Goal: Task Accomplishment & Management: Manage account settings

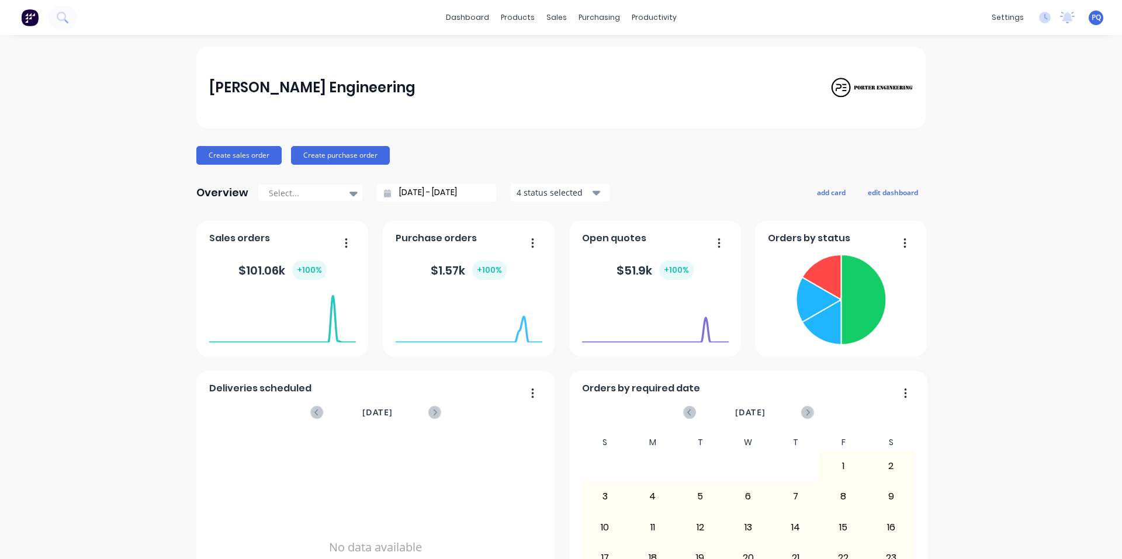
click at [1088, 11] on div "PQ [PERSON_NAME] Engineering Princess Quieta Administrator Profile Sign out" at bounding box center [1095, 18] width 15 height 15
click at [1091, 20] on span "PQ" at bounding box center [1095, 17] width 9 height 11
click at [1012, 139] on button "Sign out" at bounding box center [1023, 146] width 155 height 23
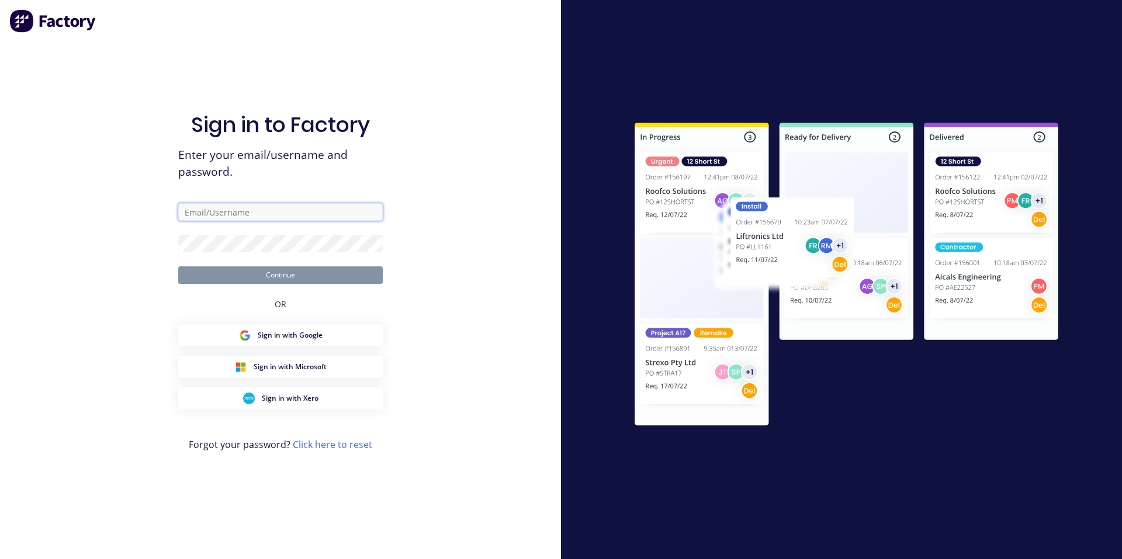
type input "[EMAIL_ADDRESS][DOMAIN_NAME]"
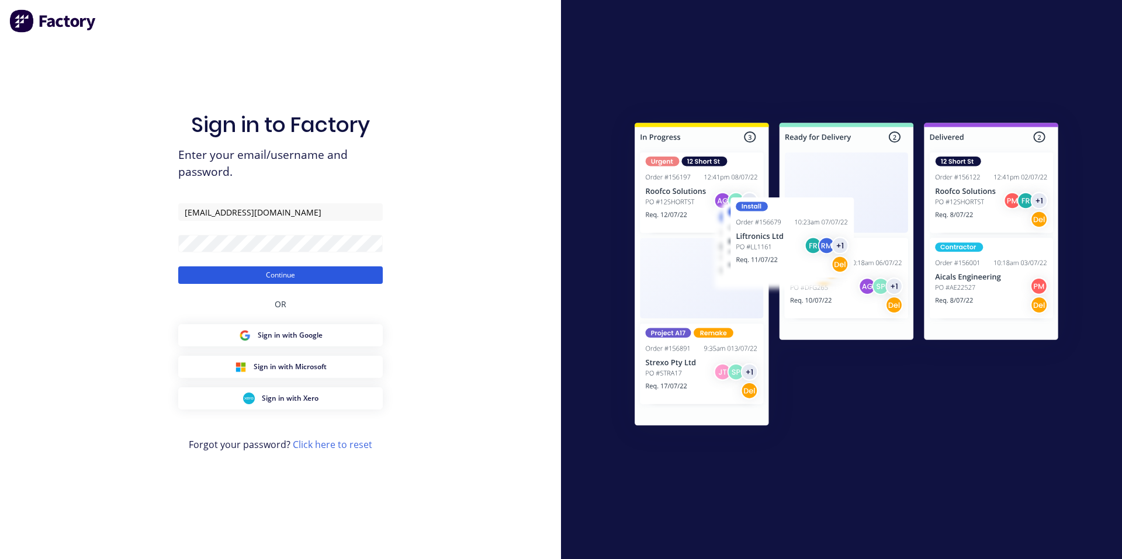
click at [252, 280] on button "Continue" at bounding box center [280, 275] width 204 height 18
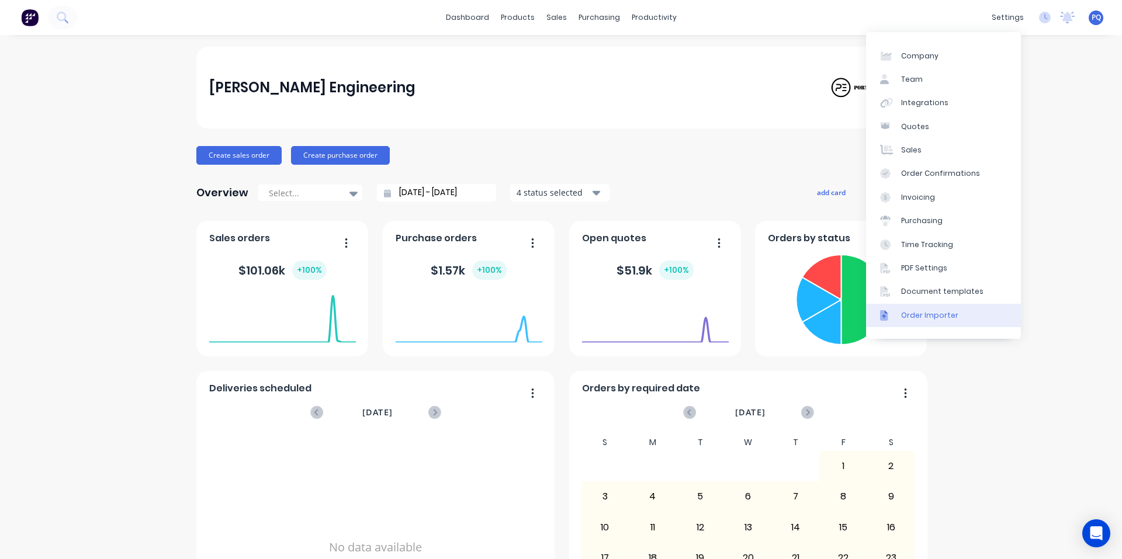
drag, startPoint x: 932, startPoint y: 284, endPoint x: 947, endPoint y: 304, distance: 25.4
click at [932, 284] on link "Document templates" at bounding box center [943, 291] width 155 height 23
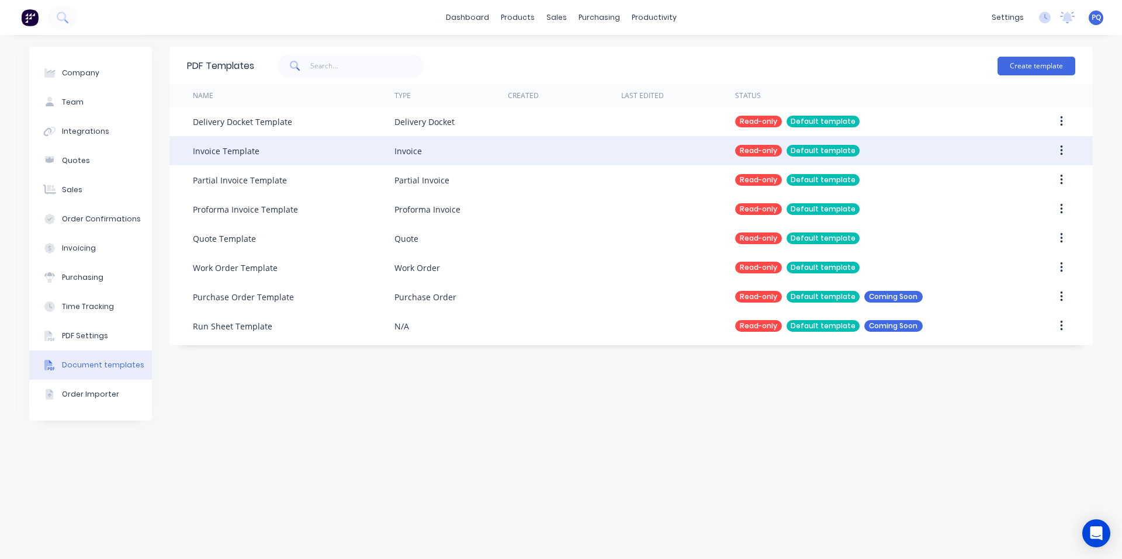
click at [1061, 145] on icon "button" at bounding box center [1061, 150] width 3 height 13
click at [1036, 175] on div "Duplicate" at bounding box center [1019, 181] width 90 height 17
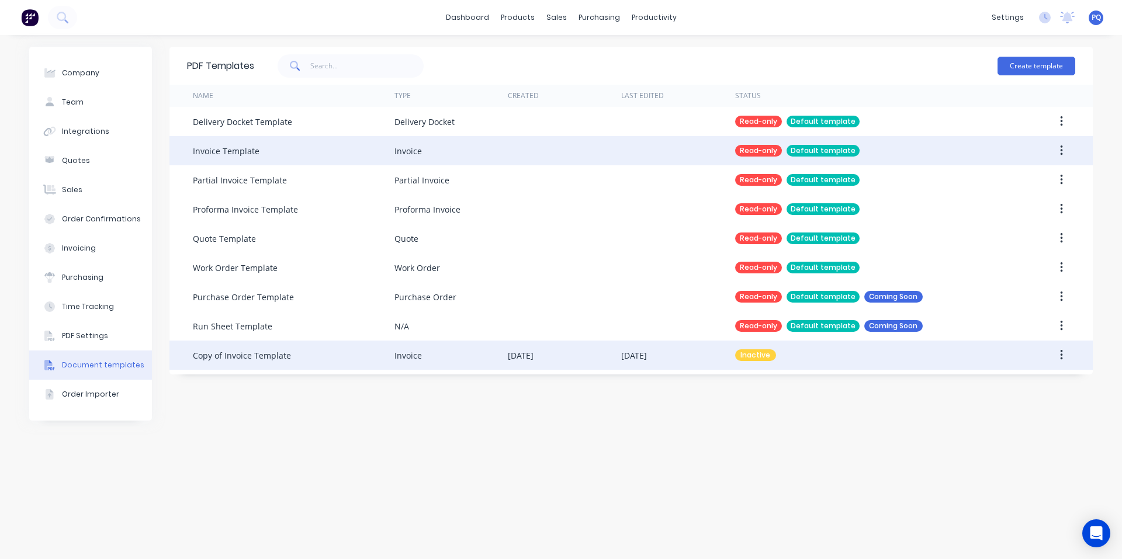
click at [1063, 353] on button "button" at bounding box center [1060, 355] width 27 height 21
click at [1009, 415] on div "Make default" at bounding box center [1019, 409] width 90 height 17
click at [439, 360] on div "Invoice" at bounding box center [450, 355] width 113 height 29
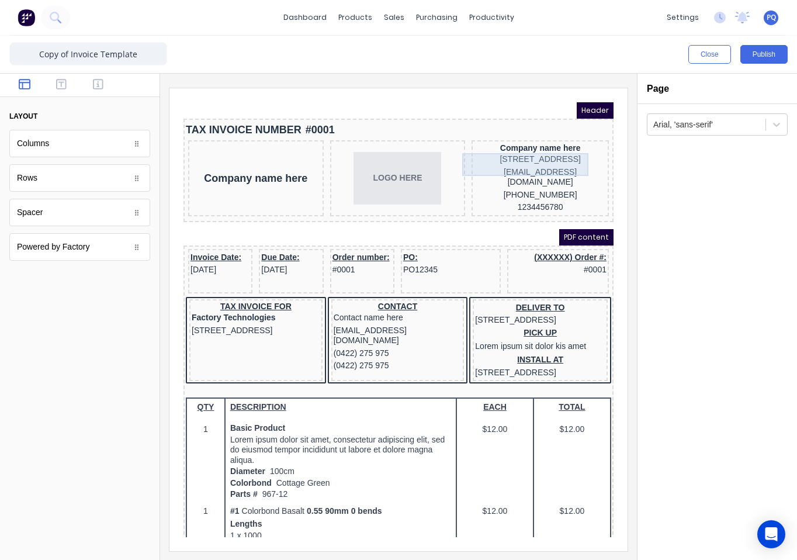
drag, startPoint x: 374, startPoint y: 172, endPoint x: 516, endPoint y: 144, distance: 145.3
click at [516, 144] on div "[STREET_ADDRESS]" at bounding box center [526, 145] width 133 height 13
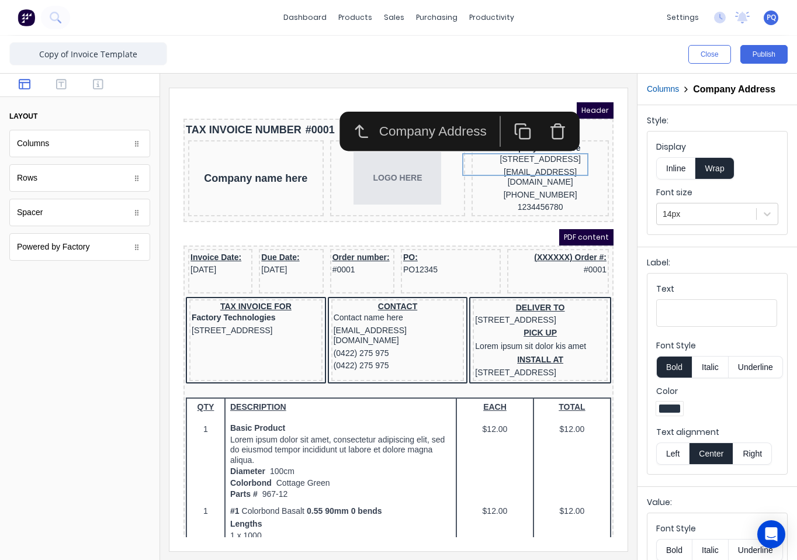
drag, startPoint x: 526, startPoint y: 75, endPoint x: 529, endPoint y: 69, distance: 7.1
click at [526, 74] on div at bounding box center [398, 317] width 477 height 486
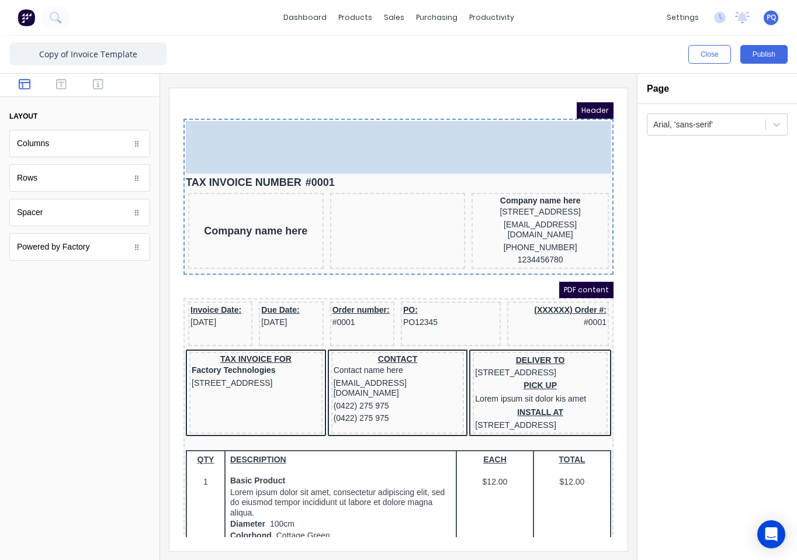
drag, startPoint x: 366, startPoint y: 157, endPoint x: 184, endPoint y: 124, distance: 185.3
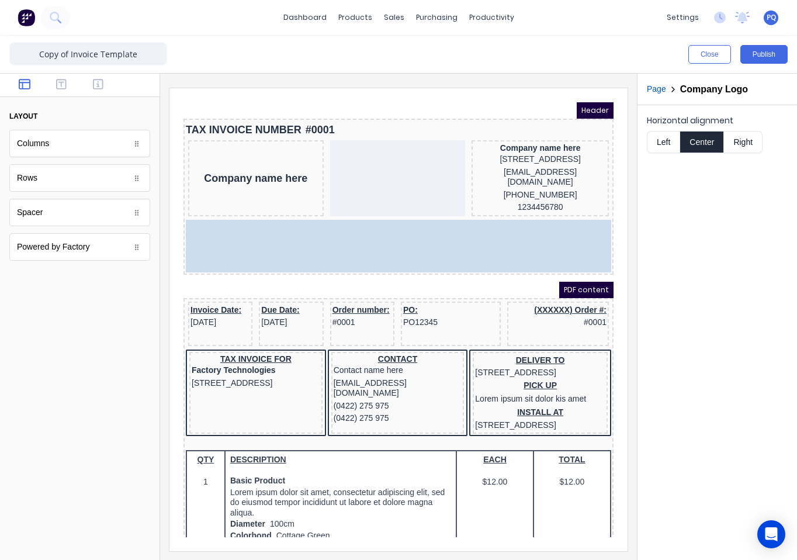
drag, startPoint x: 352, startPoint y: 134, endPoint x: 355, endPoint y: 217, distance: 83.6
click at [355, 217] on div "TAX INVOICE NUMBER #0001 Company name here Company name here 234 Beach Road Gol…" at bounding box center [384, 183] width 430 height 156
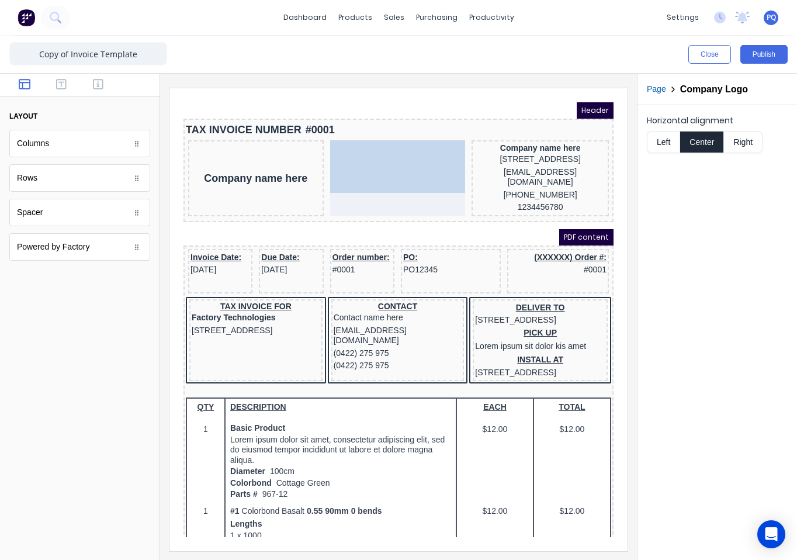
drag, startPoint x: 370, startPoint y: 244, endPoint x: 366, endPoint y: 184, distance: 59.8
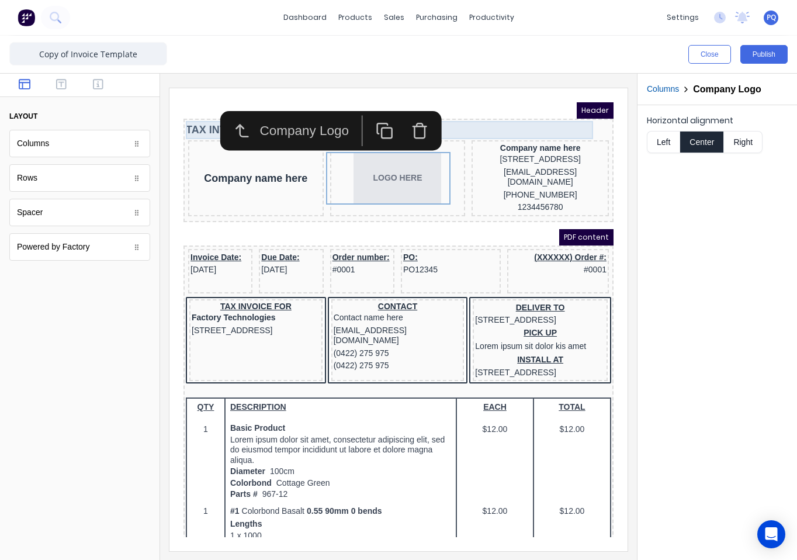
click at [183, 110] on div "TAX INVOICE NUMBER #0001" at bounding box center [384, 116] width 425 height 18
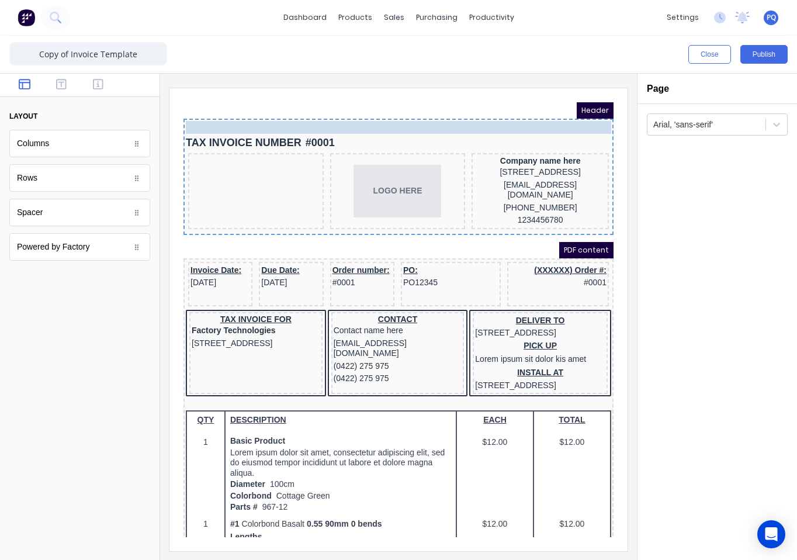
drag, startPoint x: 252, startPoint y: 162, endPoint x: 462, endPoint y: 116, distance: 215.4
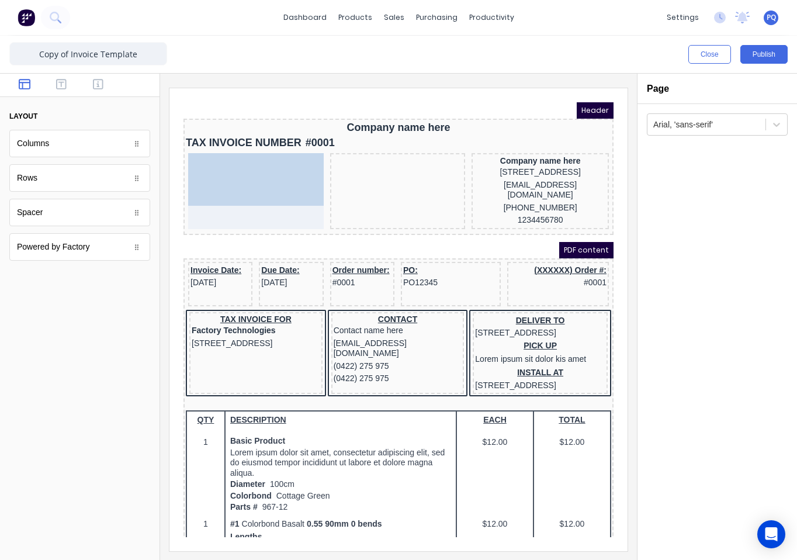
drag, startPoint x: 387, startPoint y: 185, endPoint x: 269, endPoint y: 183, distance: 118.6
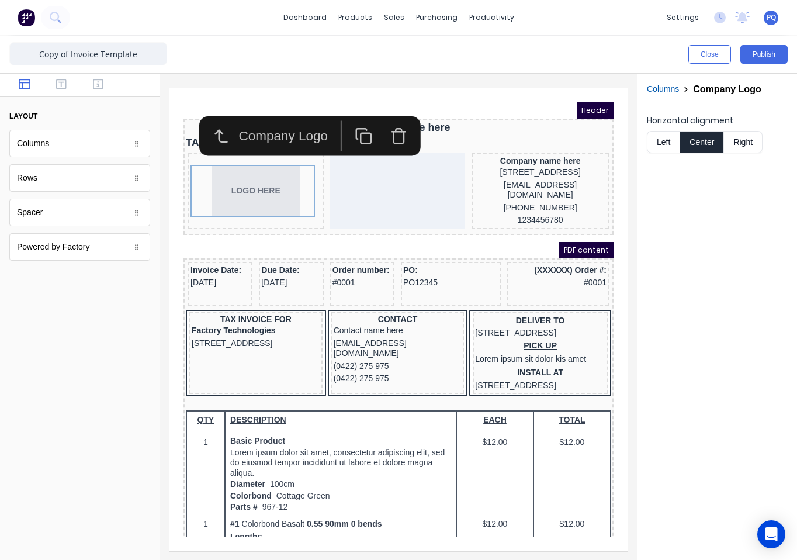
click at [693, 200] on div "Horizontal alignment Left Center Right" at bounding box center [716, 332] width 159 height 454
click at [432, 91] on iframe at bounding box center [398, 319] width 458 height 463
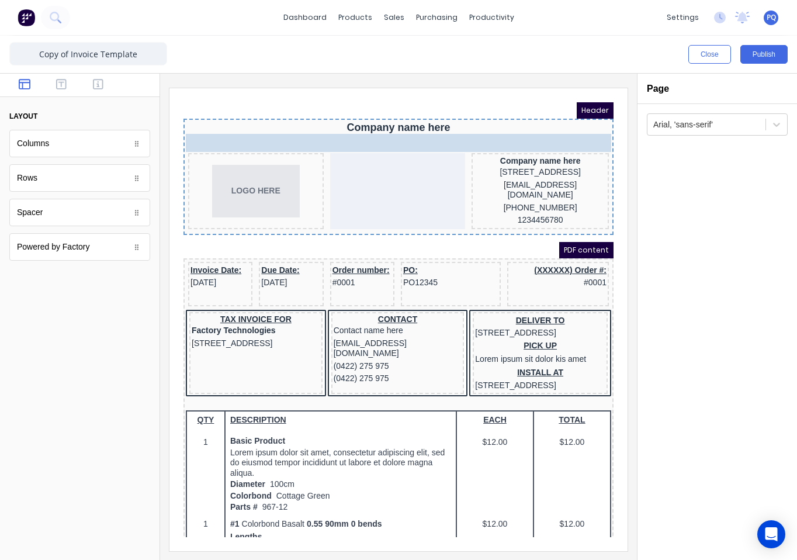
click at [260, 127] on body "Header Company name here TAX INVOICE NUMBER #0001 TAX INVOICE NUMBER #0001 LOGO…" at bounding box center [384, 305] width 430 height 435
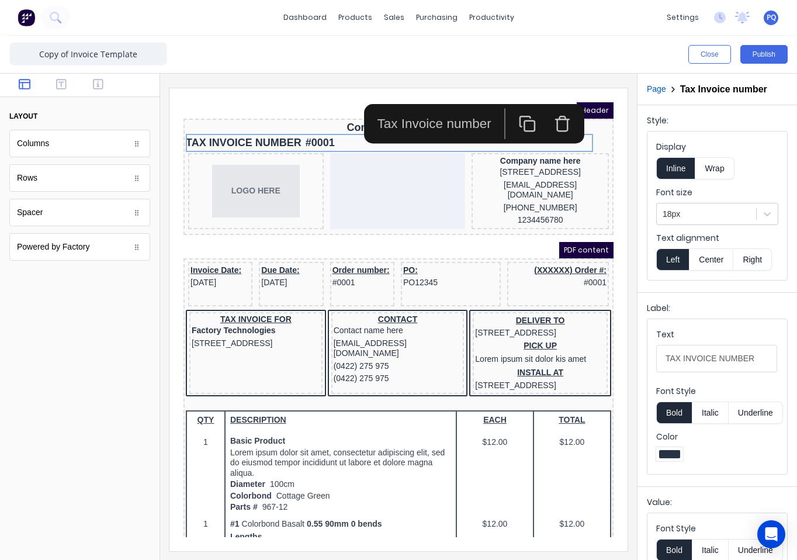
click at [549, 110] on icon "button" at bounding box center [549, 109] width 18 height 18
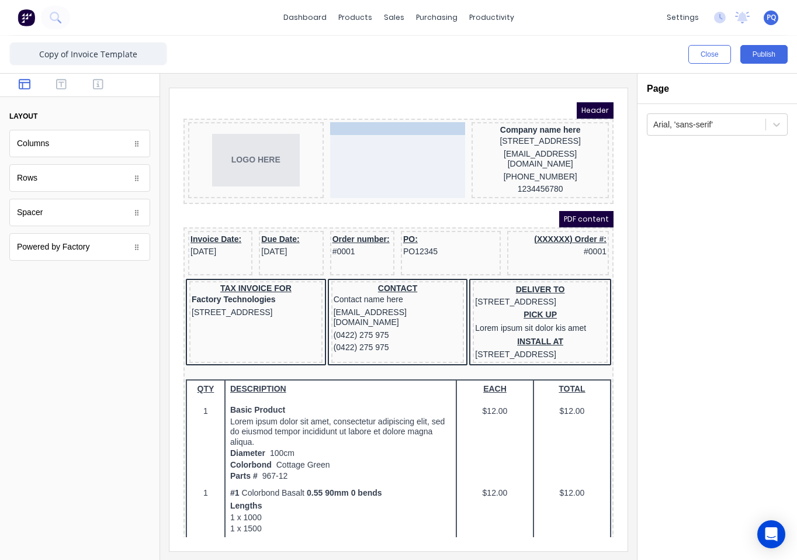
drag, startPoint x: 377, startPoint y: 114, endPoint x: 378, endPoint y: 144, distance: 29.8
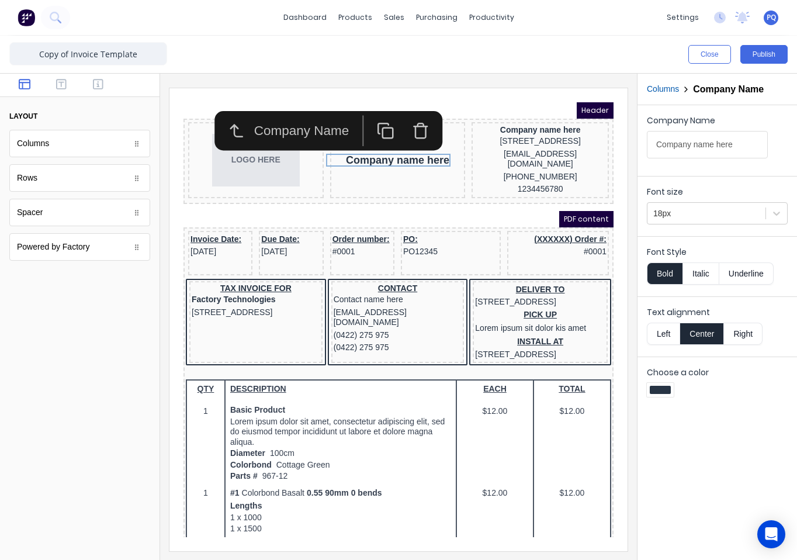
click at [741, 326] on button "Right" at bounding box center [743, 333] width 39 height 22
click at [693, 338] on button "Center" at bounding box center [701, 333] width 44 height 22
click at [768, 465] on div "Company Name Company name here Font size 18px Font Style Bold Italic Underline …" at bounding box center [716, 332] width 159 height 454
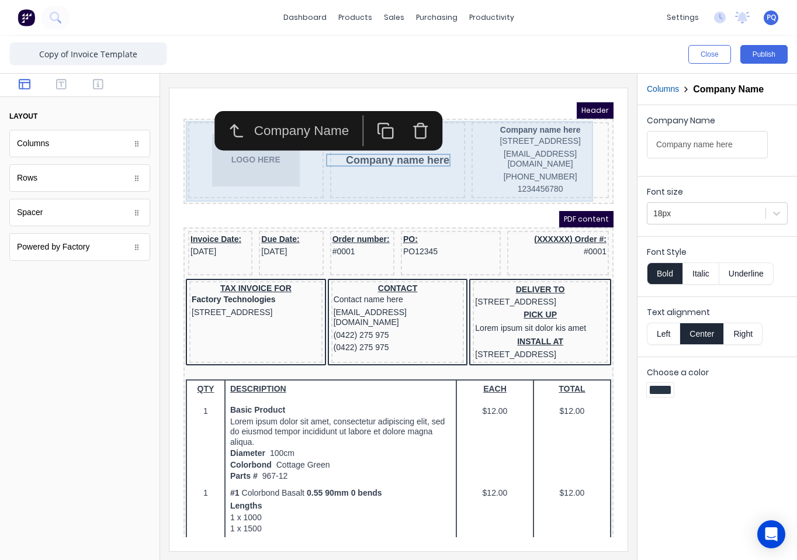
click at [417, 164] on div "Company name here" at bounding box center [384, 146] width 136 height 76
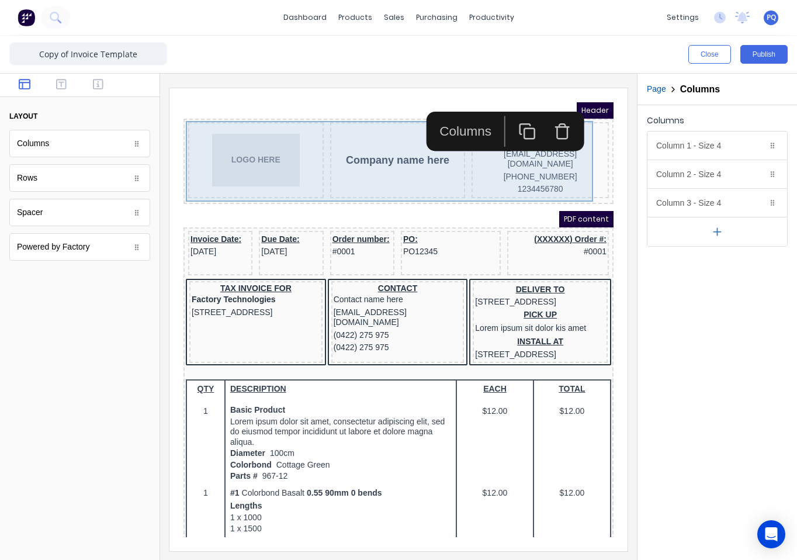
click at [391, 123] on div "Company name here" at bounding box center [384, 146] width 136 height 76
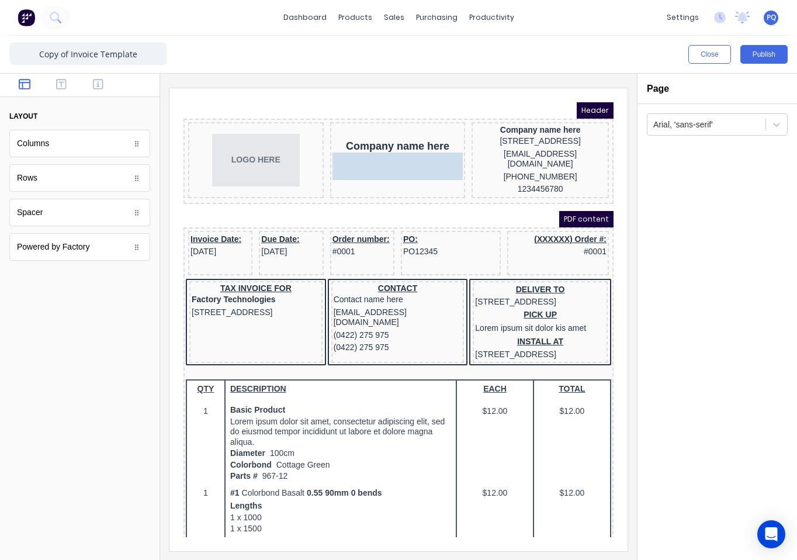
drag, startPoint x: 136, startPoint y: 223, endPoint x: 214, endPoint y: 69, distance: 172.4
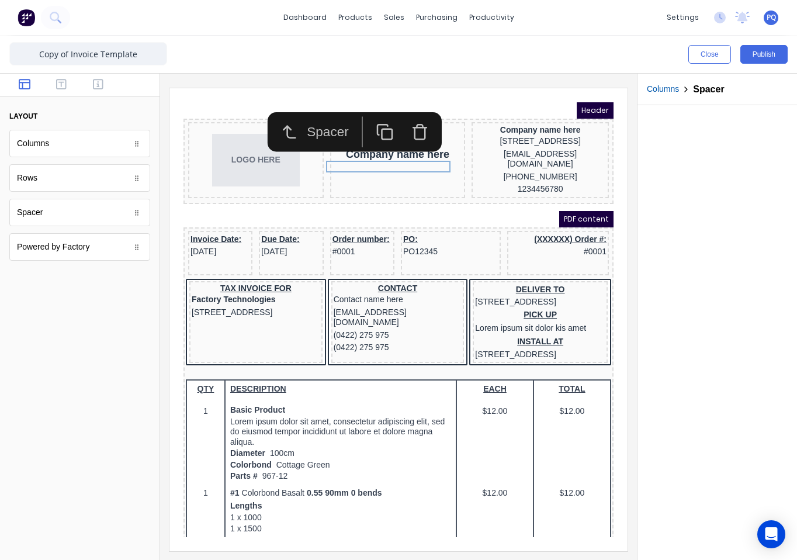
click at [405, 112] on icon "button" at bounding box center [406, 118] width 18 height 18
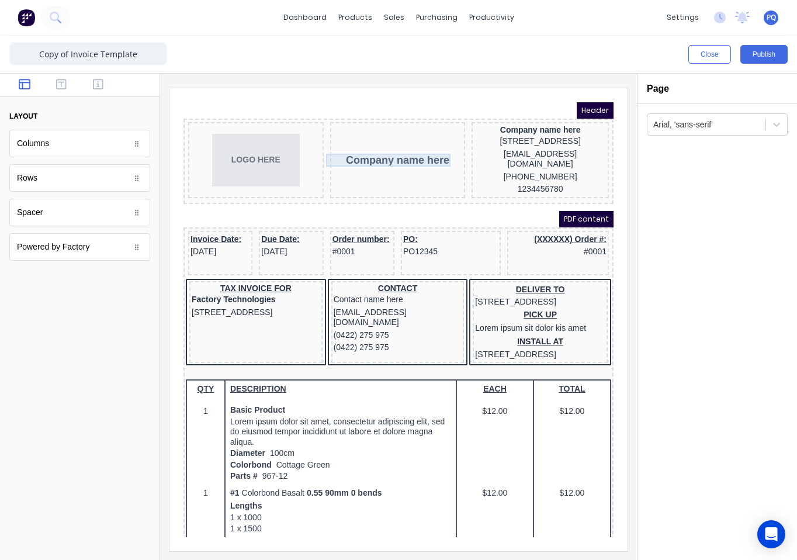
click at [391, 145] on div "Company name here" at bounding box center [383, 146] width 131 height 13
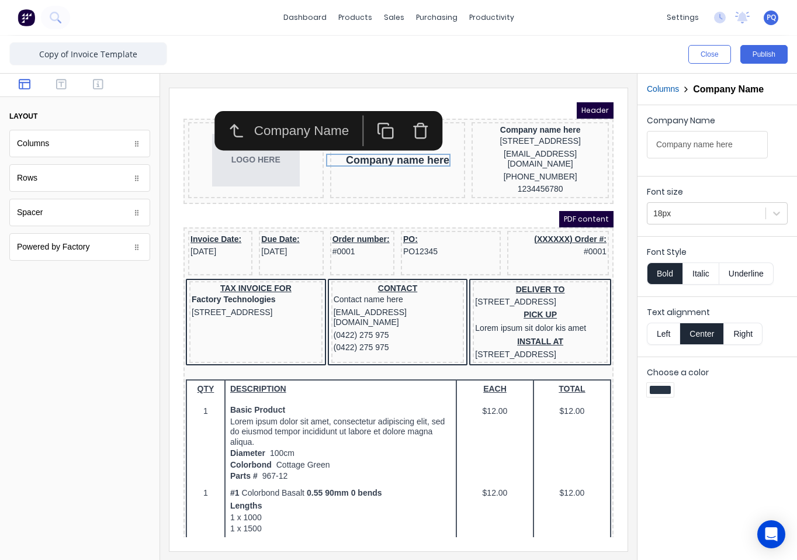
click at [413, 116] on icon "button" at bounding box center [406, 117] width 18 height 18
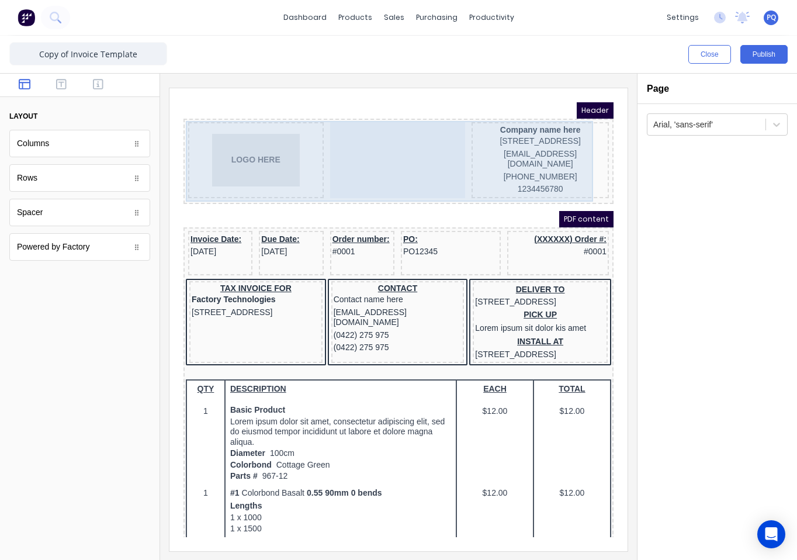
click at [407, 148] on div at bounding box center [384, 146] width 136 height 76
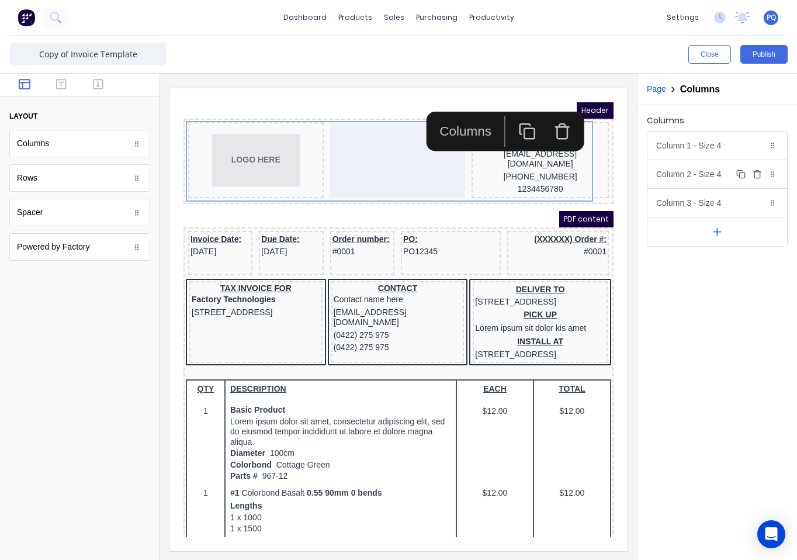
click at [700, 177] on div "Column 2 - Size 4 Duplicate Delete" at bounding box center [717, 174] width 140 height 28
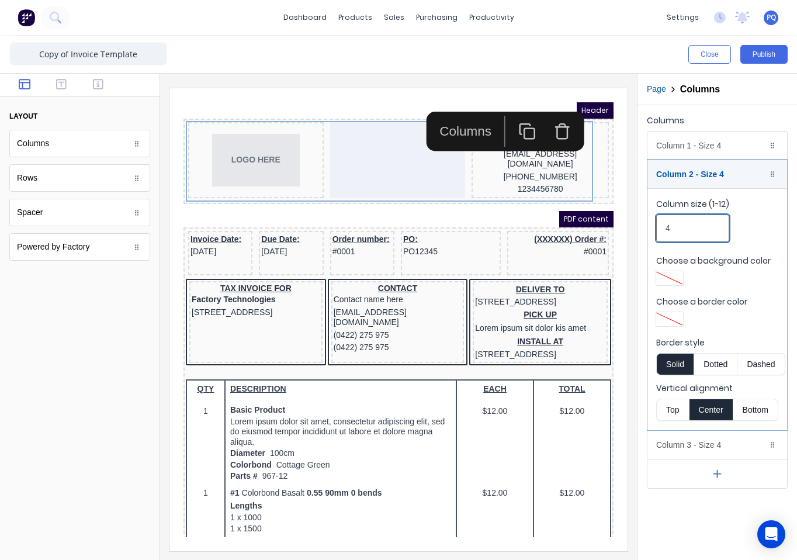
drag, startPoint x: 681, startPoint y: 225, endPoint x: 633, endPoint y: 227, distance: 48.5
click at [637, 227] on div "Page Columns Columns Column 1 - Size 4 Duplicate Delete Column size (1-12) 4 Ch…" at bounding box center [717, 317] width 160 height 486
type input "3"
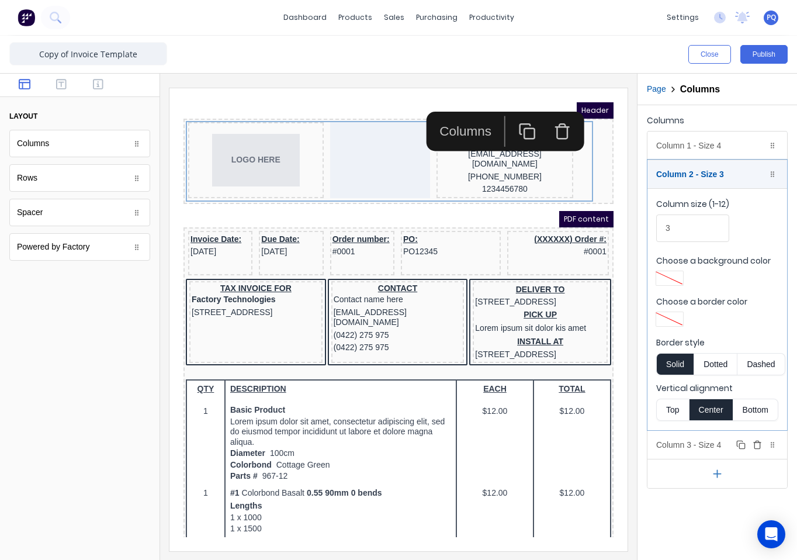
click at [685, 439] on div "Column 3 - Size 4 Duplicate Delete" at bounding box center [717, 445] width 140 height 28
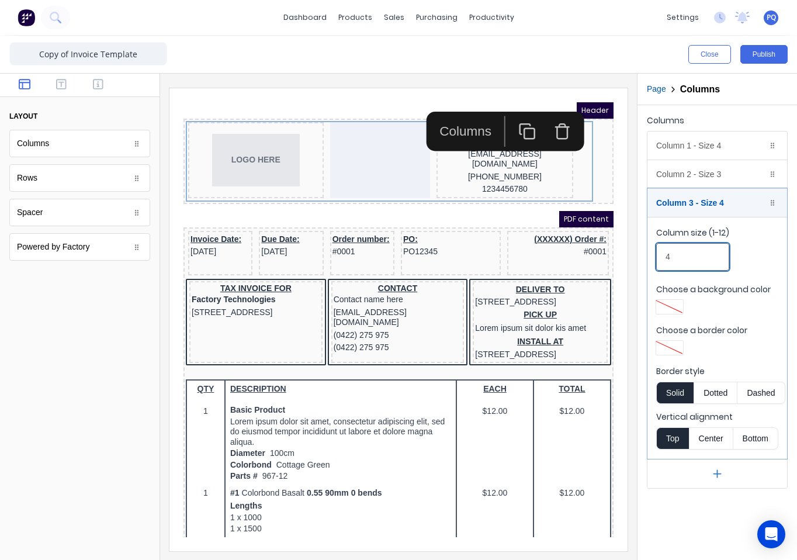
drag, startPoint x: 675, startPoint y: 259, endPoint x: 648, endPoint y: 273, distance: 29.8
click at [668, 261] on input "4" at bounding box center [692, 256] width 73 height 27
drag, startPoint x: 678, startPoint y: 258, endPoint x: 661, endPoint y: 257, distance: 16.4
click at [661, 257] on input "4" at bounding box center [692, 256] width 73 height 27
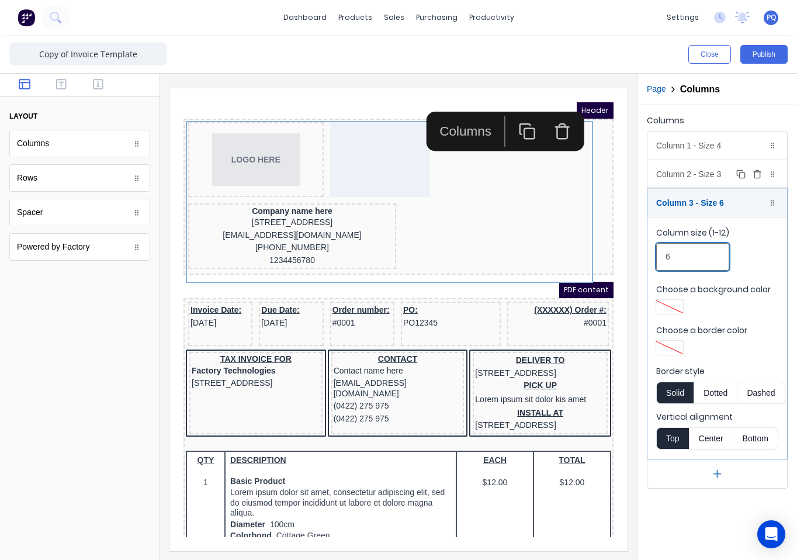
type input "6"
click at [699, 176] on div "Column 2 - Size 3 Duplicate Delete" at bounding box center [717, 174] width 140 height 28
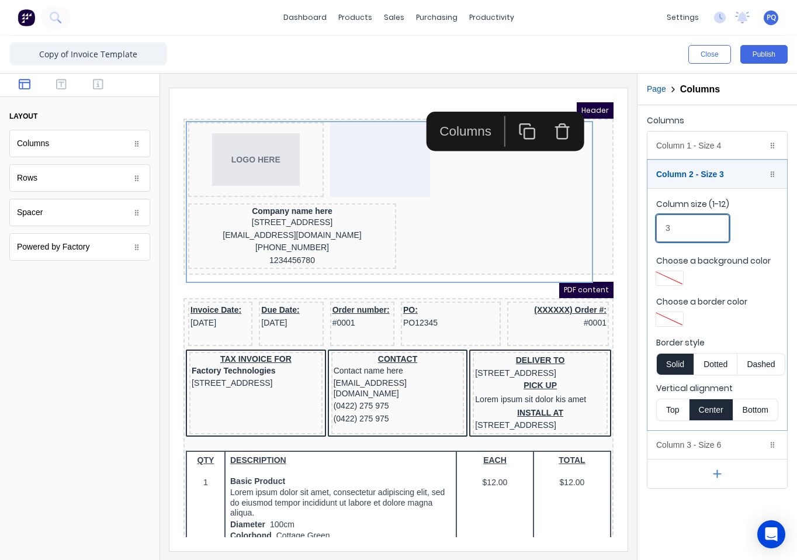
drag, startPoint x: 650, startPoint y: 228, endPoint x: 622, endPoint y: 227, distance: 28.1
click at [622, 227] on div "Close Publish Components layout Columns Columns Rows Rows Spacer Spacer Powered…" at bounding box center [398, 298] width 797 height 524
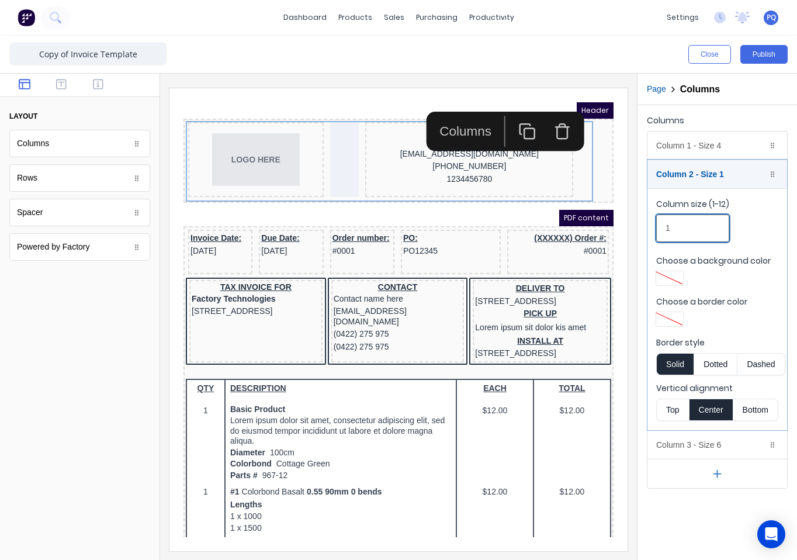
drag, startPoint x: 685, startPoint y: 227, endPoint x: 649, endPoint y: 227, distance: 35.6
click at [649, 227] on fieldset "Column size (1-12) 1 Choose a background color Choose a border color Border sty…" at bounding box center [717, 309] width 140 height 242
type input "2"
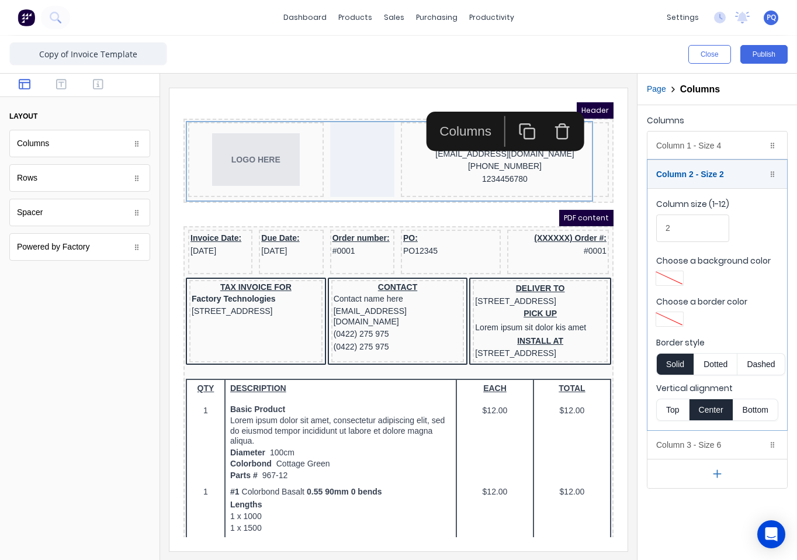
click at [612, 178] on iframe at bounding box center [398, 319] width 458 height 463
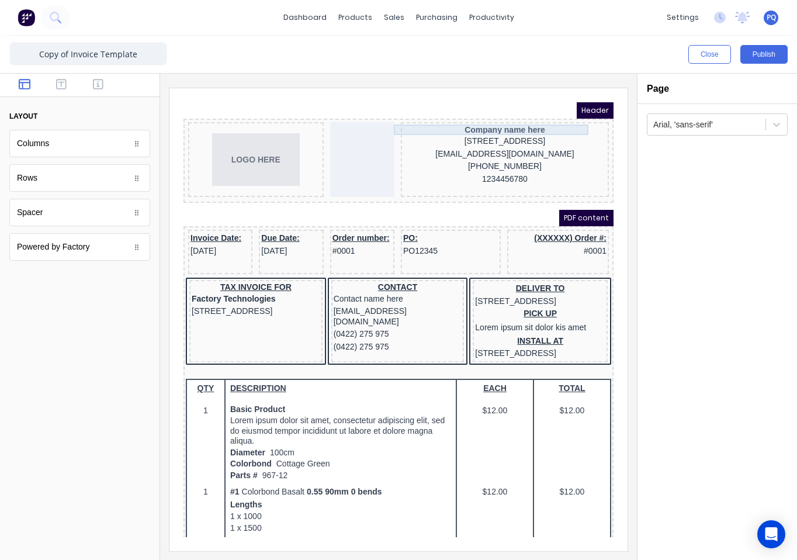
click at [487, 116] on div "Company name here" at bounding box center [490, 115] width 203 height 11
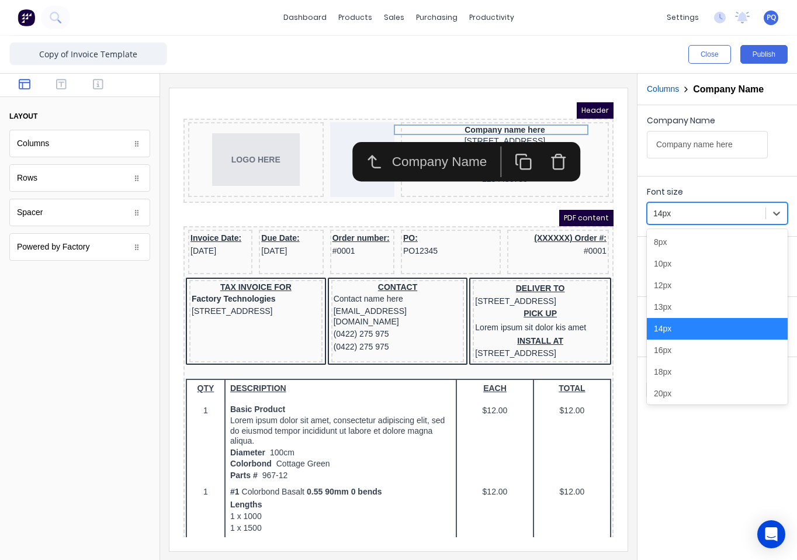
click at [682, 206] on div at bounding box center [706, 213] width 106 height 15
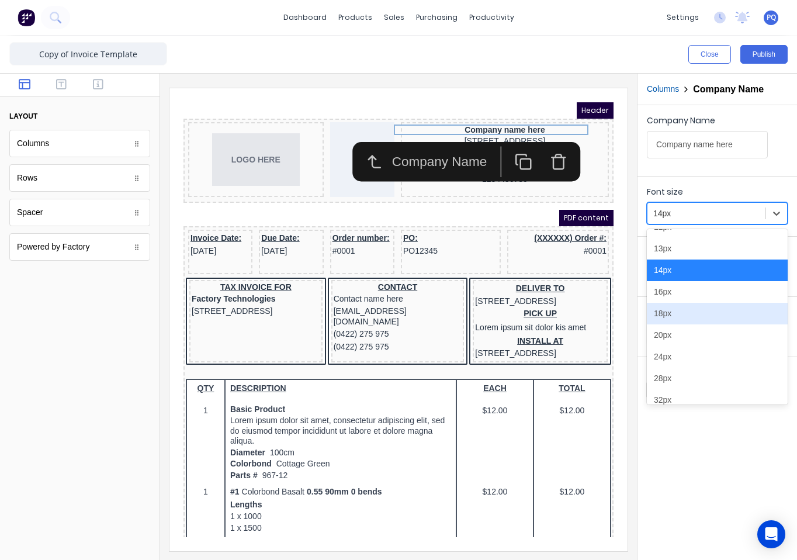
click at [691, 310] on div "18px" at bounding box center [717, 314] width 141 height 22
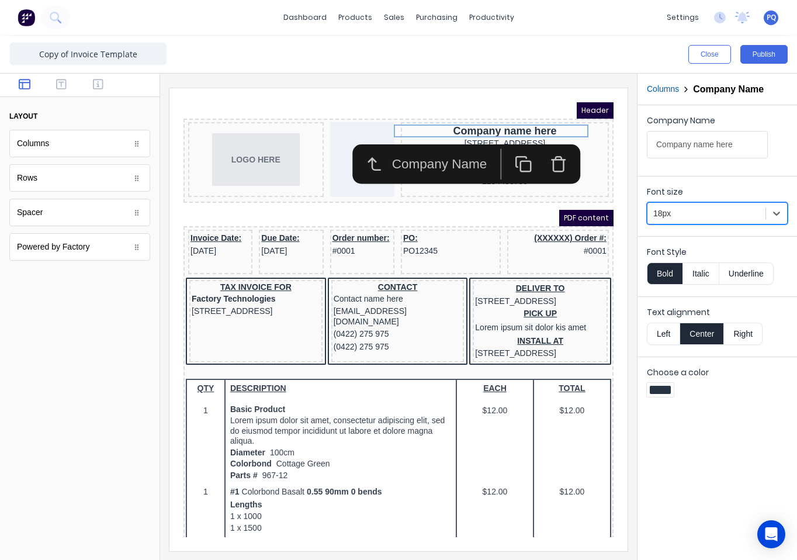
click at [735, 332] on button "Right" at bounding box center [743, 333] width 39 height 22
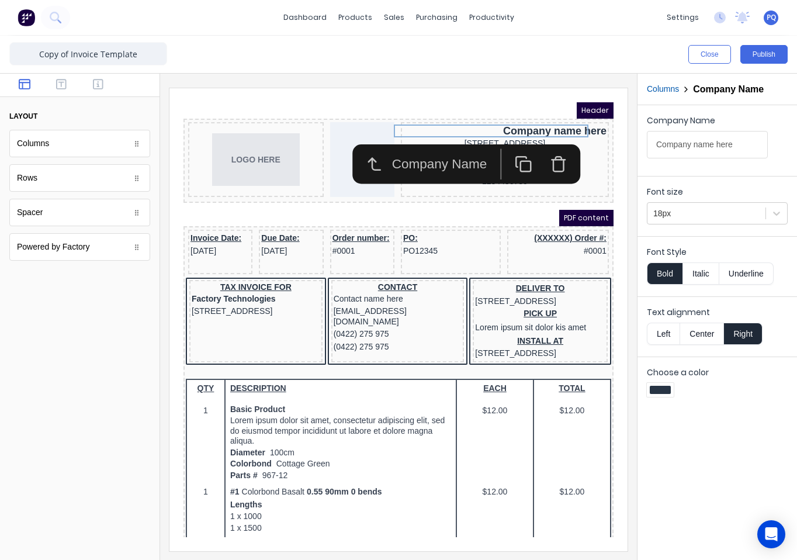
click at [456, 88] on div "Header" at bounding box center [384, 96] width 430 height 16
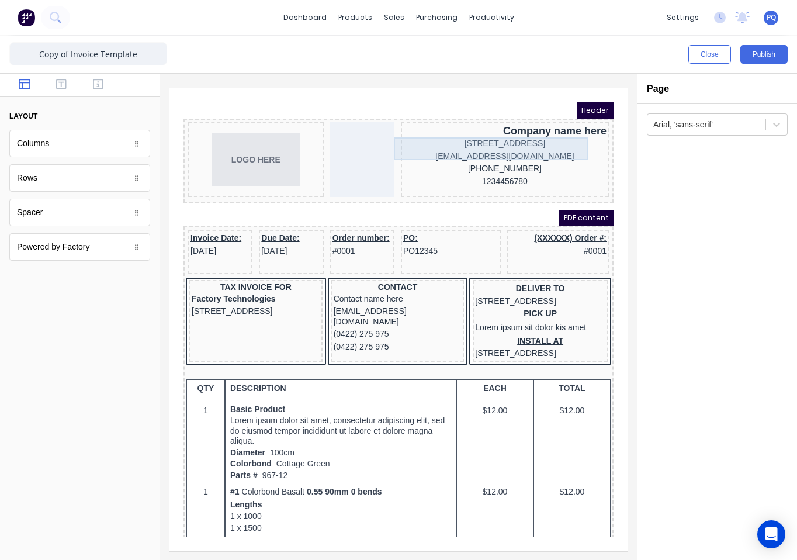
click at [465, 136] on div "[STREET_ADDRESS]" at bounding box center [490, 129] width 203 height 13
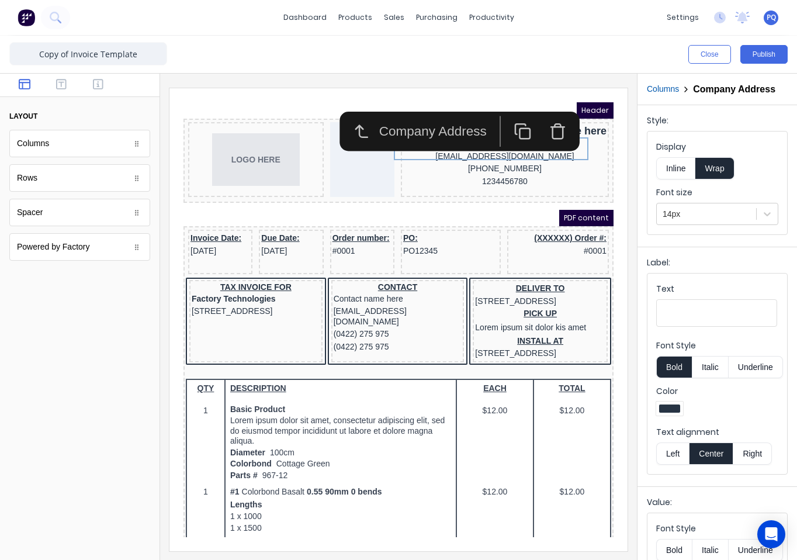
click at [742, 464] on button "Right" at bounding box center [752, 453] width 39 height 22
click at [519, 136] on div "[STREET_ADDRESS]" at bounding box center [490, 129] width 203 height 13
click at [518, 149] on div "[EMAIL_ADDRESS][DOMAIN_NAME]" at bounding box center [490, 142] width 203 height 13
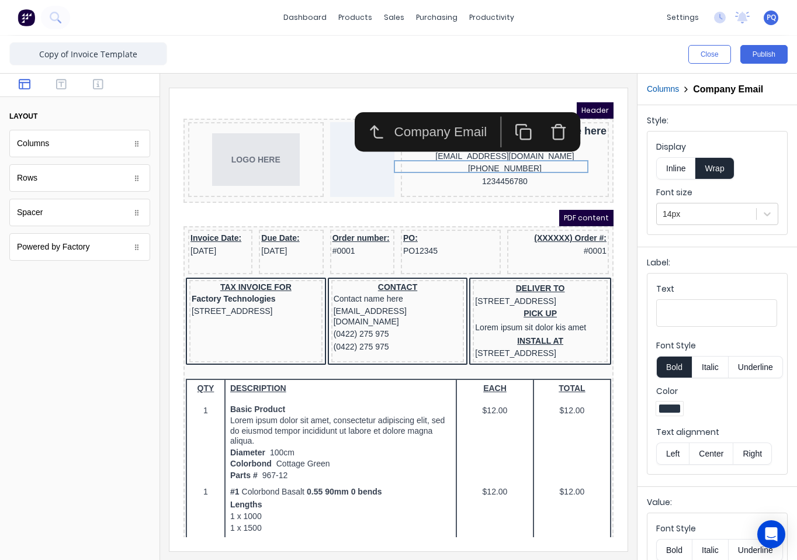
click at [746, 456] on button "Right" at bounding box center [752, 453] width 39 height 22
click at [514, 161] on div "[PHONE_NUMBER]" at bounding box center [490, 154] width 203 height 13
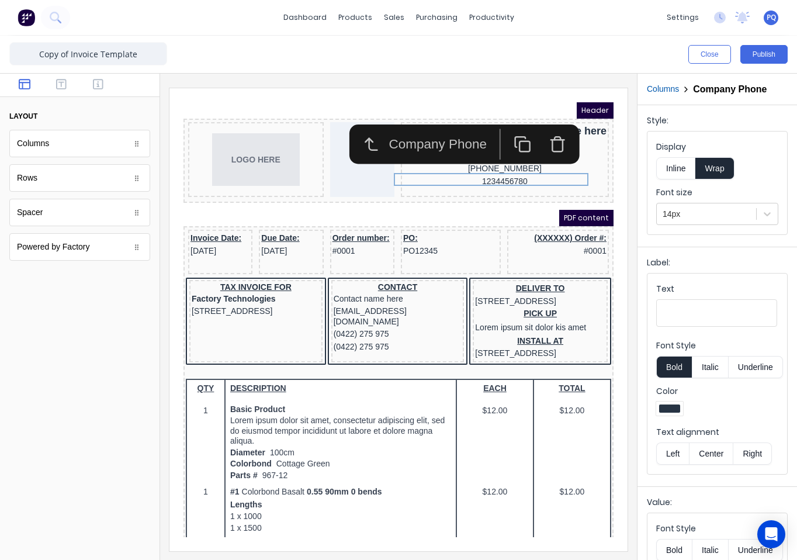
drag, startPoint x: 746, startPoint y: 448, endPoint x: 634, endPoint y: 331, distance: 162.4
click at [745, 447] on button "Right" at bounding box center [752, 453] width 39 height 22
drag, startPoint x: 516, startPoint y: 181, endPoint x: 796, endPoint y: 348, distance: 325.9
click at [516, 174] on div "1234456780" at bounding box center [490, 167] width 203 height 13
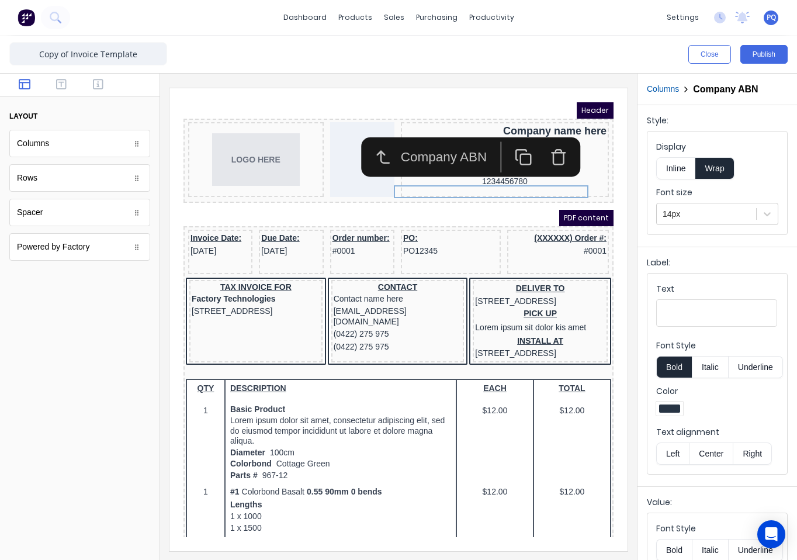
click at [756, 457] on button "Right" at bounding box center [752, 453] width 39 height 22
click at [612, 297] on iframe at bounding box center [398, 319] width 458 height 463
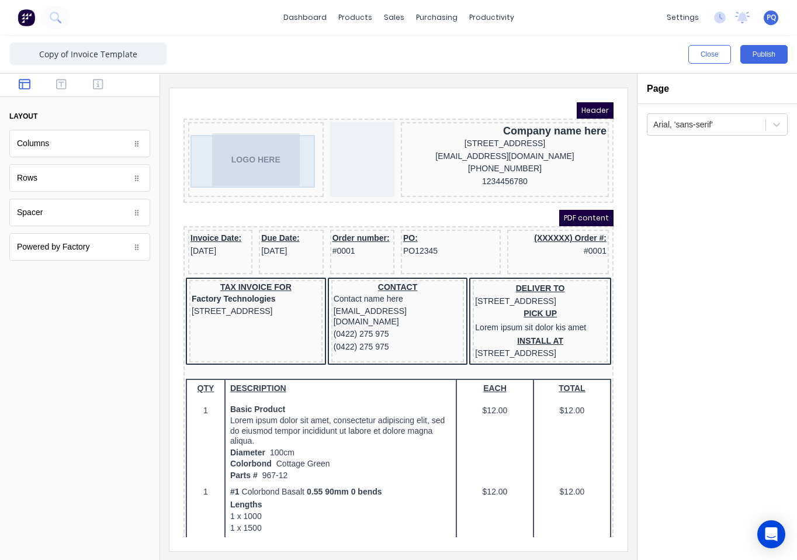
drag, startPoint x: 234, startPoint y: 156, endPoint x: 829, endPoint y: 442, distance: 660.2
click at [234, 156] on div "LOGO HERE" at bounding box center [241, 145] width 131 height 53
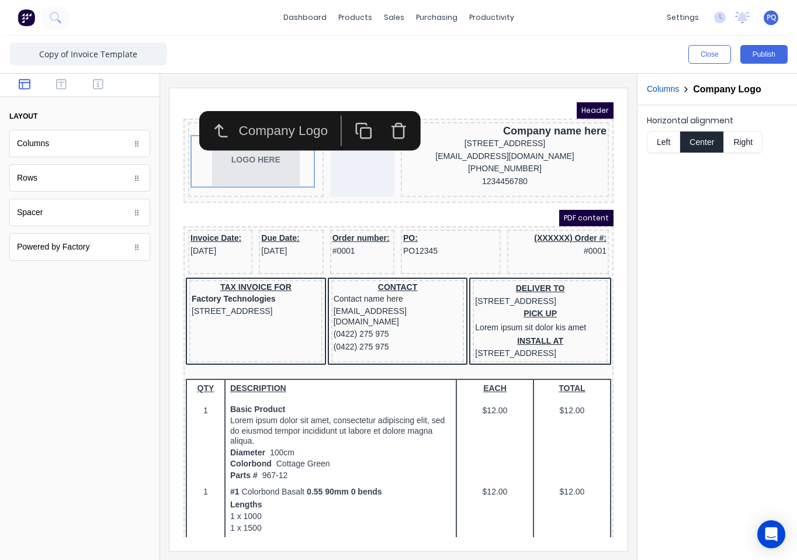
click at [667, 147] on button "Left" at bounding box center [663, 142] width 33 height 22
click at [385, 96] on iframe at bounding box center [398, 319] width 458 height 463
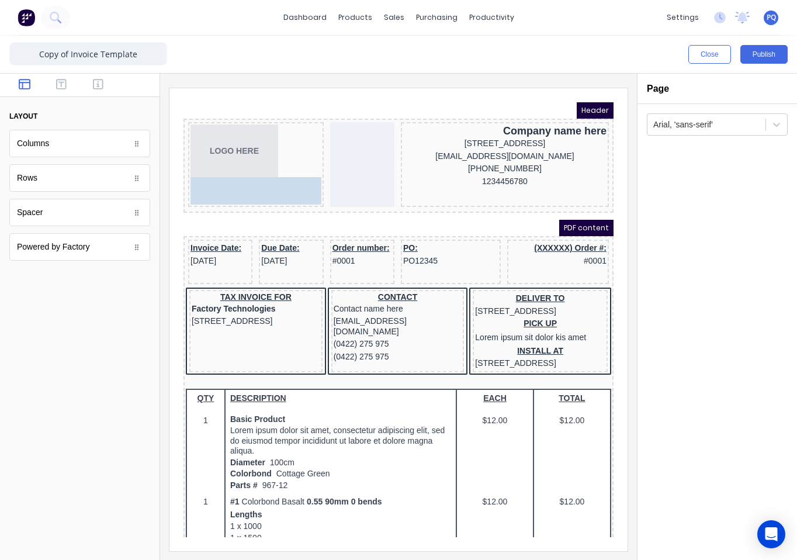
drag, startPoint x: 37, startPoint y: 219, endPoint x: 51, endPoint y: 81, distance: 138.6
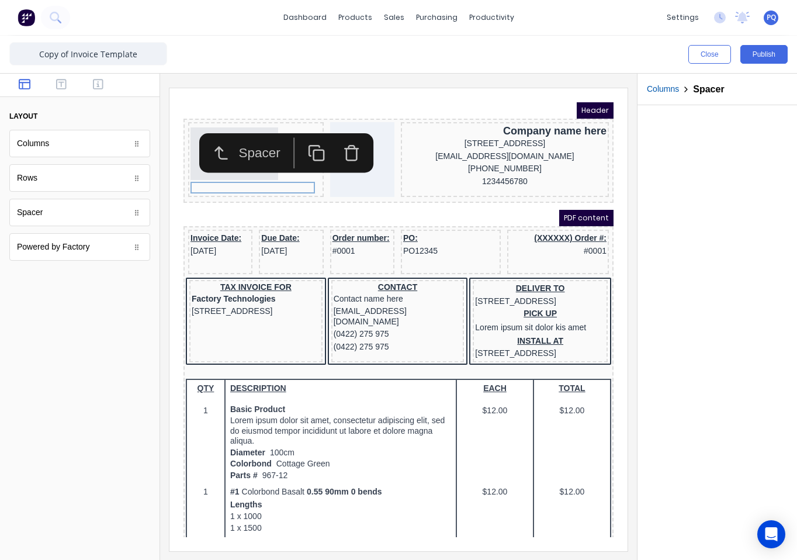
click at [301, 134] on icon "button" at bounding box center [303, 139] width 18 height 18
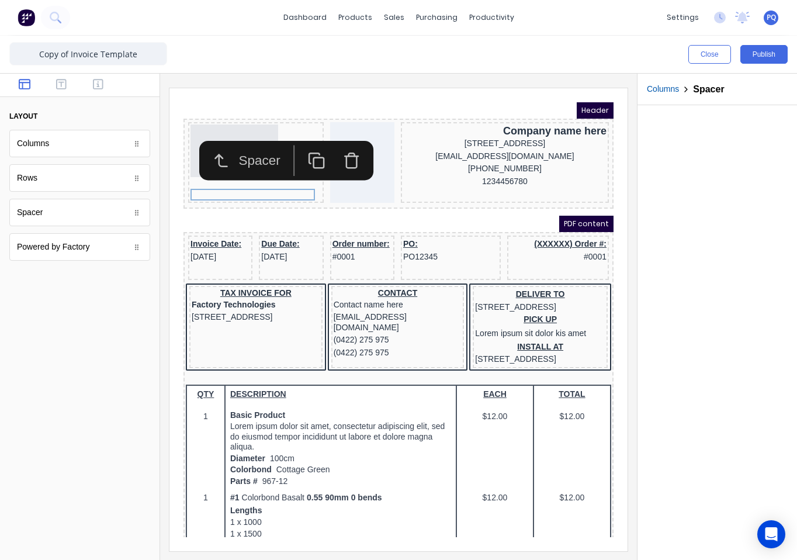
click at [745, 256] on div at bounding box center [716, 332] width 159 height 454
click at [743, 255] on div at bounding box center [716, 332] width 159 height 454
click at [302, 152] on icon "button" at bounding box center [303, 146] width 18 height 18
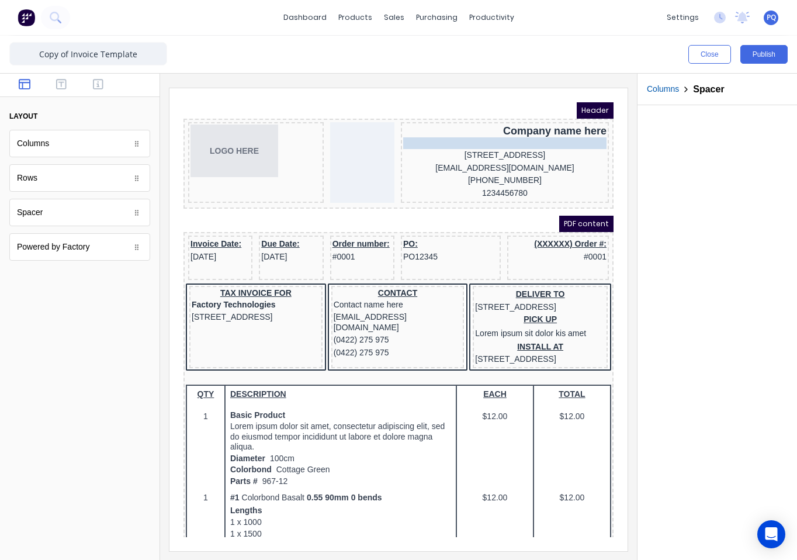
drag, startPoint x: 245, startPoint y: 192, endPoint x: 499, endPoint y: 131, distance: 260.8
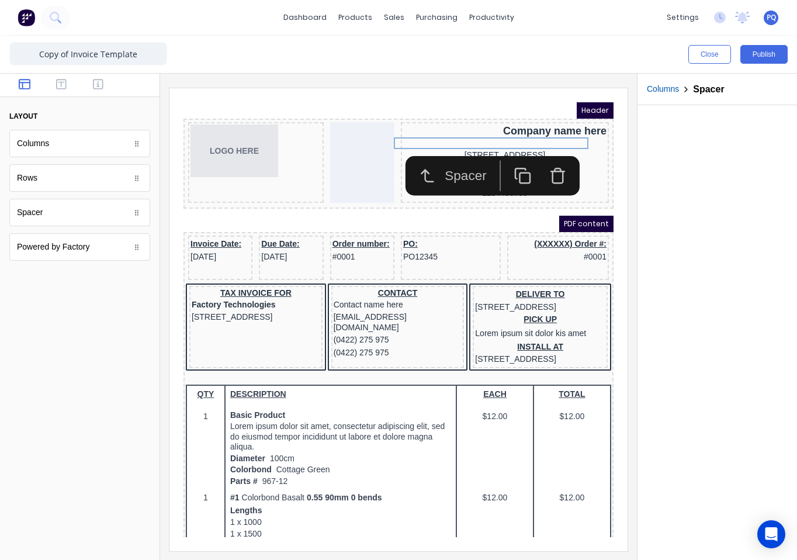
click at [669, 190] on div at bounding box center [716, 332] width 159 height 454
click at [613, 224] on iframe at bounding box center [398, 319] width 458 height 463
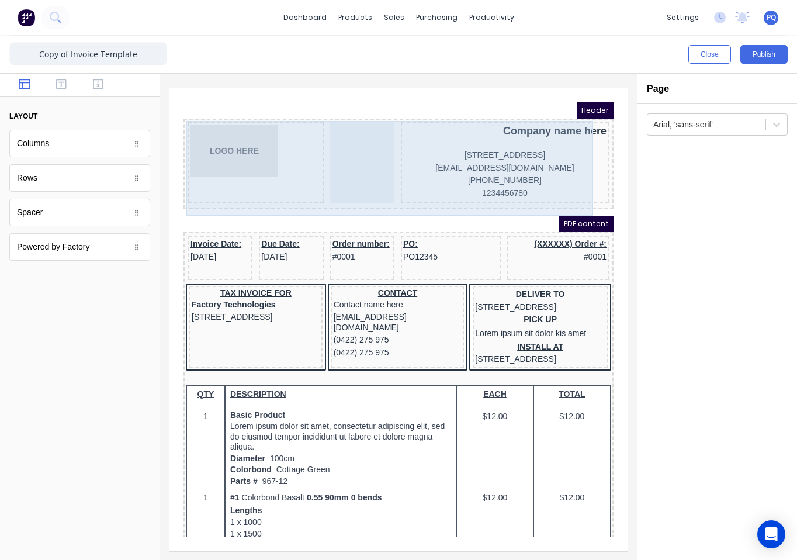
click at [333, 173] on div at bounding box center [348, 148] width 64 height 81
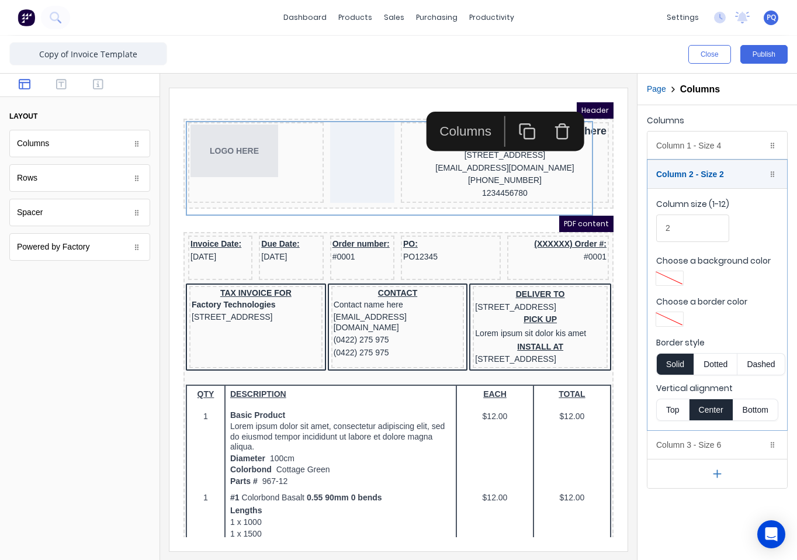
scroll to position [376, 0]
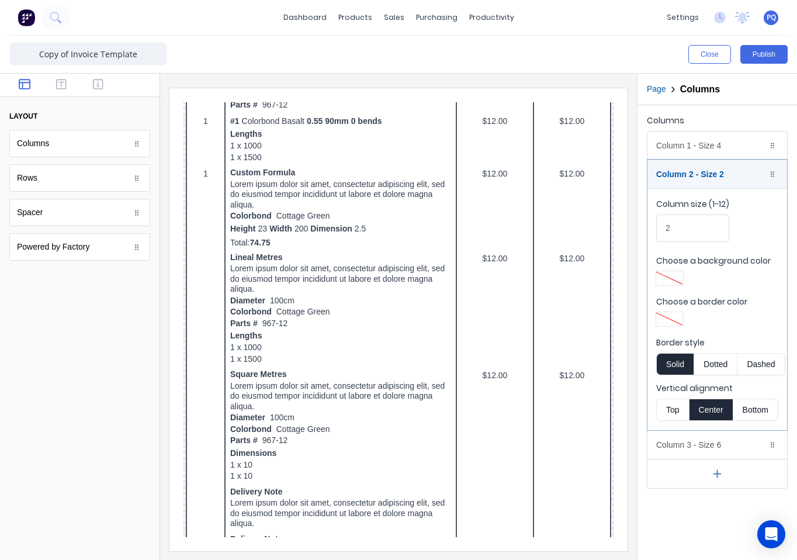
drag, startPoint x: 782, startPoint y: 350, endPoint x: 589, endPoint y: 143, distance: 283.1
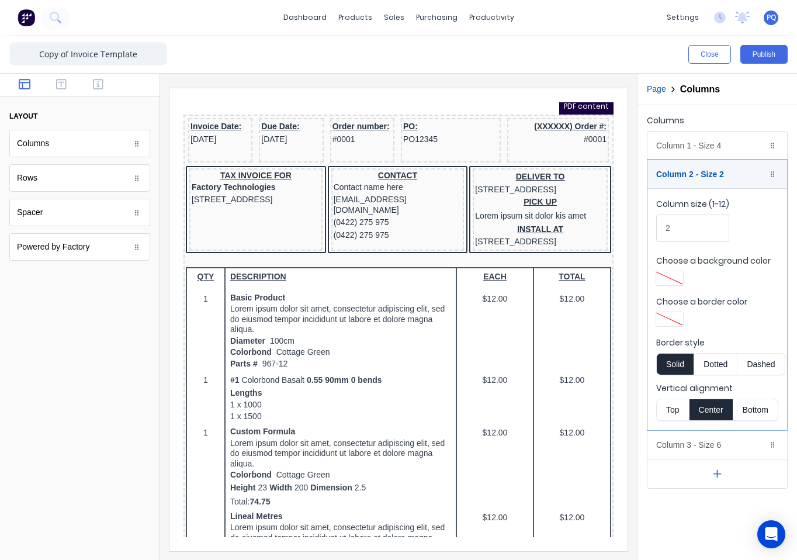
scroll to position [0, 0]
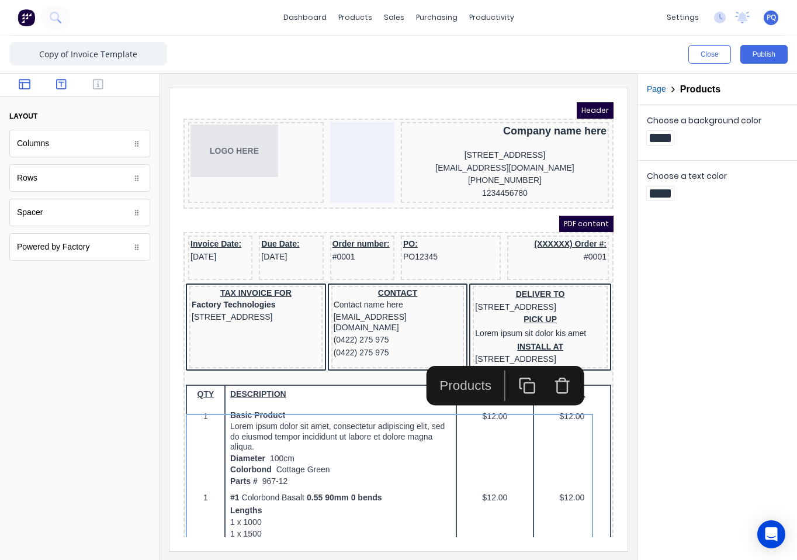
click at [64, 79] on icon "button" at bounding box center [61, 84] width 11 height 12
click at [100, 85] on icon "button" at bounding box center [98, 84] width 11 height 12
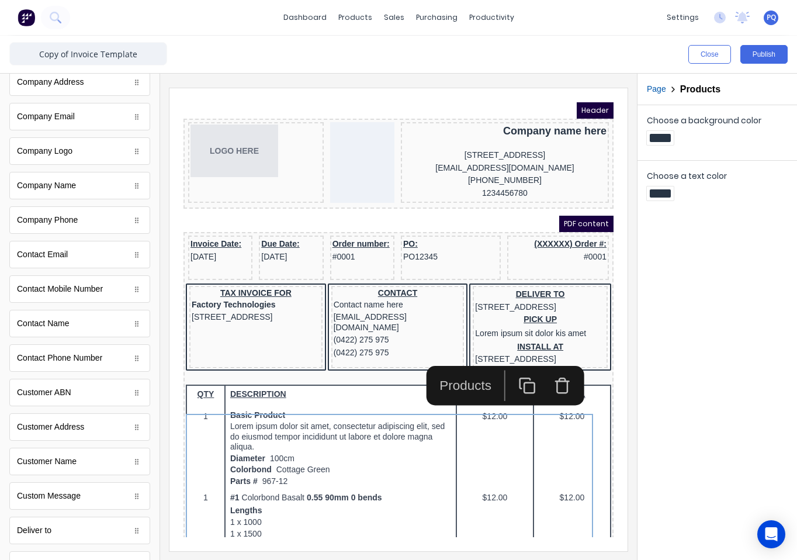
scroll to position [467, 0]
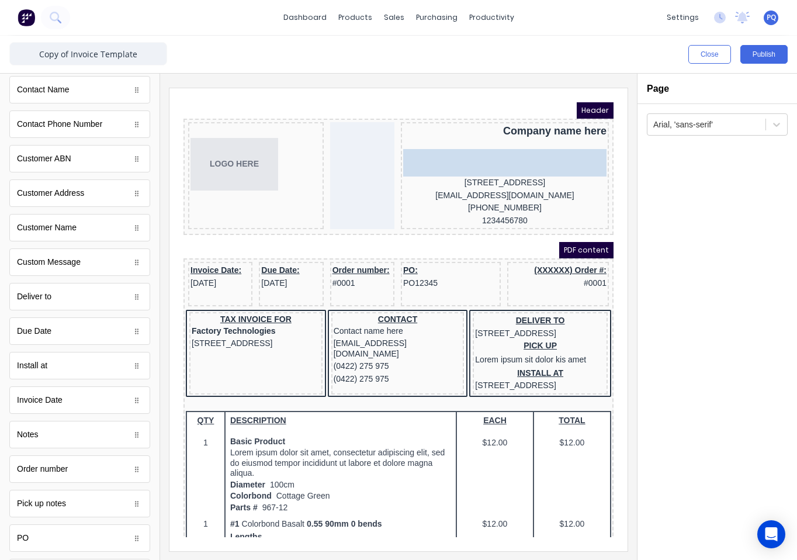
drag, startPoint x: 60, startPoint y: 541, endPoint x: 549, endPoint y: 164, distance: 618.0
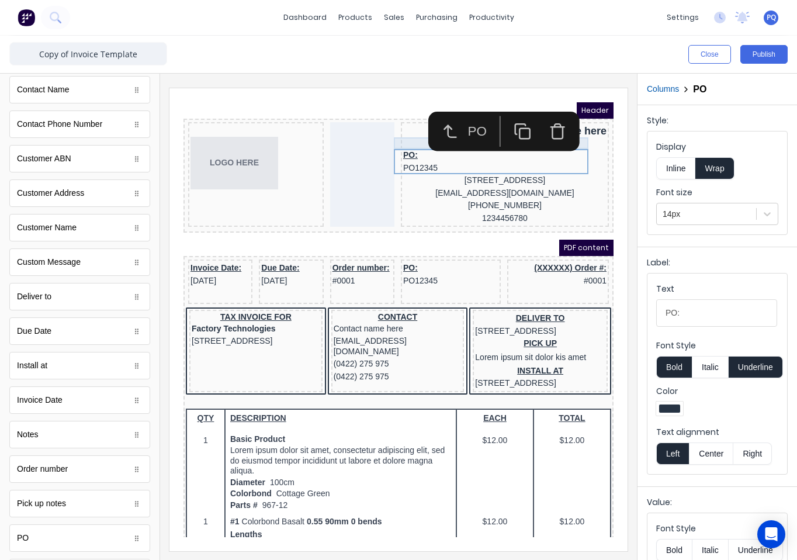
click at [396, 127] on div at bounding box center [490, 129] width 203 height 12
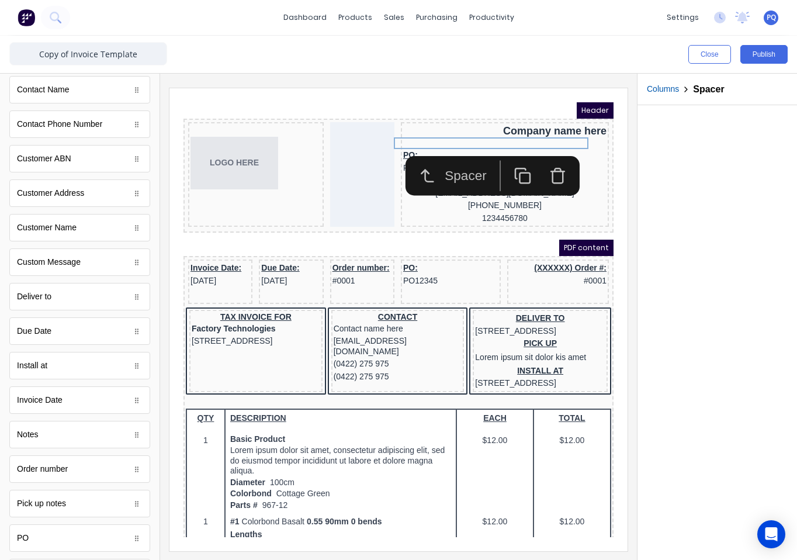
click at [549, 166] on icon "button" at bounding box center [544, 163] width 11 height 12
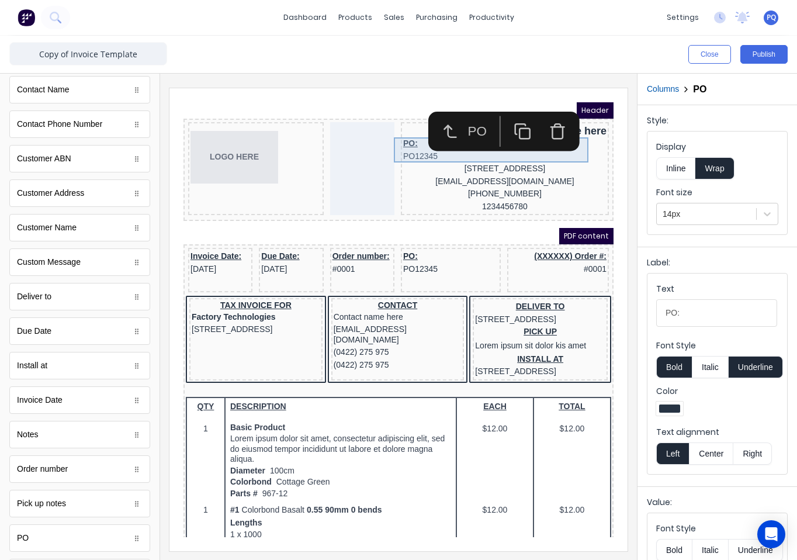
click at [404, 137] on div "PO: PO12345" at bounding box center [490, 135] width 203 height 25
click at [549, 118] on icon "button" at bounding box center [544, 118] width 11 height 12
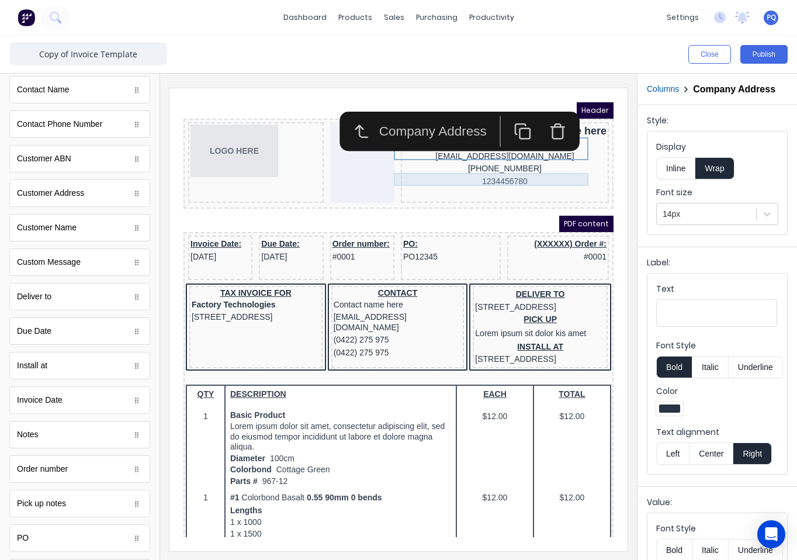
click at [444, 161] on div "[PHONE_NUMBER]" at bounding box center [490, 154] width 203 height 13
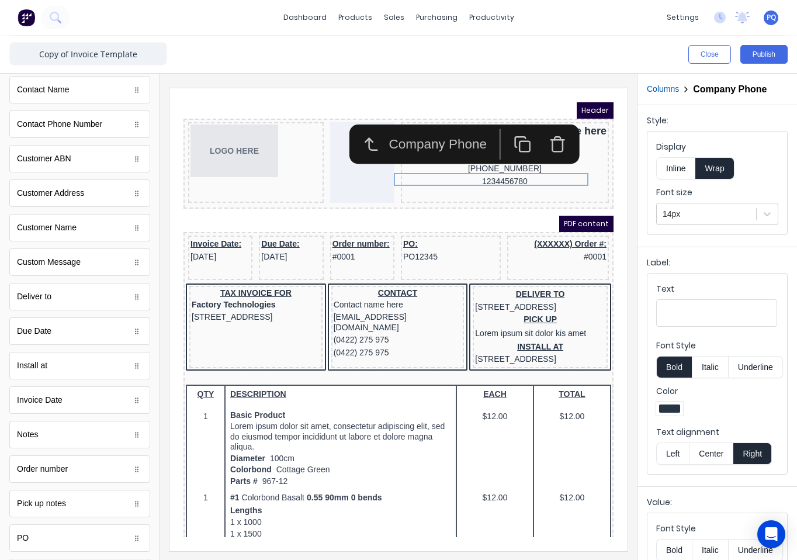
click at [686, 305] on input "Text" at bounding box center [716, 312] width 121 height 27
type input "Phone:"
click at [671, 366] on button "Bold" at bounding box center [674, 367] width 36 height 22
click at [670, 175] on button "Inline" at bounding box center [675, 168] width 39 height 22
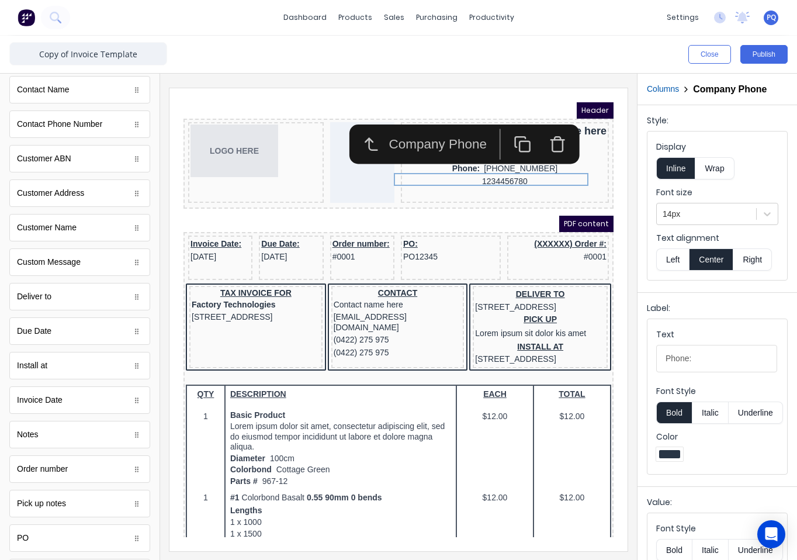
click at [751, 258] on button "Right" at bounding box center [752, 259] width 39 height 22
click at [773, 416] on button "Underline" at bounding box center [755, 412] width 54 height 22
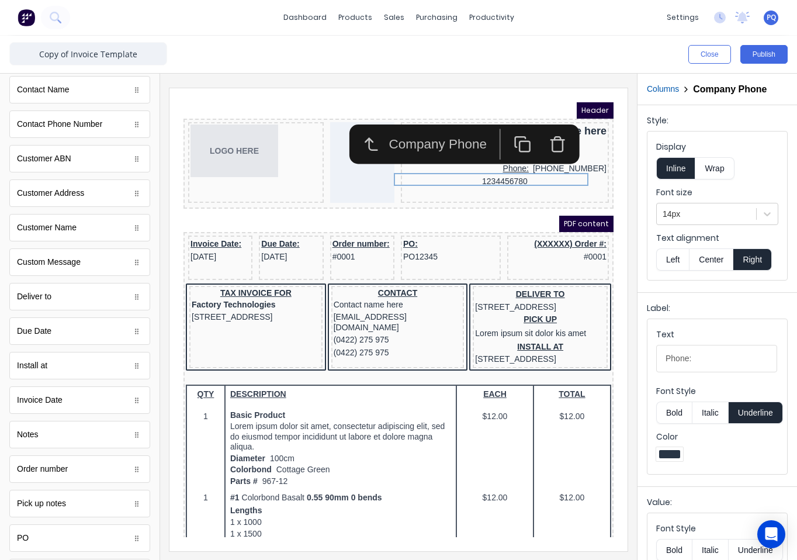
click at [758, 415] on button "Underline" at bounding box center [755, 412] width 54 height 22
click at [462, 149] on div "[EMAIL_ADDRESS][DOMAIN_NAME]" at bounding box center [490, 142] width 203 height 13
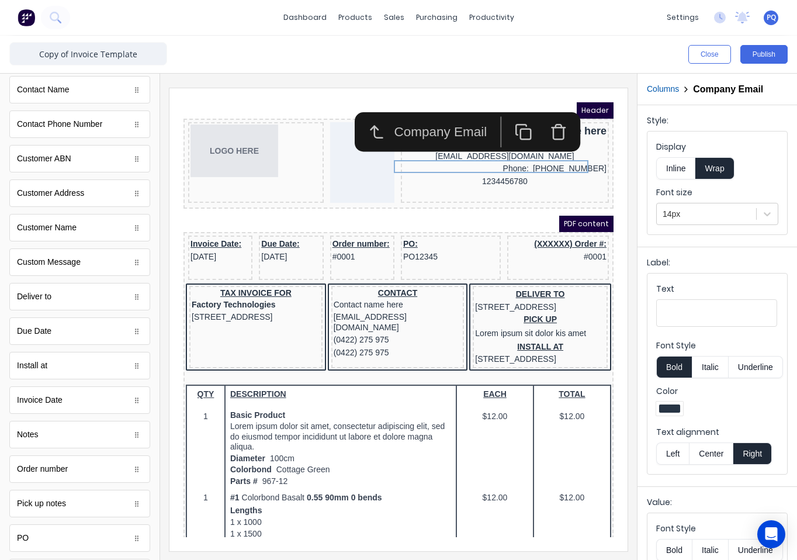
scroll to position [106, 0]
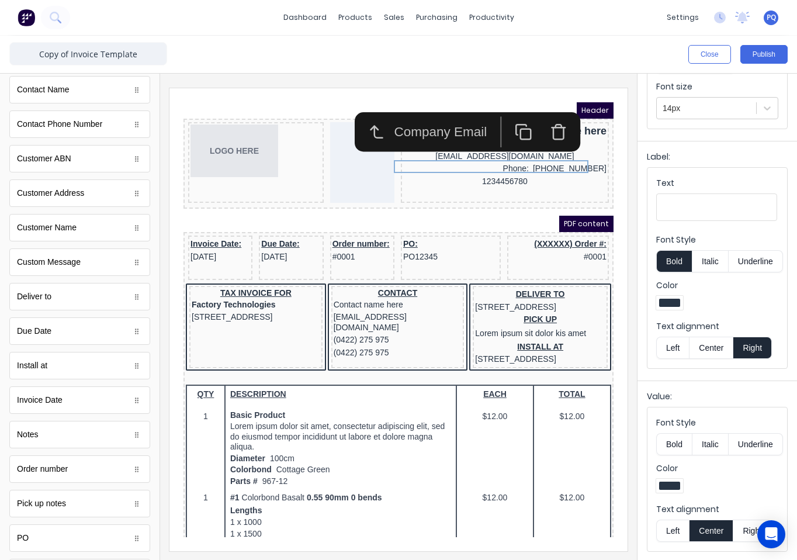
click at [747, 531] on button "Right" at bounding box center [752, 530] width 39 height 22
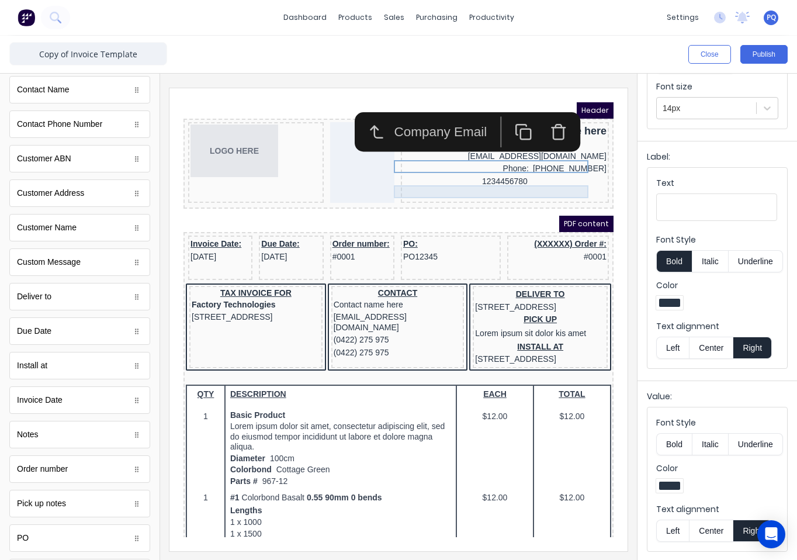
click at [479, 174] on div "1234456780" at bounding box center [490, 167] width 203 height 13
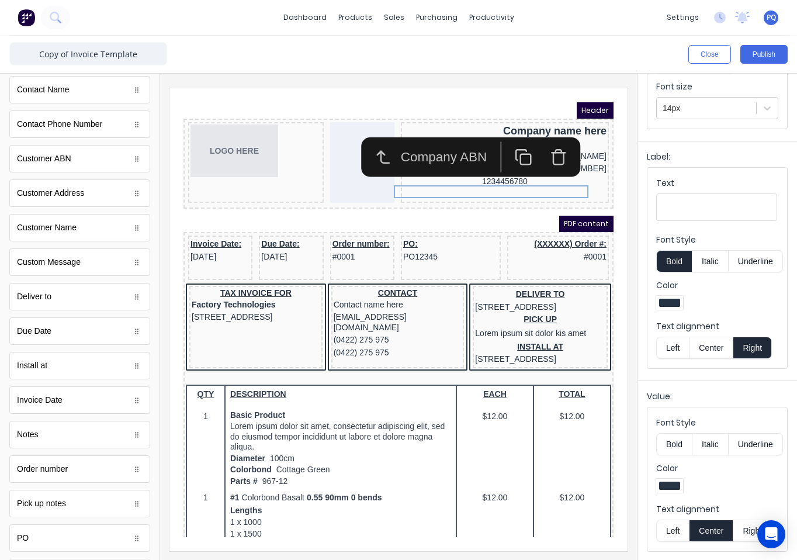
click at [745, 529] on button "Right" at bounding box center [752, 530] width 39 height 22
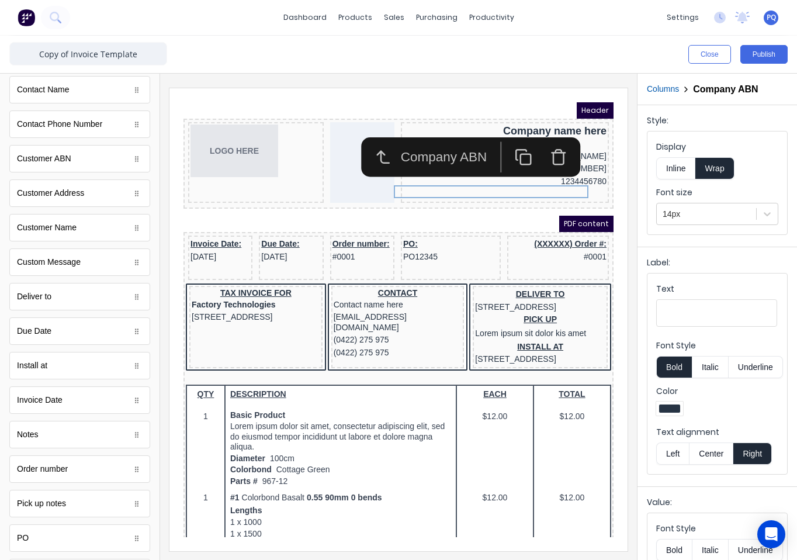
click at [674, 167] on button "Inline" at bounding box center [675, 168] width 39 height 22
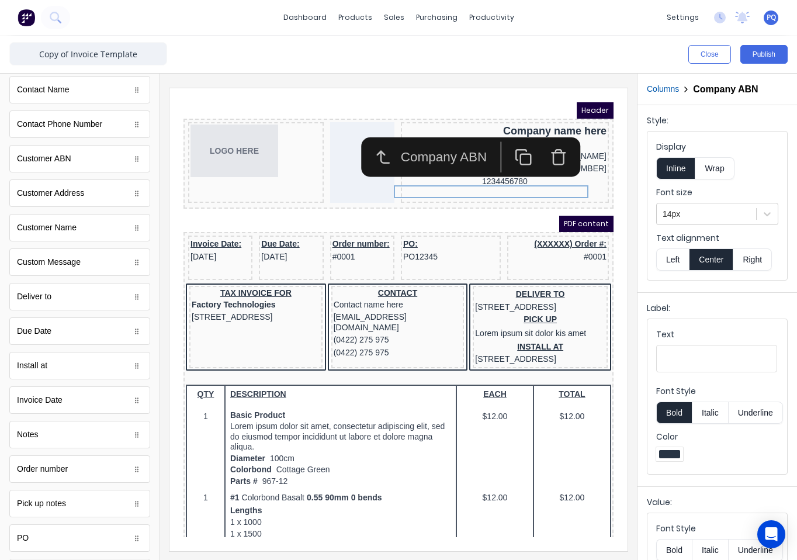
click at [745, 259] on button "Right" at bounding box center [752, 259] width 39 height 22
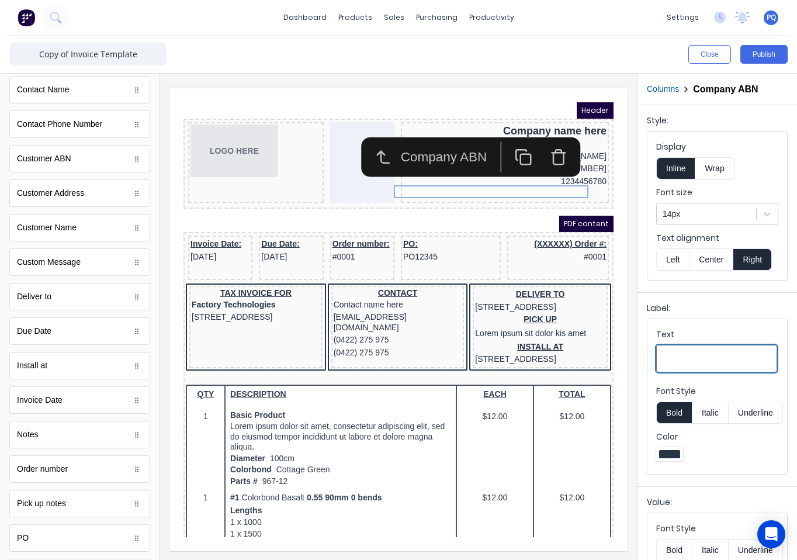
click at [686, 350] on input "Text" at bounding box center [716, 358] width 121 height 27
type input "ABN:"
click at [672, 410] on button "Bold" at bounding box center [674, 412] width 36 height 22
click at [735, 417] on button "Underline" at bounding box center [755, 412] width 54 height 22
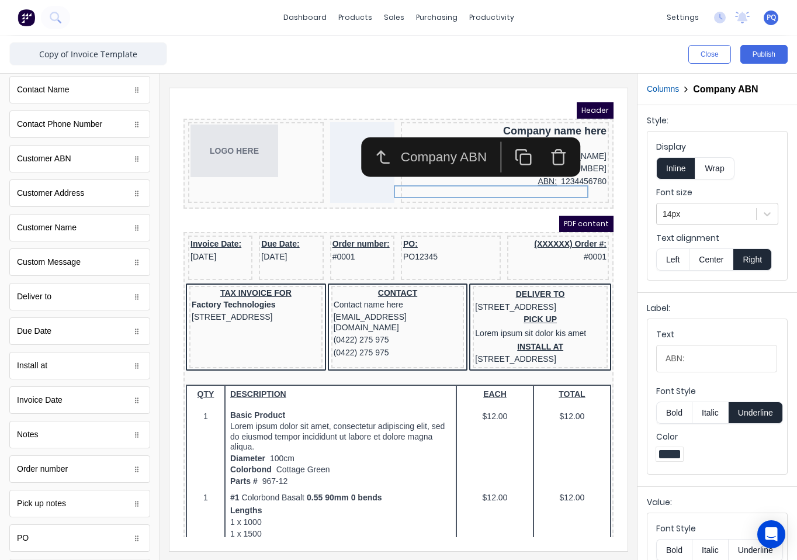
click at [744, 417] on button "Underline" at bounding box center [755, 412] width 54 height 22
click at [617, 152] on iframe at bounding box center [398, 319] width 458 height 463
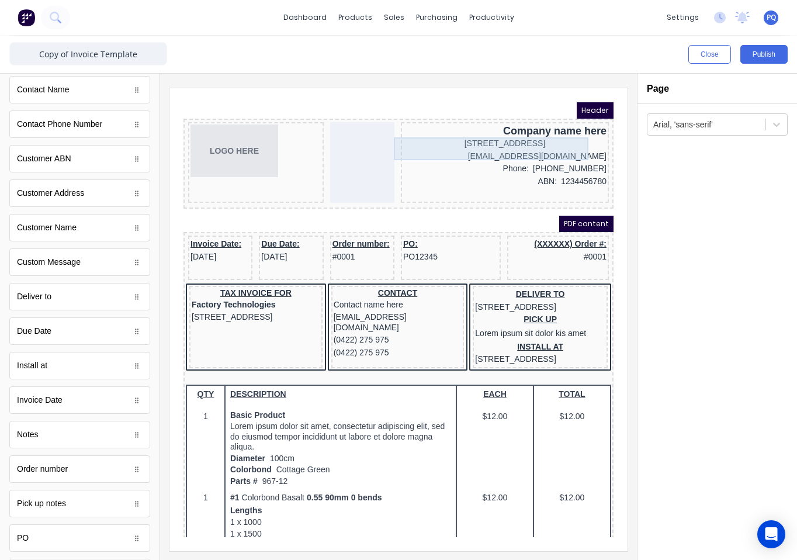
click at [525, 136] on div "[STREET_ADDRESS]" at bounding box center [490, 129] width 203 height 13
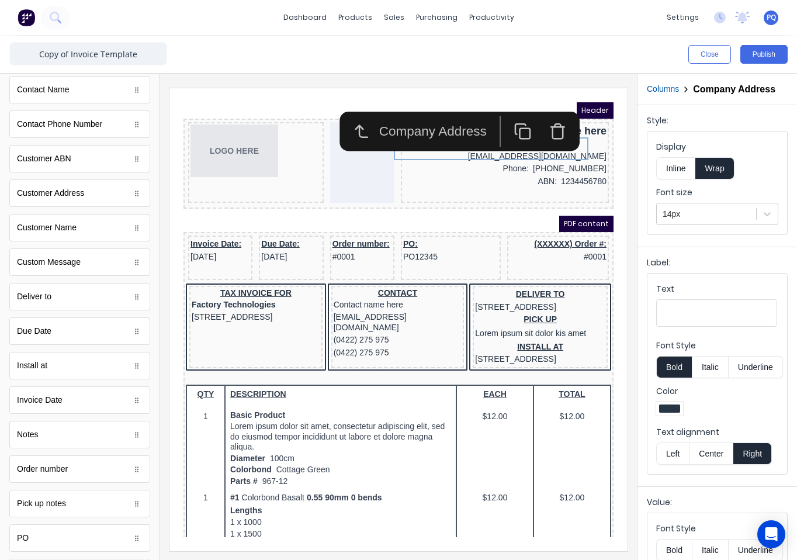
scroll to position [116, 0]
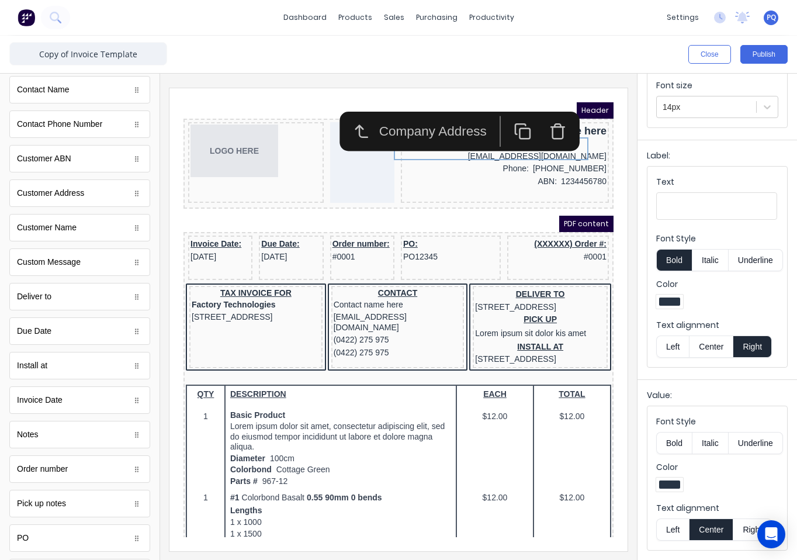
click at [746, 526] on button "Right" at bounding box center [752, 529] width 39 height 22
click at [617, 287] on iframe at bounding box center [398, 319] width 458 height 463
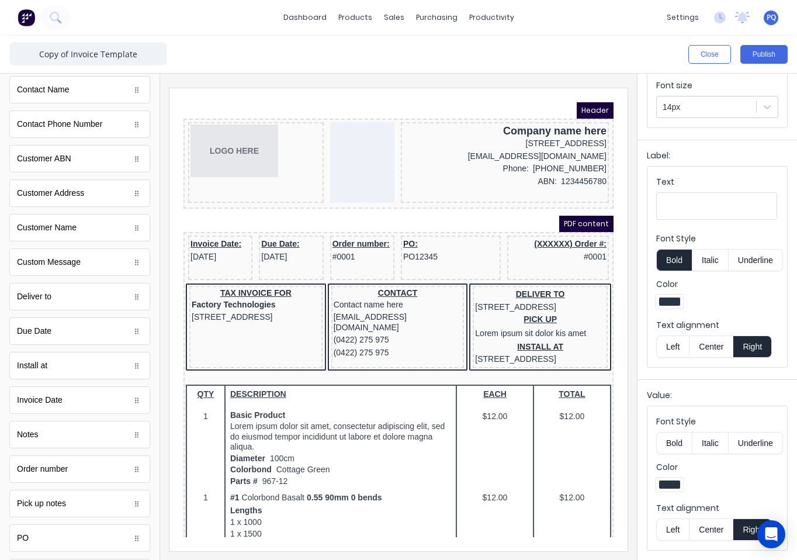
scroll to position [0, 0]
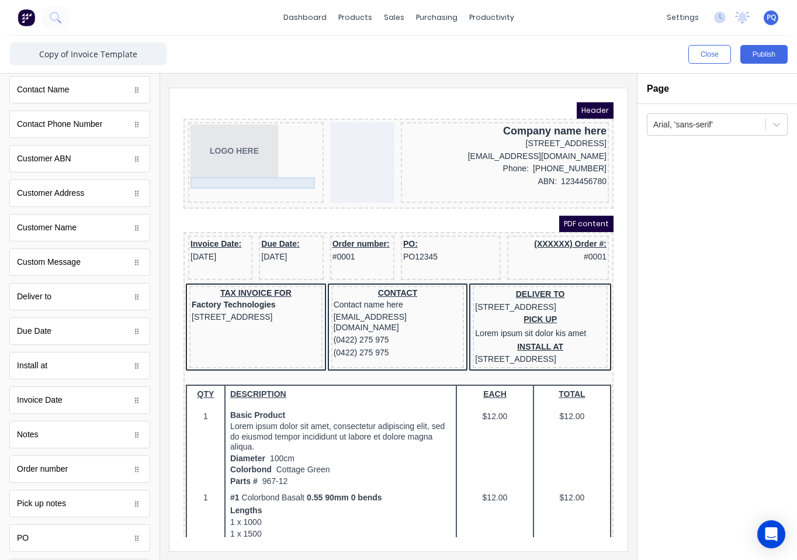
click at [275, 164] on div at bounding box center [241, 169] width 131 height 12
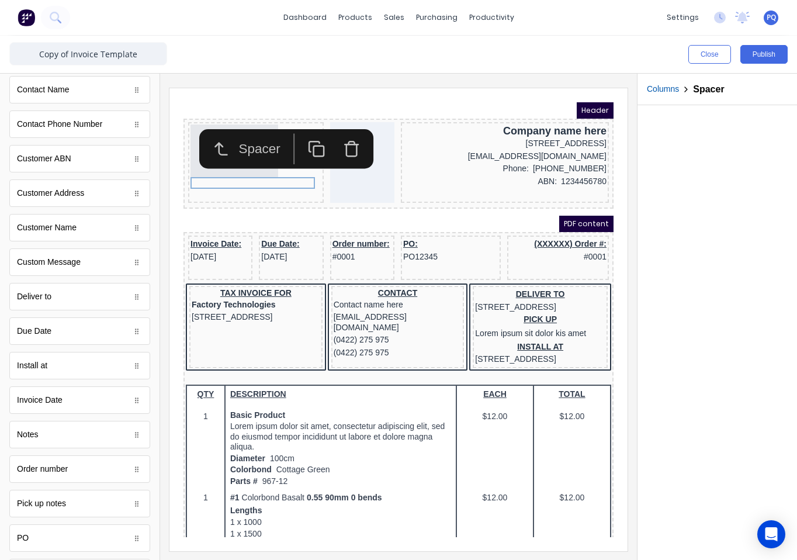
click at [300, 131] on rect "button" at bounding box center [305, 136] width 11 height 11
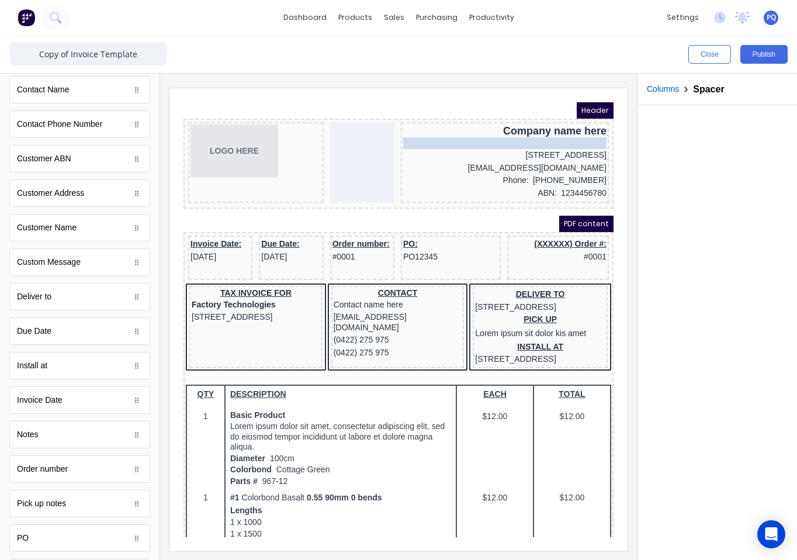
drag, startPoint x: 271, startPoint y: 179, endPoint x: 517, endPoint y: 121, distance: 252.8
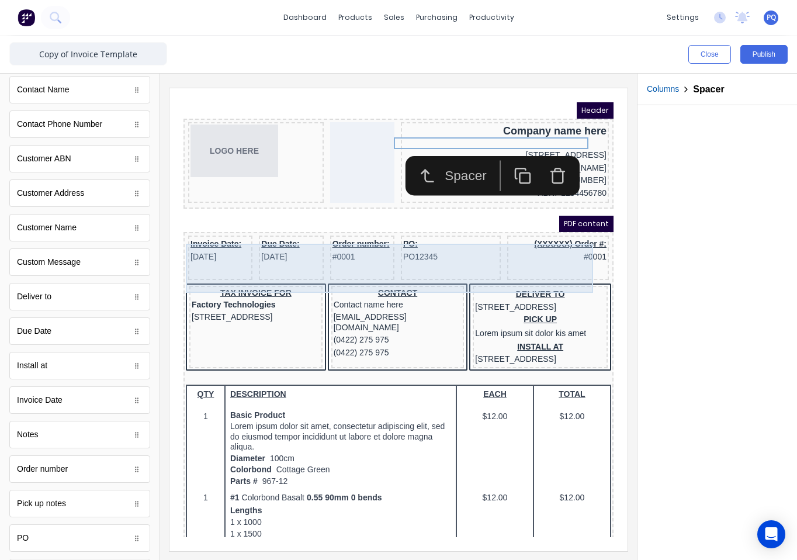
click at [230, 266] on div "Invoice Date: 29/10/2024" at bounding box center [206, 243] width 64 height 44
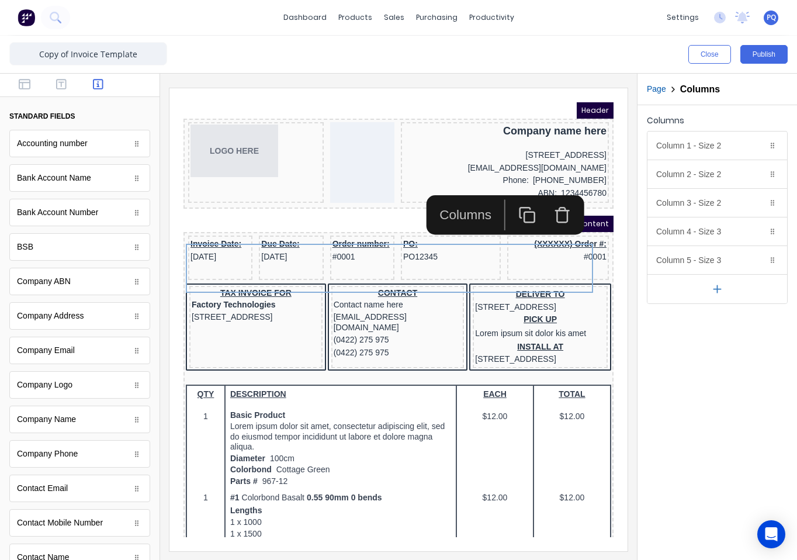
click at [22, 92] on div at bounding box center [79, 85] width 159 height 23
click at [23, 86] on icon "button" at bounding box center [25, 84] width 12 height 12
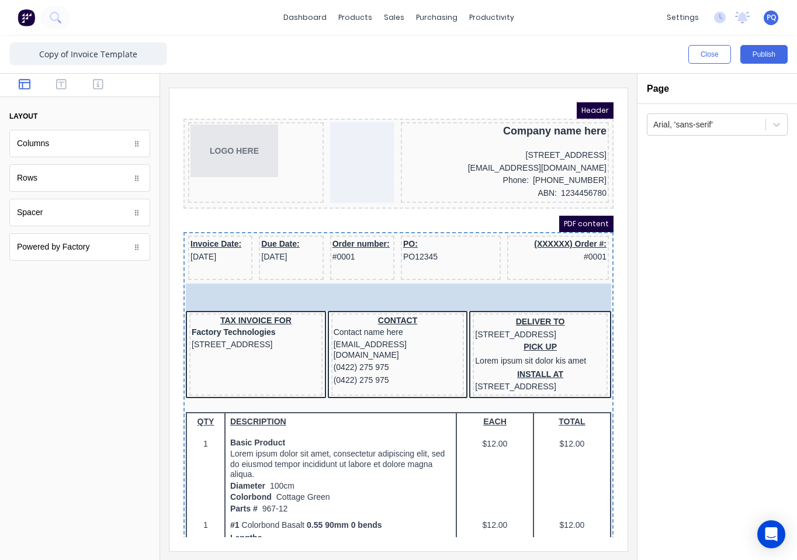
drag, startPoint x: 18, startPoint y: 179, endPoint x: 263, endPoint y: 299, distance: 273.5
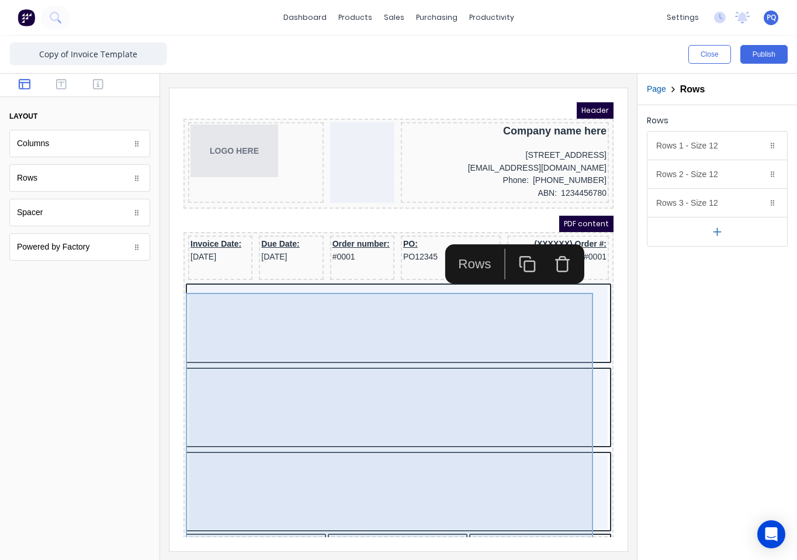
click at [449, 346] on div at bounding box center [384, 309] width 418 height 75
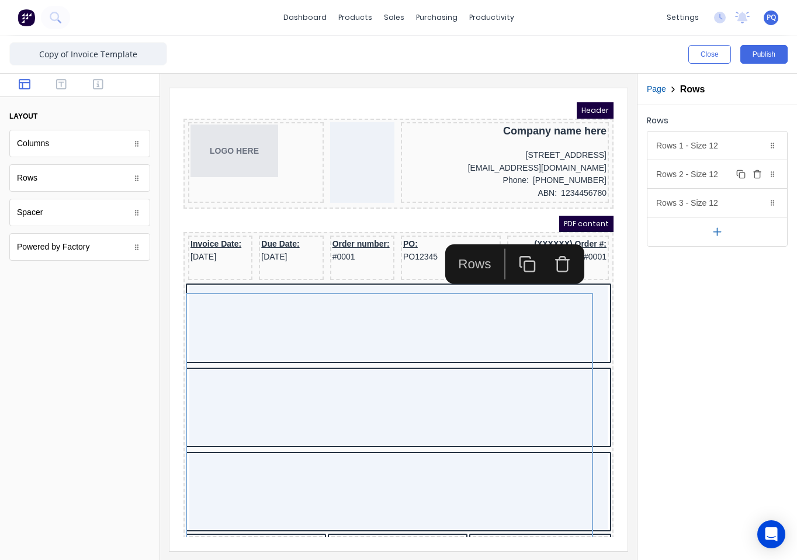
click at [758, 171] on icon "button" at bounding box center [756, 171] width 3 height 2
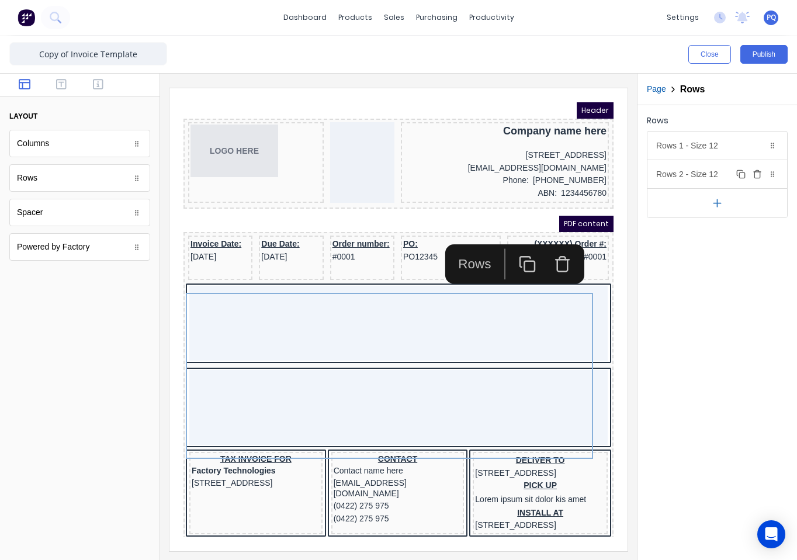
click at [758, 171] on icon "button" at bounding box center [756, 171] width 3 height 2
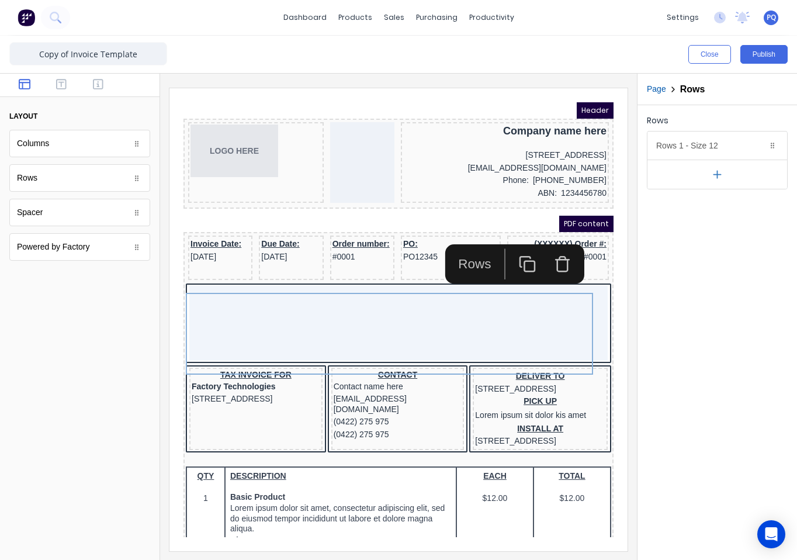
click at [543, 251] on icon "button" at bounding box center [548, 251] width 11 height 12
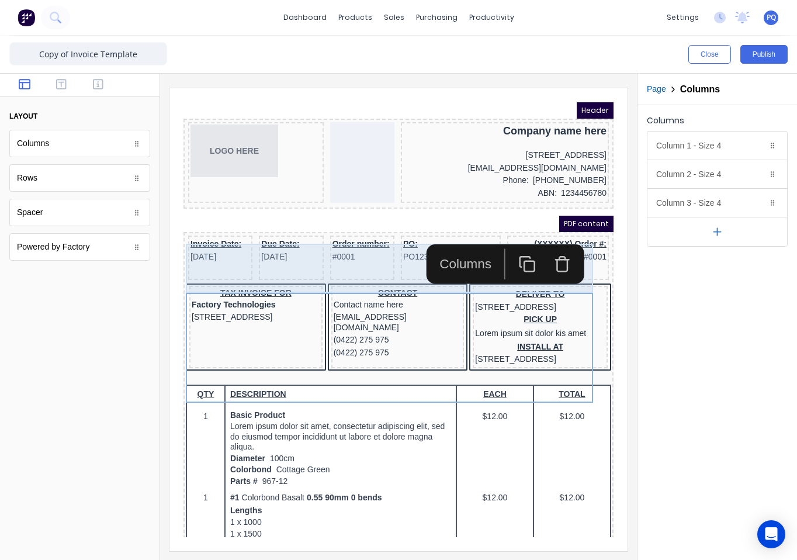
click at [336, 266] on div "Order number: #0001" at bounding box center [348, 243] width 64 height 44
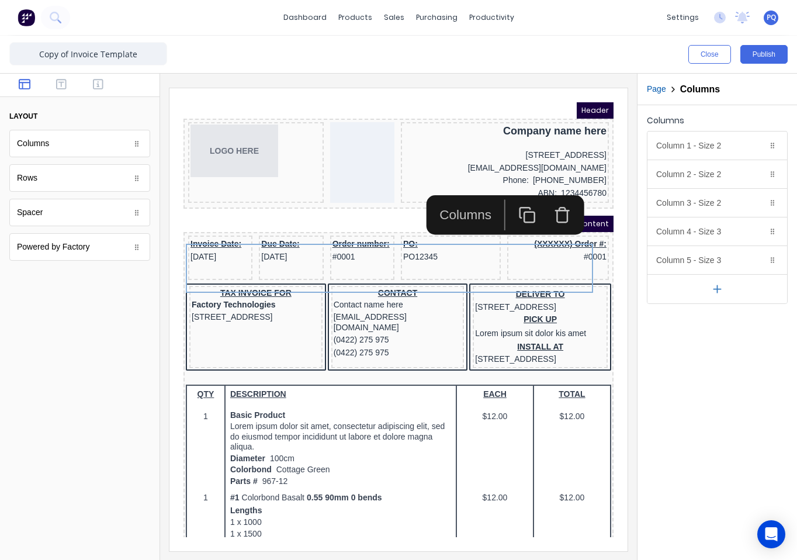
click at [511, 204] on icon "button" at bounding box center [514, 201] width 18 height 18
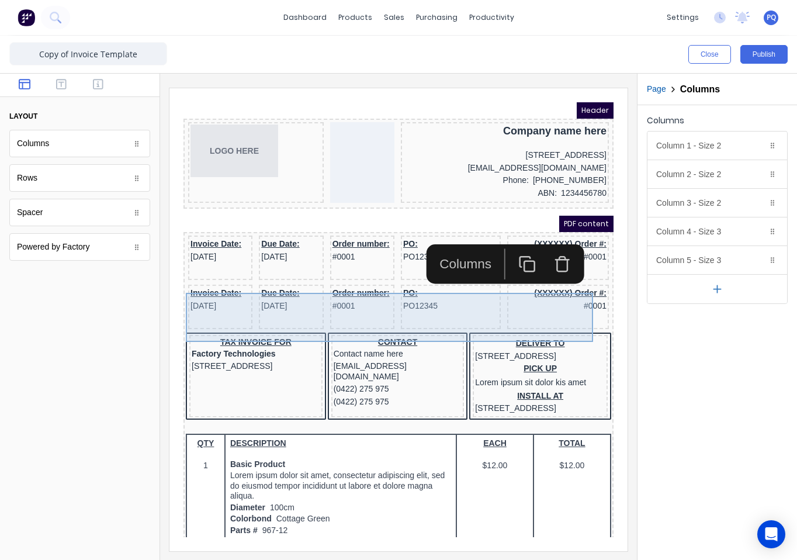
click at [256, 311] on div "Due Date: 29/10/2024" at bounding box center [277, 292] width 64 height 44
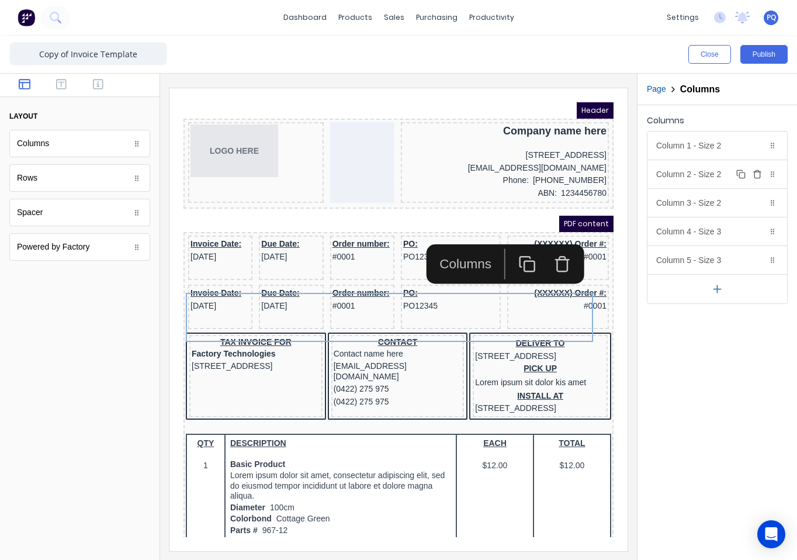
click at [758, 171] on icon "button" at bounding box center [756, 171] width 3 height 2
click at [758, 172] on icon "button" at bounding box center [757, 172] width 7 height 0
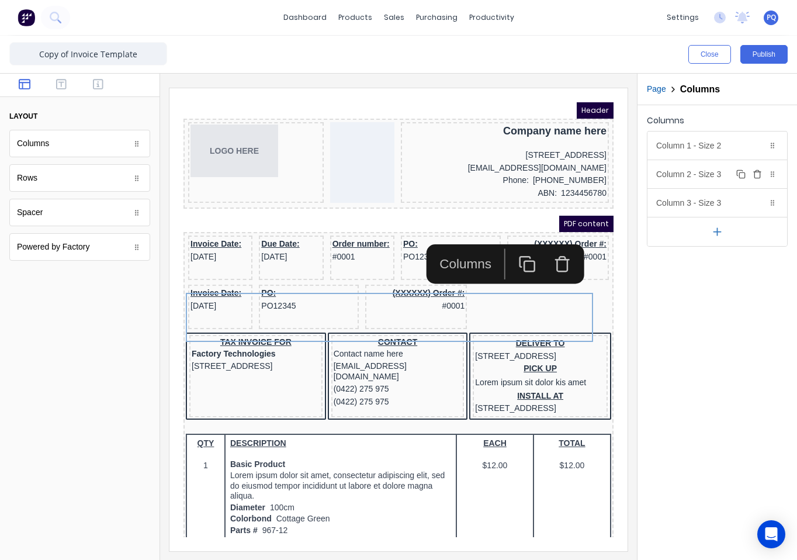
click at [758, 172] on icon "button" at bounding box center [757, 172] width 7 height 0
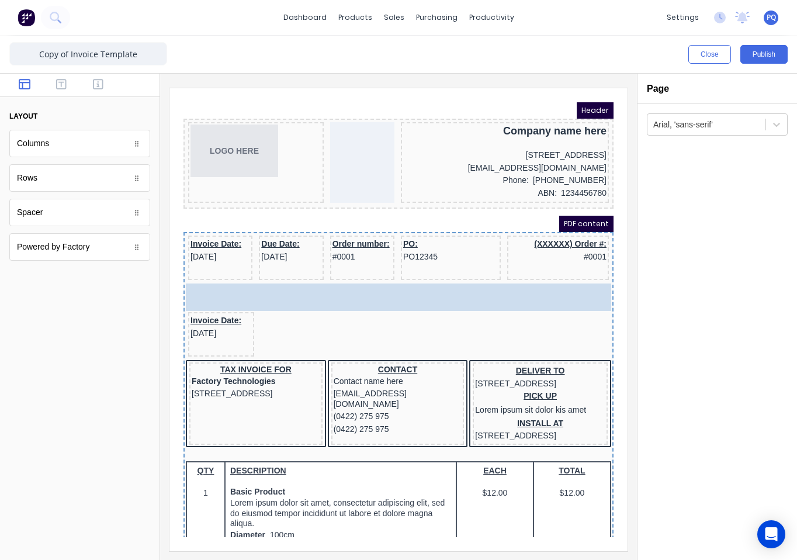
drag, startPoint x: 65, startPoint y: 216, endPoint x: 346, endPoint y: 293, distance: 291.4
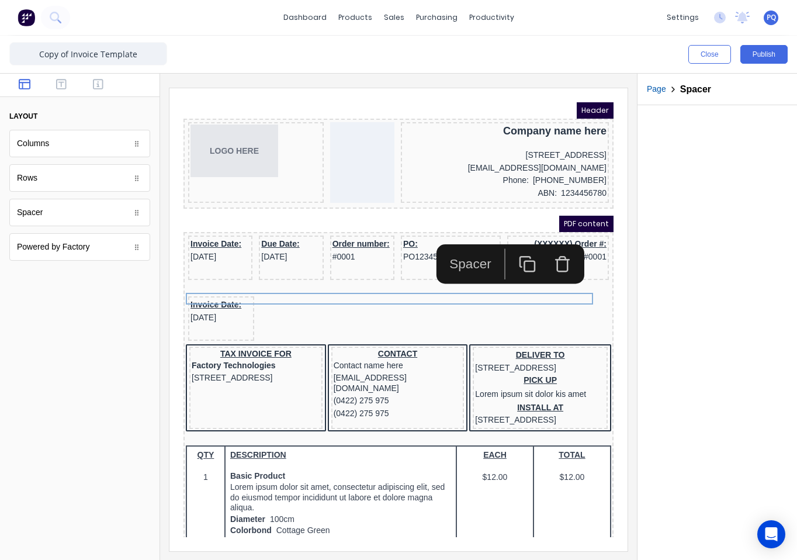
click at [667, 276] on div at bounding box center [716, 332] width 159 height 454
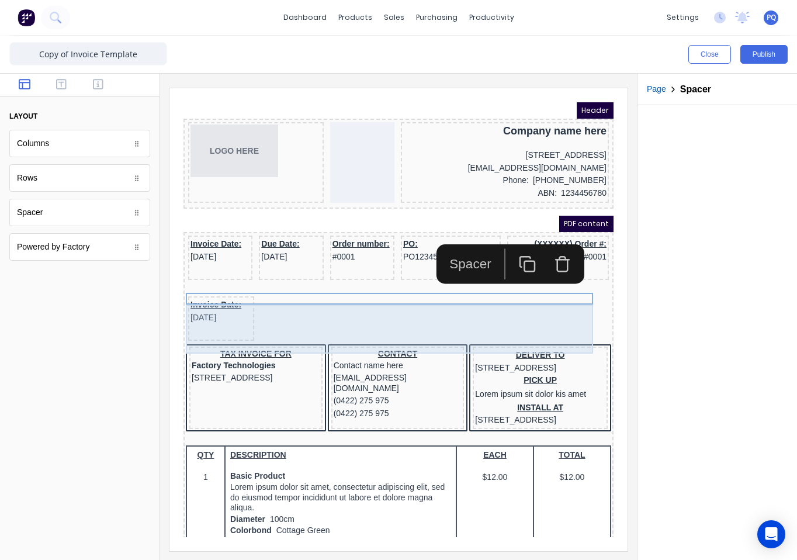
click at [524, 301] on div "Invoice Date: 29/10/2024" at bounding box center [384, 305] width 425 height 49
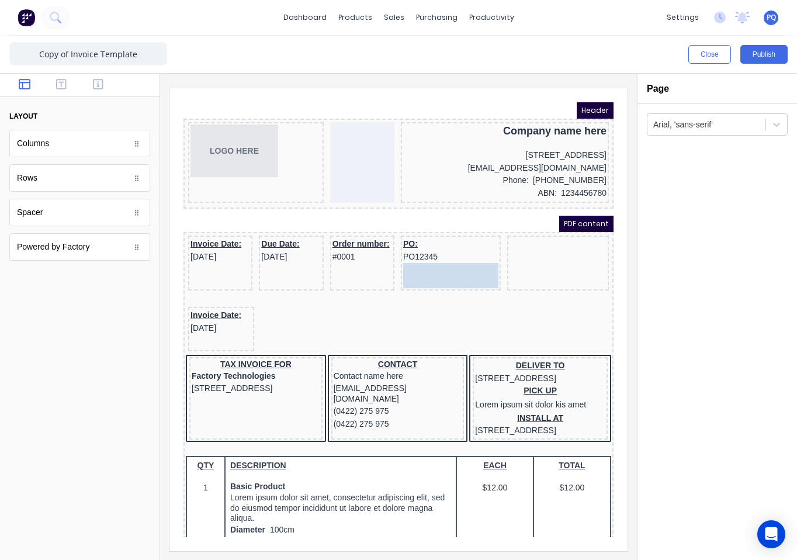
drag, startPoint x: 529, startPoint y: 245, endPoint x: 421, endPoint y: 258, distance: 109.5
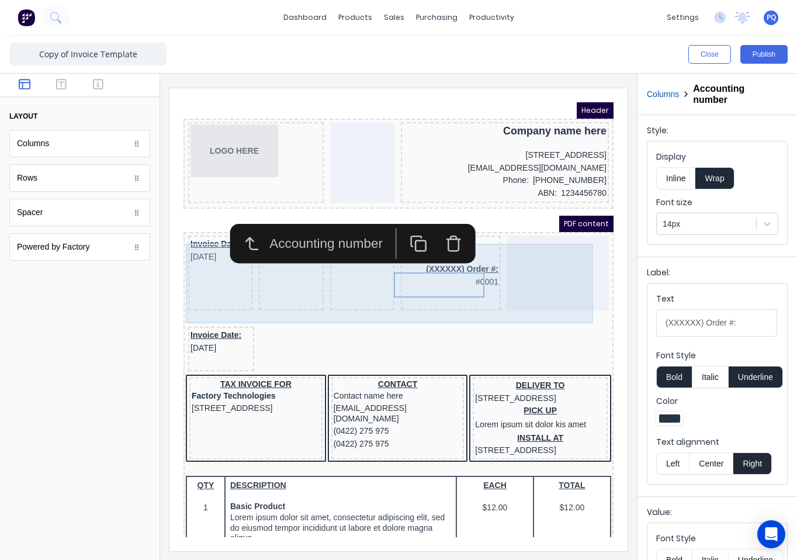
click at [272, 296] on div "Due Date: 29/10/2024" at bounding box center [277, 258] width 64 height 75
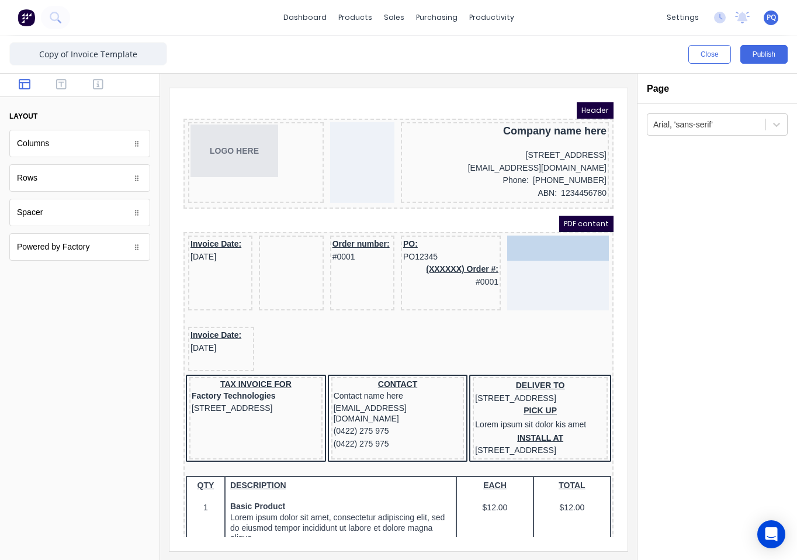
drag, startPoint x: 270, startPoint y: 248, endPoint x: 556, endPoint y: 243, distance: 285.7
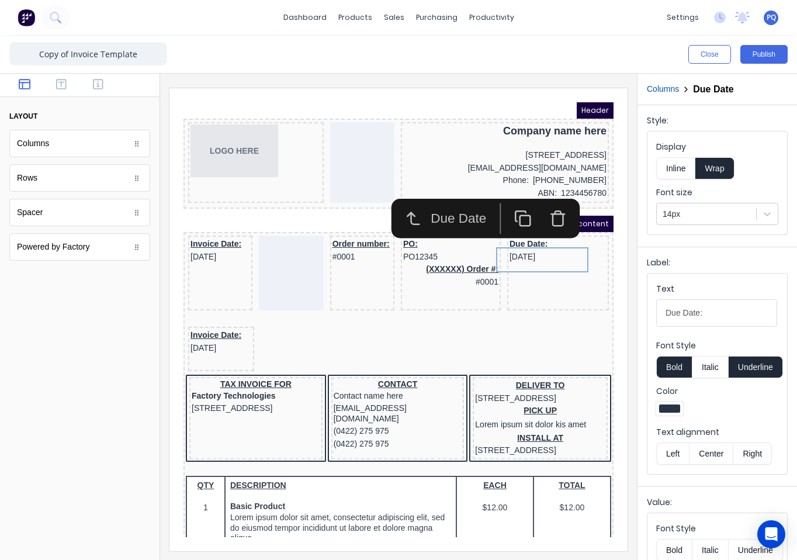
click at [704, 454] on button "Center" at bounding box center [711, 453] width 44 height 22
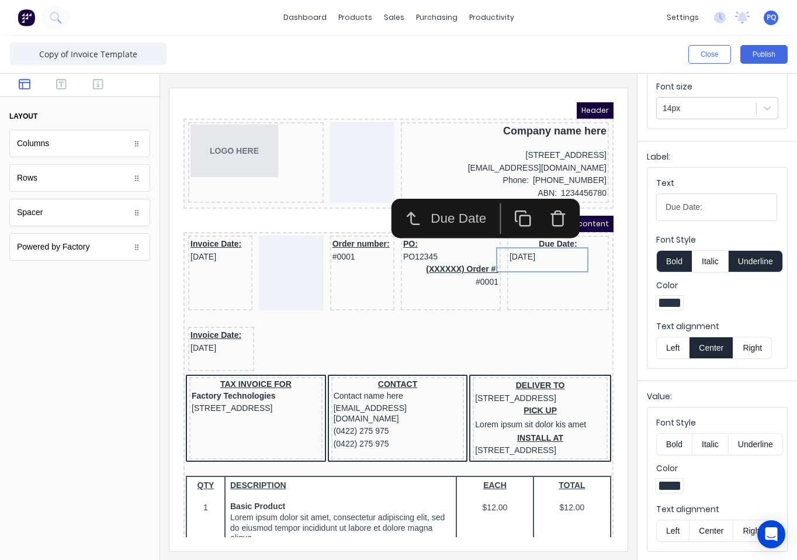
click at [711, 532] on button "Center" at bounding box center [711, 530] width 44 height 22
click at [761, 439] on button "Underline" at bounding box center [755, 444] width 54 height 22
click at [761, 440] on button "Underline" at bounding box center [755, 444] width 54 height 22
click at [770, 256] on button "Underline" at bounding box center [755, 261] width 54 height 22
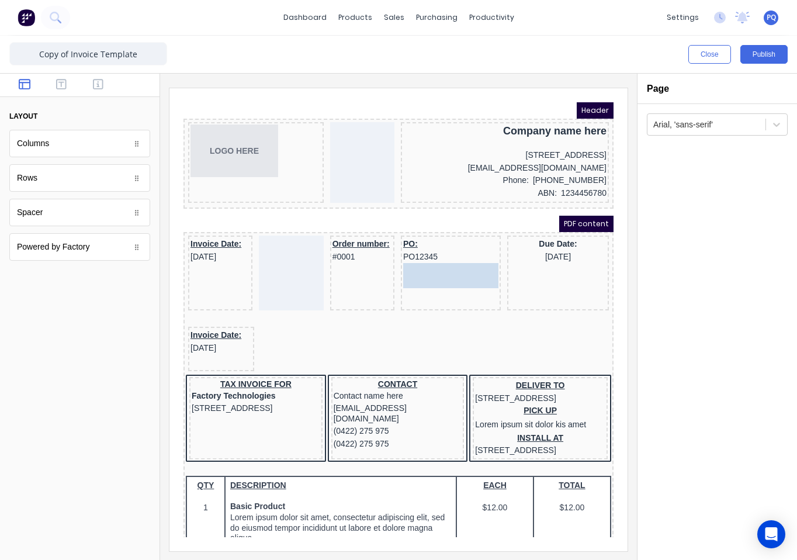
scroll to position [0, 0]
drag, startPoint x: 418, startPoint y: 273, endPoint x: 284, endPoint y: 254, distance: 135.8
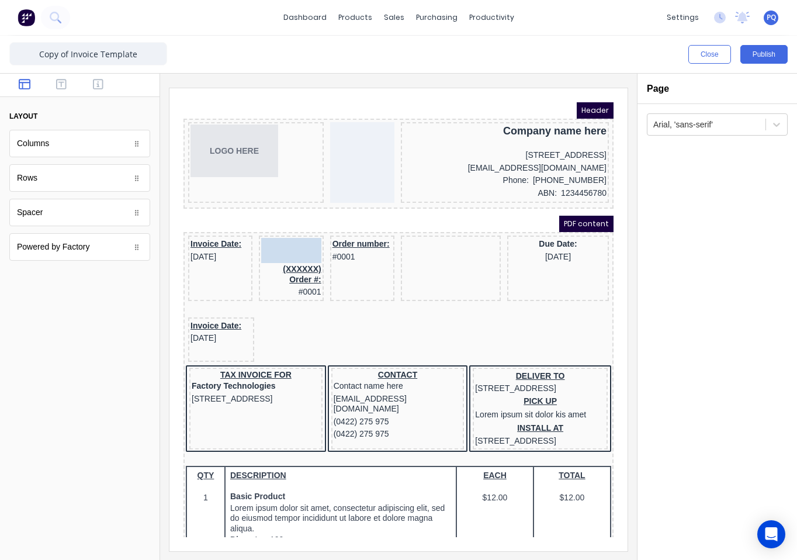
drag, startPoint x: 370, startPoint y: 248, endPoint x: 233, endPoint y: 247, distance: 137.3
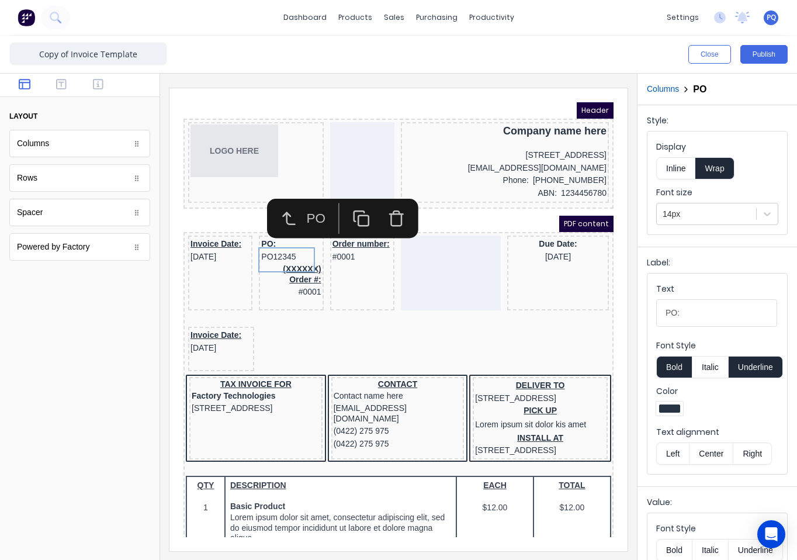
click at [192, 249] on div "Invoice Date: 29/10/2024" at bounding box center [206, 236] width 60 height 25
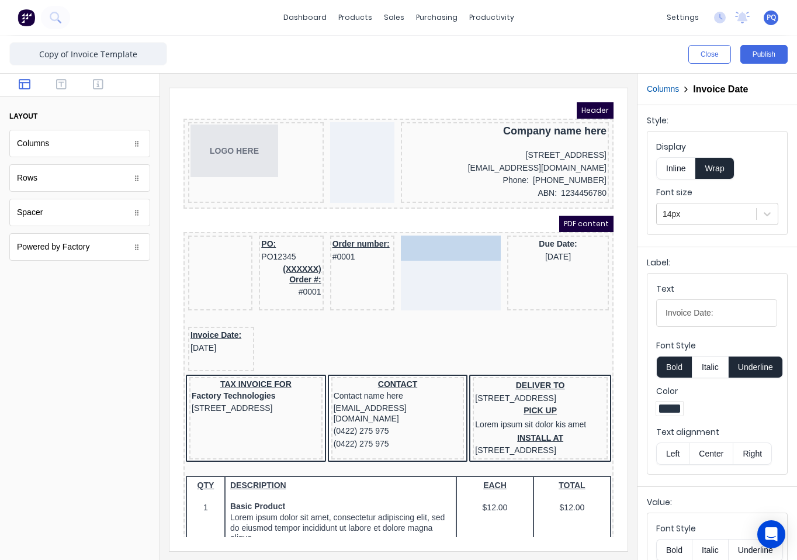
drag, startPoint x: 206, startPoint y: 249, endPoint x: 450, endPoint y: 251, distance: 244.2
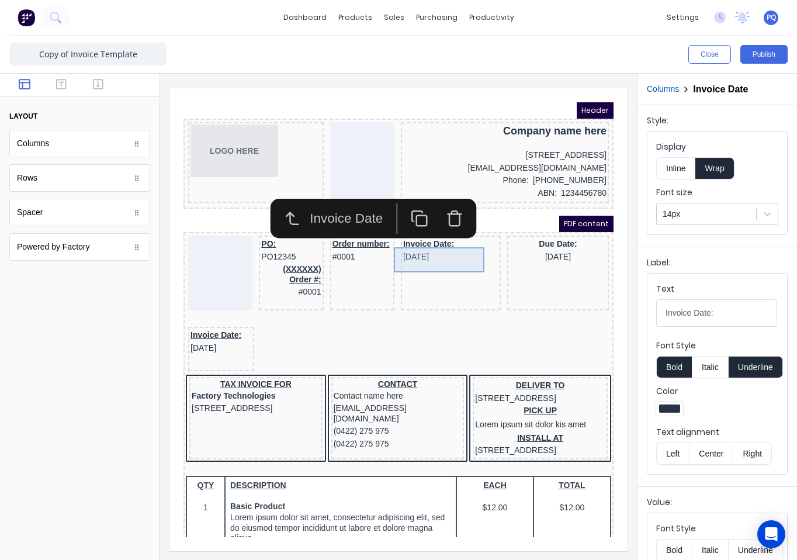
click at [421, 242] on div "Invoice Date: 29/10/2024" at bounding box center [436, 236] width 95 height 25
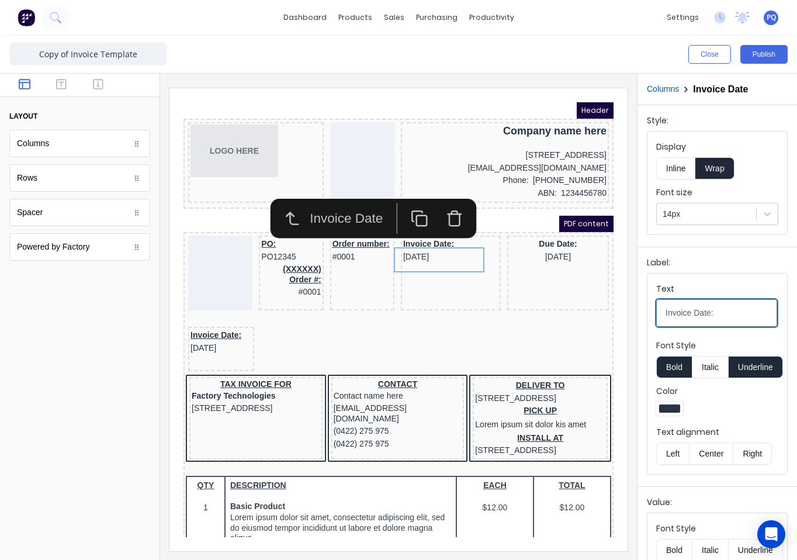
drag, startPoint x: 692, startPoint y: 316, endPoint x: 667, endPoint y: 317, distance: 25.7
click at [667, 317] on input "Invoice Date:" at bounding box center [716, 312] width 121 height 27
type input "Issue Date:"
click at [761, 372] on button "Underline" at bounding box center [755, 367] width 54 height 22
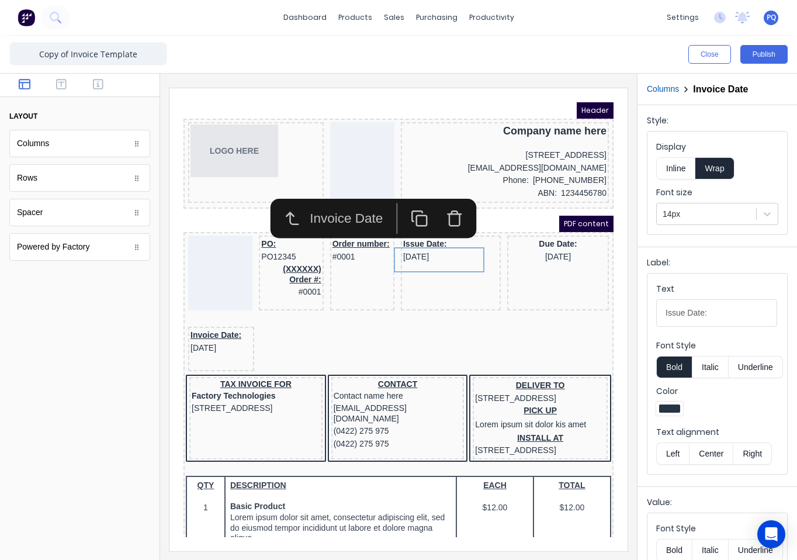
click at [711, 449] on button "Center" at bounding box center [711, 453] width 44 height 22
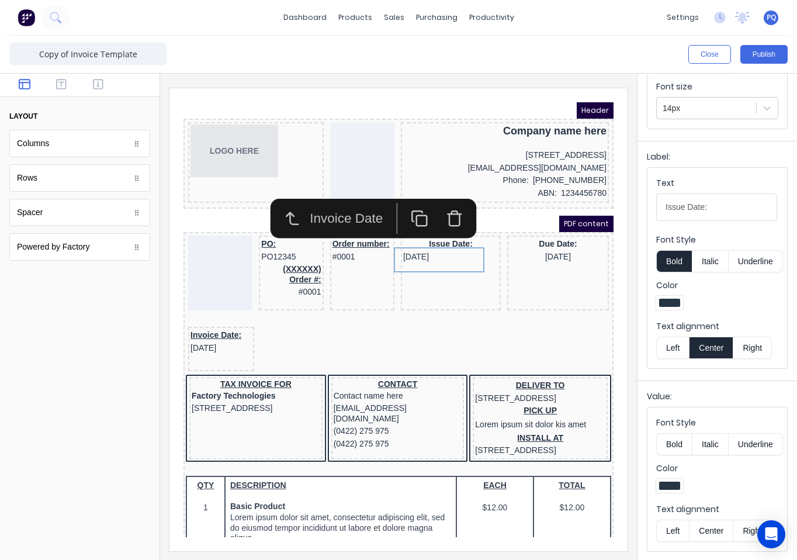
click at [708, 525] on button "Center" at bounding box center [711, 530] width 44 height 22
click at [109, 85] on button "button" at bounding box center [99, 85] width 30 height 14
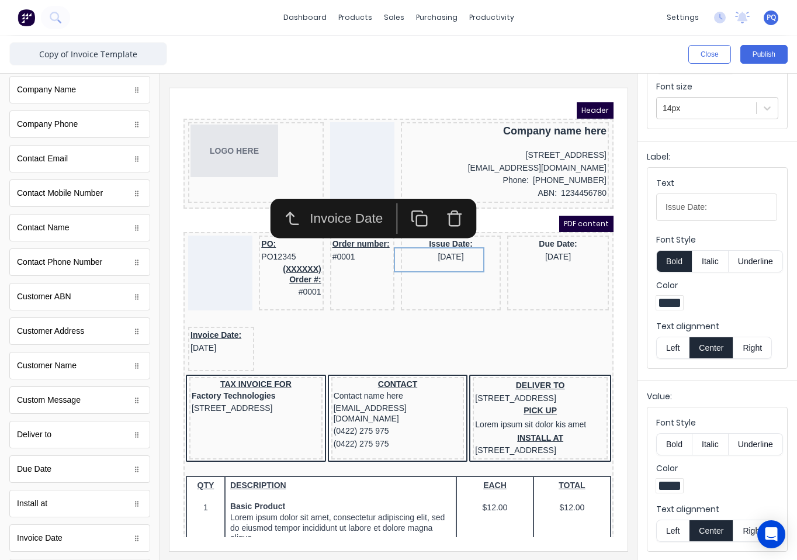
scroll to position [563, 0]
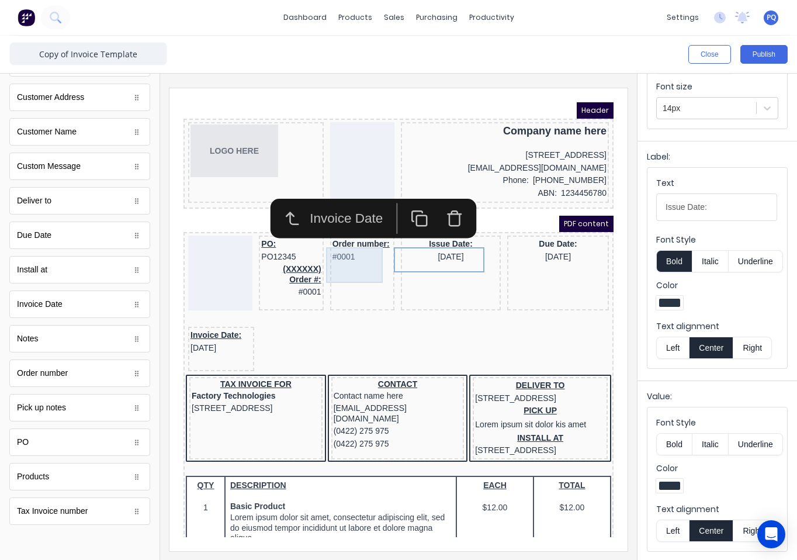
click at [326, 249] on div "Order number: #0001" at bounding box center [348, 236] width 60 height 25
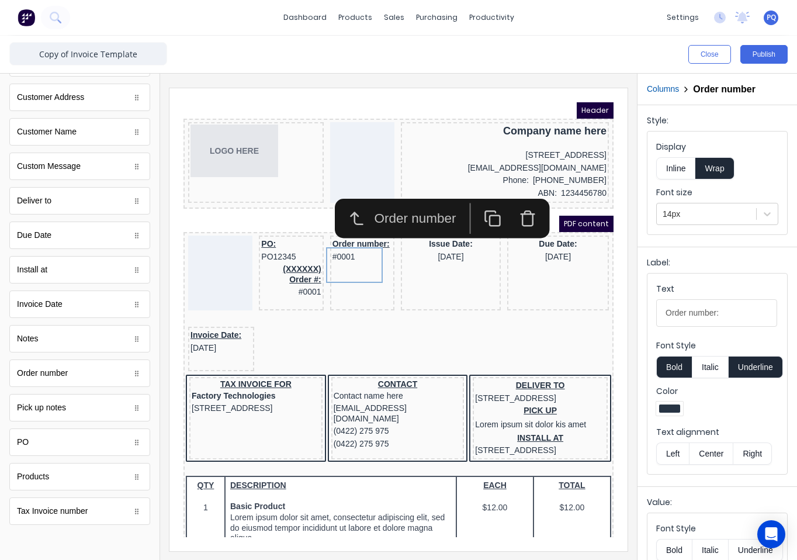
click at [512, 199] on icon "button" at bounding box center [514, 205] width 18 height 18
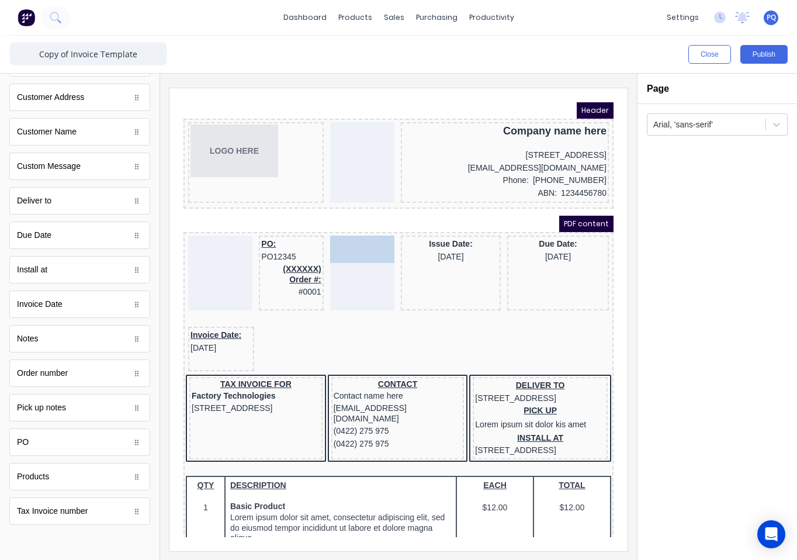
drag, startPoint x: 67, startPoint y: 514, endPoint x: 183, endPoint y: 151, distance: 380.9
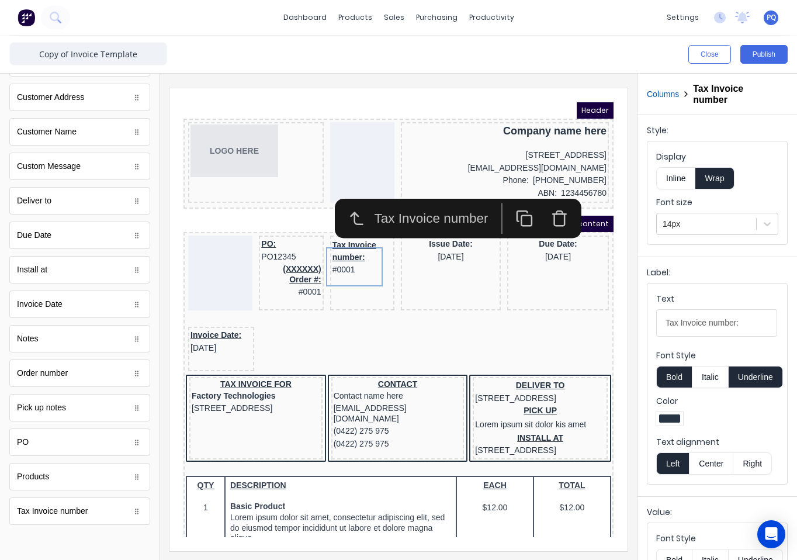
click at [707, 463] on button "Center" at bounding box center [711, 463] width 44 height 22
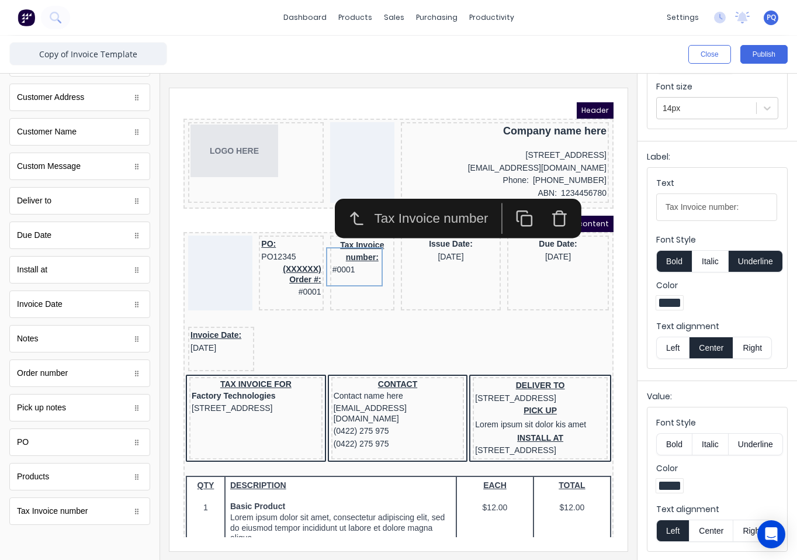
click at [707, 530] on button "Center" at bounding box center [711, 530] width 44 height 22
click at [751, 438] on button "Underline" at bounding box center [755, 444] width 54 height 22
click at [761, 439] on button "Underline" at bounding box center [755, 444] width 54 height 22
click at [769, 259] on button "Underline" at bounding box center [755, 261] width 54 height 22
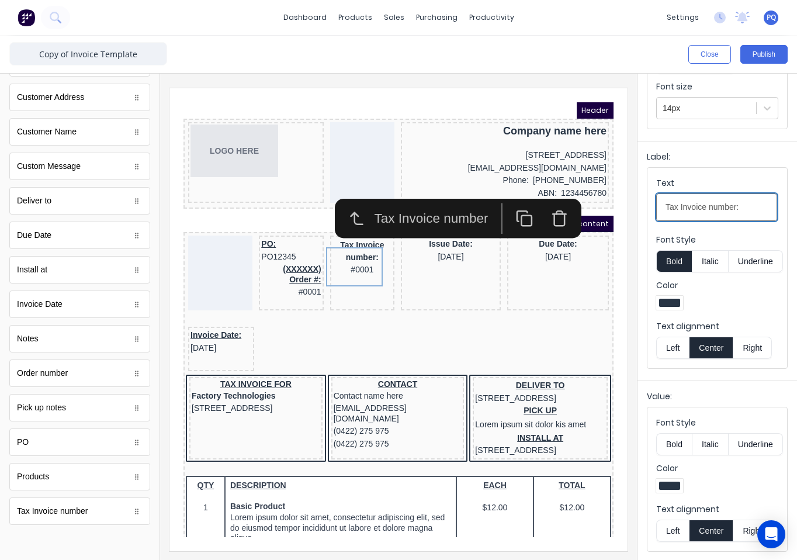
drag, startPoint x: 848, startPoint y: 297, endPoint x: 579, endPoint y: 196, distance: 287.1
click at [739, 209] on input "Invoice number:" at bounding box center [716, 206] width 121 height 27
type input "Invoice number"
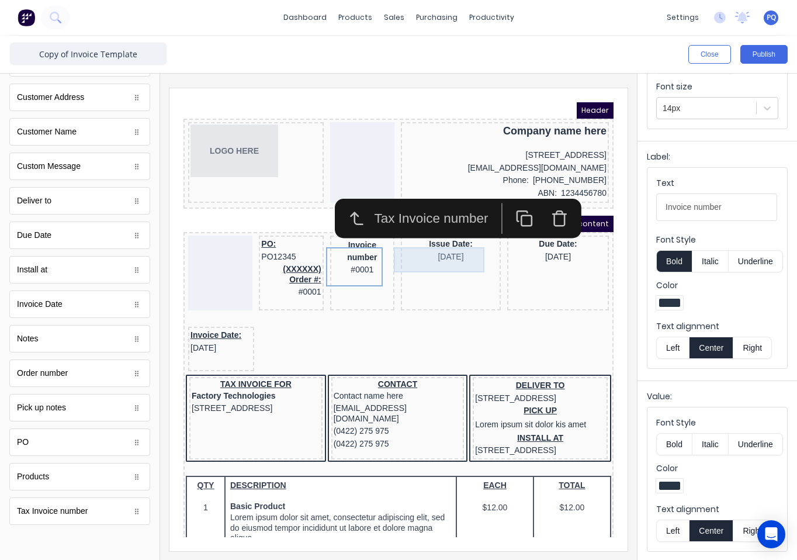
click at [445, 245] on div "Issue Date: 29/10/2024" at bounding box center [436, 236] width 95 height 25
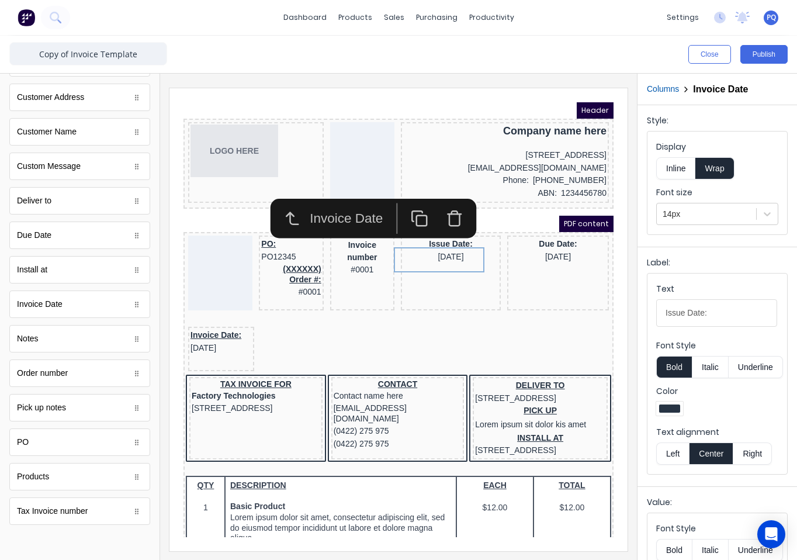
click at [715, 309] on input "Issue Date:" at bounding box center [716, 312] width 121 height 27
type input "Issue Date"
click at [536, 247] on div "Due Date: 29/10/2024" at bounding box center [543, 236] width 97 height 25
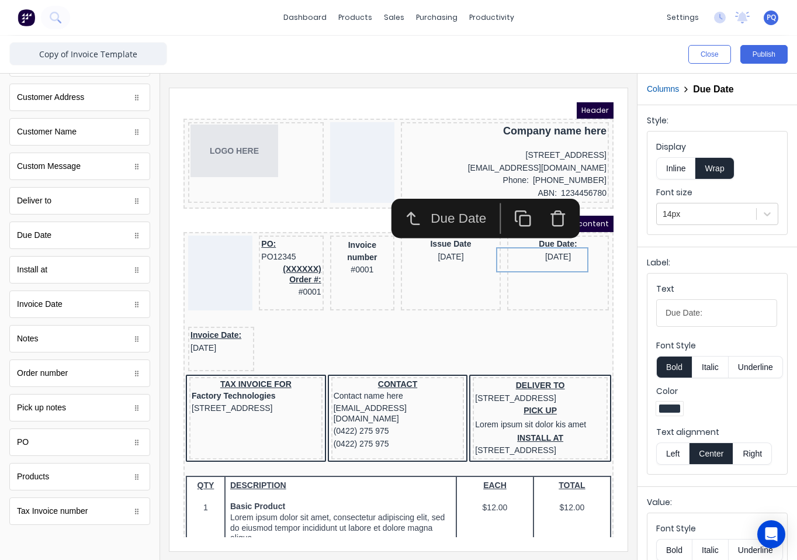
click at [735, 312] on input "Due Date:" at bounding box center [716, 312] width 121 height 27
type input "Due Date"
click at [270, 249] on div "PO: PO12345" at bounding box center [277, 236] width 60 height 25
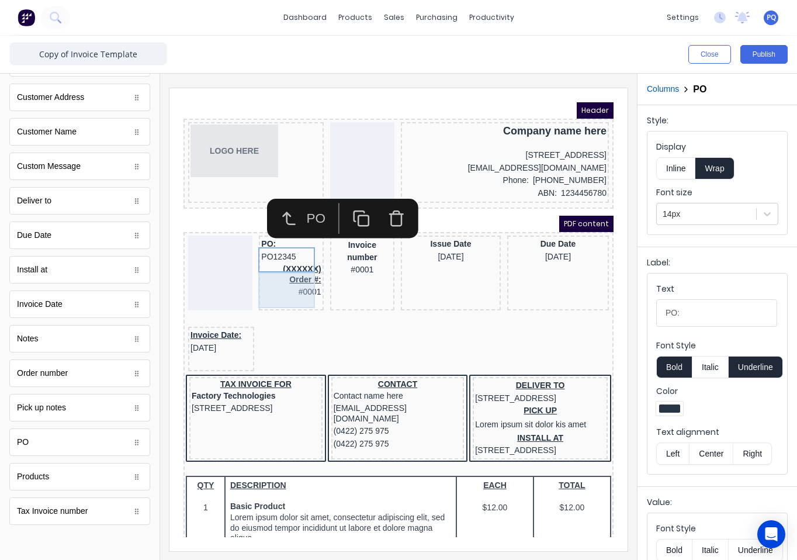
click at [268, 279] on div "(XXXXXX) Order #: #0001" at bounding box center [277, 267] width 60 height 36
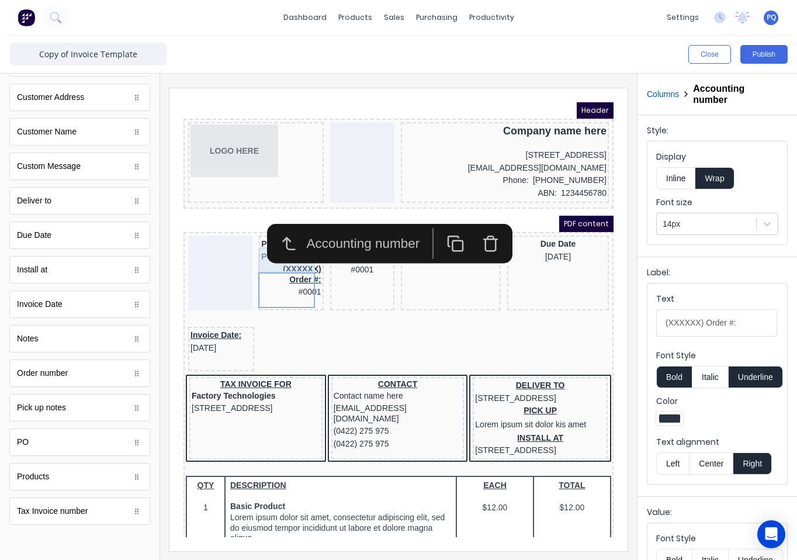
click at [258, 249] on div "PO: PO12345" at bounding box center [277, 236] width 60 height 25
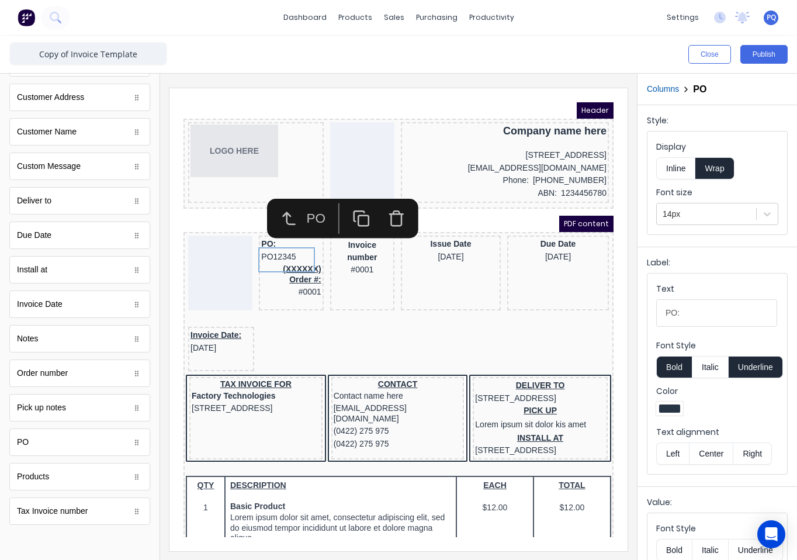
click at [378, 204] on icon "button" at bounding box center [383, 205] width 18 height 18
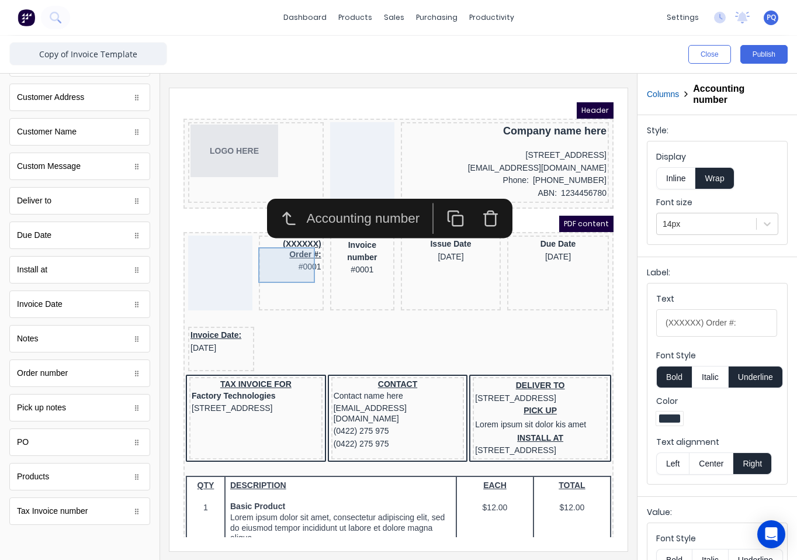
click at [279, 257] on div "(XXXXXX) Order #: #0001" at bounding box center [277, 242] width 60 height 36
drag, startPoint x: 750, startPoint y: 322, endPoint x: 646, endPoint y: 327, distance: 104.1
click at [646, 327] on div "Label: Text (XXXXXX) Order #: Font Style Bold Italic Underline Color Text align…" at bounding box center [716, 373] width 159 height 235
paste input "Purchase order no"
type input "Purchase order no"
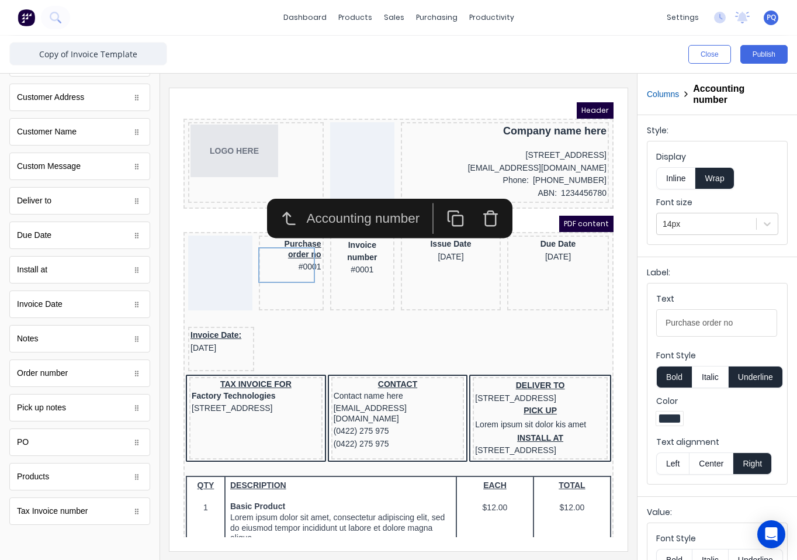
click at [706, 462] on button "Center" at bounding box center [711, 463] width 44 height 22
click at [765, 377] on button "Underline" at bounding box center [755, 377] width 54 height 22
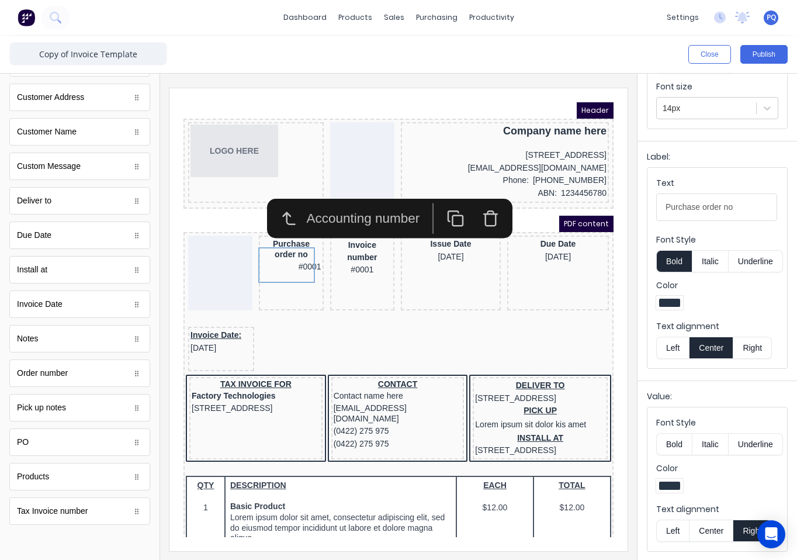
click at [704, 531] on button "Center" at bounding box center [711, 530] width 44 height 22
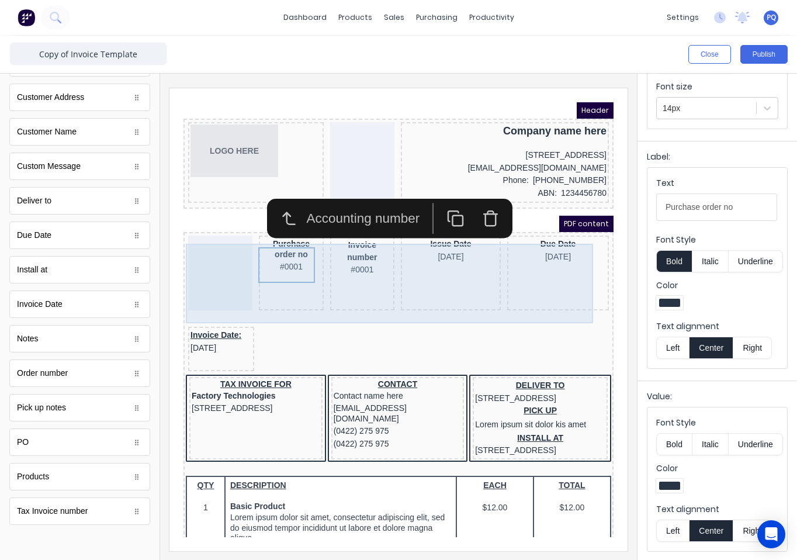
drag, startPoint x: 179, startPoint y: 261, endPoint x: 348, endPoint y: 372, distance: 202.8
click at [179, 261] on div at bounding box center [206, 258] width 64 height 75
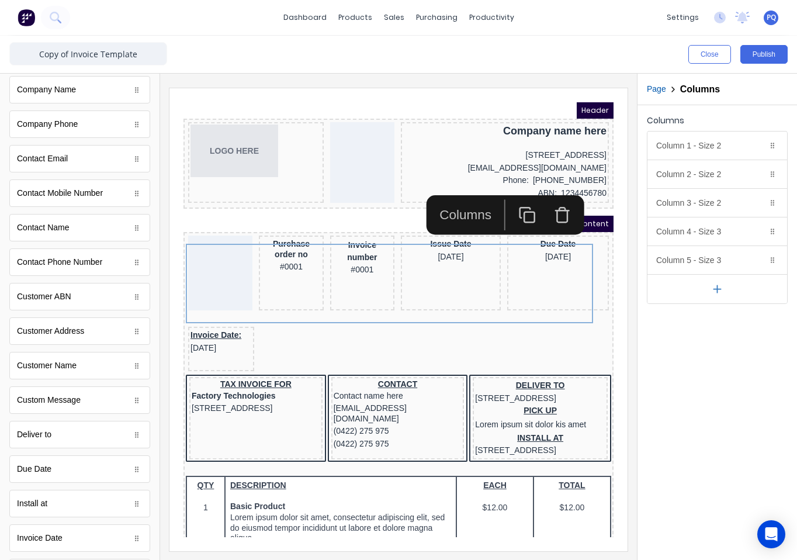
scroll to position [0, 0]
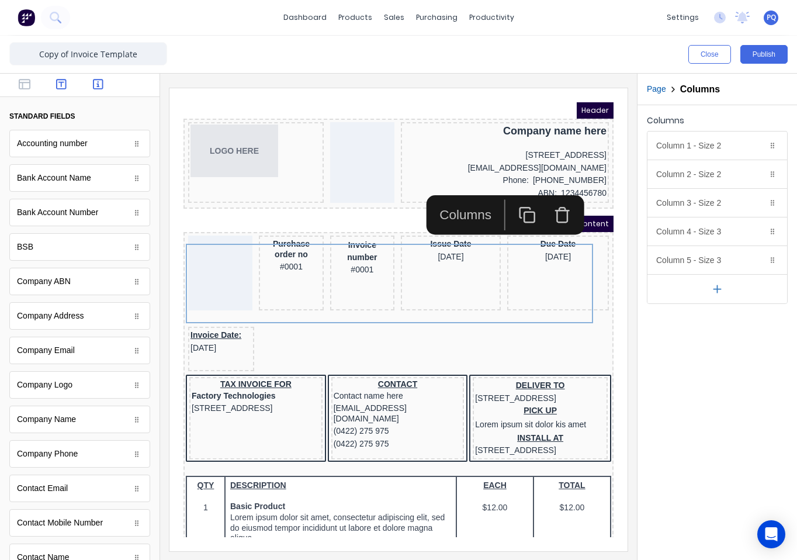
click at [61, 79] on icon "button" at bounding box center [61, 84] width 11 height 12
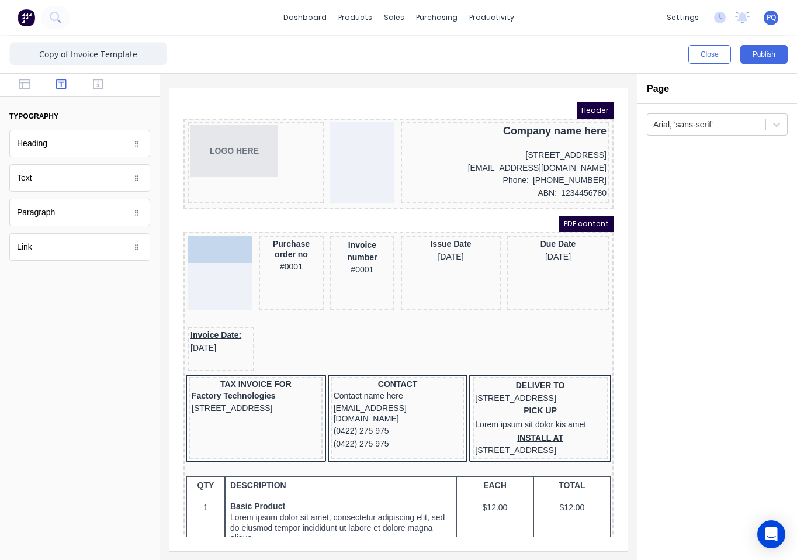
drag, startPoint x: 55, startPoint y: 180, endPoint x: 220, endPoint y: 280, distance: 192.5
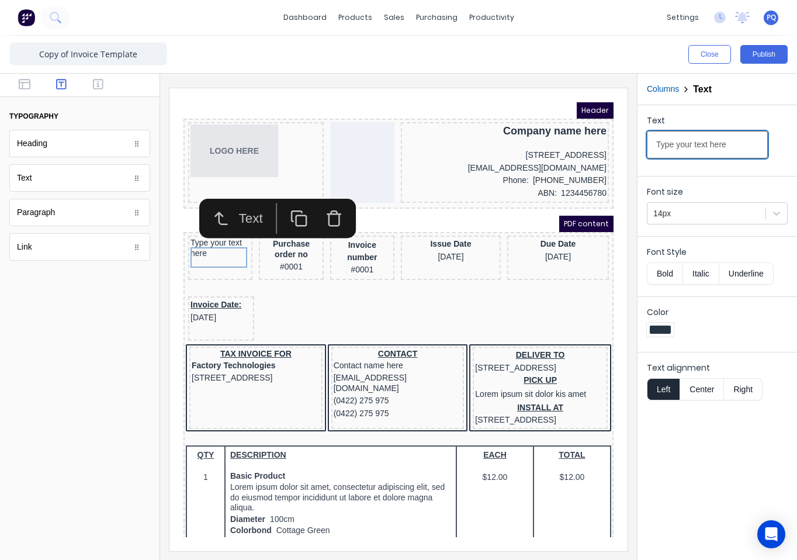
drag, startPoint x: 898, startPoint y: 239, endPoint x: 568, endPoint y: 133, distance: 346.4
paste input "ax invoice"
type input "Tax invoice"
click at [661, 269] on button "Bold" at bounding box center [665, 273] width 36 height 22
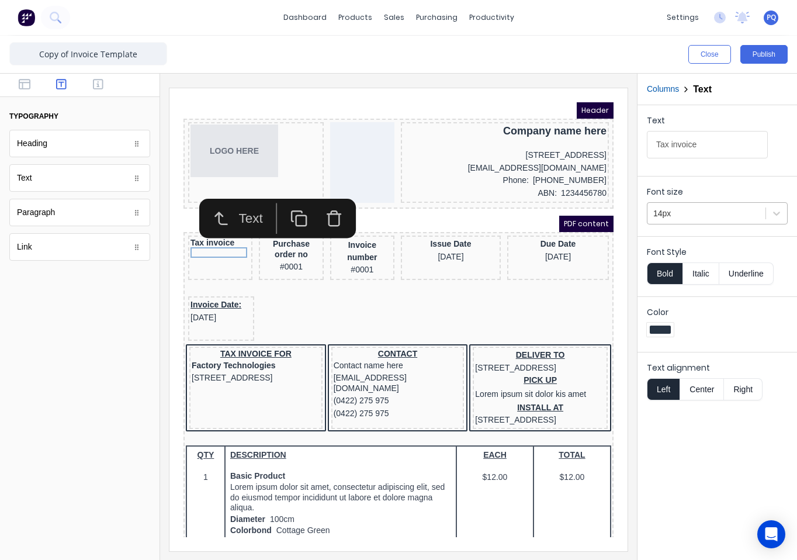
click at [692, 218] on div at bounding box center [706, 213] width 106 height 15
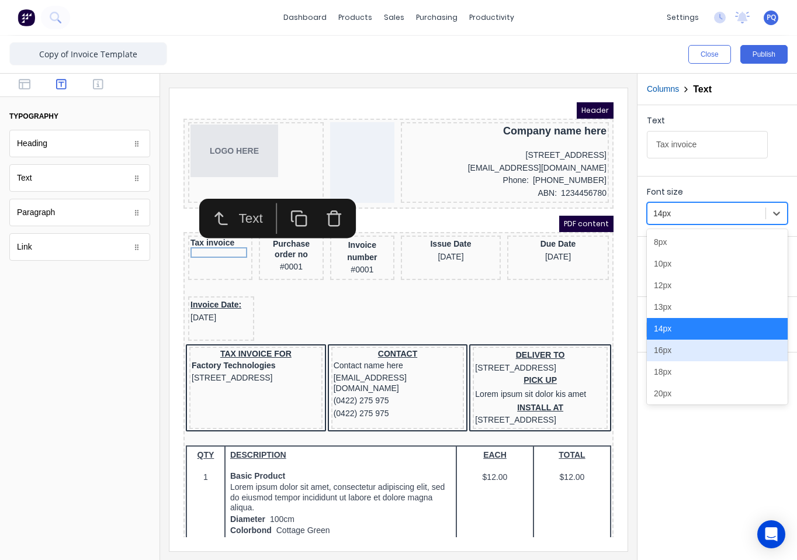
click at [676, 356] on div "16px" at bounding box center [717, 350] width 141 height 22
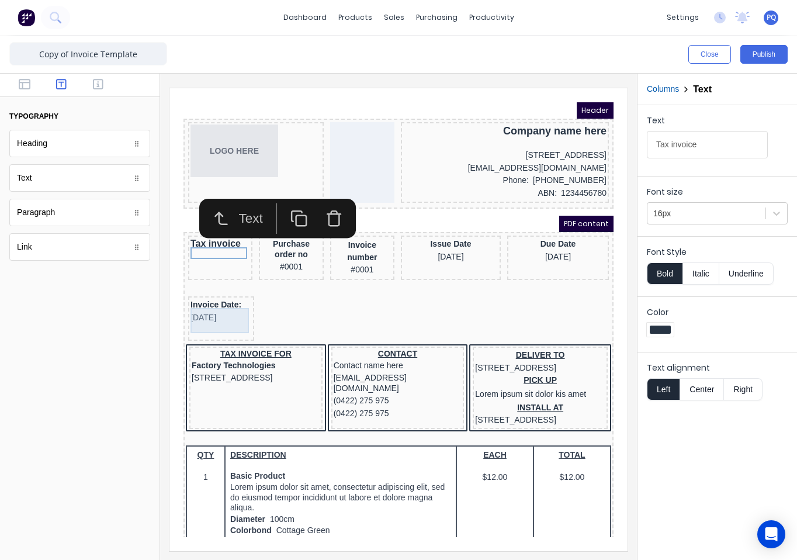
click at [203, 303] on div "Invoice Date: 29/10/2024" at bounding box center [206, 296] width 61 height 25
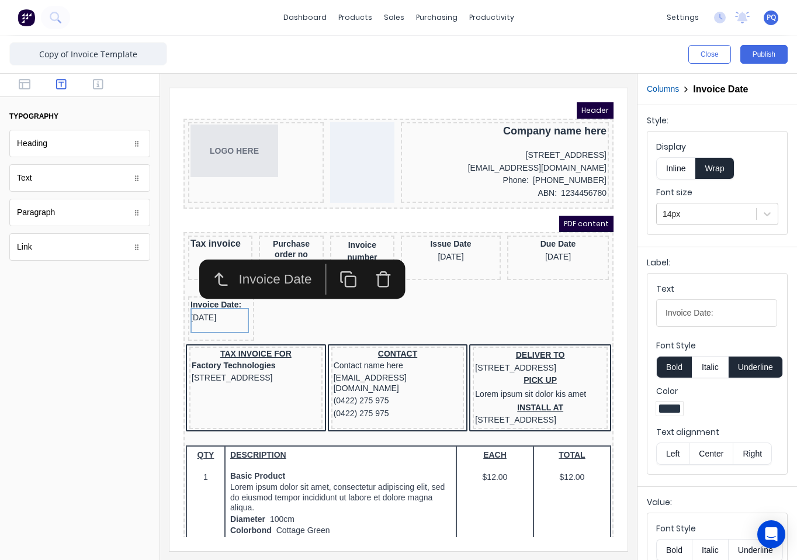
click at [380, 276] on button "button" at bounding box center [368, 265] width 35 height 31
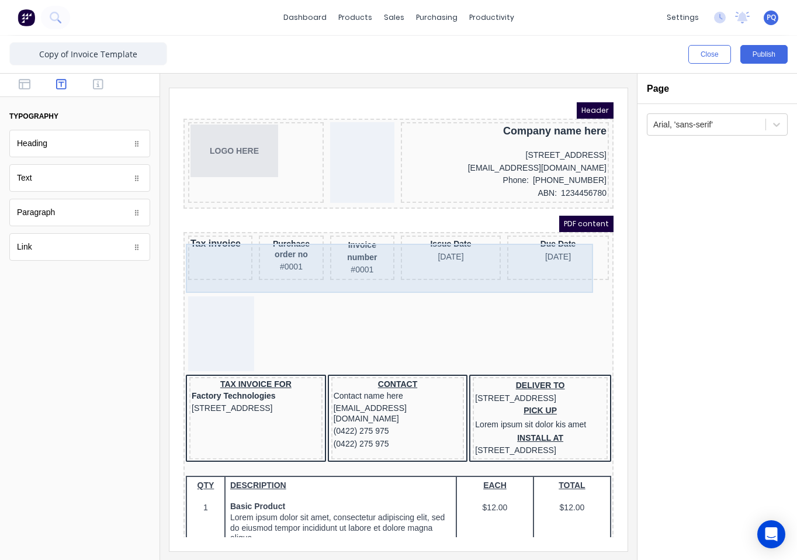
click at [189, 266] on div "Tax invoice" at bounding box center [206, 243] width 64 height 44
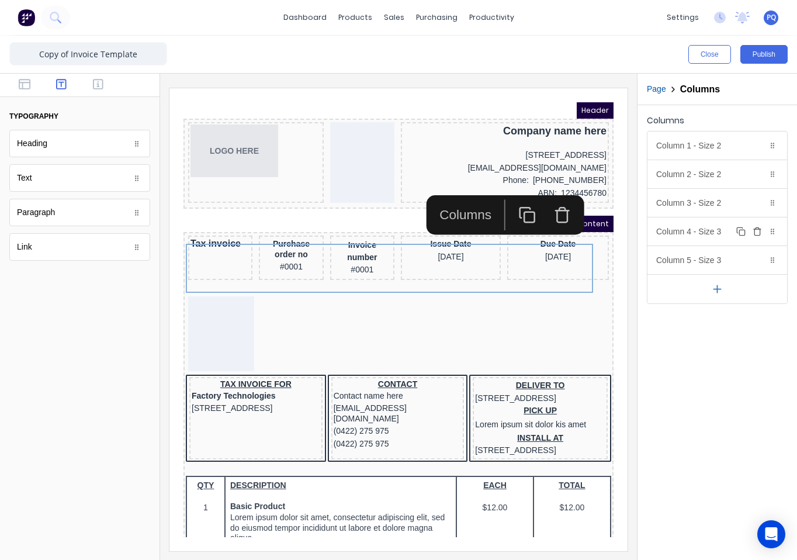
click at [716, 227] on div "Column 4 - Size 3 Duplicate Delete" at bounding box center [717, 231] width 140 height 28
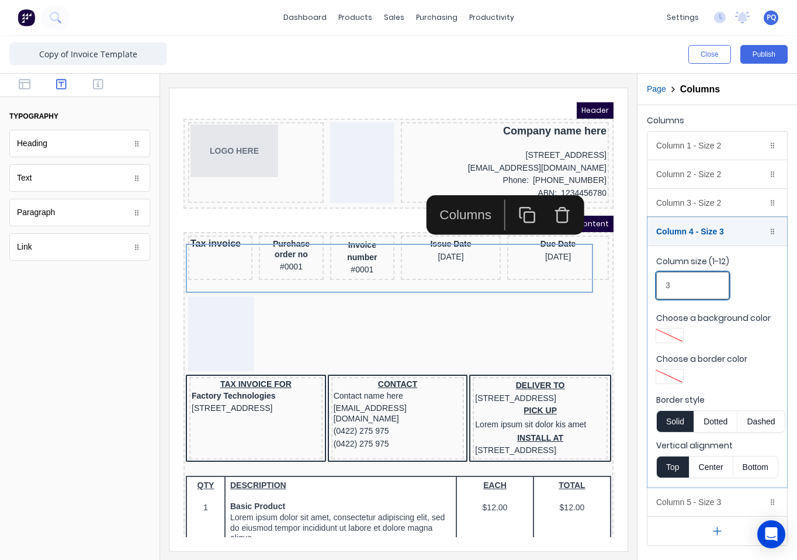
drag, startPoint x: 649, startPoint y: 284, endPoint x: 635, endPoint y: 284, distance: 14.0
click at [635, 284] on div "Close Publish Components typography Heading Heading Text Text Paragraph Paragra…" at bounding box center [398, 298] width 797 height 524
type input "2"
click at [709, 501] on div "Column 5 - Size 3 Duplicate Delete" at bounding box center [717, 502] width 140 height 28
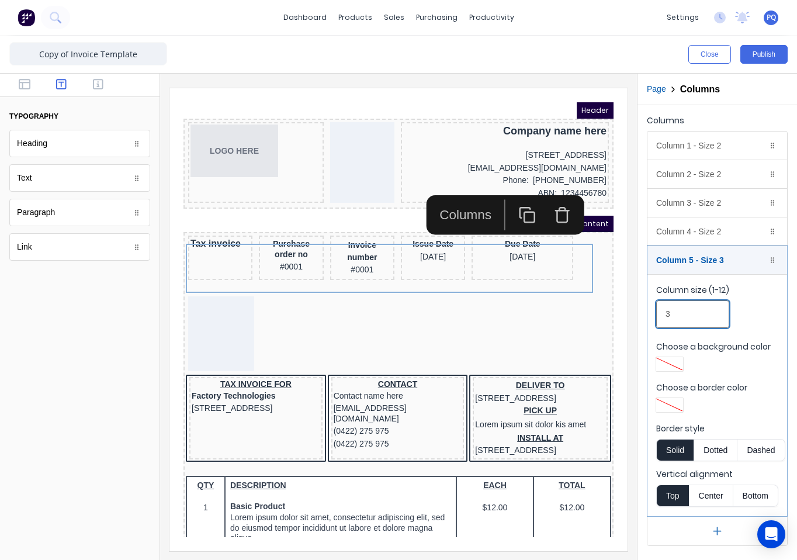
drag, startPoint x: 683, startPoint y: 317, endPoint x: 642, endPoint y: 313, distance: 41.1
click at [642, 313] on div "Columns Column 1 - Size 2 Duplicate Delete Column size (1-12) 2 Choose a backgr…" at bounding box center [716, 328] width 159 height 447
type input "2"
click at [705, 527] on button "button" at bounding box center [717, 530] width 140 height 29
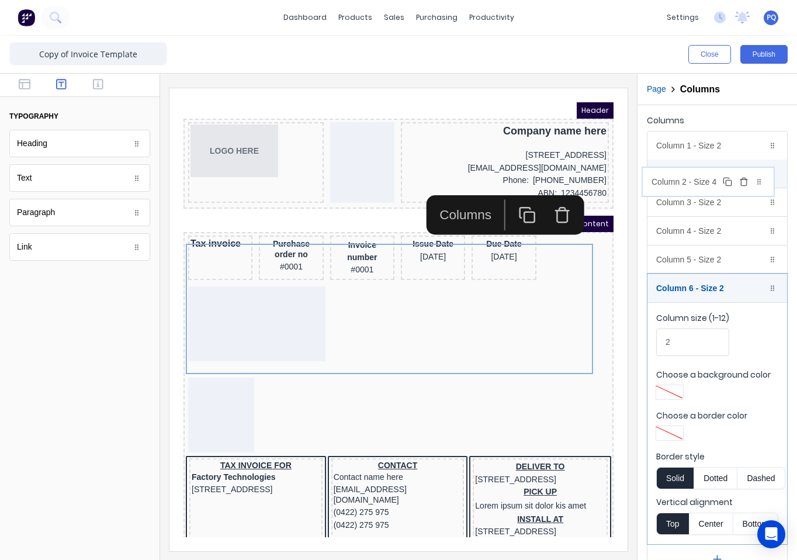
drag, startPoint x: 713, startPoint y: 538, endPoint x: 708, endPoint y: 179, distance: 358.7
click at [708, 179] on body "dashboard products sales purchasing productivity dashboard products Product Cat…" at bounding box center [398, 280] width 797 height 560
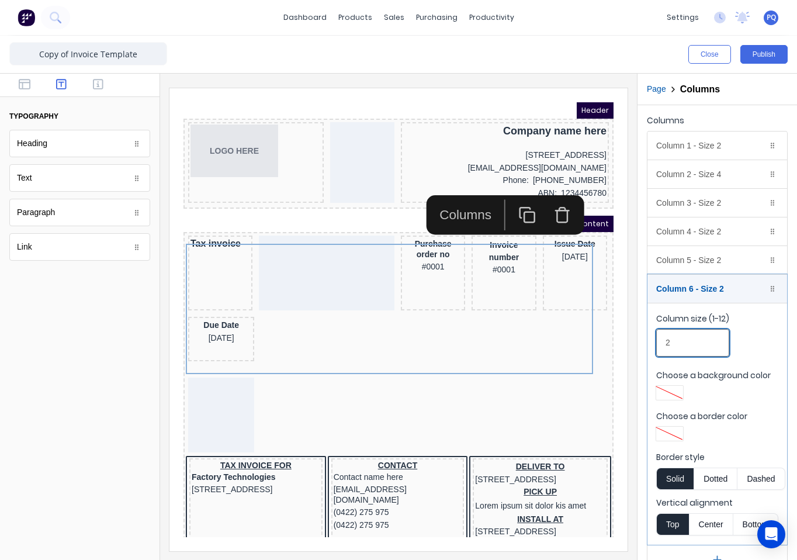
drag, startPoint x: 647, startPoint y: 344, endPoint x: 630, endPoint y: 343, distance: 17.0
click at [630, 343] on div "Close Publish Components typography Heading Heading Text Text Paragraph Paragra…" at bounding box center [398, 298] width 797 height 524
type input "2"
click at [706, 177] on div "Column 2 - Size 4 Duplicate Delete" at bounding box center [717, 174] width 140 height 28
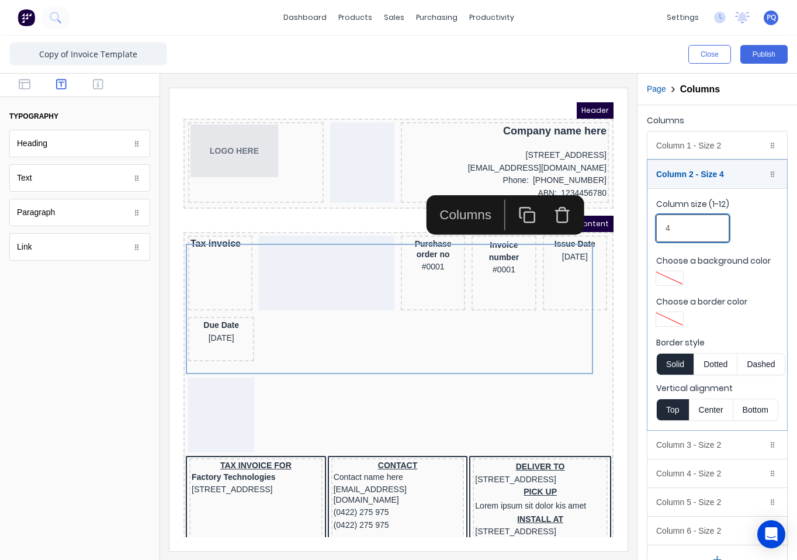
drag, startPoint x: 676, startPoint y: 225, endPoint x: 630, endPoint y: 225, distance: 46.1
click at [631, 225] on div "Close Publish Components typography Heading Heading Text Text Paragraph Paragra…" at bounding box center [398, 298] width 797 height 524
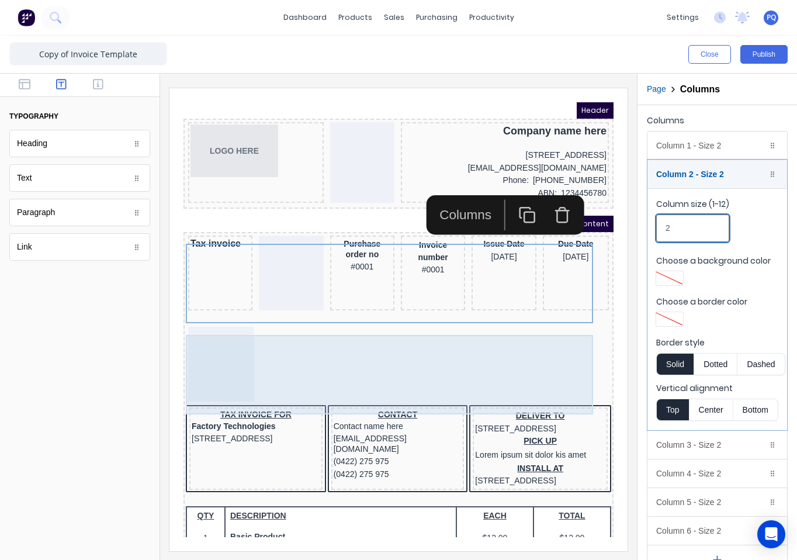
scroll to position [117, 0]
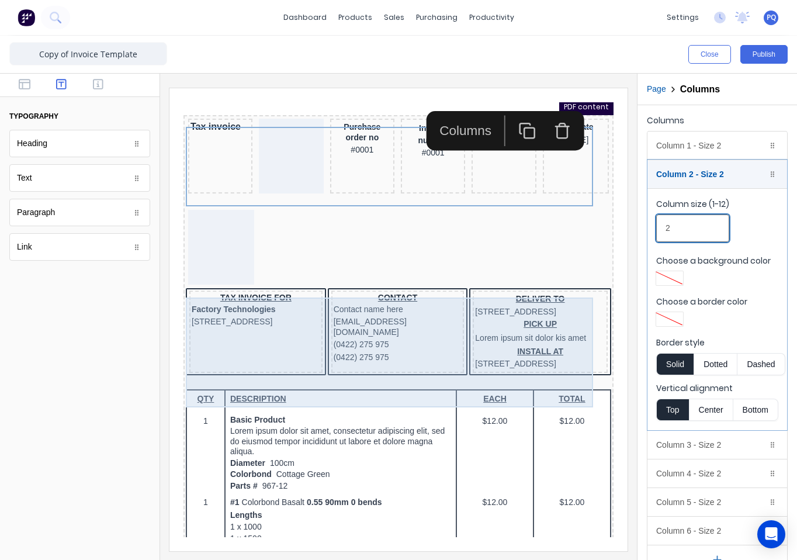
type input "2"
click at [396, 357] on div "CONTACT Contact name here xxxxxxx@xxxxx.com (0422) 275 975 (0422) 275 975" at bounding box center [383, 317] width 133 height 82
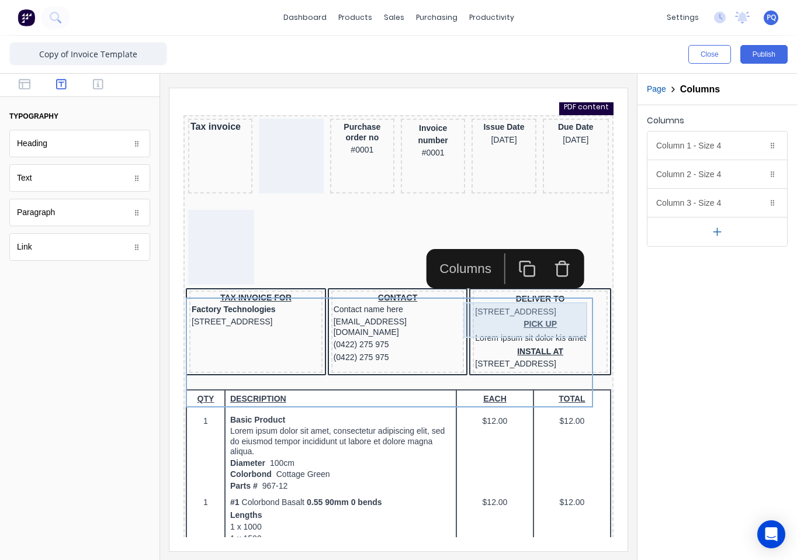
click at [507, 304] on div "DELIVER TO 234 Beach Road Gold Coast, Queensland, Australia" at bounding box center [526, 291] width 130 height 25
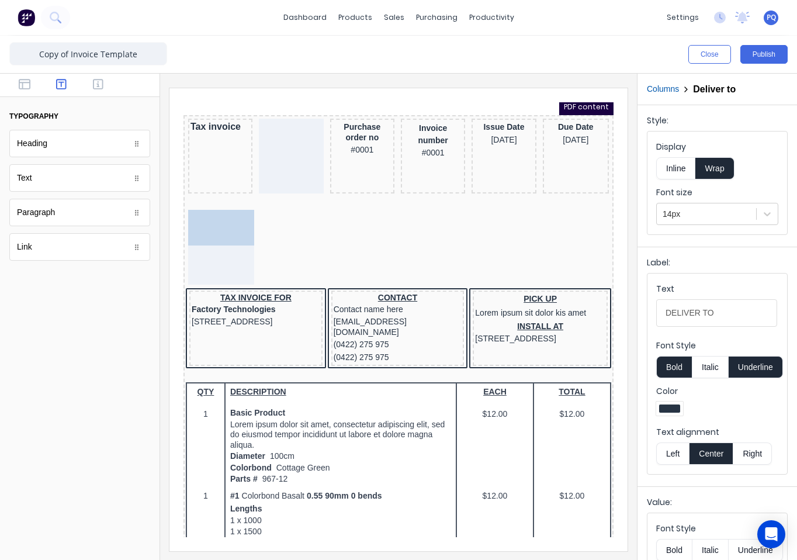
drag, startPoint x: 458, startPoint y: 302, endPoint x: 198, endPoint y: 237, distance: 268.0
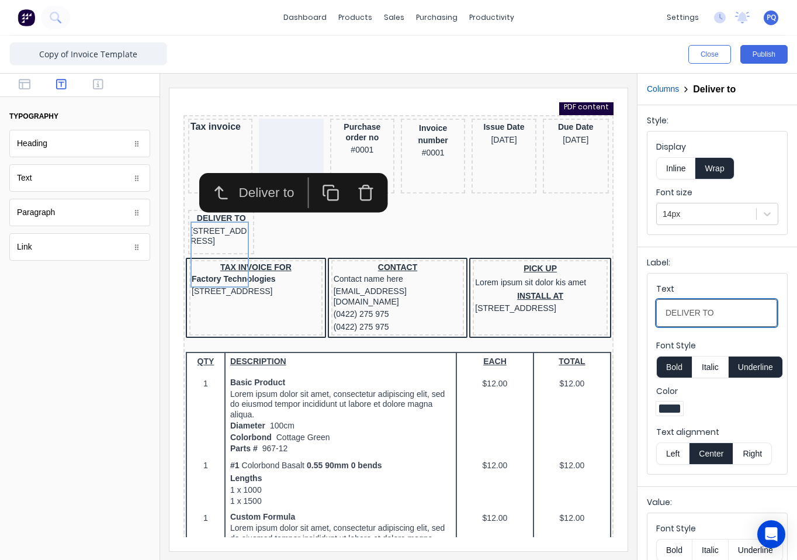
drag, startPoint x: 786, startPoint y: 416, endPoint x: 578, endPoint y: 317, distance: 229.9
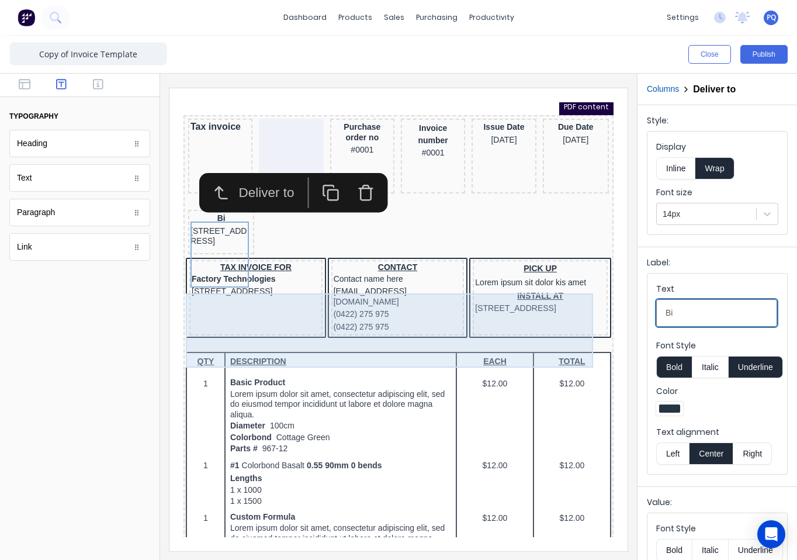
type input "B"
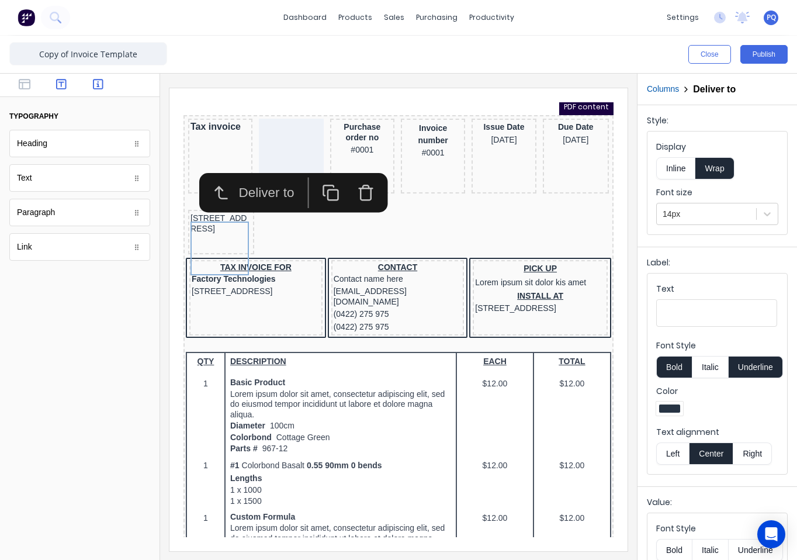
click at [105, 84] on button "button" at bounding box center [99, 85] width 30 height 14
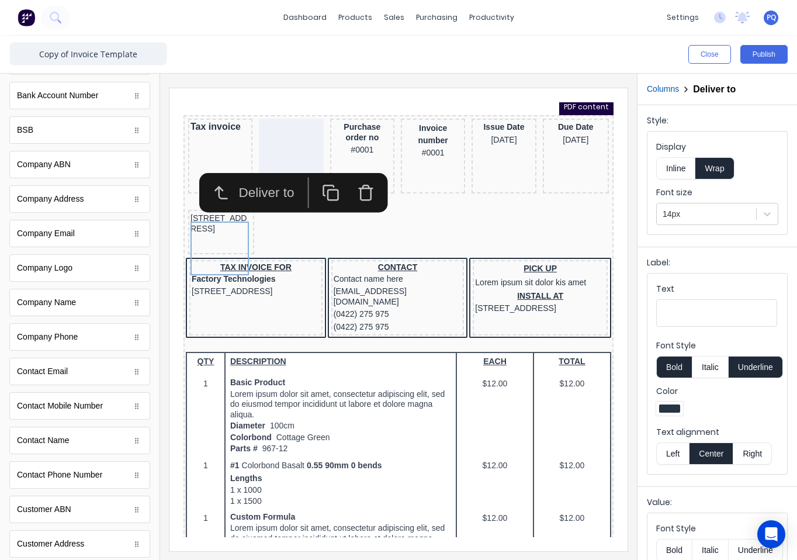
scroll to position [350, 0]
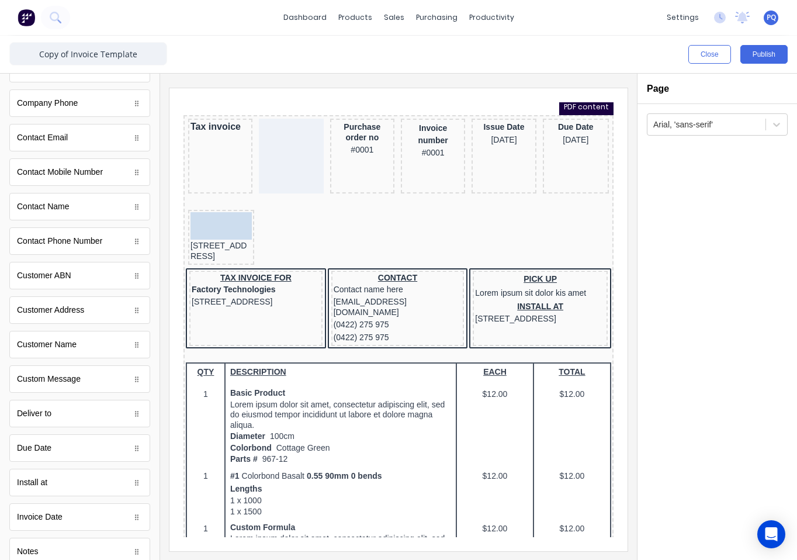
drag, startPoint x: 46, startPoint y: 353, endPoint x: 208, endPoint y: 240, distance: 197.5
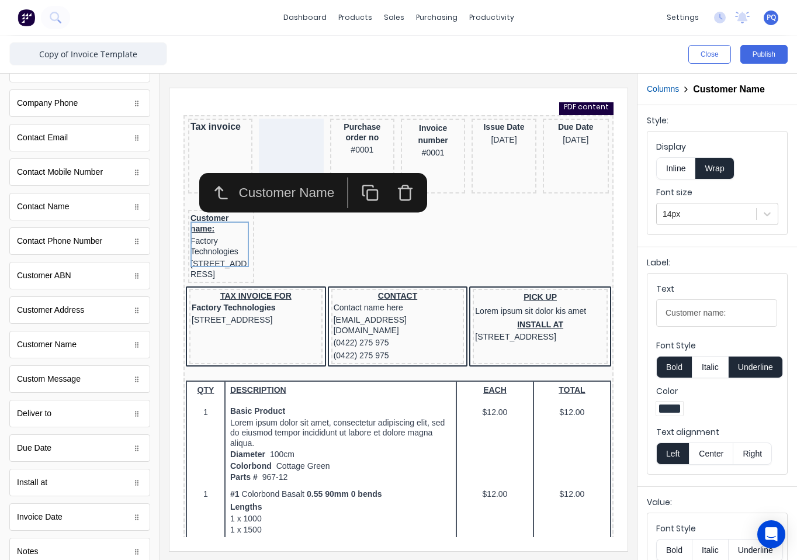
click at [767, 373] on button "Underline" at bounding box center [755, 367] width 54 height 22
click at [676, 369] on button "Bold" at bounding box center [674, 367] width 36 height 22
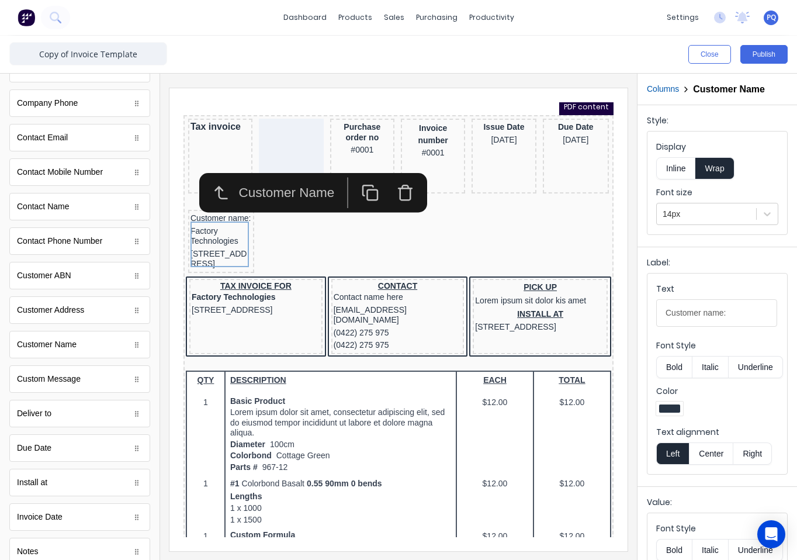
click at [714, 370] on button "Italic" at bounding box center [710, 367] width 37 height 22
click at [202, 234] on div "Customer name: Factory Technologies" at bounding box center [206, 216] width 61 height 36
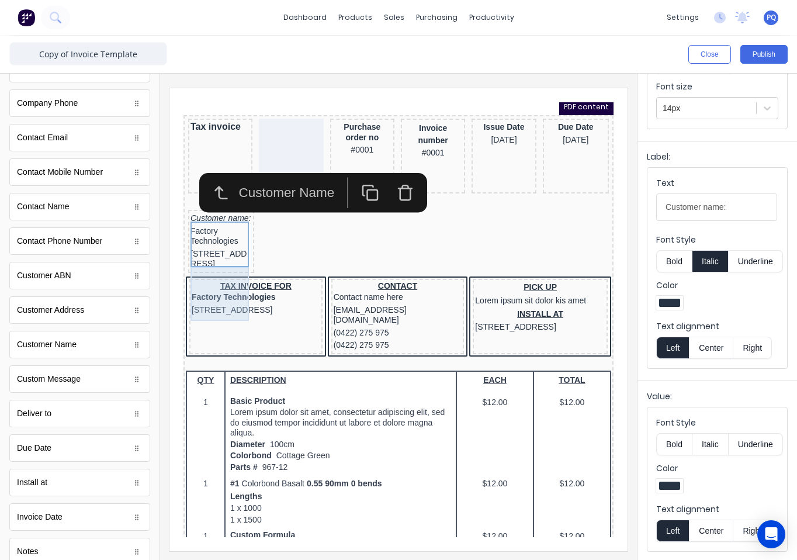
click at [202, 256] on div "234 Beach Road Gold Coast, Queensland, Australia" at bounding box center [206, 245] width 61 height 23
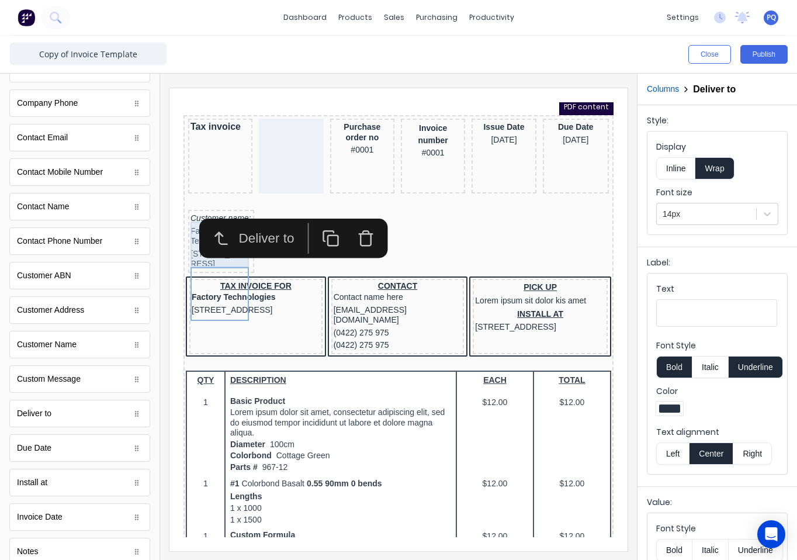
click at [183, 234] on div "Customer name: Factory Technologies" at bounding box center [206, 216] width 61 height 36
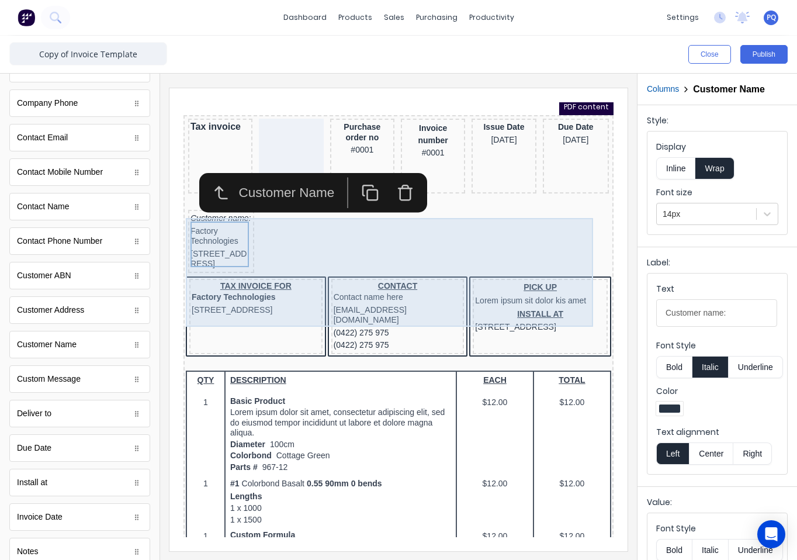
drag, startPoint x: 928, startPoint y: 408, endPoint x: 571, endPoint y: 301, distance: 371.8
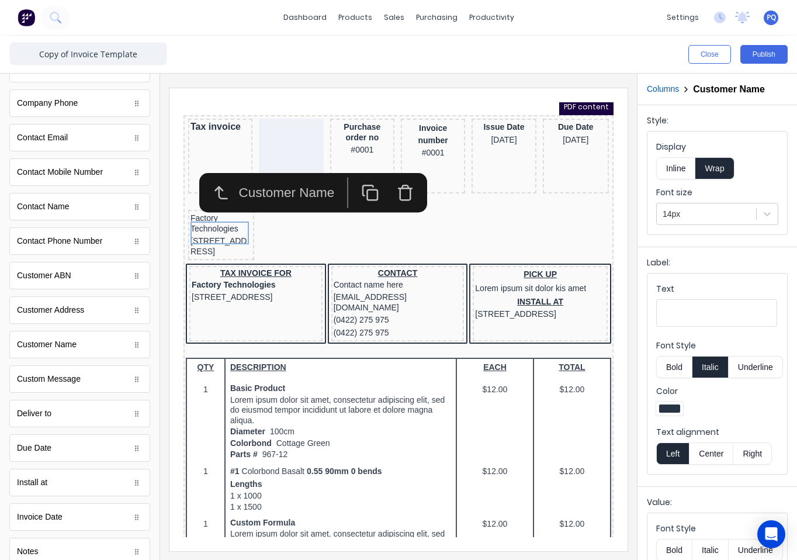
scroll to position [106, 0]
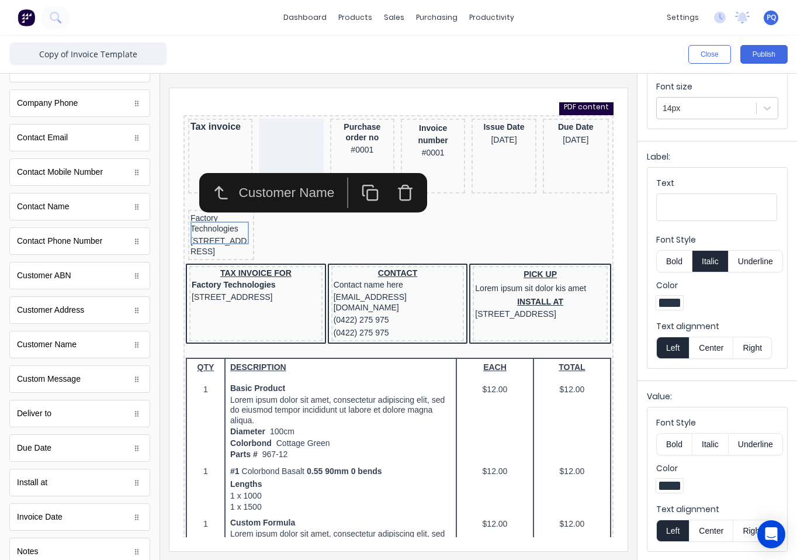
click at [707, 432] on div "Font Style Bold Italic Underline" at bounding box center [717, 435] width 122 height 39
click at [706, 439] on button "Italic" at bounding box center [710, 444] width 37 height 22
click at [211, 244] on div "234 Beach Road Gold Coast, Queensland, Australia" at bounding box center [206, 232] width 61 height 23
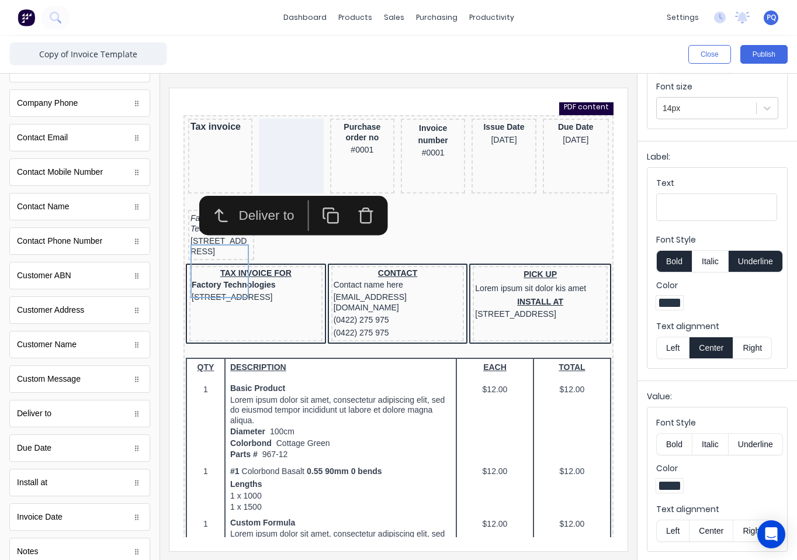
click at [352, 207] on icon "button" at bounding box center [351, 202] width 18 height 18
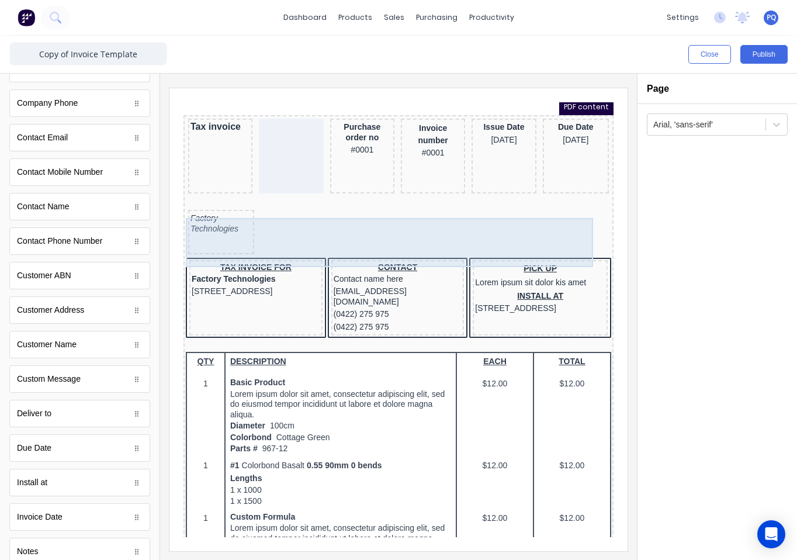
scroll to position [0, 0]
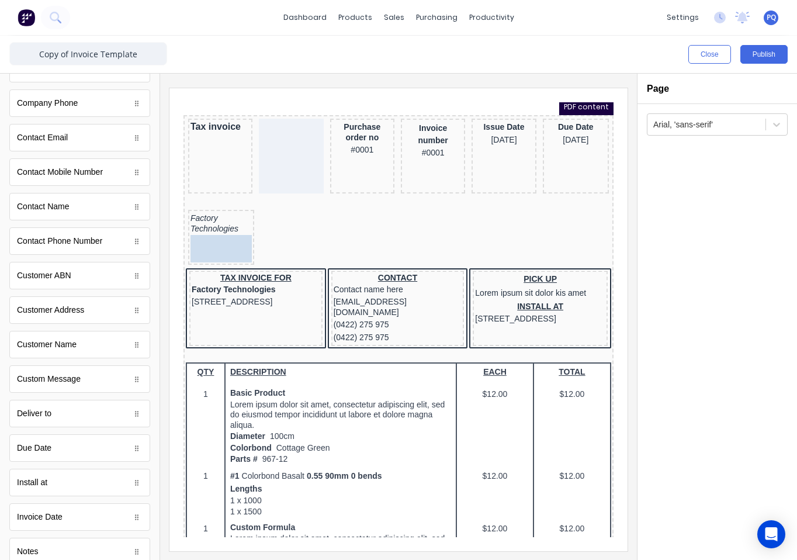
drag, startPoint x: 120, startPoint y: 300, endPoint x: 212, endPoint y: 243, distance: 108.1
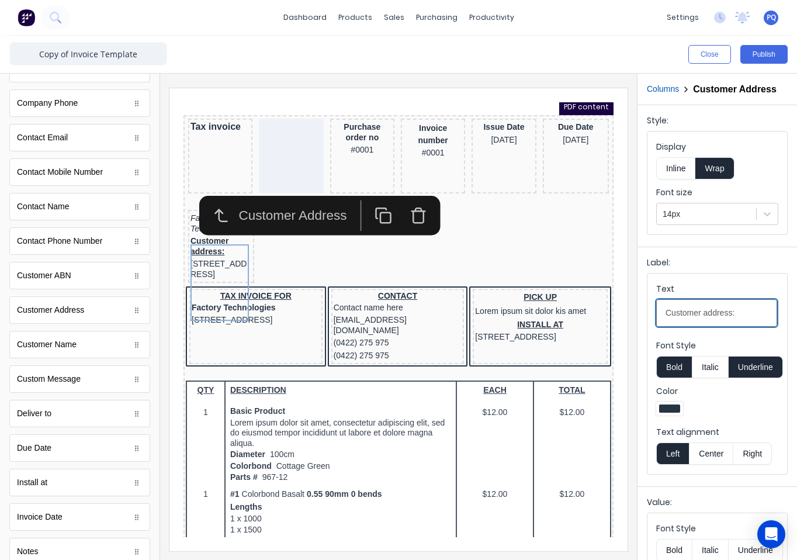
drag, startPoint x: 915, startPoint y: 420, endPoint x: 510, endPoint y: 307, distance: 420.4
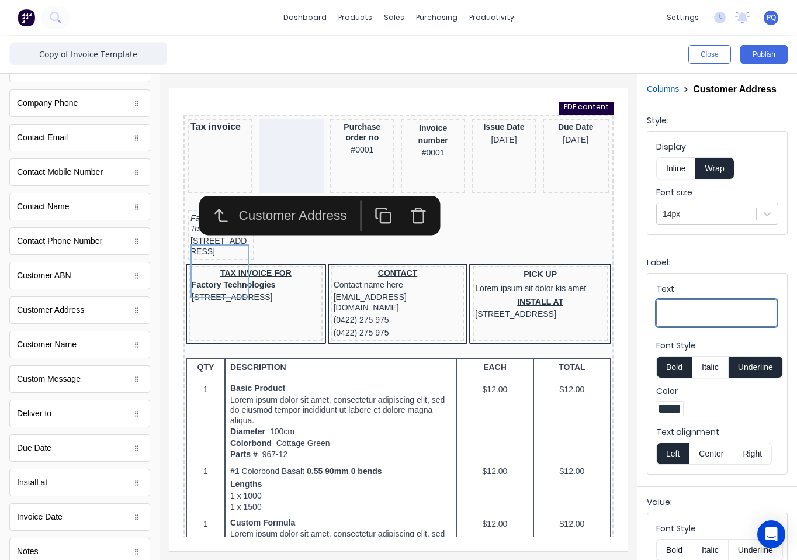
scroll to position [116, 0]
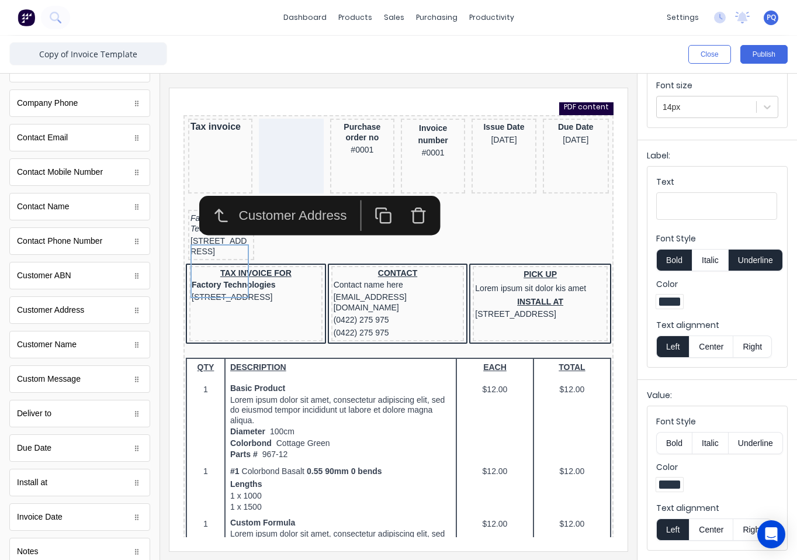
click at [706, 441] on button "Italic" at bounding box center [710, 443] width 37 height 22
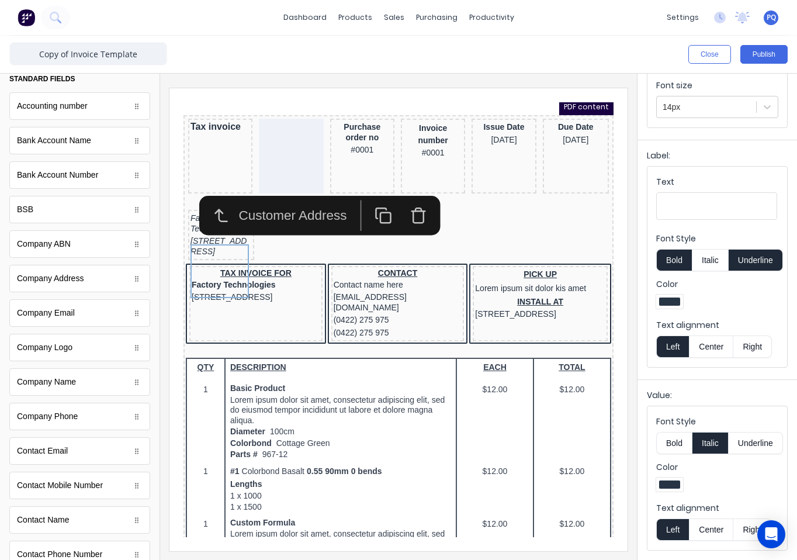
scroll to position [0, 0]
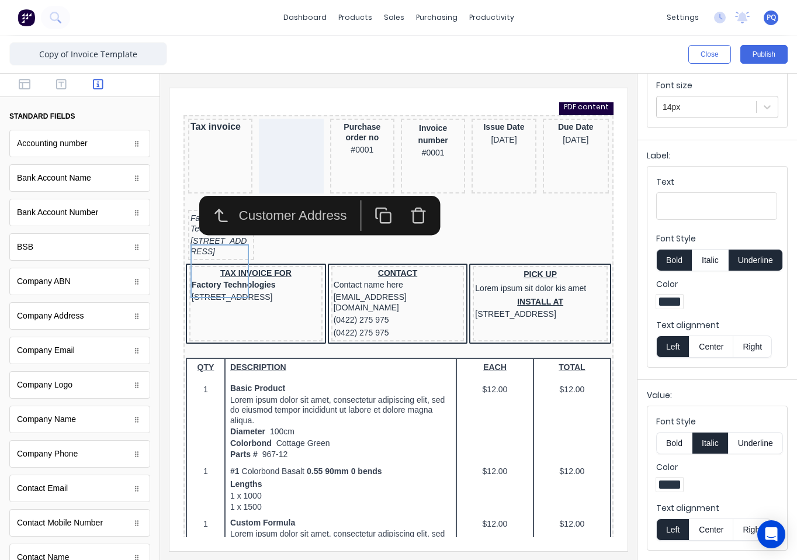
click at [51, 76] on div at bounding box center [79, 85] width 159 height 23
click at [52, 82] on button "button" at bounding box center [61, 85] width 30 height 14
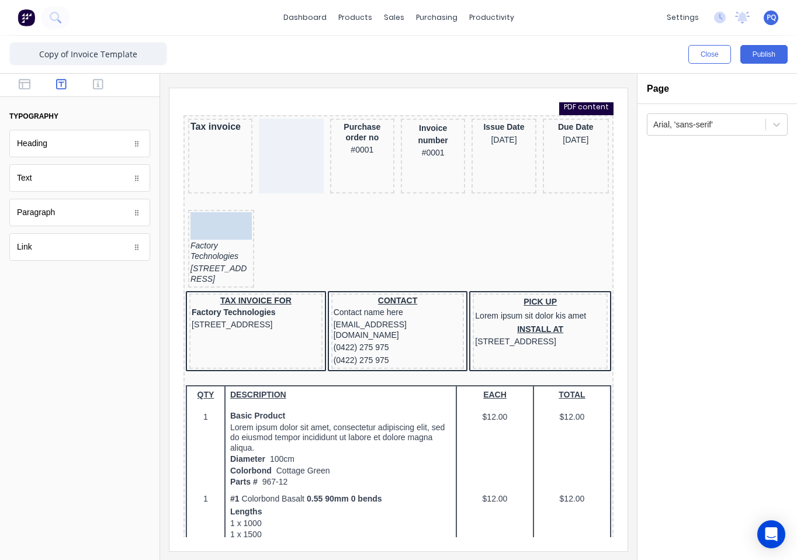
drag, startPoint x: 56, startPoint y: 176, endPoint x: 220, endPoint y: 154, distance: 165.1
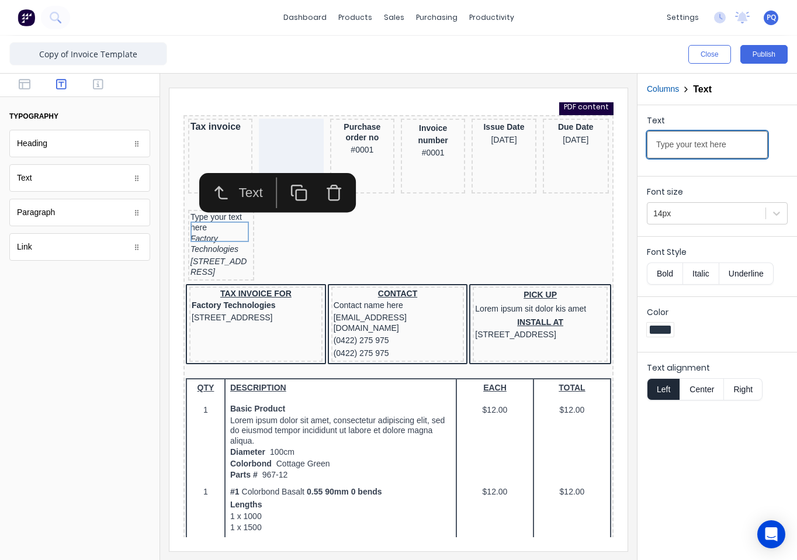
drag, startPoint x: 881, startPoint y: 234, endPoint x: 347, endPoint y: 103, distance: 550.4
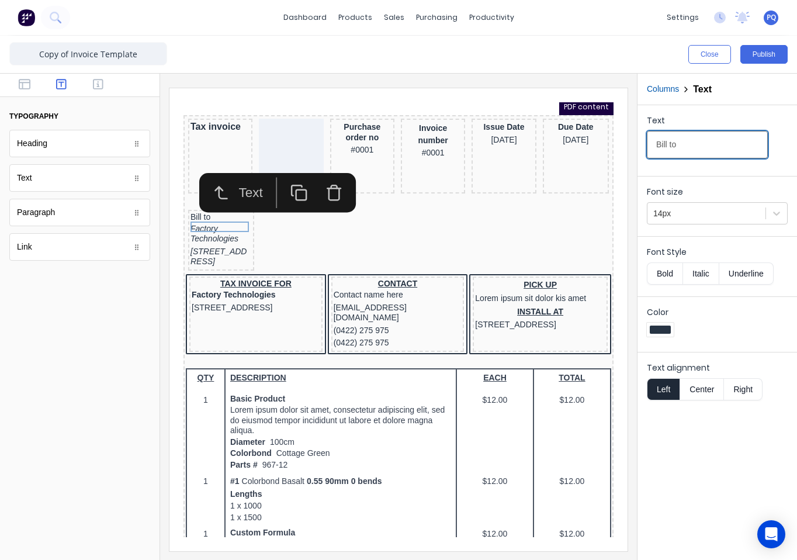
type input "Bill to"
click at [655, 270] on button "Bold" at bounding box center [665, 273] width 36 height 22
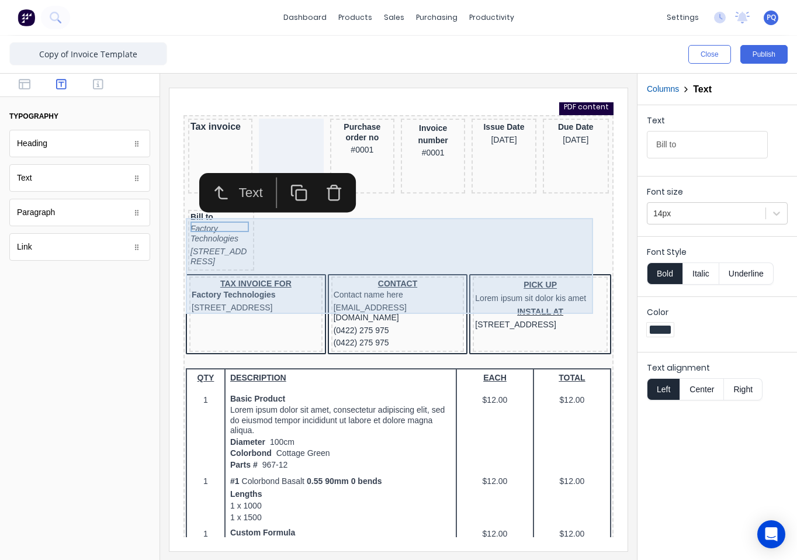
click at [286, 253] on div "Bill to Factory Technologies 234 Beach Road Gold Coast, Queensland, Australia, …" at bounding box center [384, 227] width 425 height 65
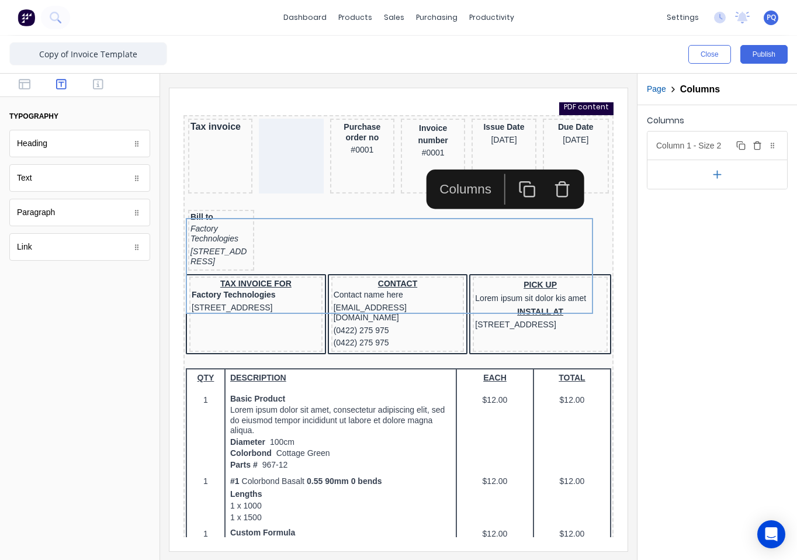
click at [704, 148] on div "Column 1 - Size 2 Duplicate Delete" at bounding box center [717, 145] width 140 height 28
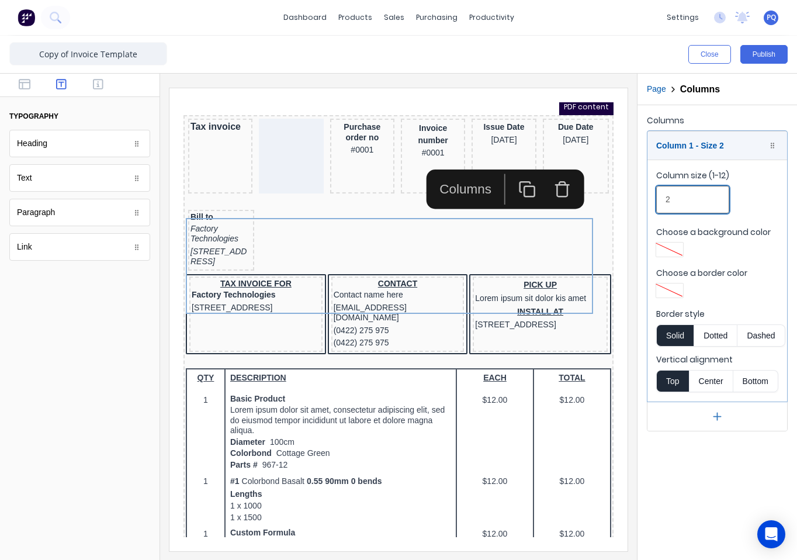
drag, startPoint x: 842, startPoint y: 291, endPoint x: 587, endPoint y: 190, distance: 273.8
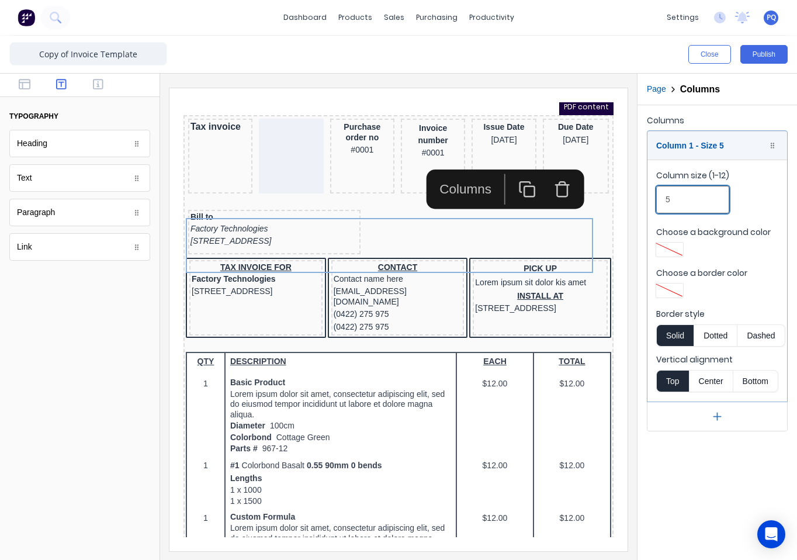
drag, startPoint x: 672, startPoint y: 203, endPoint x: 629, endPoint y: 195, distance: 44.0
click at [629, 195] on div "Close Publish Components typography Heading Heading Text Text Paragraph Paragra…" at bounding box center [398, 298] width 797 height 524
type input "4"
click at [235, 221] on div "Factory Technologies" at bounding box center [242, 215] width 133 height 13
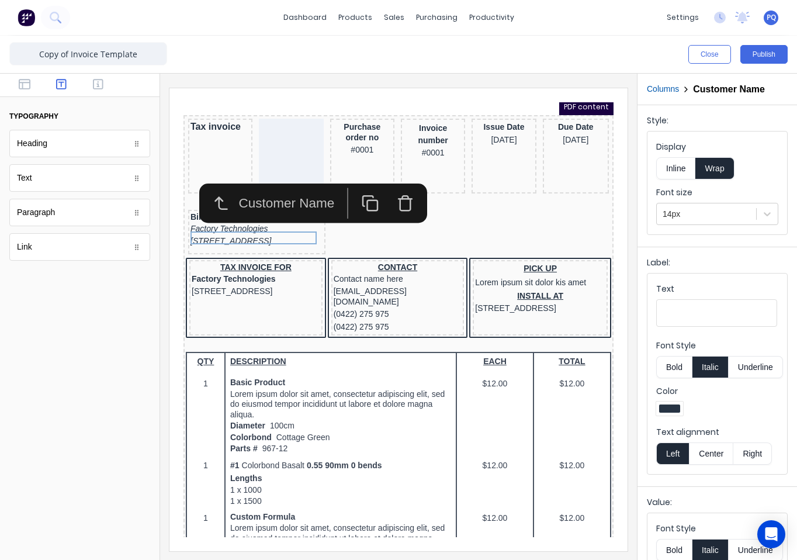
scroll to position [106, 0]
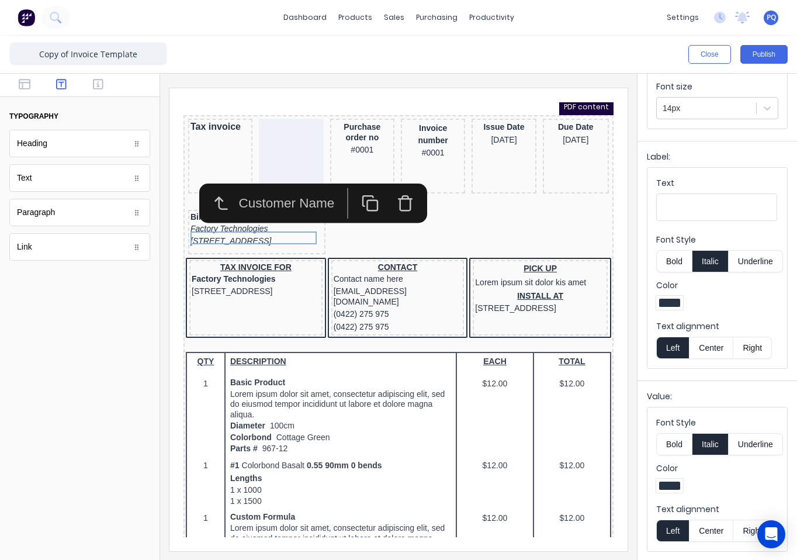
click at [613, 294] on iframe at bounding box center [398, 319] width 458 height 463
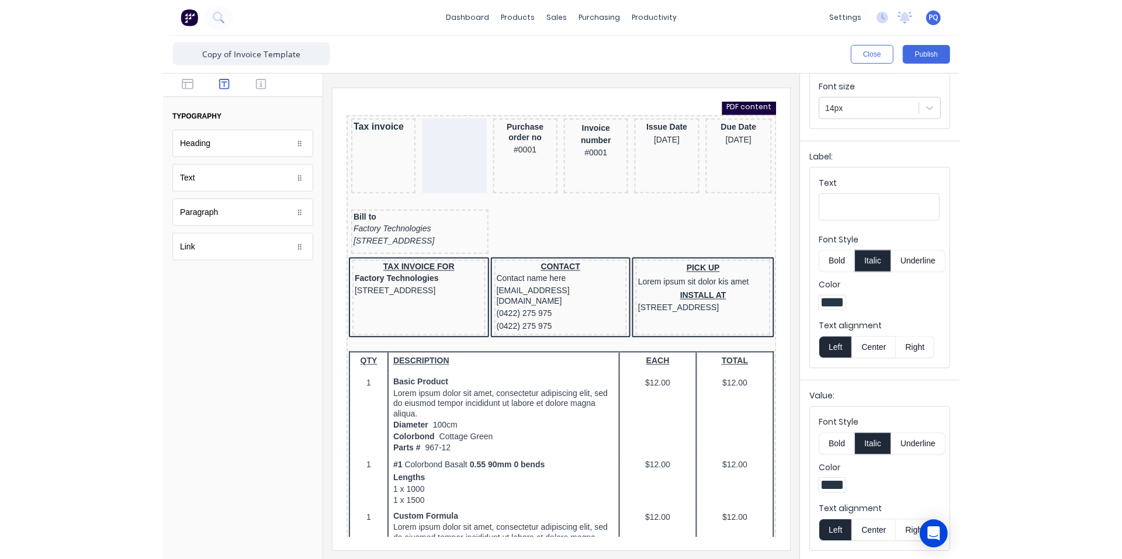
scroll to position [0, 0]
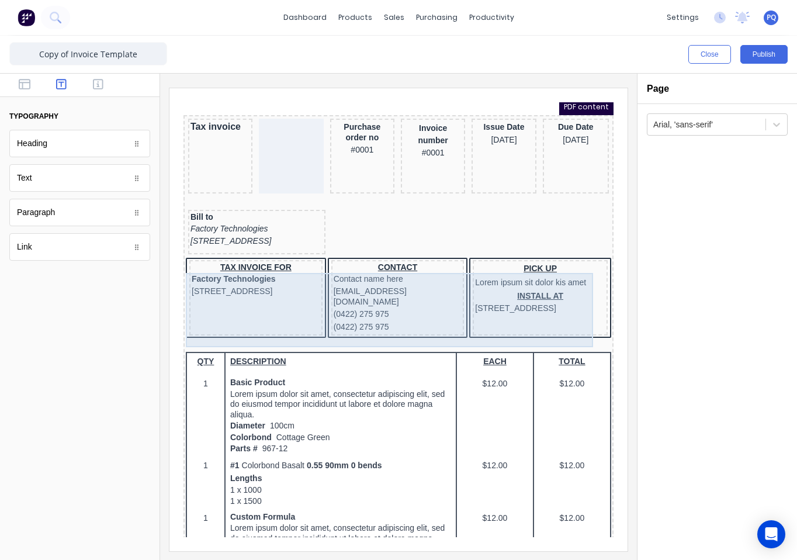
click at [401, 321] on div "CONTACT Contact name here xxxxxxx@xxxxx.com (0422) 275 975 (0422) 275 975" at bounding box center [383, 283] width 133 height 75
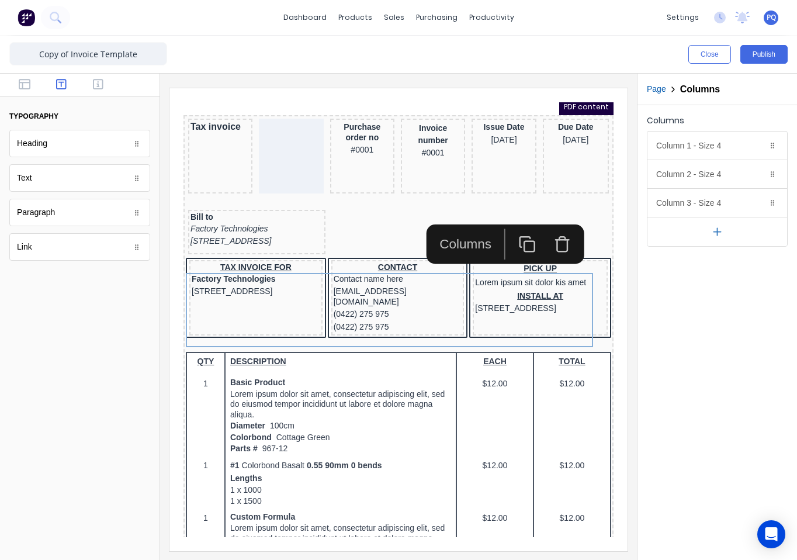
click at [548, 229] on icon "button" at bounding box center [549, 230] width 18 height 18
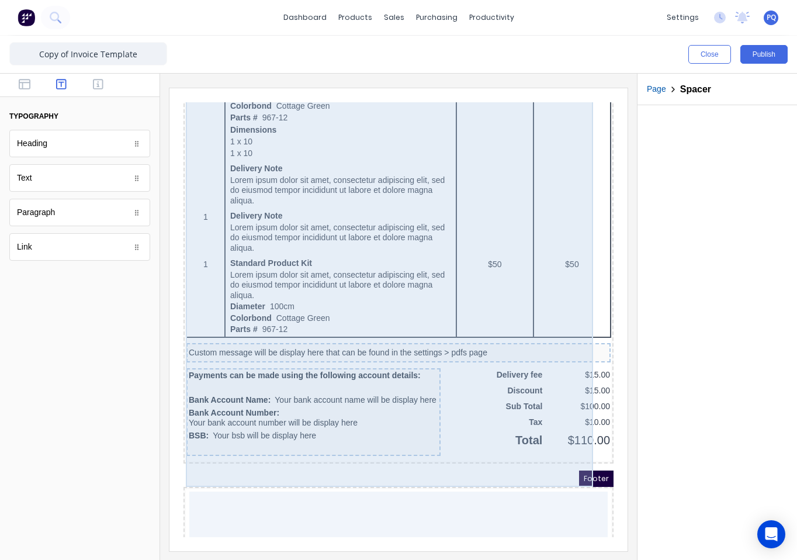
scroll to position [806, 0]
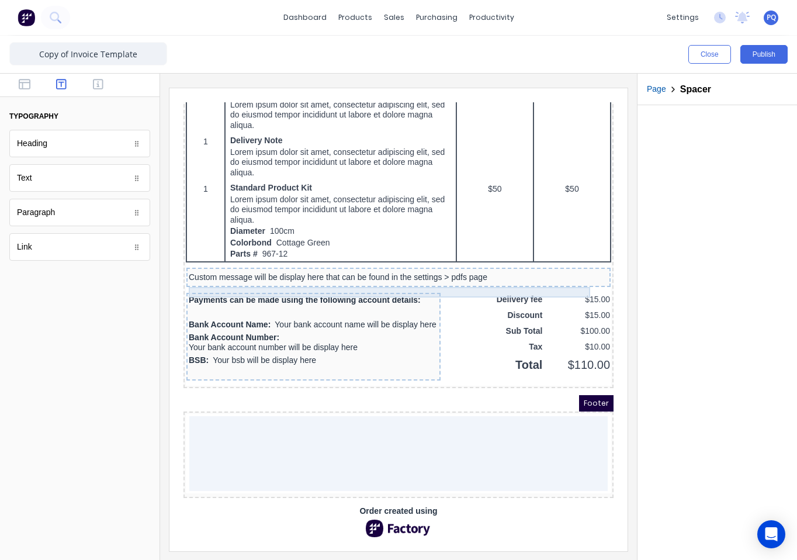
click at [472, 258] on div "Custom message will be display here that can be found in the settings > pdfs pa…" at bounding box center [384, 263] width 419 height 11
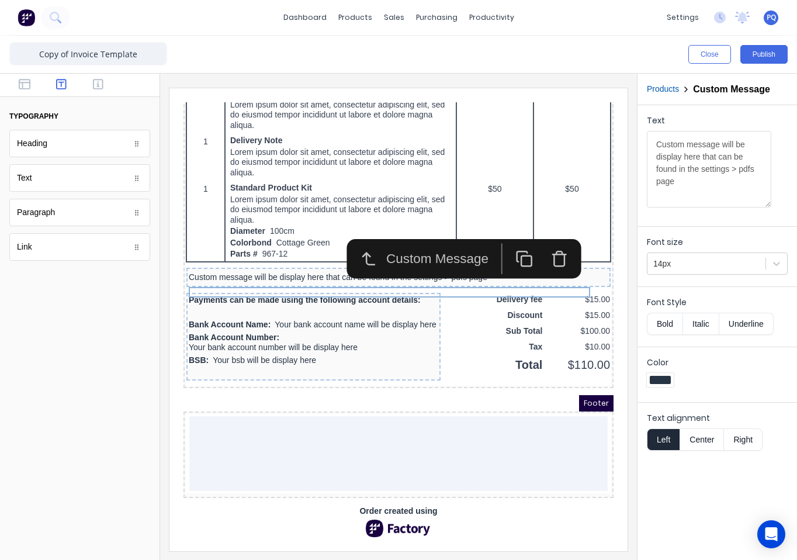
click at [549, 235] on icon "button" at bounding box center [546, 244] width 18 height 18
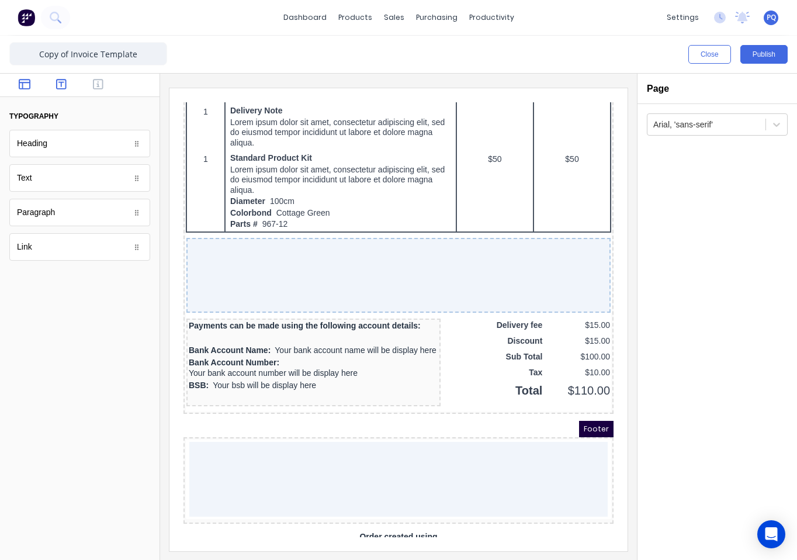
click at [19, 81] on icon "button" at bounding box center [25, 84] width 12 height 11
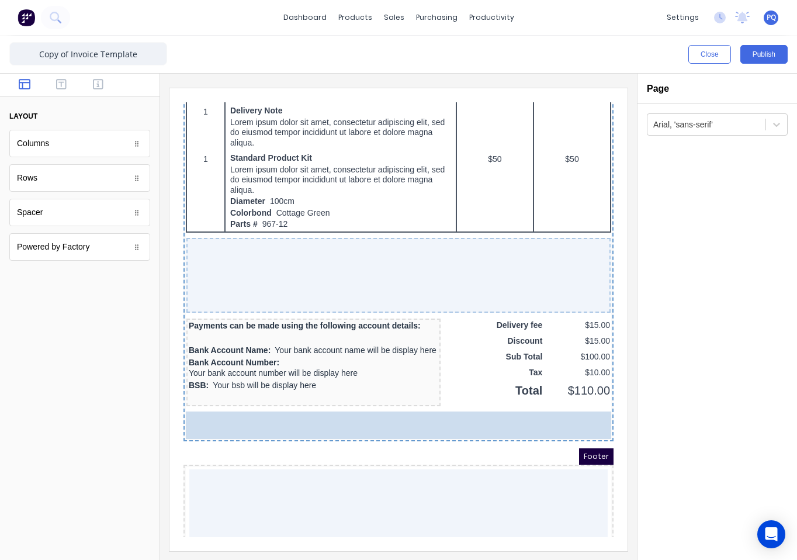
drag, startPoint x: 50, startPoint y: 151, endPoint x: 328, endPoint y: 356, distance: 345.8
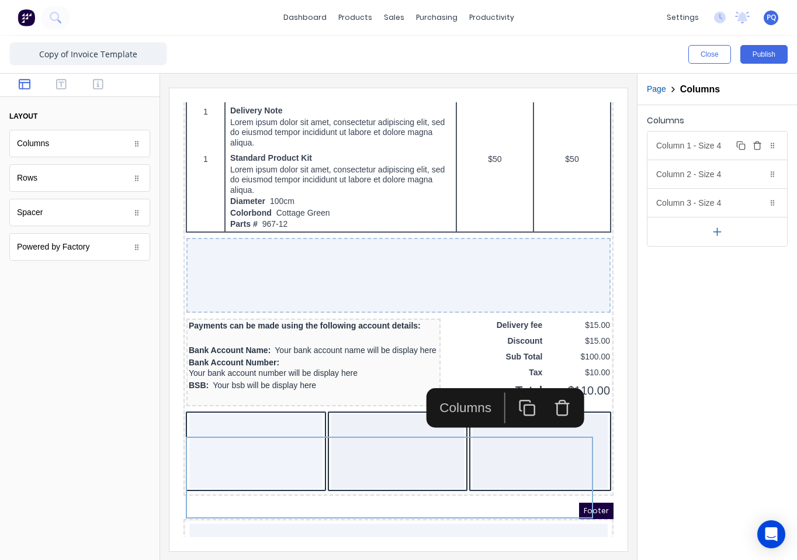
click at [706, 151] on div "Column 1 - Size 4 Duplicate Delete" at bounding box center [717, 145] width 140 height 28
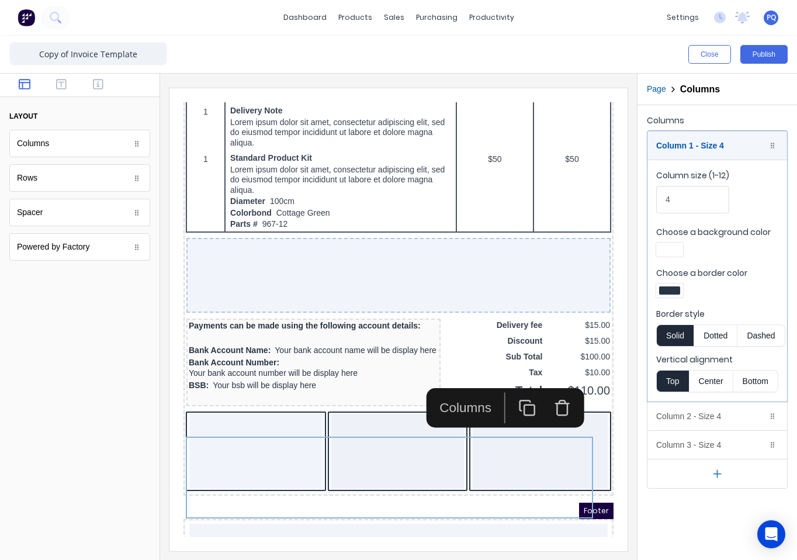
click at [678, 258] on div at bounding box center [717, 251] width 122 height 18
drag, startPoint x: 668, startPoint y: 259, endPoint x: 669, endPoint y: 251, distance: 7.7
click at [668, 258] on div at bounding box center [717, 251] width 122 height 18
click at [670, 251] on div at bounding box center [669, 249] width 21 height 8
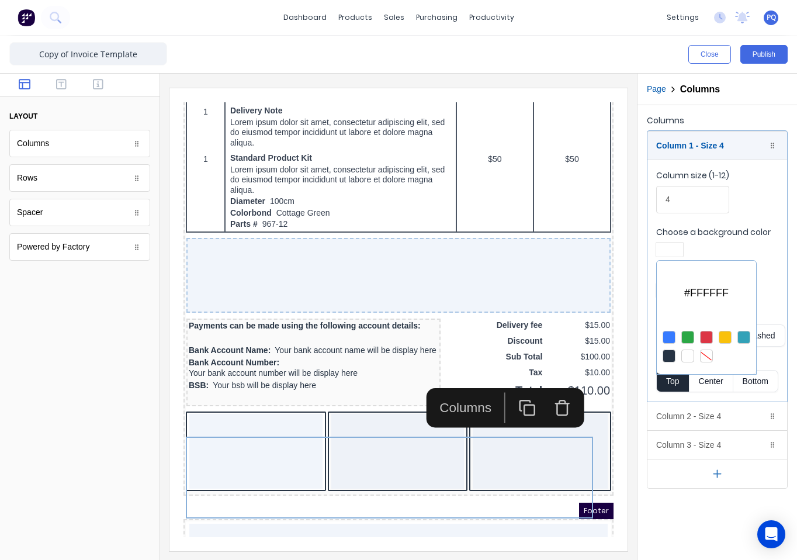
click at [704, 354] on div at bounding box center [706, 355] width 13 height 13
click at [727, 234] on div at bounding box center [398, 280] width 797 height 560
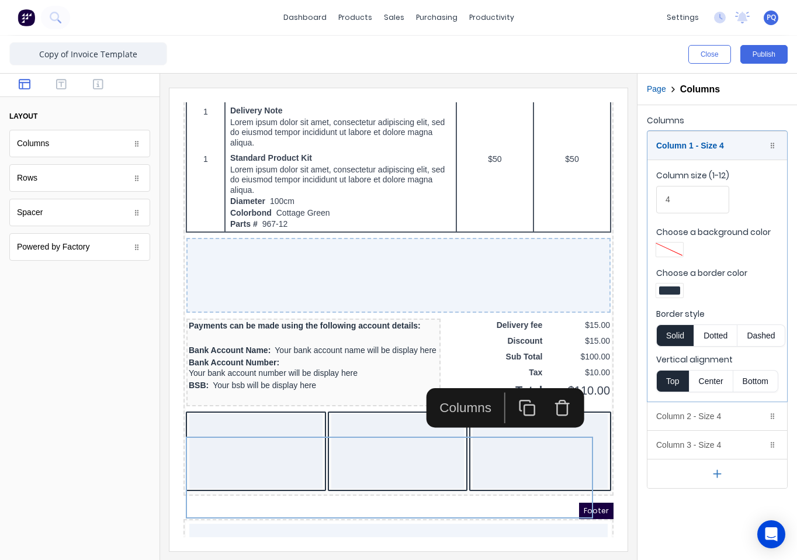
click at [669, 284] on div at bounding box center [669, 290] width 27 height 14
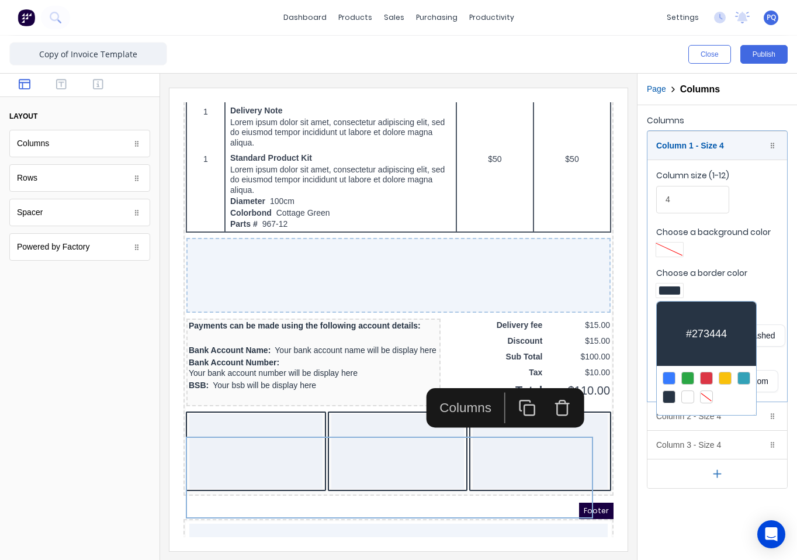
click at [708, 391] on div at bounding box center [706, 396] width 13 height 13
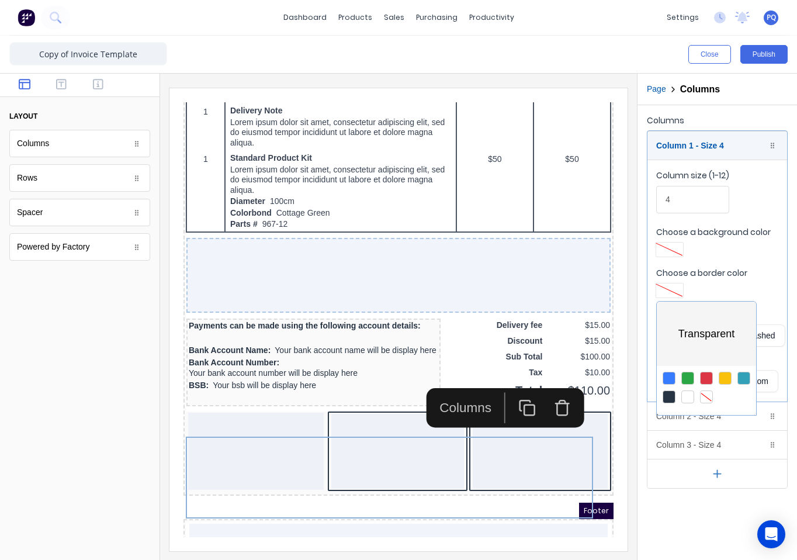
drag, startPoint x: 730, startPoint y: 229, endPoint x: 666, endPoint y: 196, distance: 72.4
click at [730, 228] on div at bounding box center [398, 280] width 797 height 560
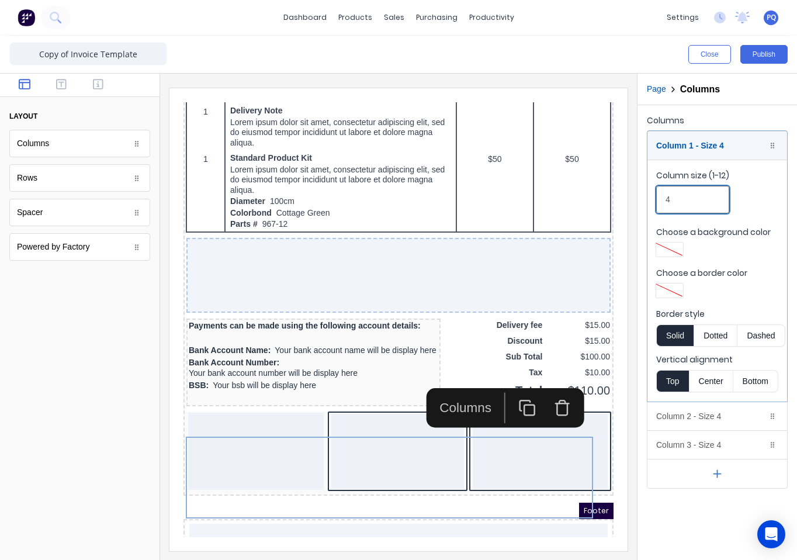
drag, startPoint x: 663, startPoint y: 201, endPoint x: 636, endPoint y: 200, distance: 26.9
click at [636, 200] on div "Close Publish Components layout Columns Columns Rows Rows Spacer Spacer Powered…" at bounding box center [398, 298] width 797 height 524
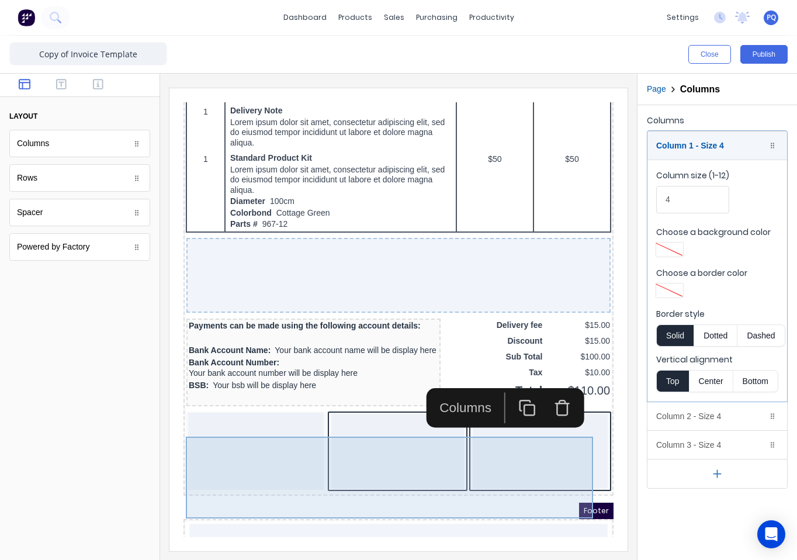
click at [503, 458] on div at bounding box center [526, 437] width 135 height 75
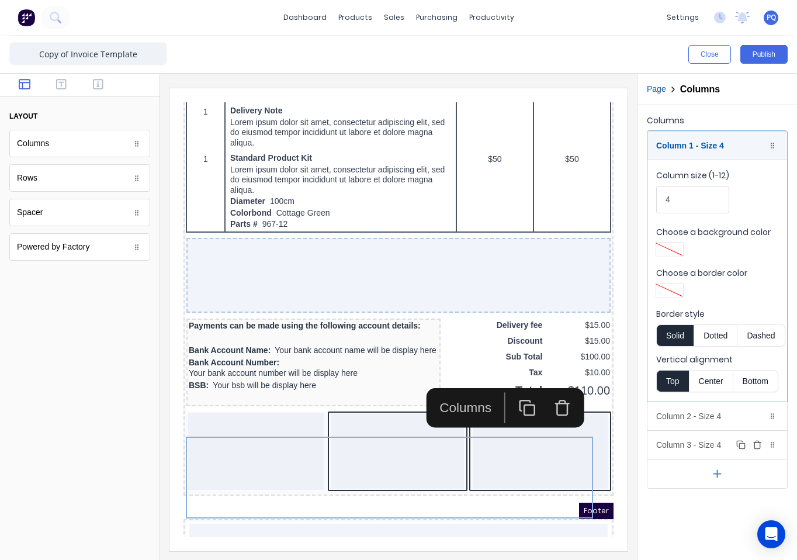
click at [755, 445] on icon "button" at bounding box center [756, 444] width 9 height 9
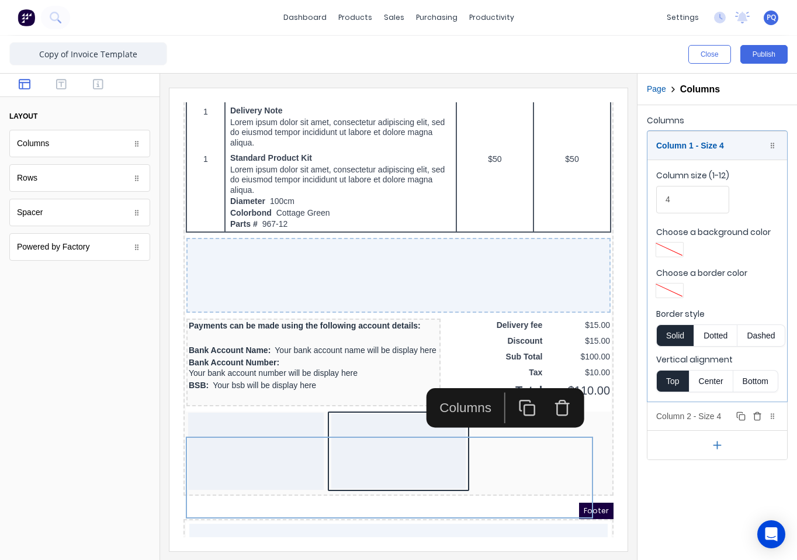
click at [688, 409] on div "Column 2 - Size 4 Duplicate Delete" at bounding box center [717, 416] width 140 height 28
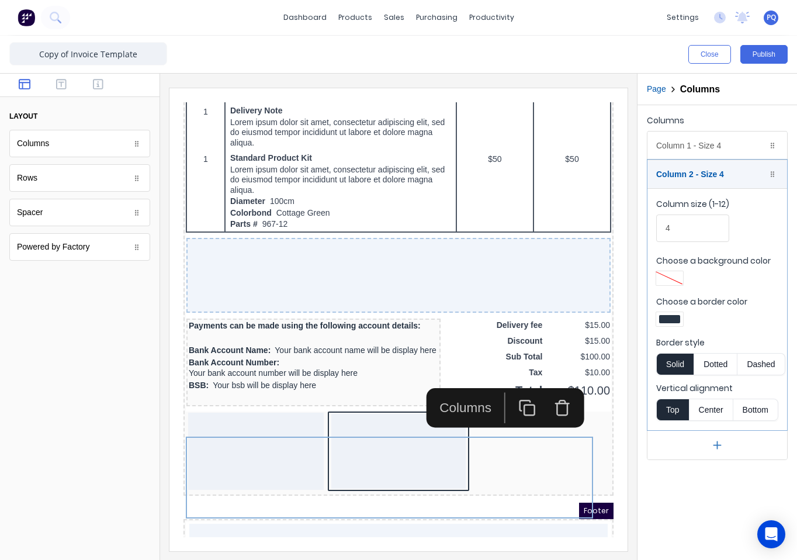
click at [669, 321] on div at bounding box center [669, 319] width 21 height 8
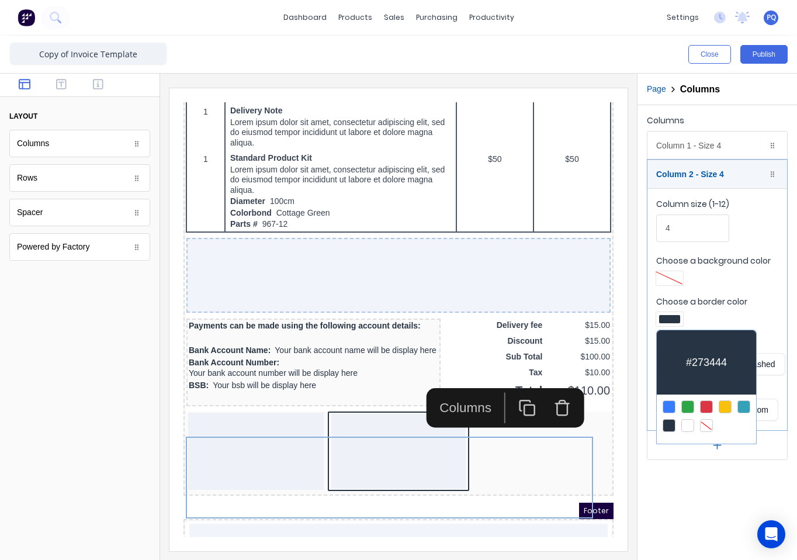
click at [710, 422] on div at bounding box center [706, 425] width 13 height 13
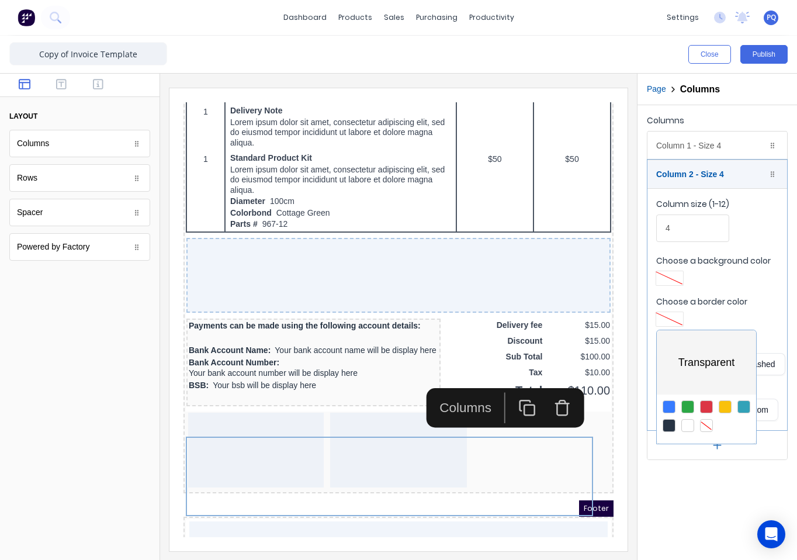
click at [690, 514] on div at bounding box center [398, 280] width 797 height 560
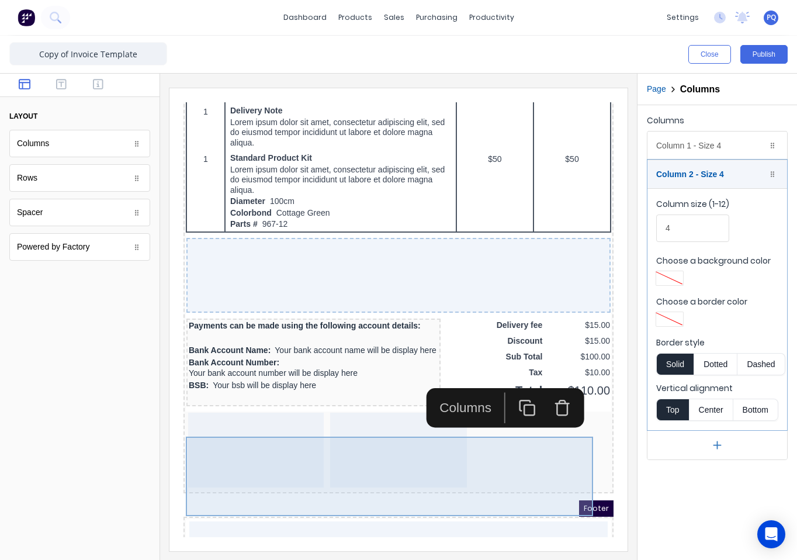
click at [263, 473] on div at bounding box center [242, 435] width 136 height 75
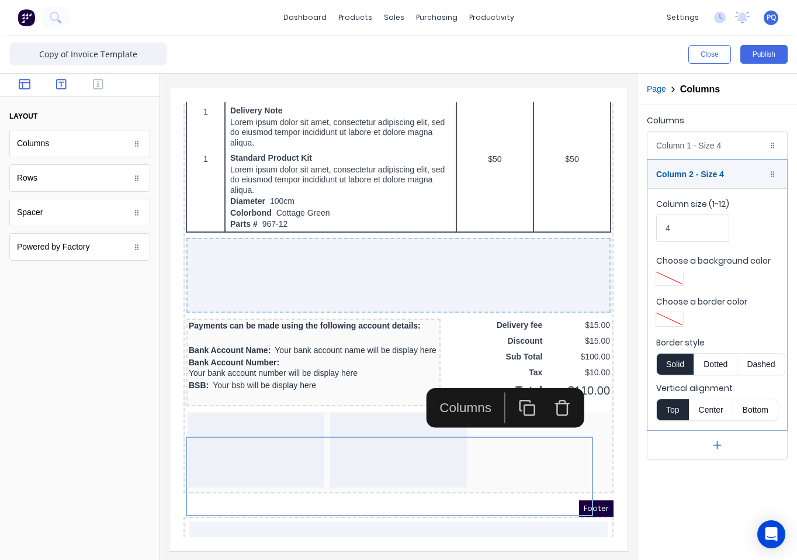
click at [70, 78] on button "button" at bounding box center [61, 85] width 30 height 14
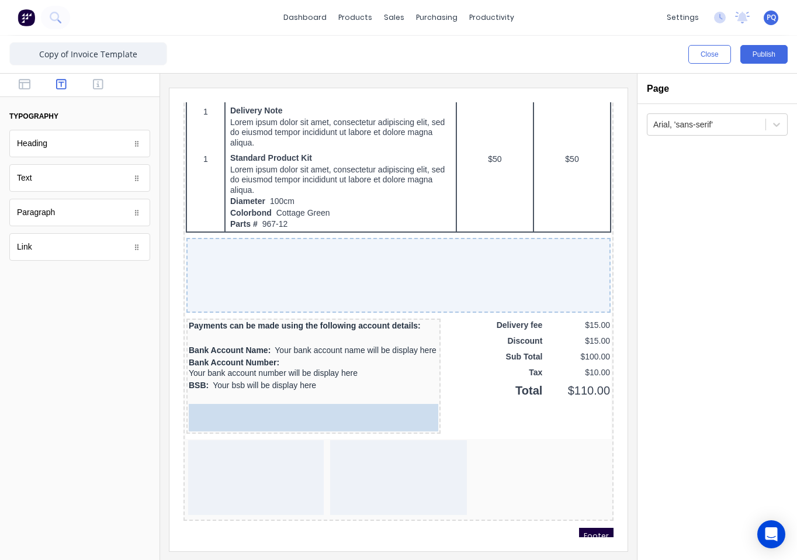
scroll to position [968, 0]
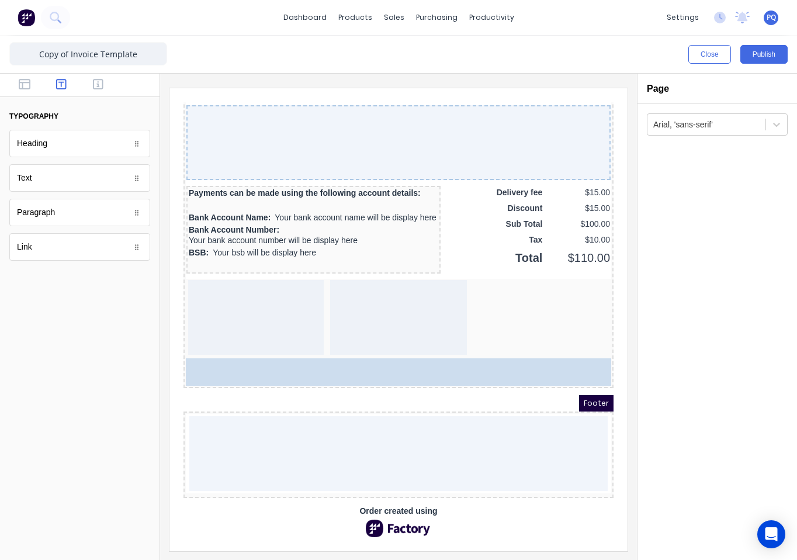
drag, startPoint x: 48, startPoint y: 136, endPoint x: 363, endPoint y: 348, distance: 379.6
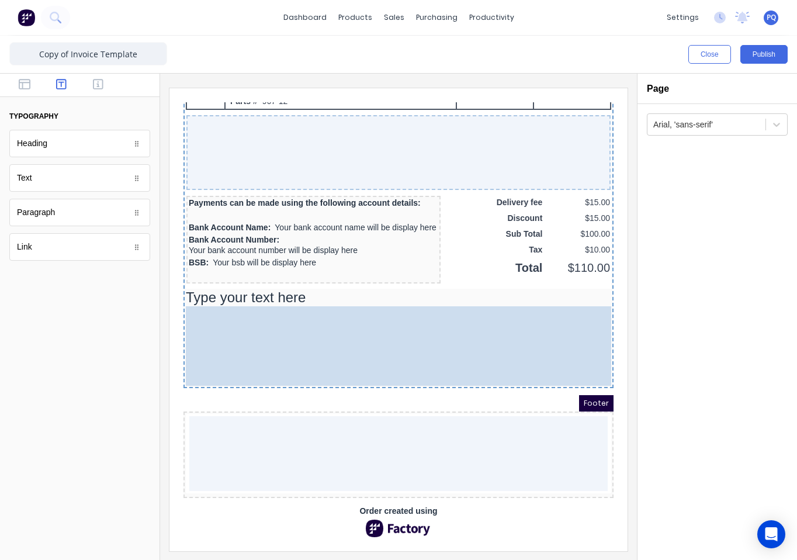
drag, startPoint x: 393, startPoint y: 294, endPoint x: 390, endPoint y: 346, distance: 52.1
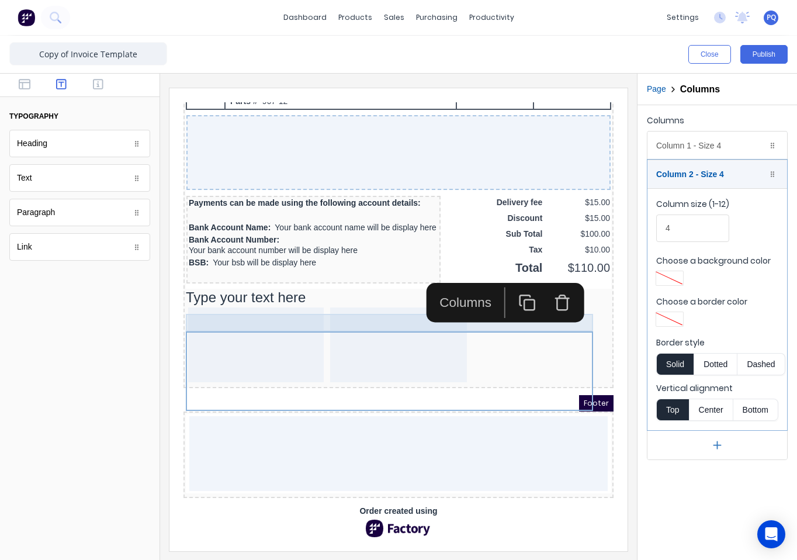
click at [262, 275] on div "Type your text here" at bounding box center [384, 284] width 425 height 18
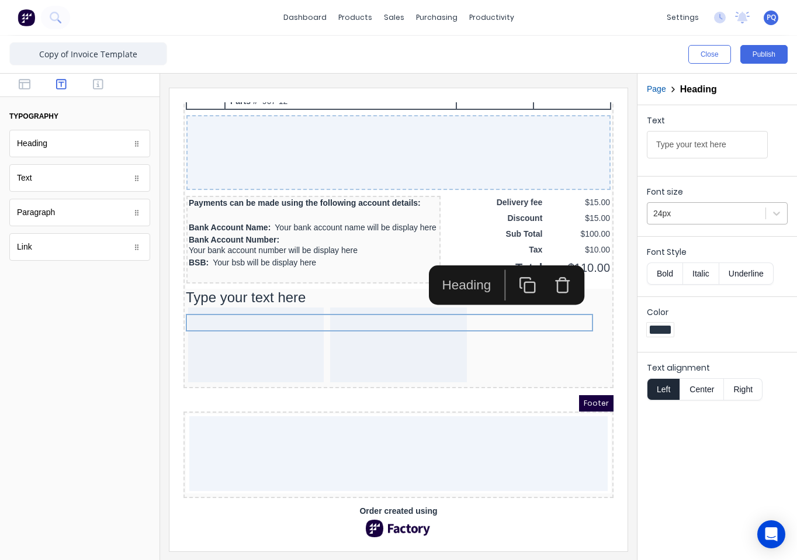
click at [677, 220] on div at bounding box center [706, 213] width 106 height 15
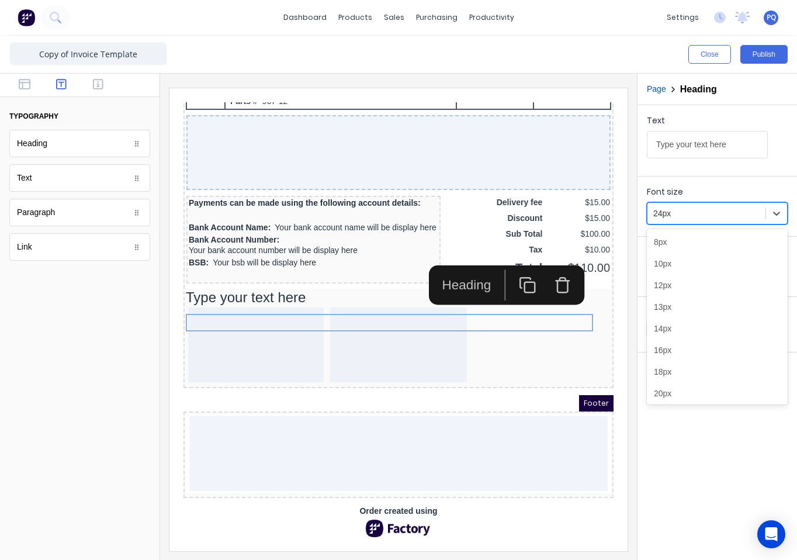
scroll to position [29, 0]
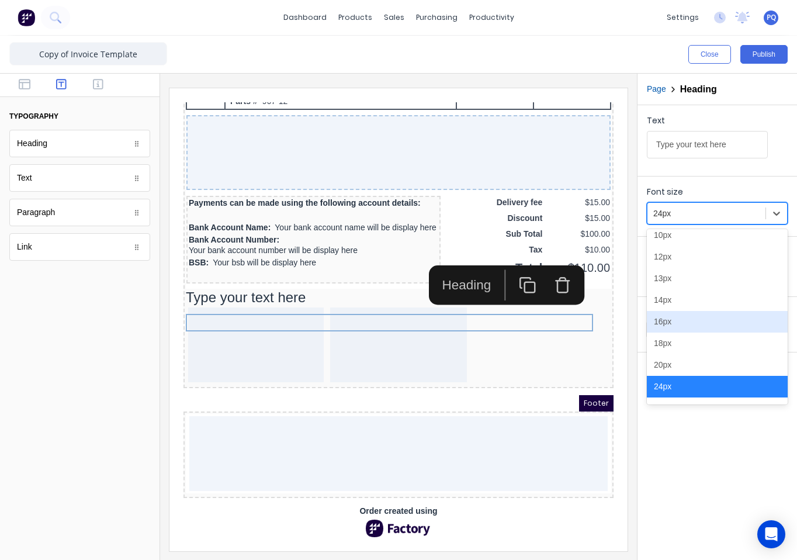
click at [673, 322] on div "16px" at bounding box center [717, 322] width 141 height 22
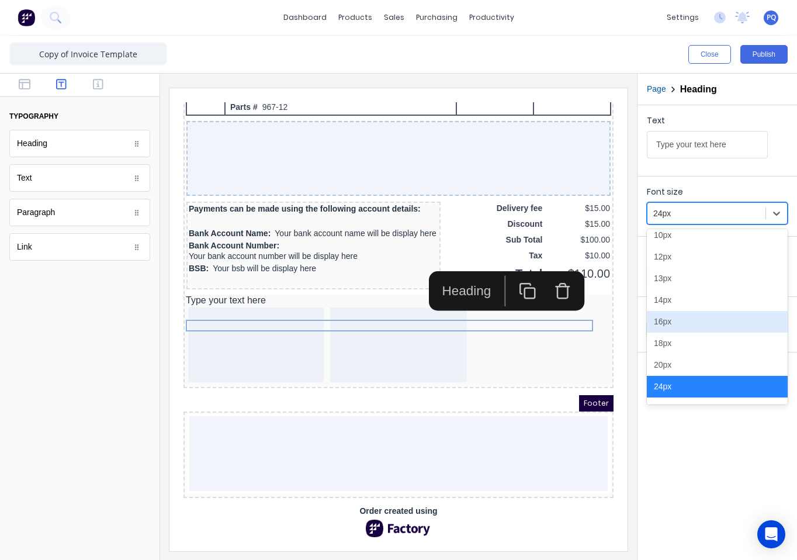
scroll to position [953, 0]
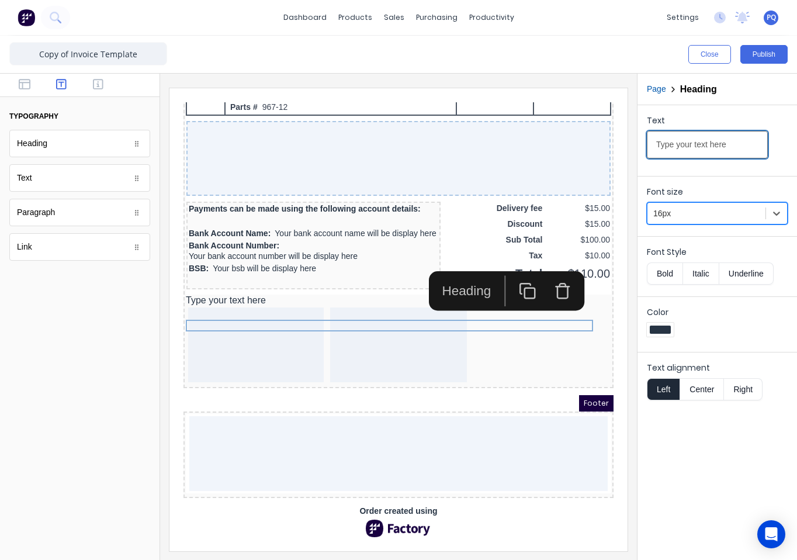
click at [704, 147] on input "Type your text here" at bounding box center [707, 144] width 121 height 27
type input "How to pay"
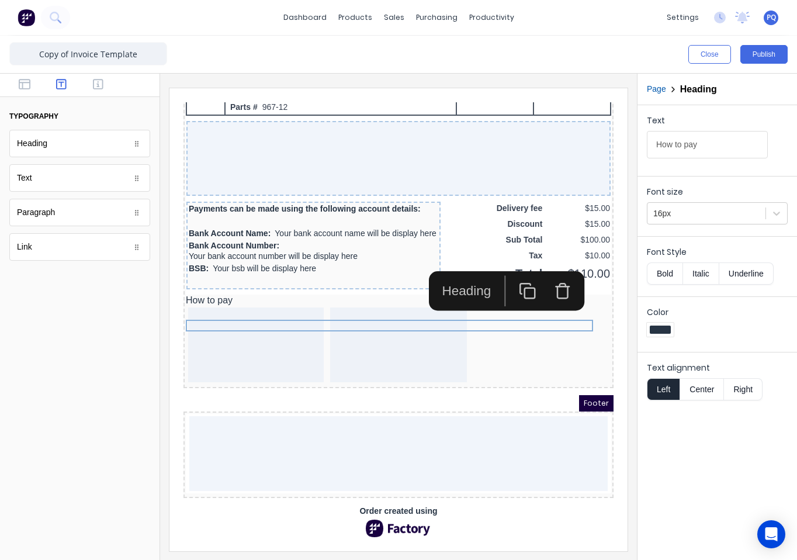
click at [560, 262] on button "button" at bounding box center [548, 277] width 35 height 31
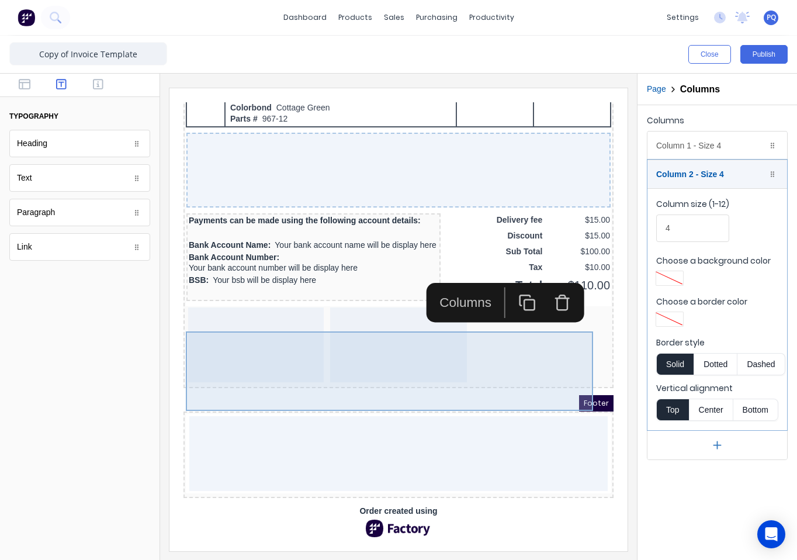
click at [316, 331] on div at bounding box center [384, 330] width 137 height 75
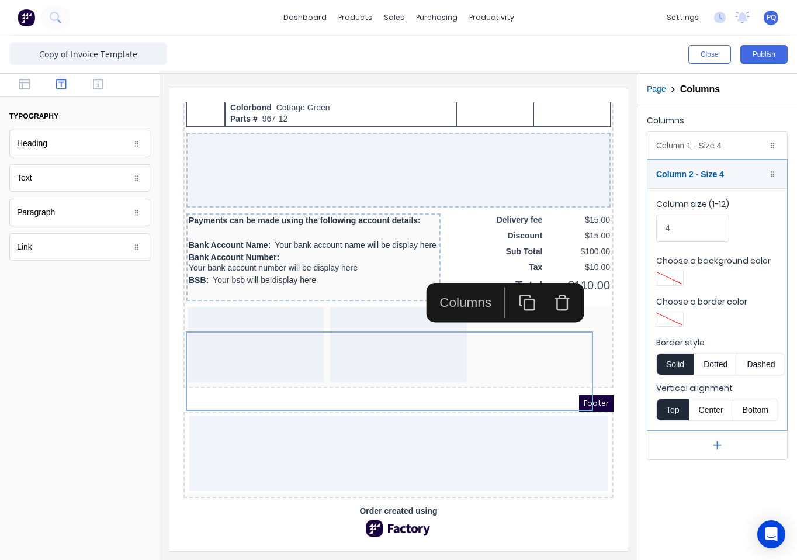
click at [511, 280] on icon "button" at bounding box center [514, 289] width 18 height 18
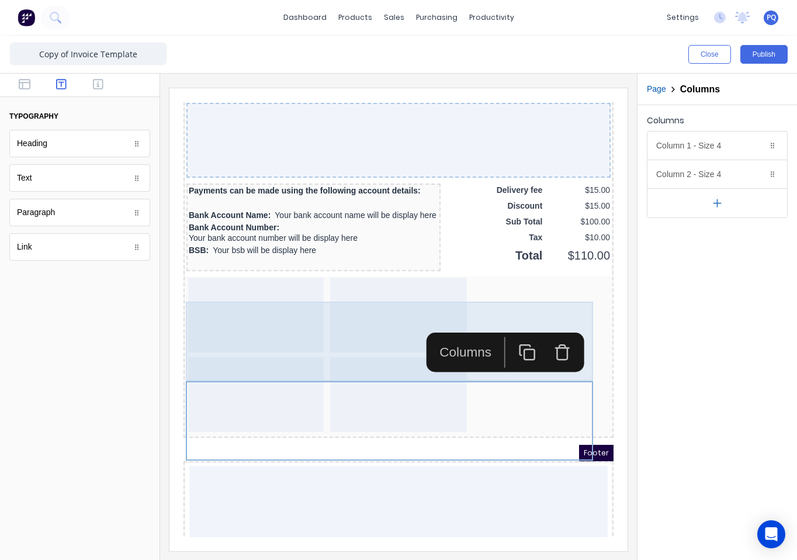
click at [352, 317] on div at bounding box center [384, 300] width 137 height 75
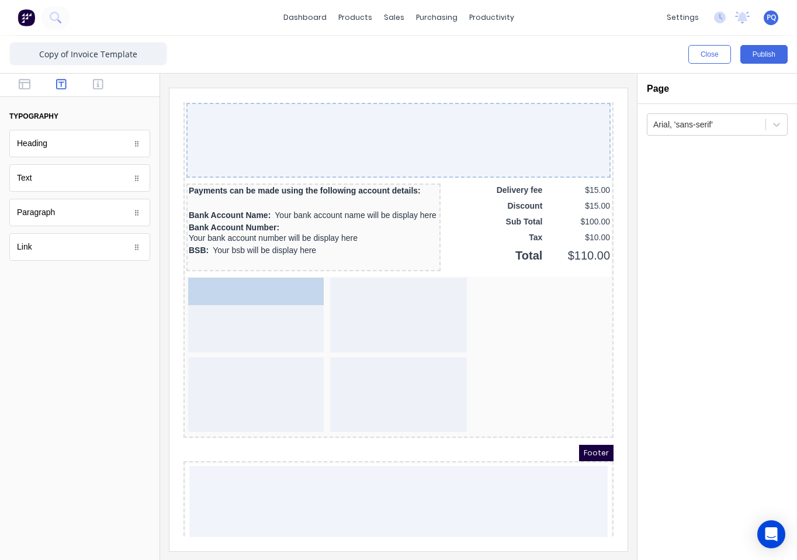
drag, startPoint x: 43, startPoint y: 186, endPoint x: 243, endPoint y: 363, distance: 267.7
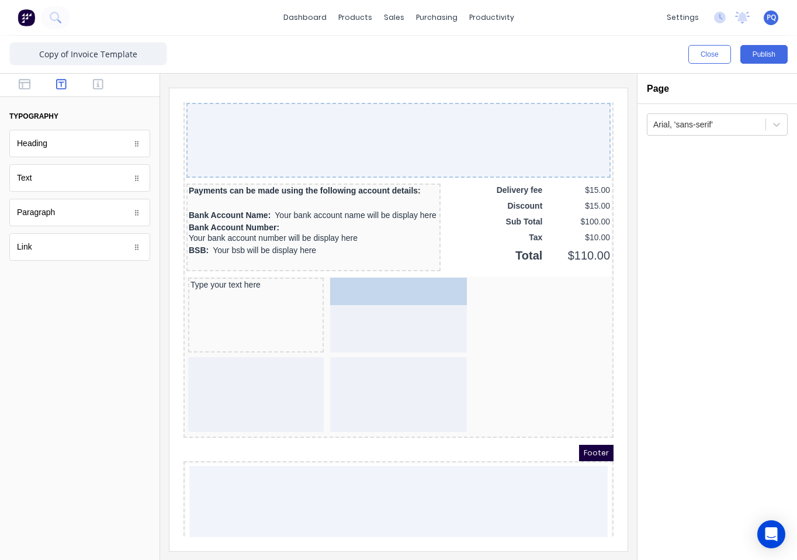
drag, startPoint x: 39, startPoint y: 180, endPoint x: 401, endPoint y: 358, distance: 403.4
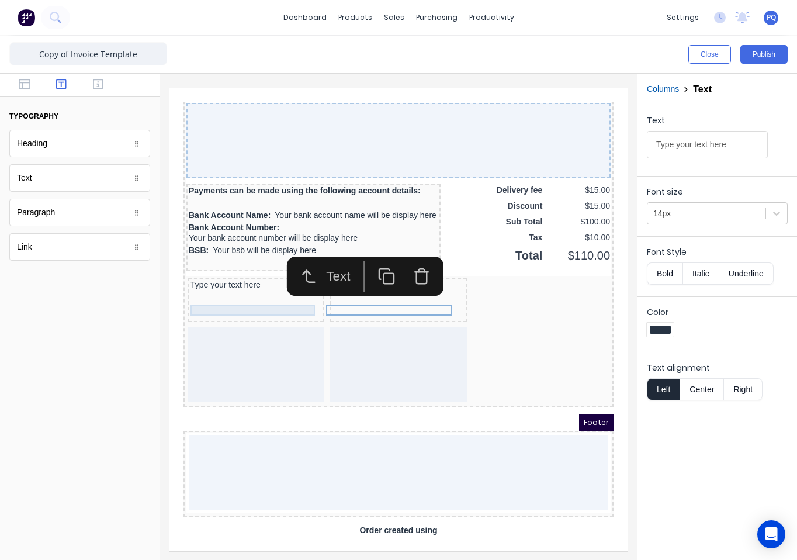
click at [242, 276] on div "Type your text here" at bounding box center [241, 271] width 131 height 11
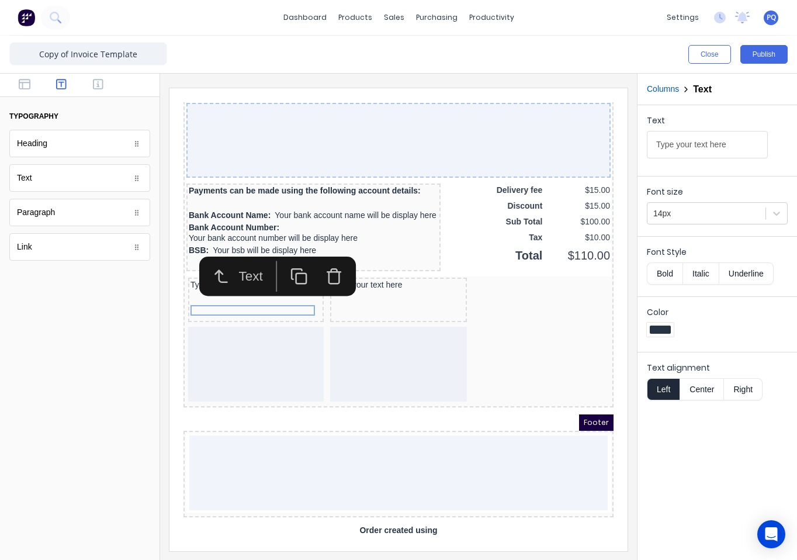
click at [692, 142] on input "Type your text here" at bounding box center [707, 144] width 121 height 27
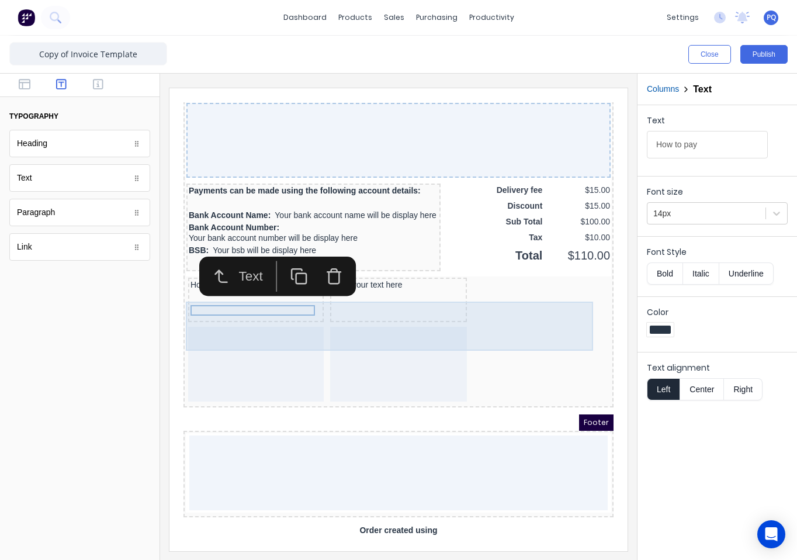
type input "How to pay"
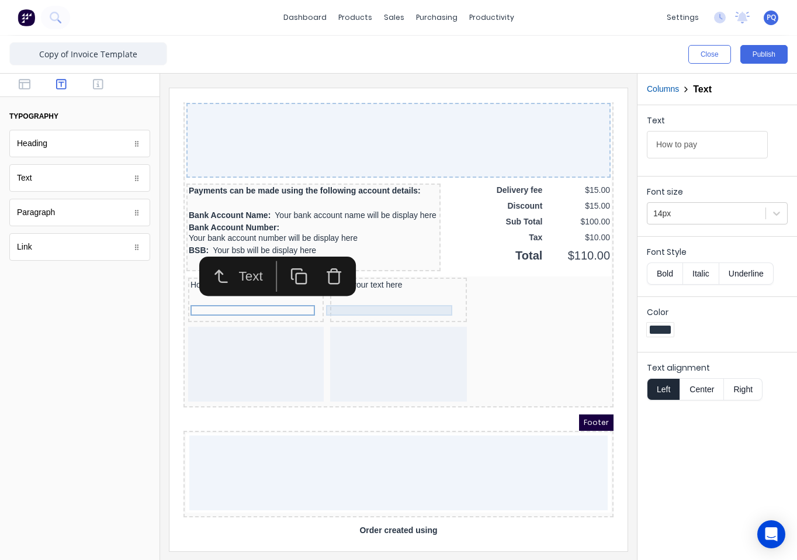
drag, startPoint x: 349, startPoint y: 297, endPoint x: 905, endPoint y: 438, distance: 573.6
click at [349, 276] on div "Type your text here" at bounding box center [384, 271] width 133 height 11
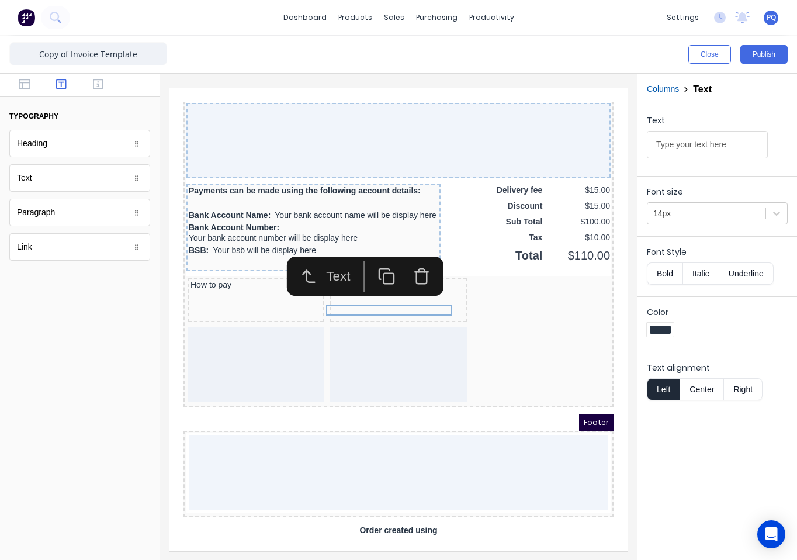
click at [409, 260] on icon "button" at bounding box center [408, 263] width 18 height 18
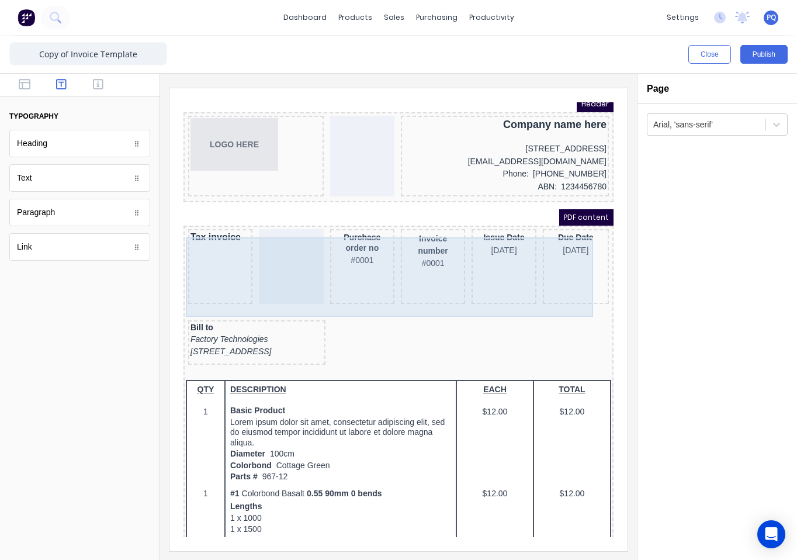
scroll to position [0, 0]
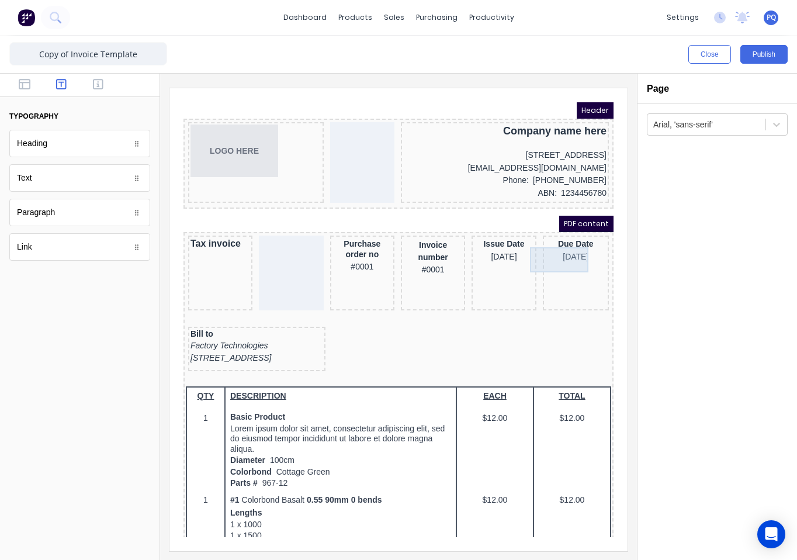
click at [549, 247] on div "Due Date [DATE]" at bounding box center [561, 236] width 61 height 25
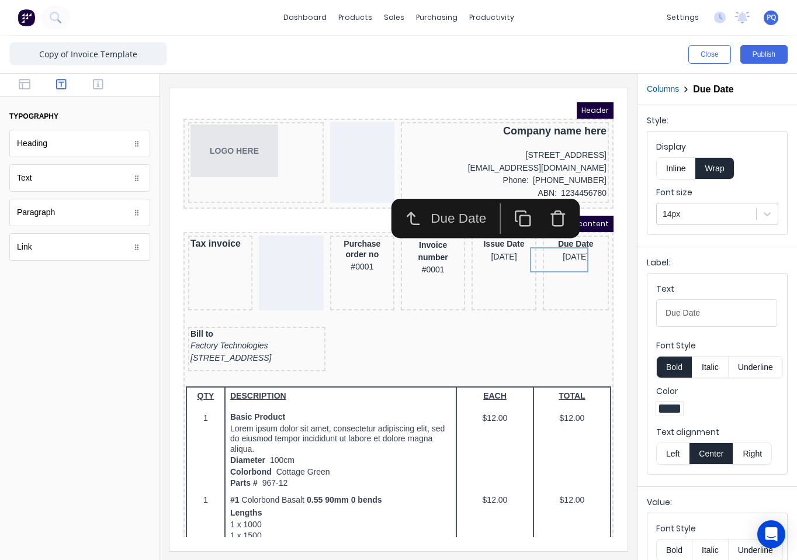
click at [507, 204] on icon "button" at bounding box center [508, 205] width 18 height 18
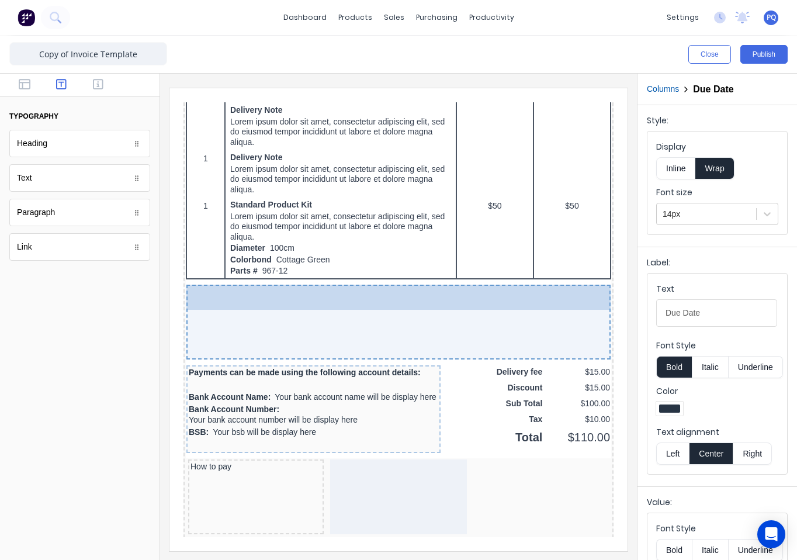
scroll to position [935, 0]
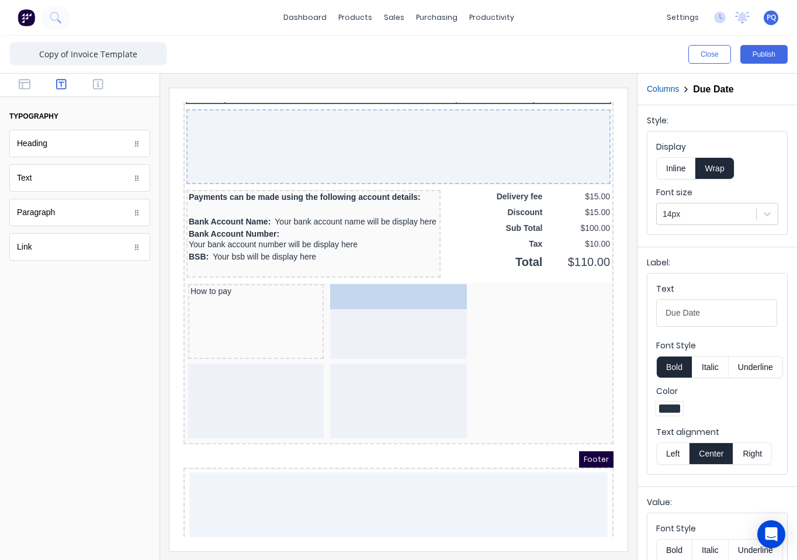
drag, startPoint x: 555, startPoint y: 271, endPoint x: 387, endPoint y: 313, distance: 173.3
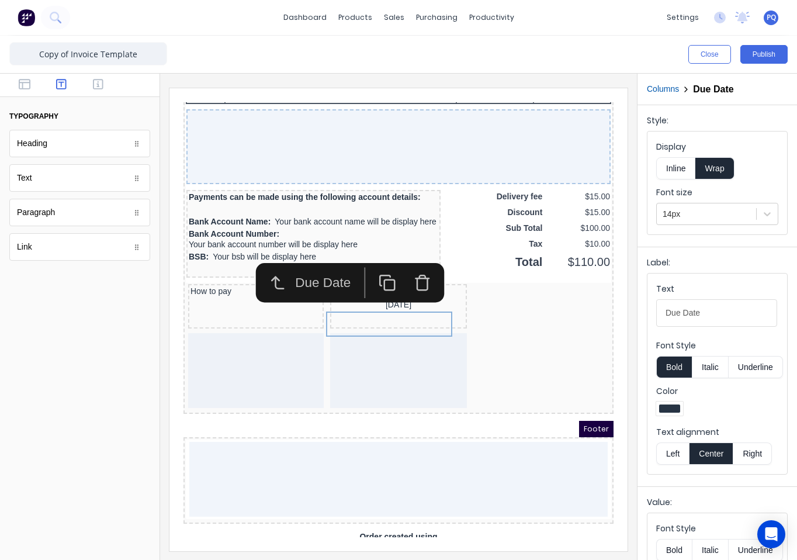
click at [678, 173] on button "Inline" at bounding box center [675, 168] width 39 height 22
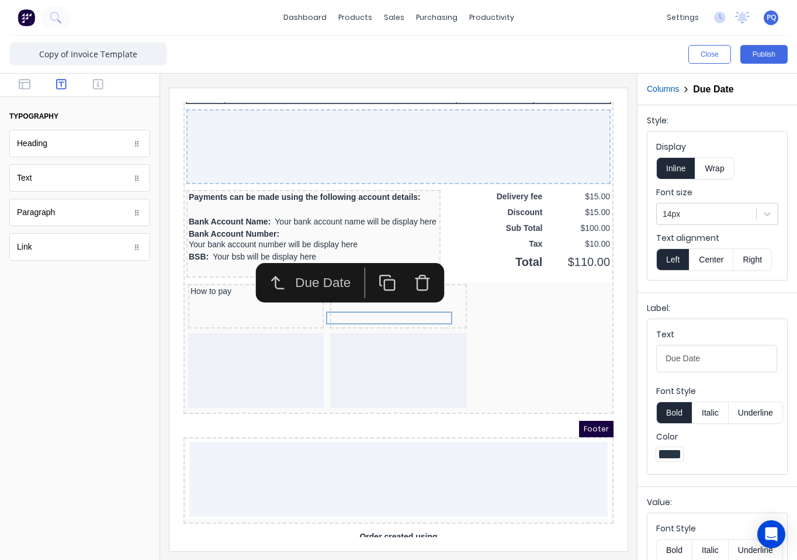
click at [677, 419] on button "Bold" at bounding box center [674, 412] width 36 height 22
click at [206, 283] on div "How to pay" at bounding box center [241, 277] width 131 height 11
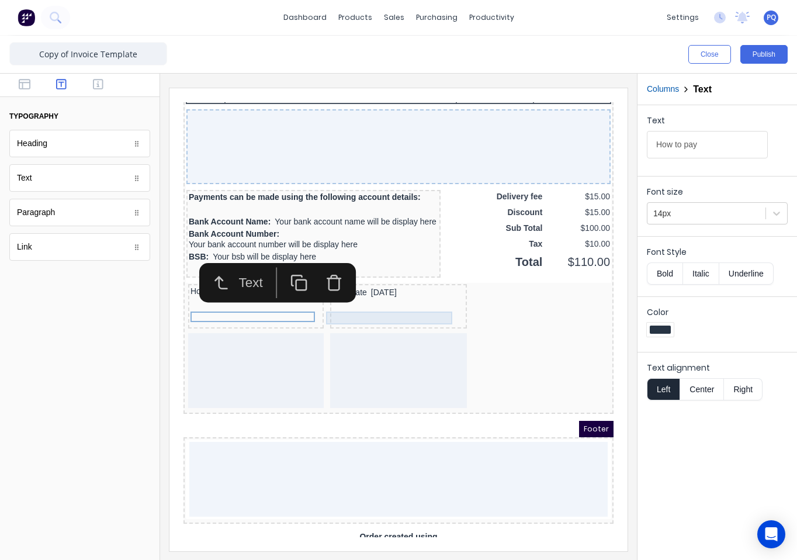
click at [331, 285] on div "Due Date [DATE]" at bounding box center [384, 278] width 133 height 13
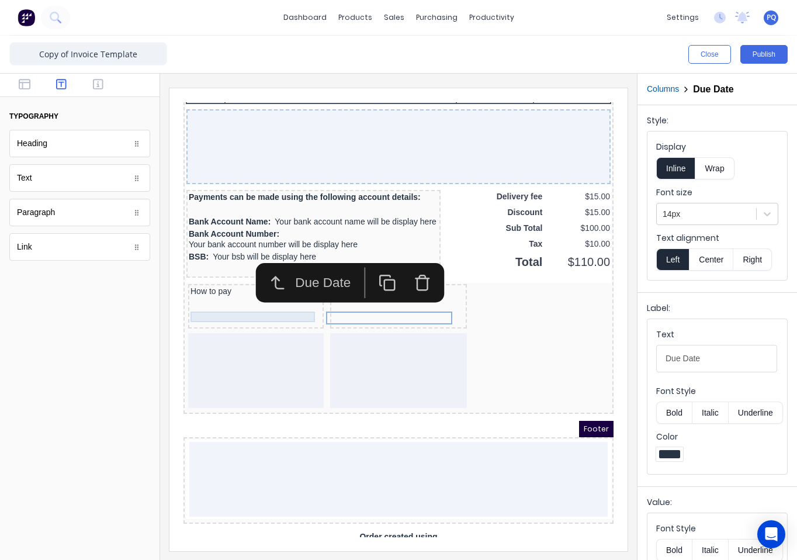
click at [223, 283] on div "How to pay" at bounding box center [241, 277] width 131 height 11
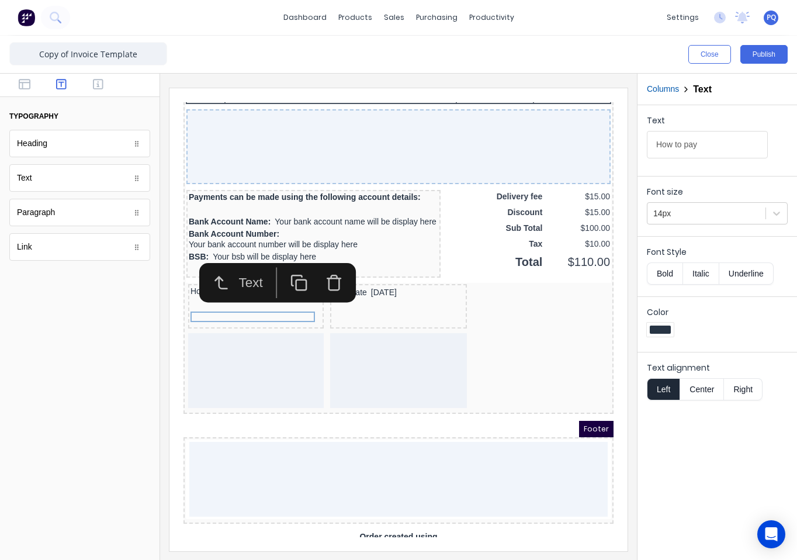
click at [657, 268] on button "Bold" at bounding box center [665, 273] width 36 height 22
click at [701, 214] on div at bounding box center [706, 213] width 106 height 15
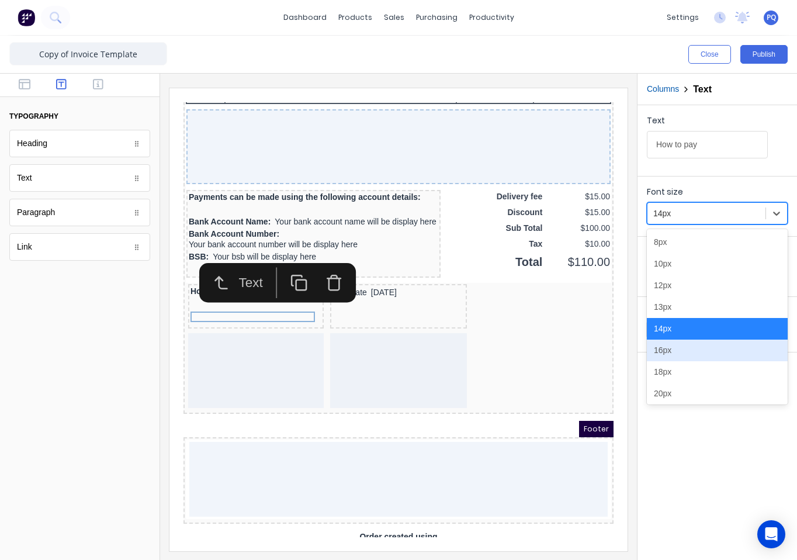
click at [683, 355] on div "16px" at bounding box center [717, 350] width 141 height 22
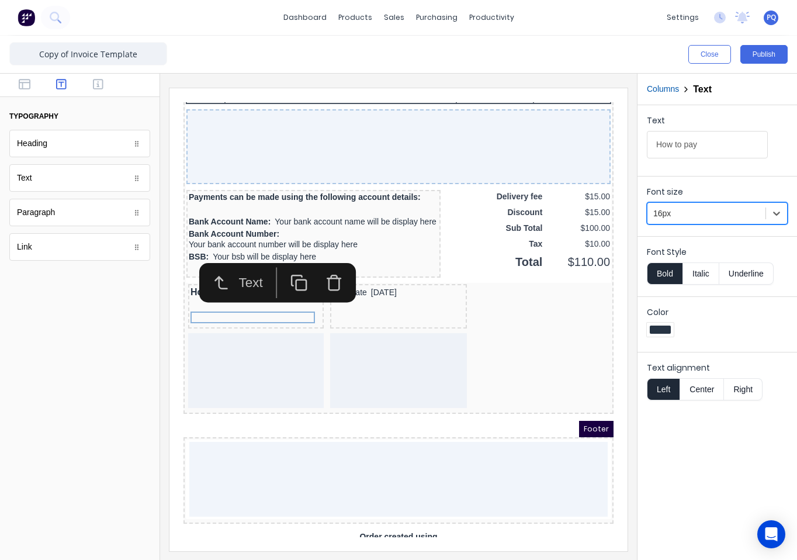
click at [691, 466] on div "Text How to pay Font size option 16px, selected. 16px Font Style Bold Italic Un…" at bounding box center [716, 332] width 159 height 454
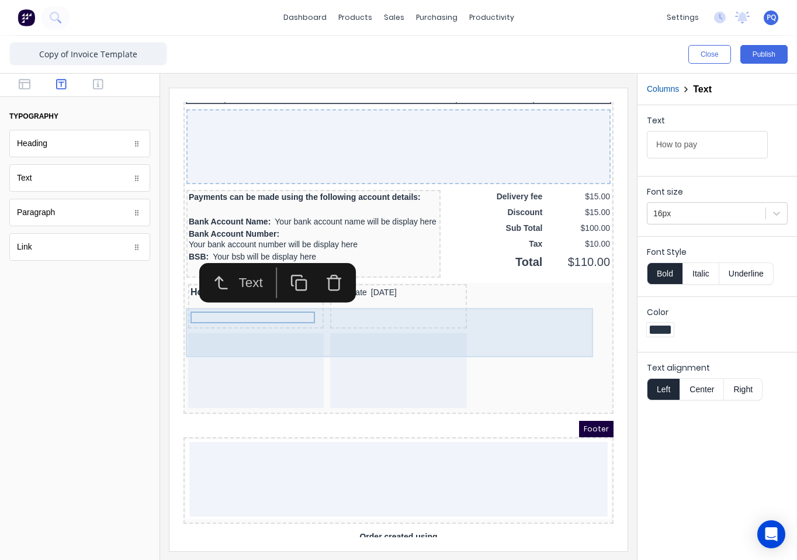
click at [379, 314] on div "Due Date [DATE]" at bounding box center [384, 292] width 137 height 44
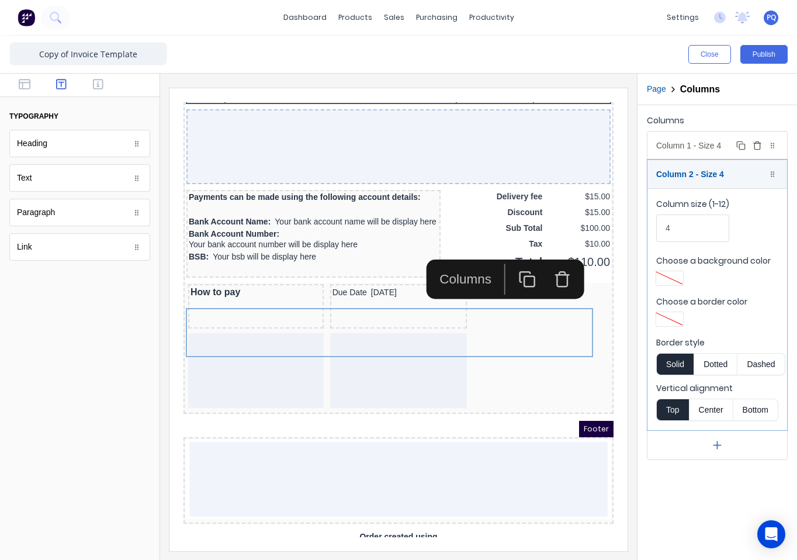
click at [688, 152] on div "Column 1 - Size 4 Duplicate Delete" at bounding box center [717, 145] width 140 height 28
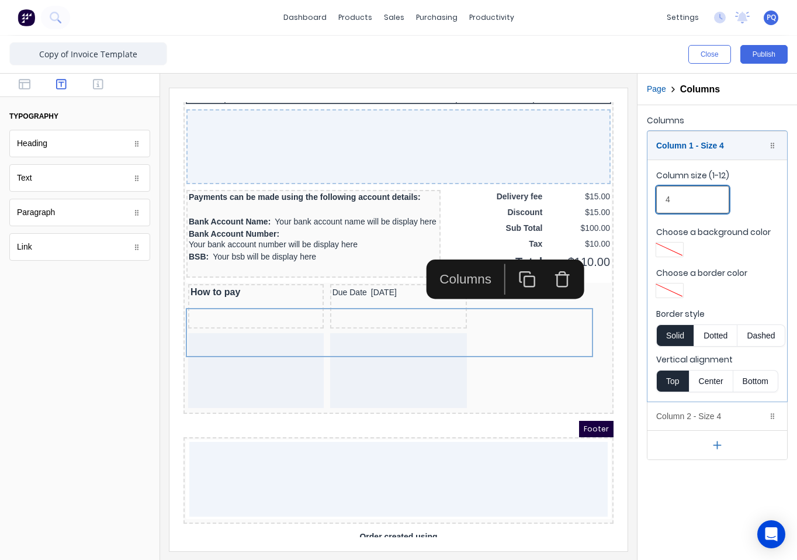
drag, startPoint x: 784, startPoint y: 282, endPoint x: 572, endPoint y: 183, distance: 233.9
drag, startPoint x: 680, startPoint y: 200, endPoint x: 609, endPoint y: 197, distance: 71.3
click at [609, 196] on div "Close Publish Components typography Heading Heading Text Text Paragraph Paragra…" at bounding box center [398, 298] width 797 height 524
type input "2"
click at [684, 501] on div "Columns Column 1 - Size 2 Duplicate Delete Column size (1-12) 2 Choose a backgr…" at bounding box center [716, 332] width 159 height 454
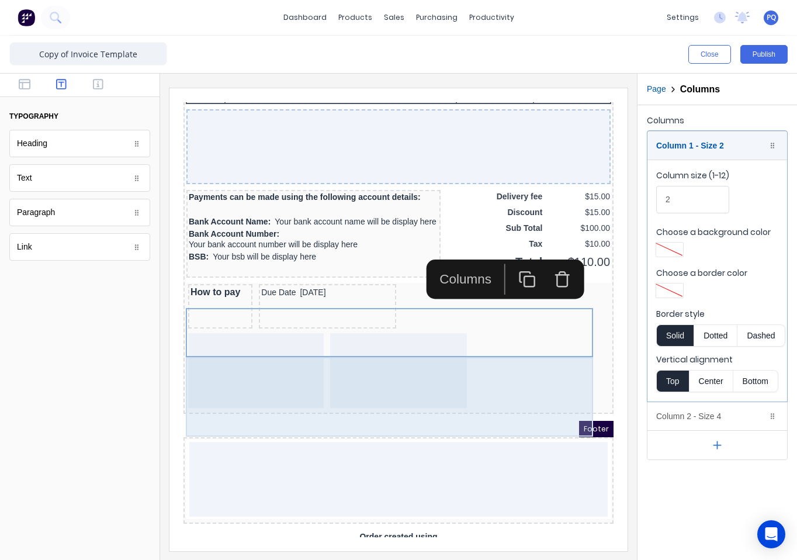
click at [546, 395] on div at bounding box center [384, 357] width 425 height 79
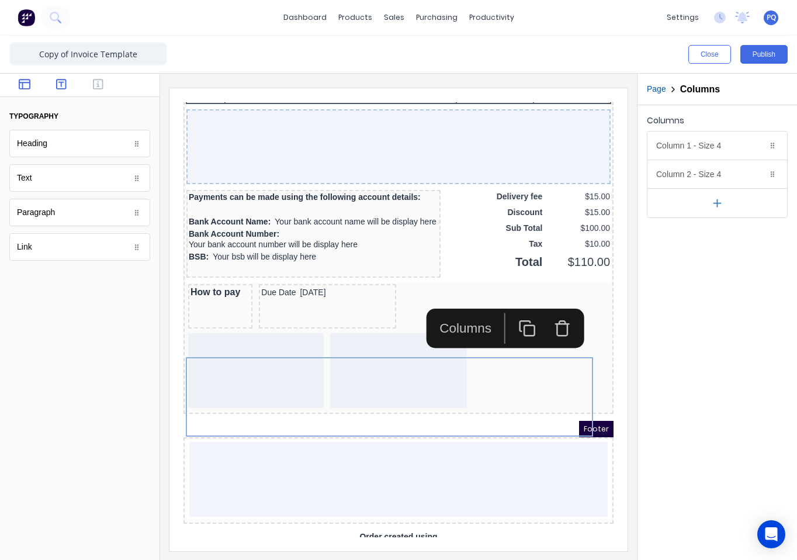
click at [25, 88] on icon "button" at bounding box center [25, 84] width 12 height 12
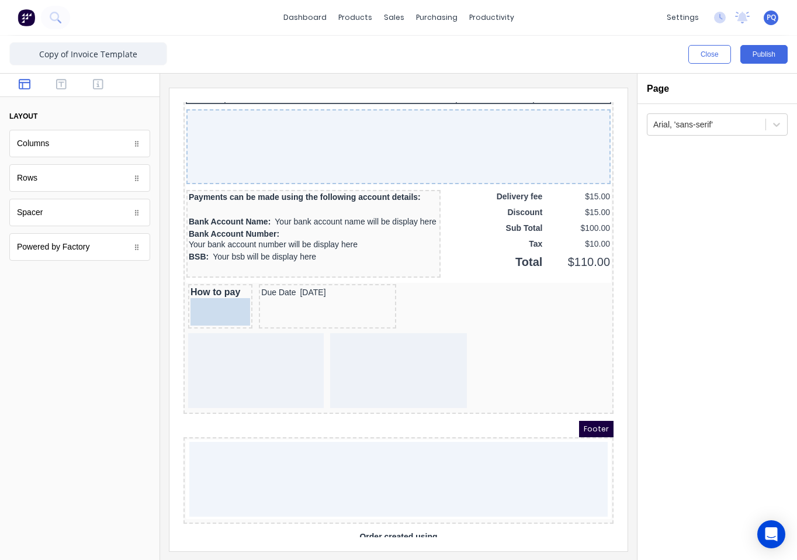
drag, startPoint x: 48, startPoint y: 222, endPoint x: 225, endPoint y: 338, distance: 211.8
drag, startPoint x: 198, startPoint y: 301, endPoint x: 197, endPoint y: 328, distance: 26.9
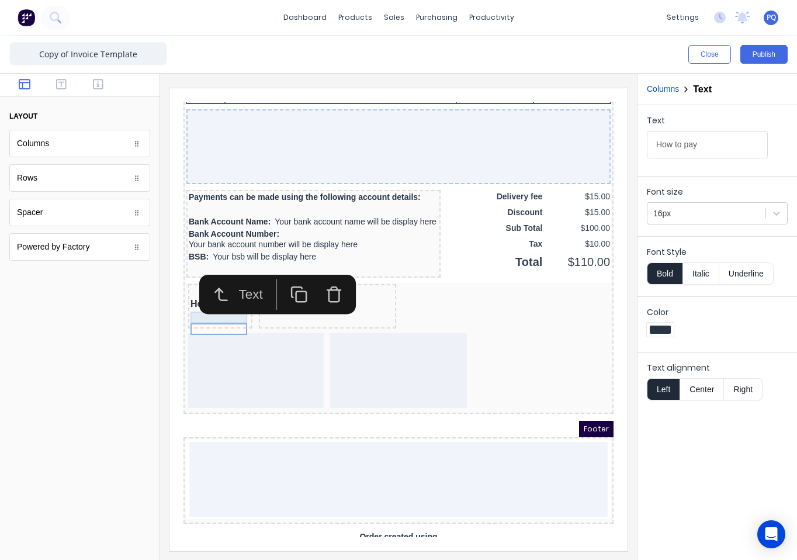
click at [185, 284] on div at bounding box center [206, 278] width 60 height 12
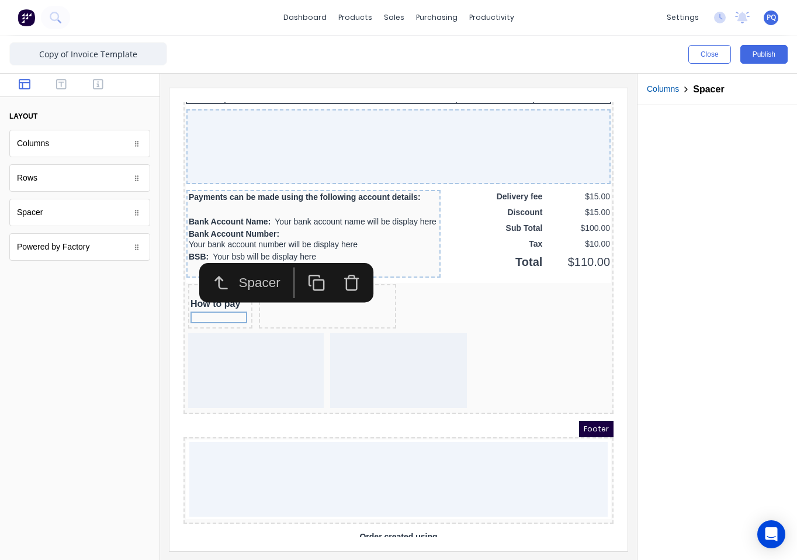
click at [304, 265] on icon "button" at bounding box center [303, 269] width 18 height 18
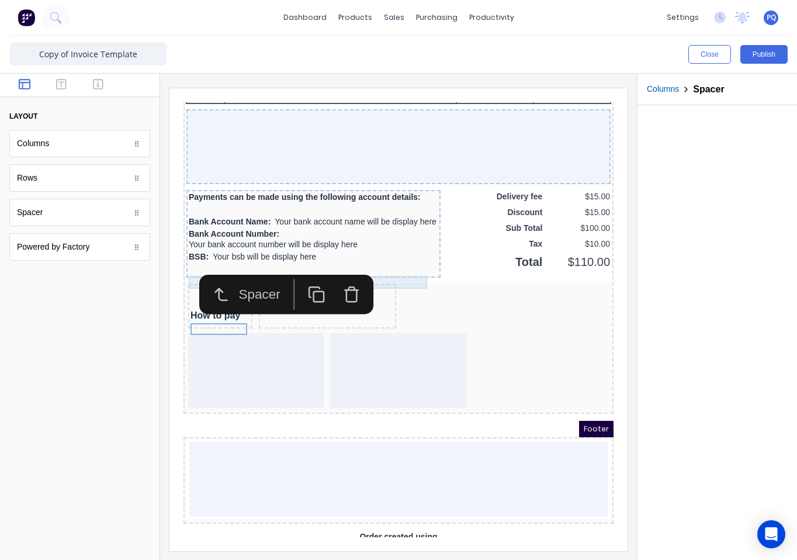
click at [304, 265] on button "button" at bounding box center [302, 280] width 35 height 31
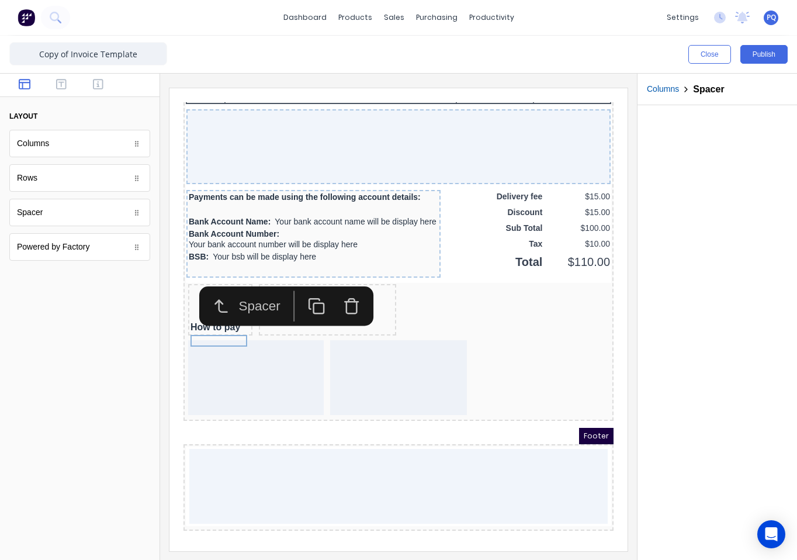
click at [332, 290] on icon "button" at bounding box center [337, 293] width 11 height 12
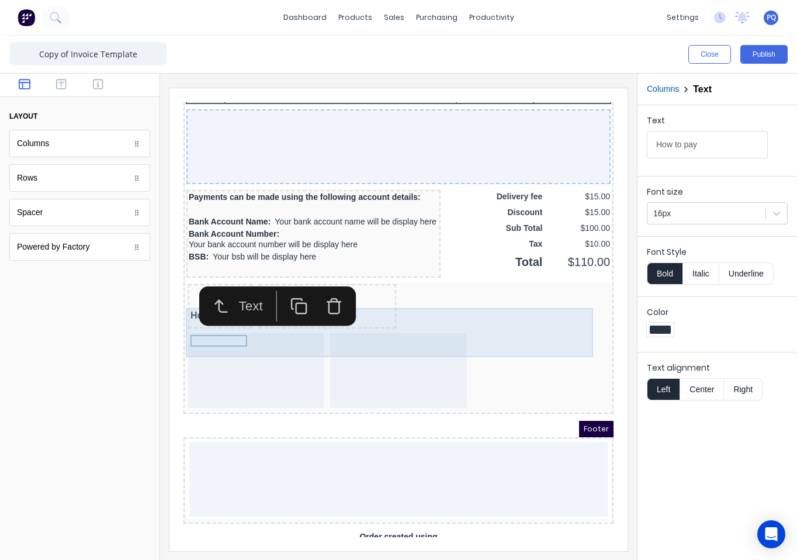
click at [467, 318] on div "How to pay Due Date 29/10/2024" at bounding box center [384, 293] width 425 height 49
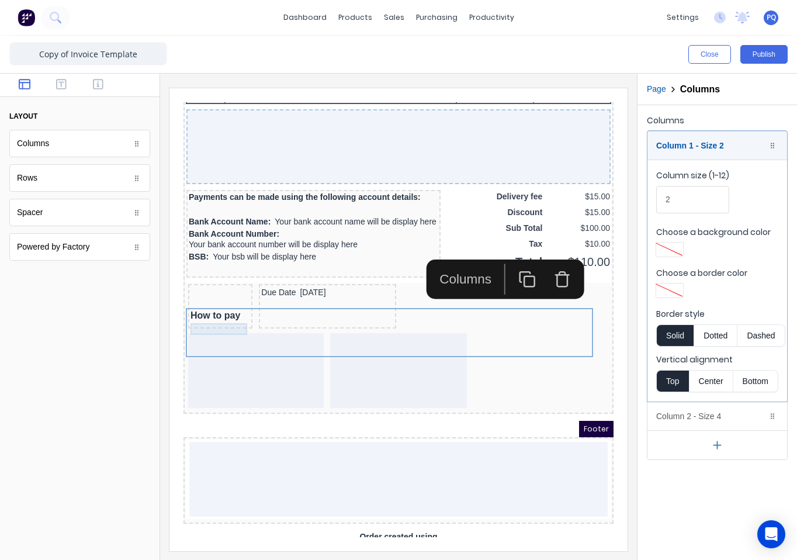
click at [196, 296] on div at bounding box center [206, 290] width 60 height 12
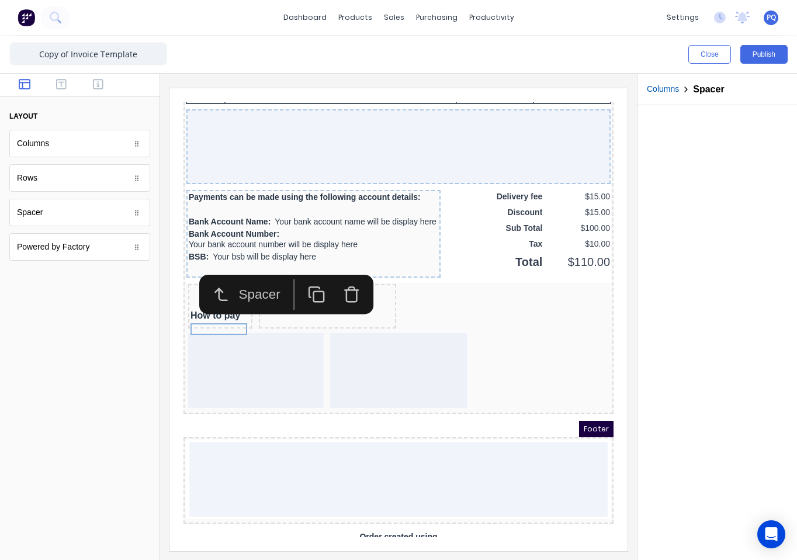
click at [296, 279] on icon "button" at bounding box center [303, 281] width 18 height 18
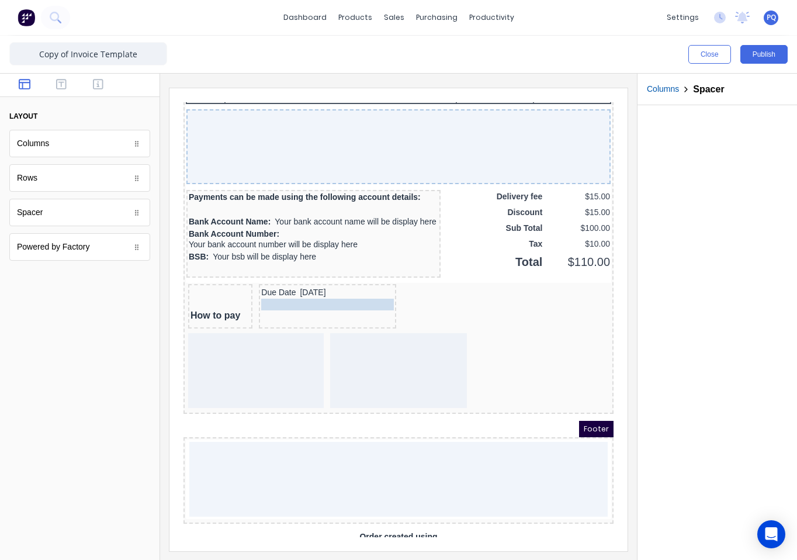
drag, startPoint x: 214, startPoint y: 324, endPoint x: 279, endPoint y: 321, distance: 64.9
drag, startPoint x: 341, startPoint y: 304, endPoint x: 339, endPoint y: 319, distance: 14.7
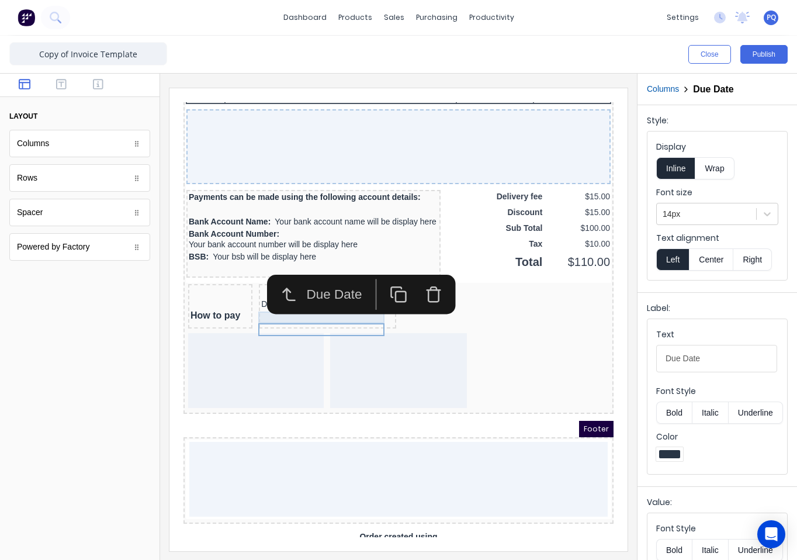
click at [341, 284] on div at bounding box center [313, 278] width 133 height 12
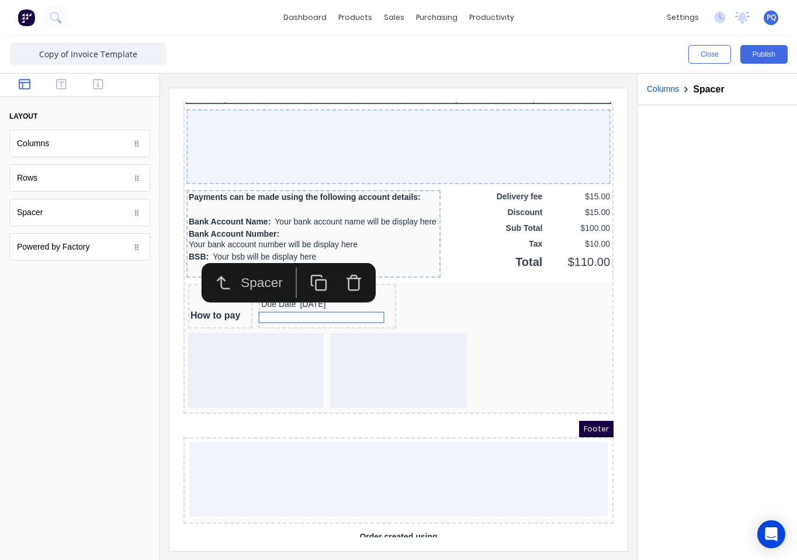
click at [307, 268] on icon "button" at bounding box center [305, 269] width 18 height 18
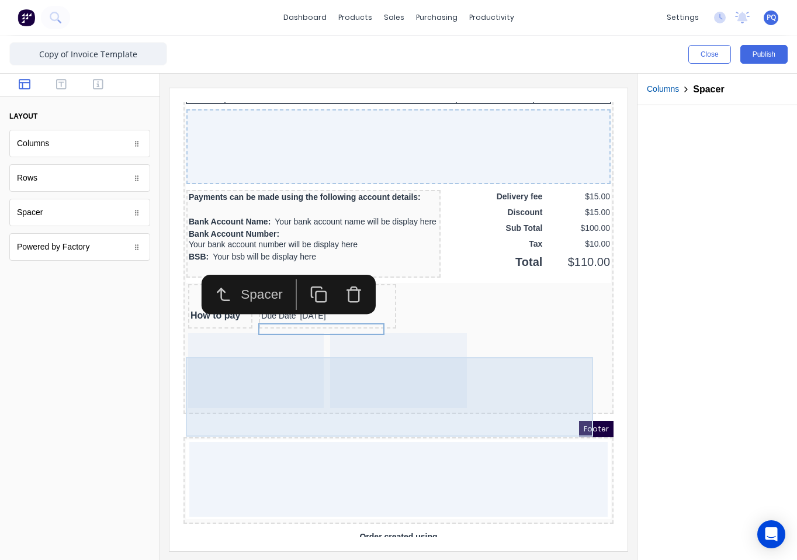
click at [475, 342] on div at bounding box center [384, 357] width 425 height 79
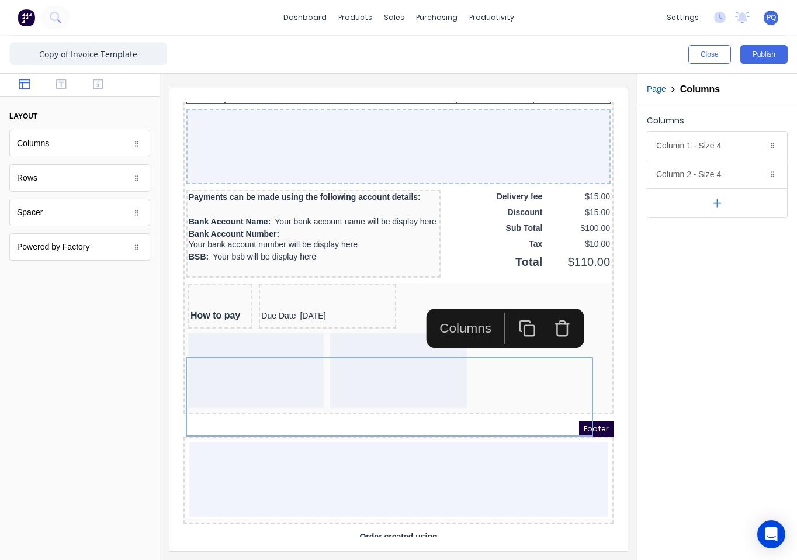
click at [692, 390] on div "Columns Column 1 - Size 4 Duplicate Delete Column size (1-12) 4 Choose a backgr…" at bounding box center [716, 332] width 159 height 454
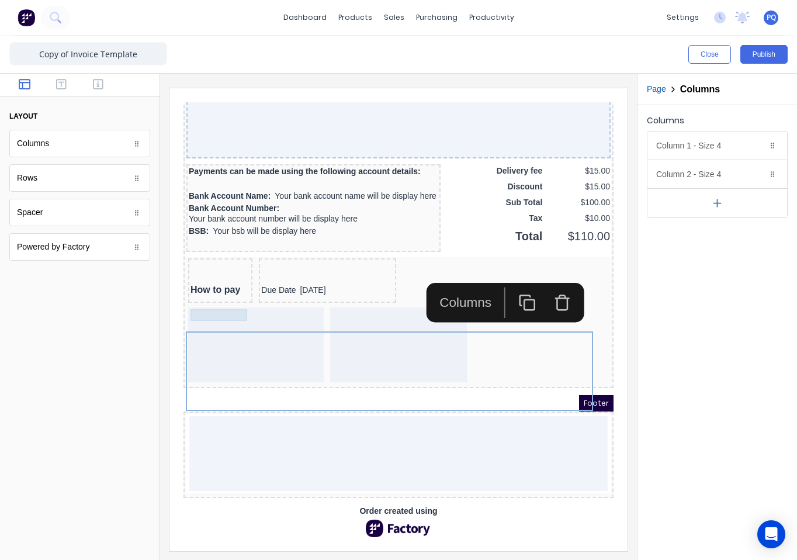
click at [196, 273] on div "How to pay" at bounding box center [206, 276] width 60 height 12
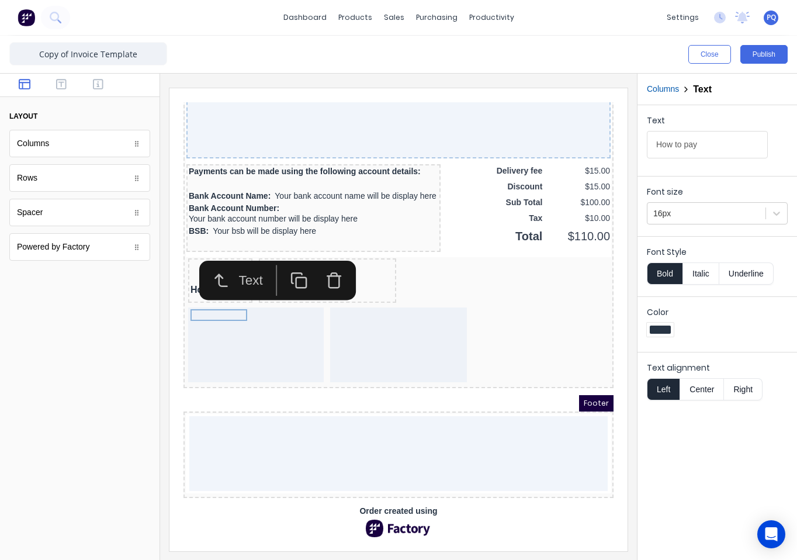
click at [293, 263] on rect "button" at bounding box center [287, 268] width 11 height 11
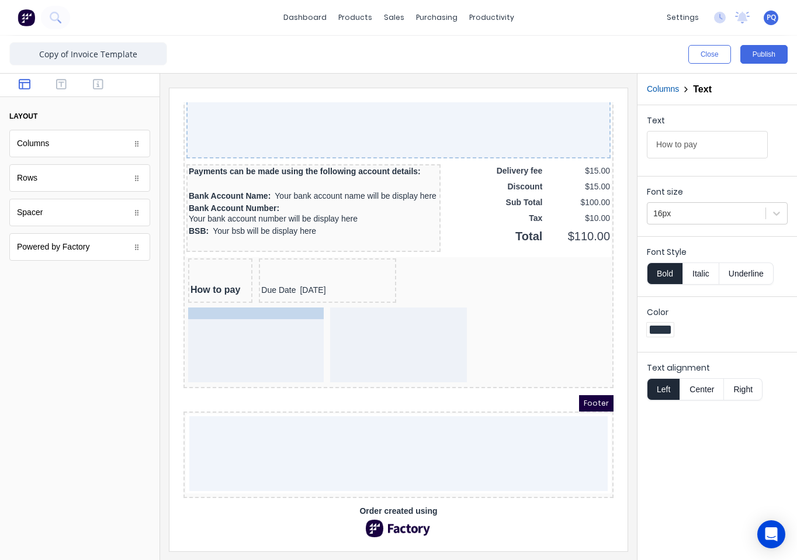
drag, startPoint x: 212, startPoint y: 282, endPoint x: 231, endPoint y: 317, distance: 40.0
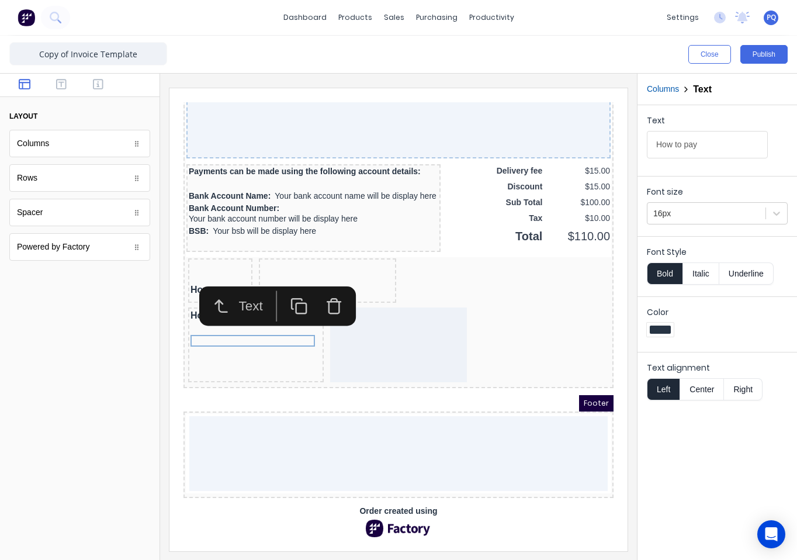
click at [313, 283] on icon "button" at bounding box center [320, 292] width 18 height 18
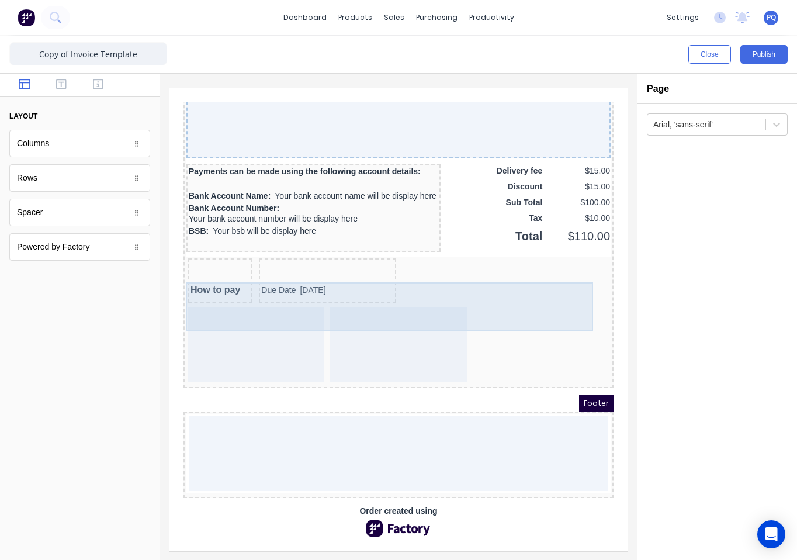
click at [411, 273] on div "How to pay Due Date 29/10/2024" at bounding box center [384, 267] width 425 height 49
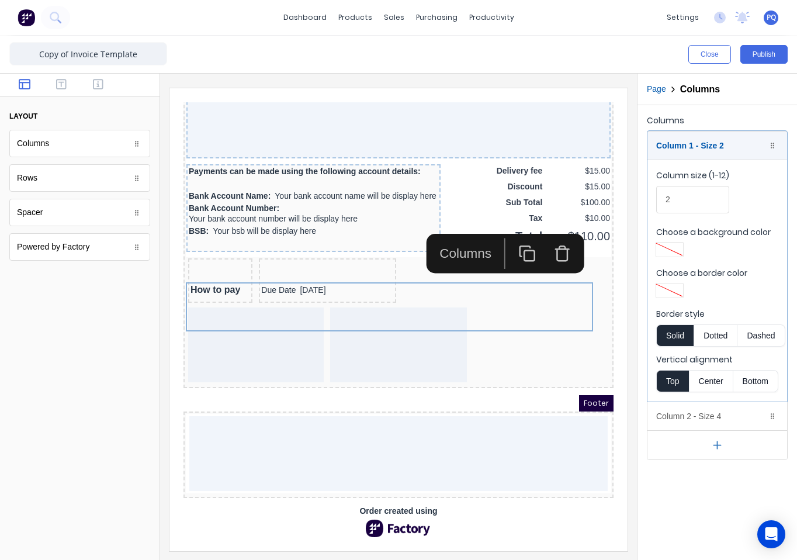
click at [511, 237] on rect "button" at bounding box center [516, 242] width 11 height 11
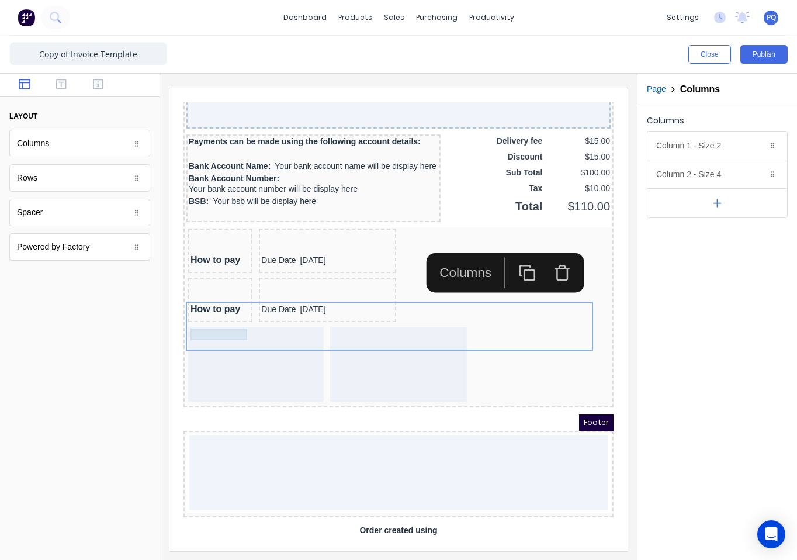
click at [206, 301] on div "How to pay" at bounding box center [206, 295] width 60 height 12
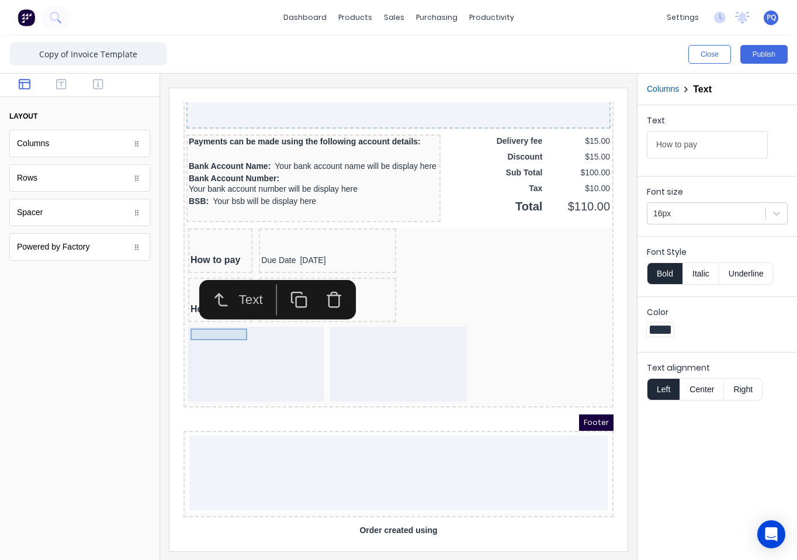
click at [206, 301] on div "How to pay" at bounding box center [206, 295] width 60 height 12
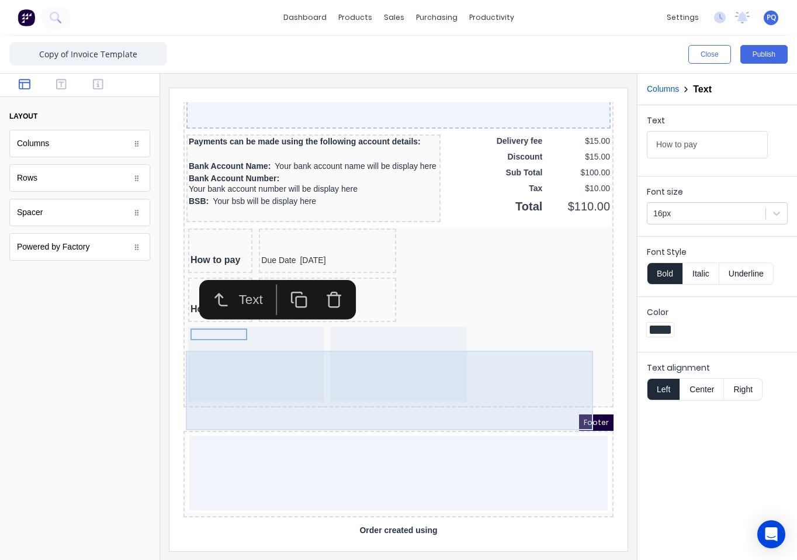
click at [255, 387] on div at bounding box center [242, 350] width 136 height 75
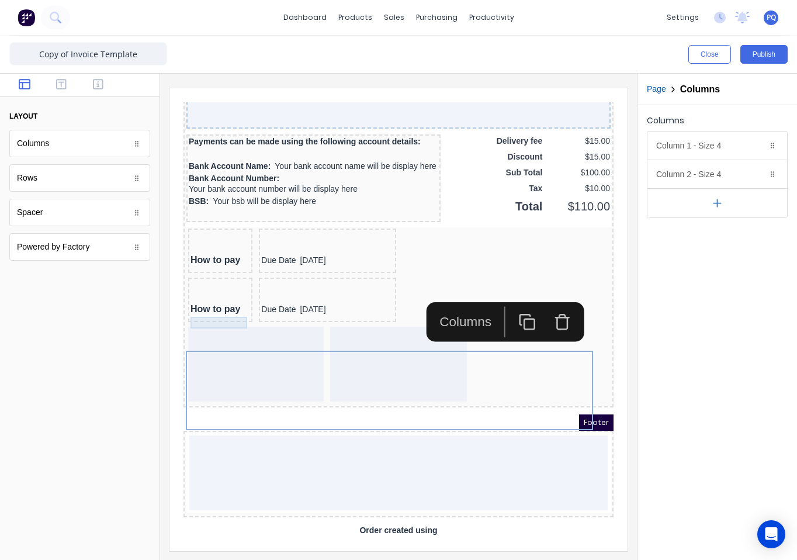
click at [205, 289] on div at bounding box center [206, 283] width 60 height 12
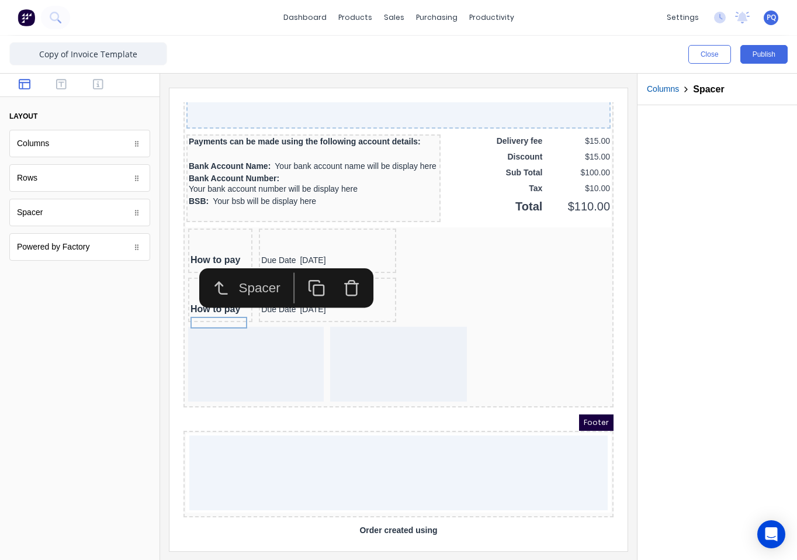
click at [336, 275] on icon "button" at bounding box center [338, 274] width 18 height 18
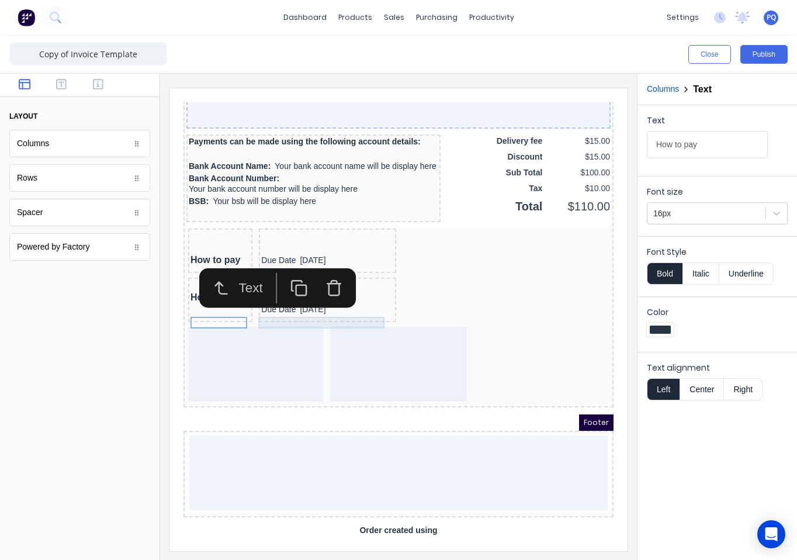
click at [315, 289] on div at bounding box center [313, 283] width 133 height 12
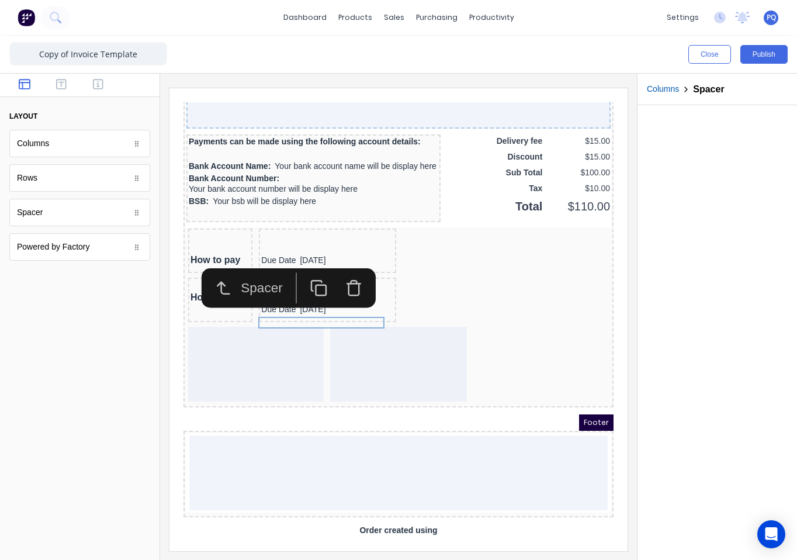
click at [341, 275] on icon "button" at bounding box center [340, 274] width 18 height 18
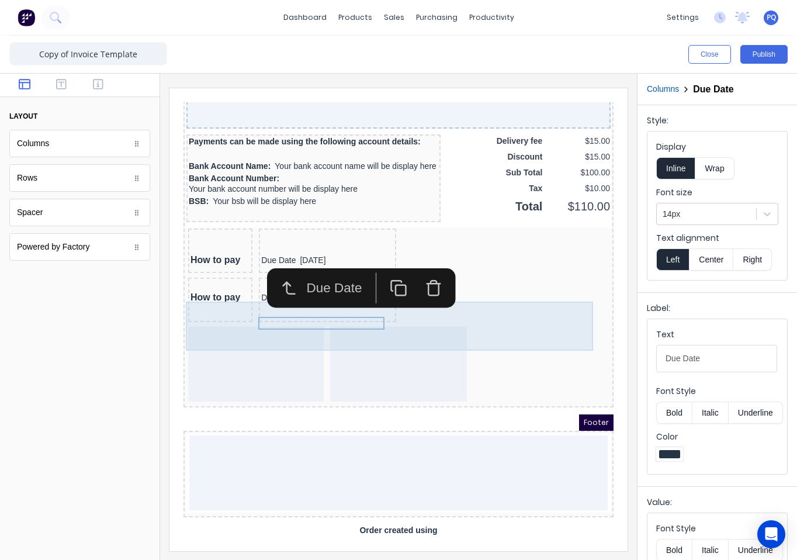
click at [498, 311] on div "How to pay Due Date 29/10/2024" at bounding box center [384, 286] width 425 height 49
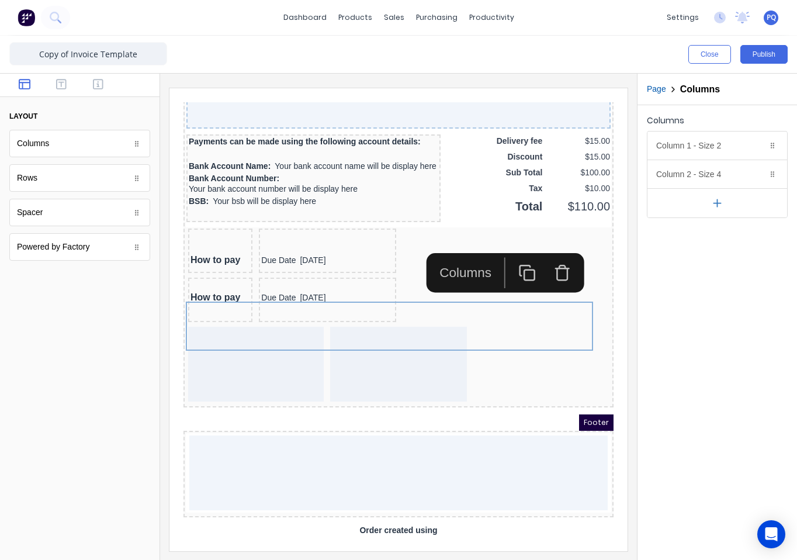
click at [87, 381] on div at bounding box center [79, 418] width 159 height 283
click at [549, 258] on icon "button" at bounding box center [549, 259] width 18 height 18
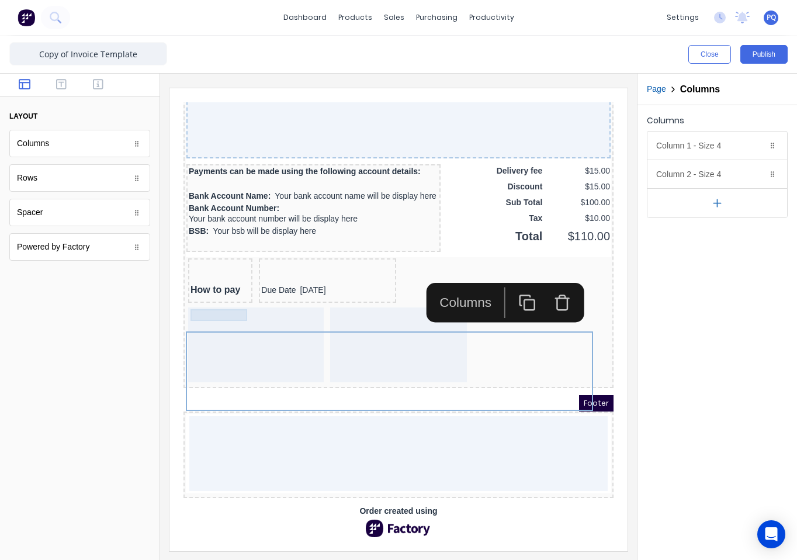
click at [200, 270] on div "How to pay" at bounding box center [206, 276] width 60 height 12
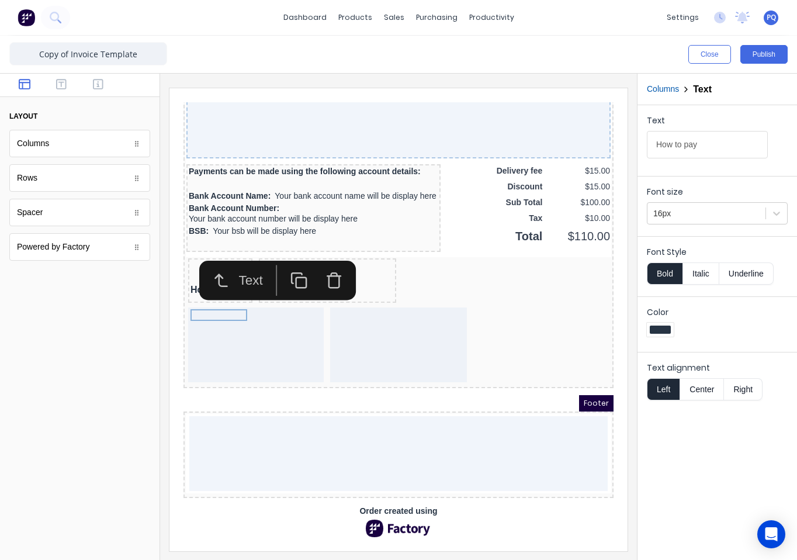
click at [294, 251] on button "button" at bounding box center [285, 266] width 35 height 31
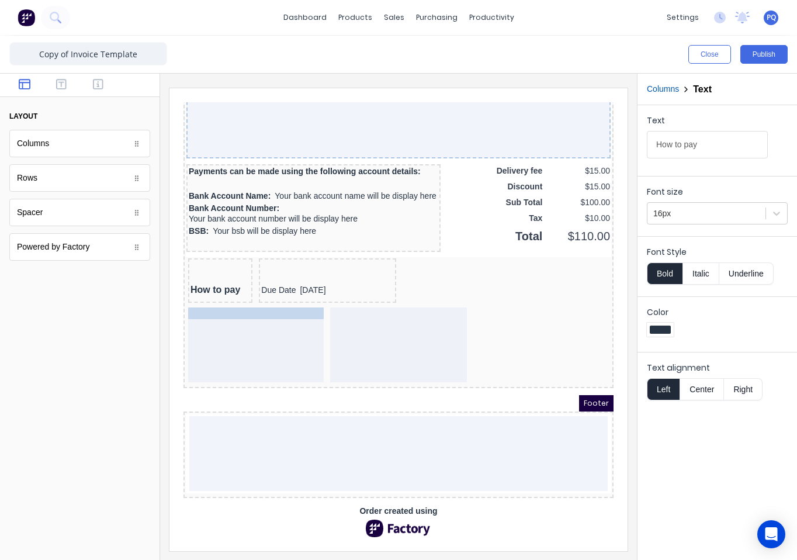
drag, startPoint x: 217, startPoint y: 284, endPoint x: 262, endPoint y: 320, distance: 57.4
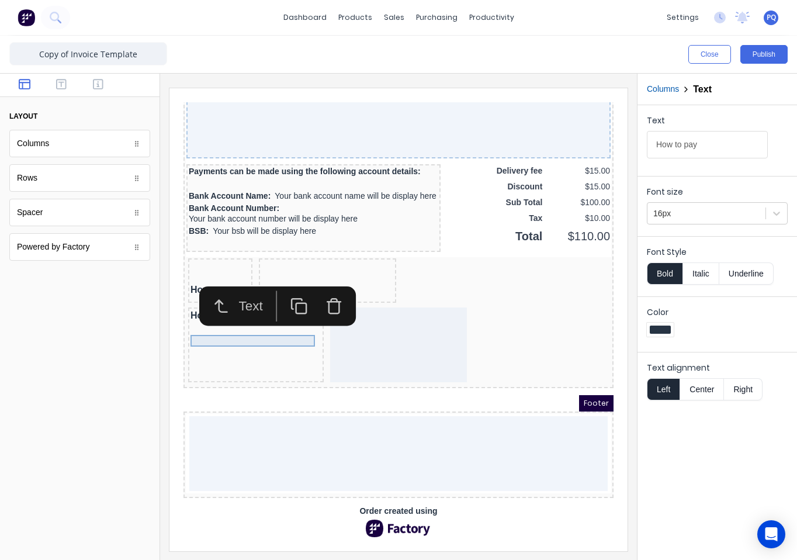
click at [213, 296] on div "How to pay" at bounding box center [241, 302] width 131 height 12
click at [697, 142] on input "How to pay" at bounding box center [707, 144] width 121 height 27
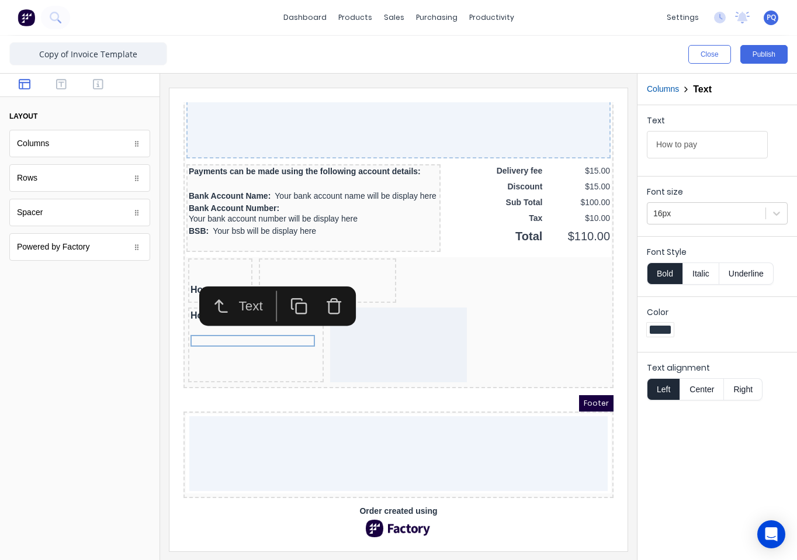
click at [698, 142] on input "How to pay" at bounding box center [707, 144] width 121 height 27
type input "View your invoice online"
drag, startPoint x: 716, startPoint y: 212, endPoint x: 714, endPoint y: 222, distance: 10.1
click at [716, 212] on div at bounding box center [706, 213] width 106 height 15
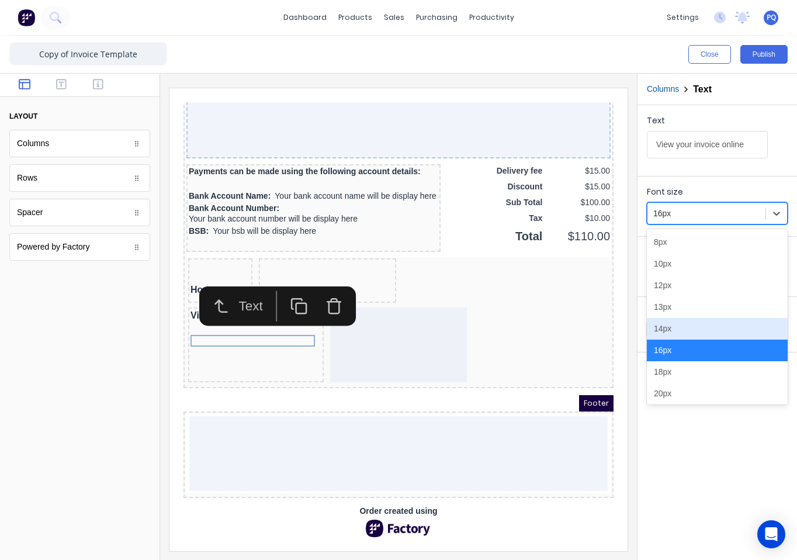
click at [662, 327] on div "14px" at bounding box center [717, 329] width 141 height 22
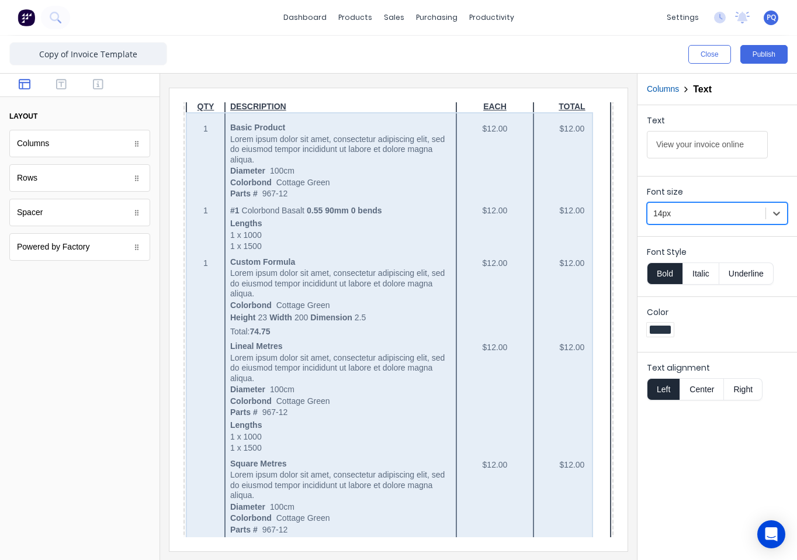
scroll to position [0, 0]
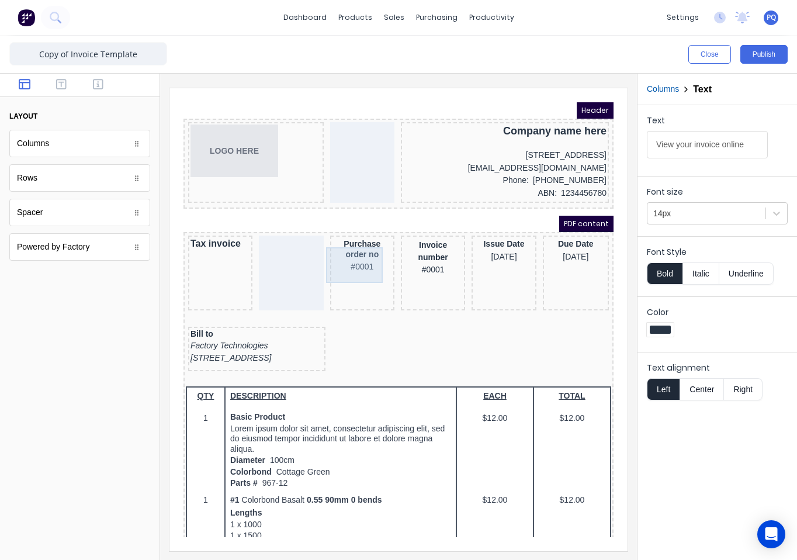
click at [331, 249] on div "Purchase order no #0001" at bounding box center [348, 242] width 60 height 36
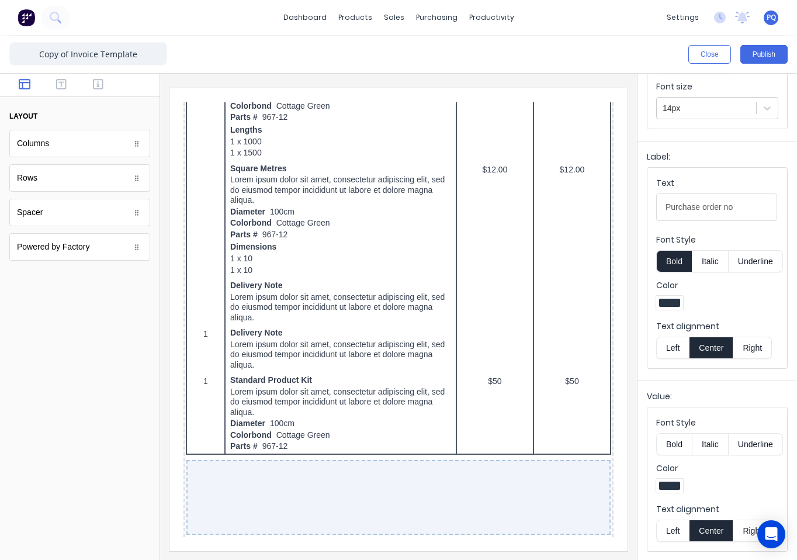
scroll to position [876, 0]
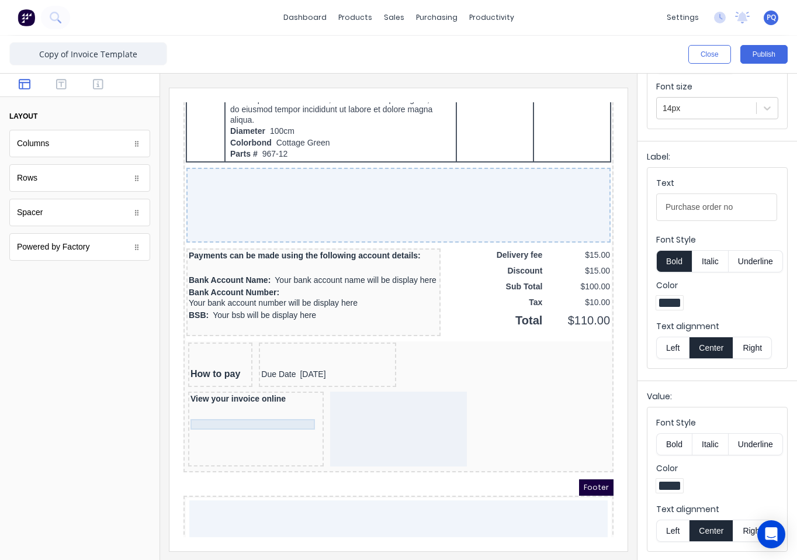
click at [253, 390] on div "View your invoice online" at bounding box center [241, 385] width 131 height 11
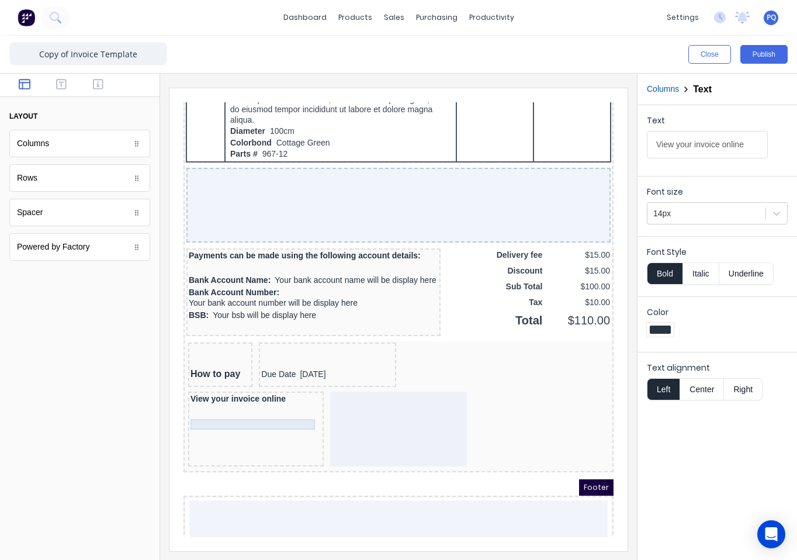
scroll to position [0, 0]
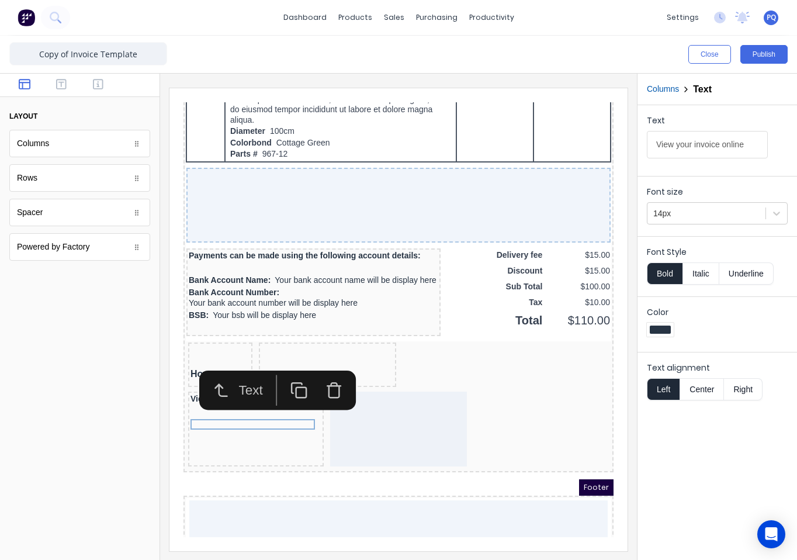
click at [280, 372] on icon "button" at bounding box center [285, 376] width 18 height 18
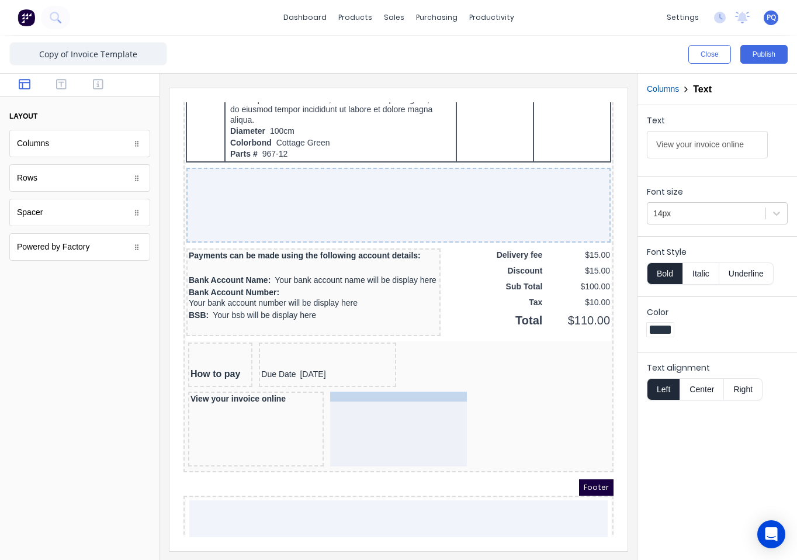
drag, startPoint x: 304, startPoint y: 421, endPoint x: 373, endPoint y: 418, distance: 69.0
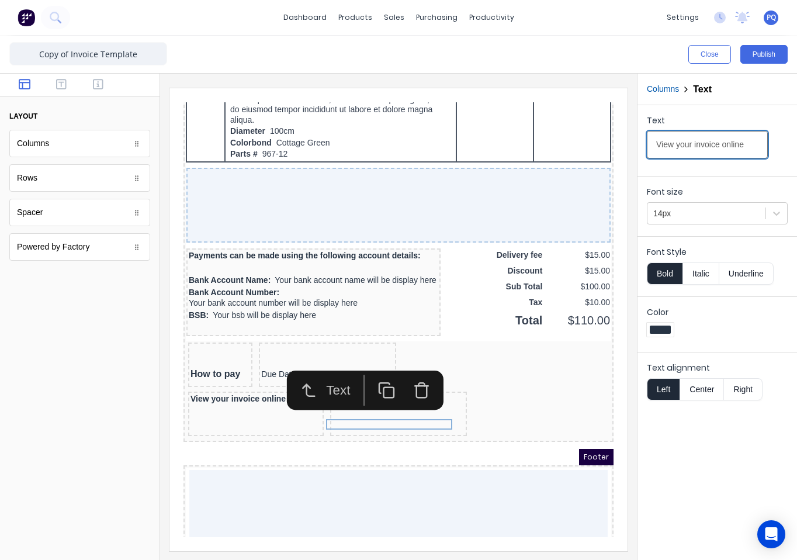
click at [720, 134] on input "View your invoice online" at bounding box center [707, 144] width 121 height 27
paste input "Bank deposit via EFT"
type input "Bank deposit via EFT"
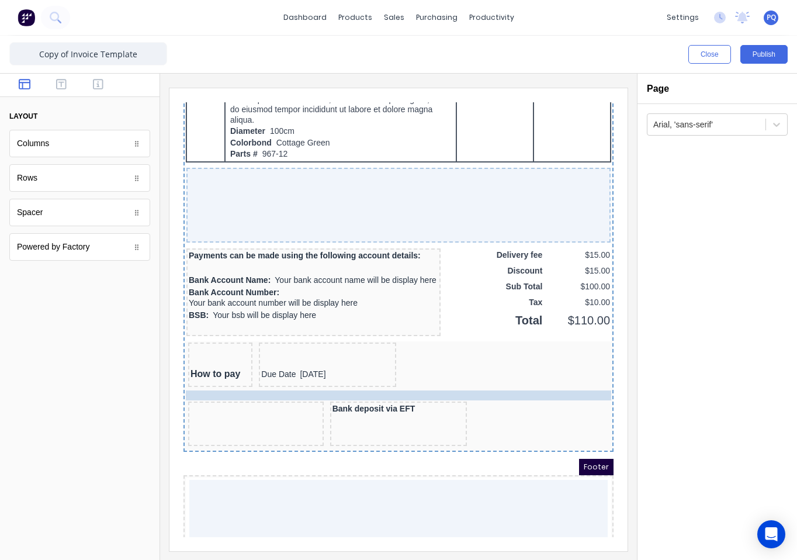
drag, startPoint x: 226, startPoint y: 411, endPoint x: 227, endPoint y: 401, distance: 9.4
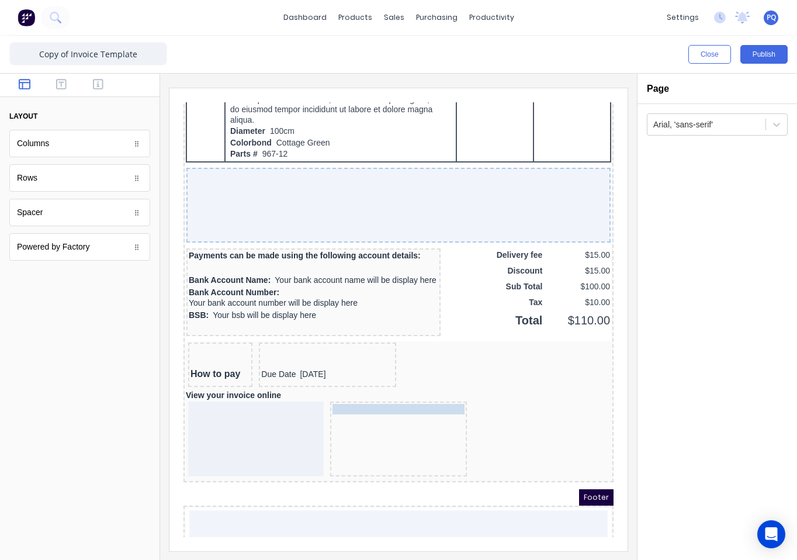
drag, startPoint x: 374, startPoint y: 419, endPoint x: 400, endPoint y: 429, distance: 27.9
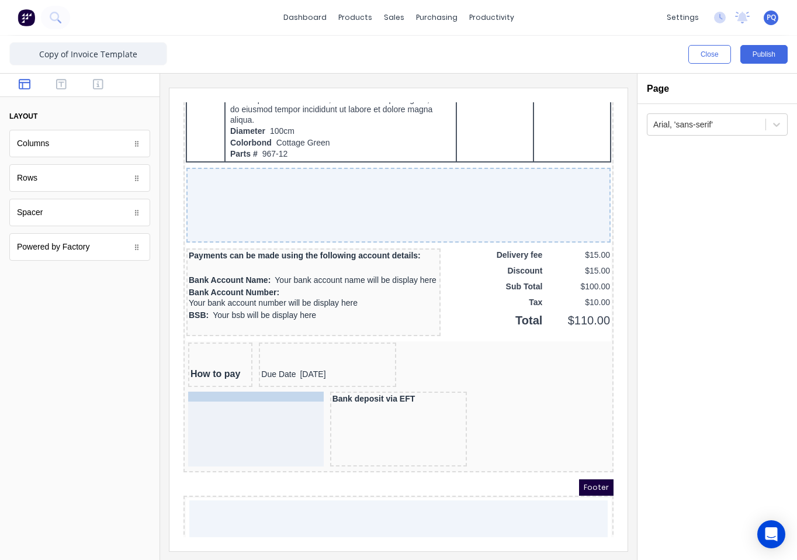
drag, startPoint x: 247, startPoint y: 402, endPoint x: 248, endPoint y: 421, distance: 18.7
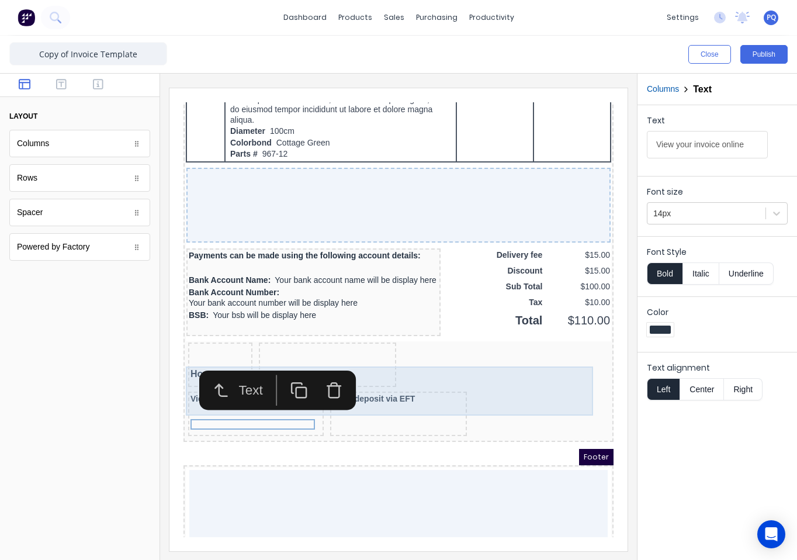
click at [475, 374] on div "How to pay Due Date 29/10/2024" at bounding box center [384, 351] width 425 height 49
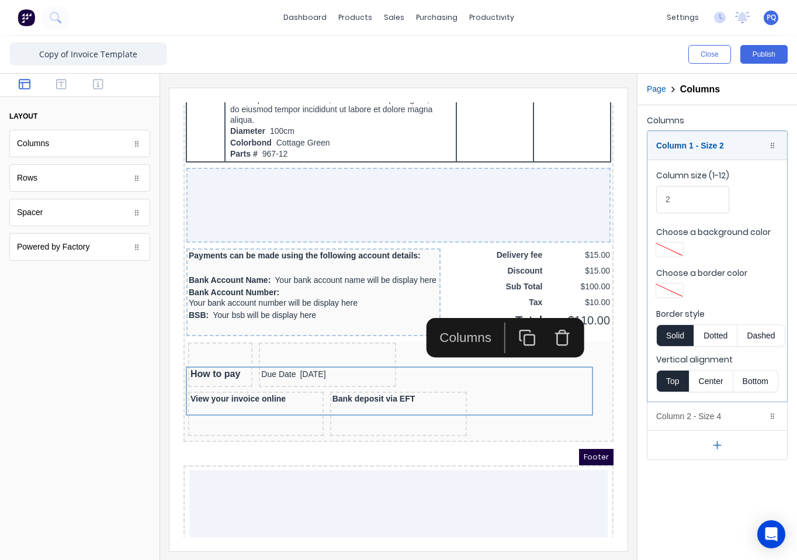
click at [520, 321] on rect "button" at bounding box center [516, 326] width 11 height 11
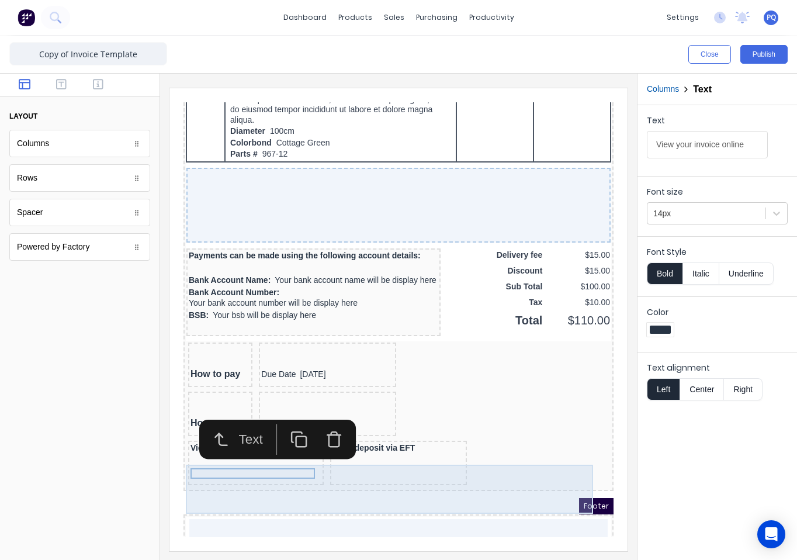
click at [289, 471] on div "View your invoice online" at bounding box center [242, 448] width 136 height 44
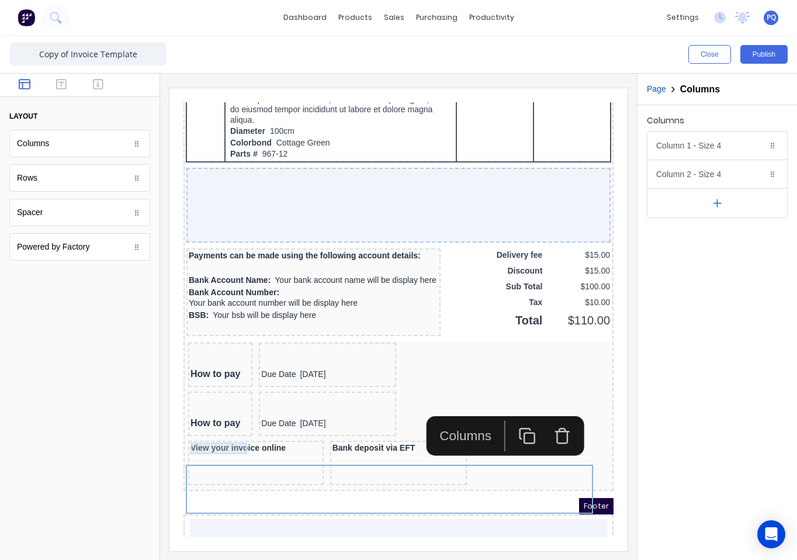
click at [211, 415] on div "How to pay" at bounding box center [206, 409] width 60 height 12
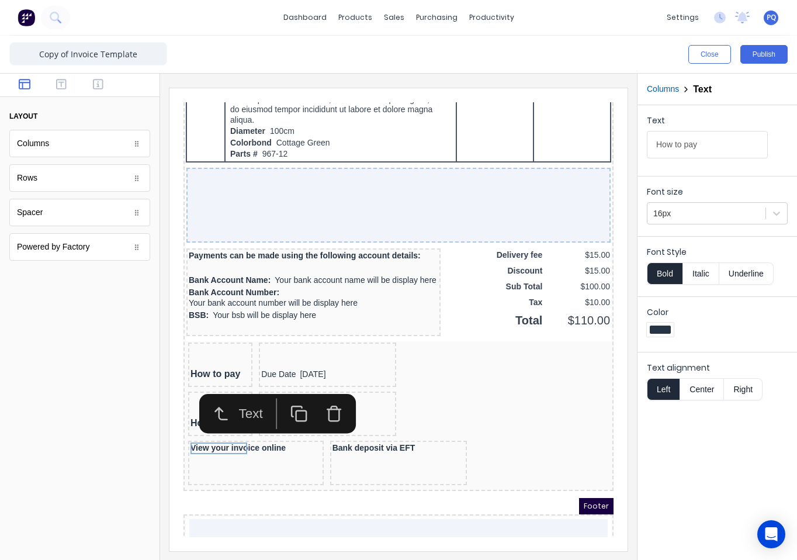
click at [315, 400] on icon "button" at bounding box center [320, 401] width 11 height 12
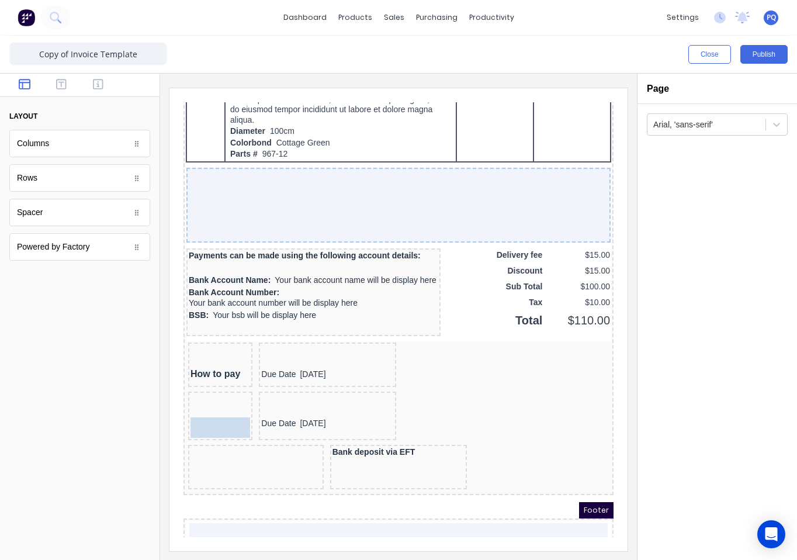
drag, startPoint x: 221, startPoint y: 457, endPoint x: 205, endPoint y: 439, distance: 24.5
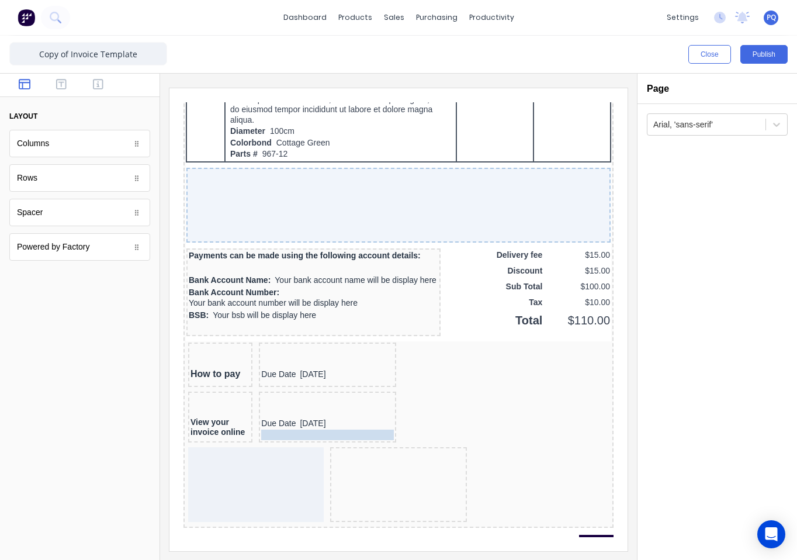
drag, startPoint x: 352, startPoint y: 459, endPoint x: 288, endPoint y: 438, distance: 67.1
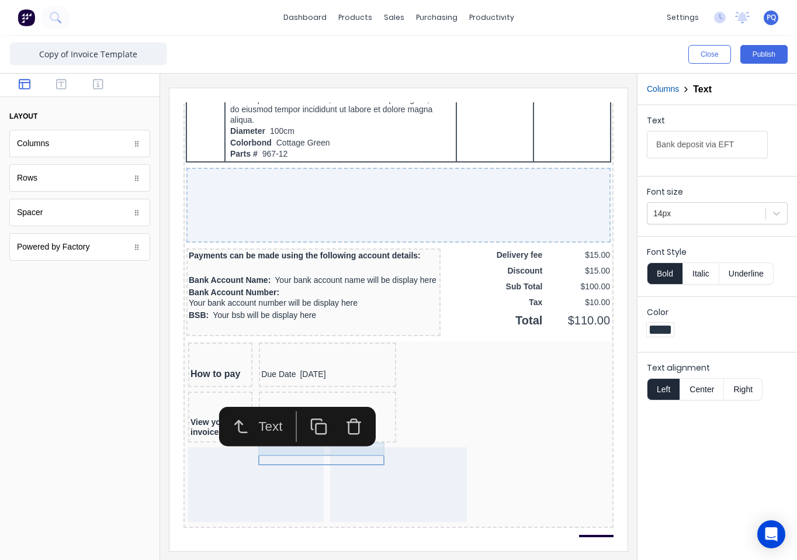
click at [256, 416] on div "Due Date [DATE]" at bounding box center [313, 409] width 133 height 13
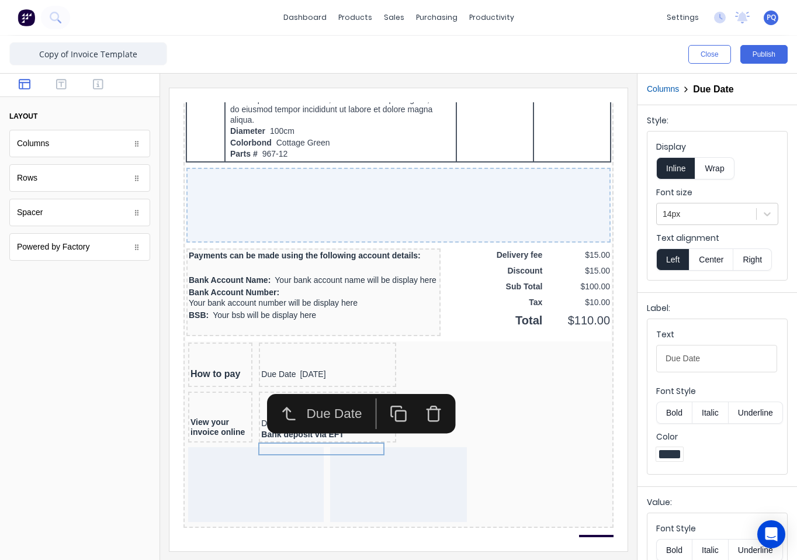
click at [416, 400] on icon "button" at bounding box center [420, 400] width 18 height 18
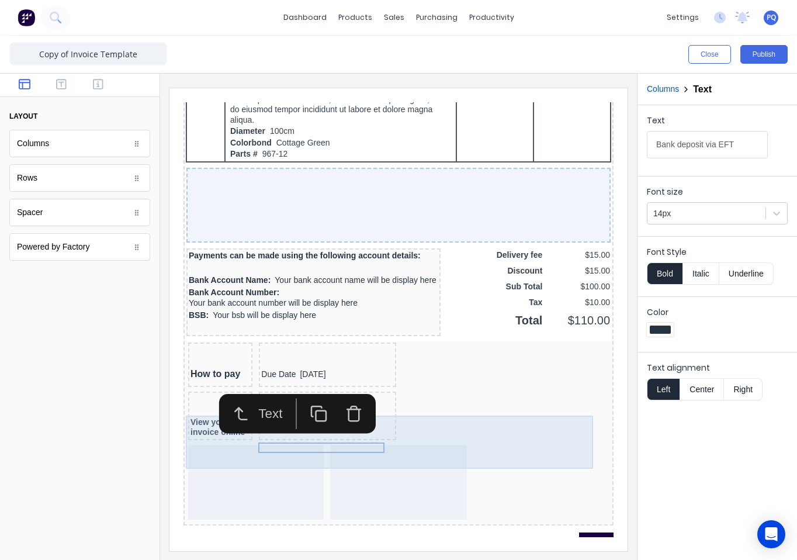
click at [305, 426] on div "Bank deposit via EFT" at bounding box center [313, 401] width 137 height 48
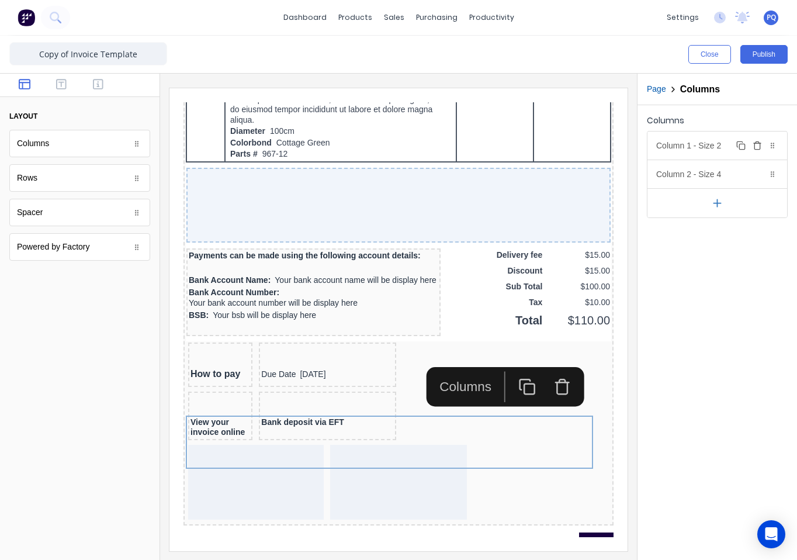
click at [691, 143] on div "Column 1 - Size 2 Duplicate Delete" at bounding box center [717, 145] width 140 height 28
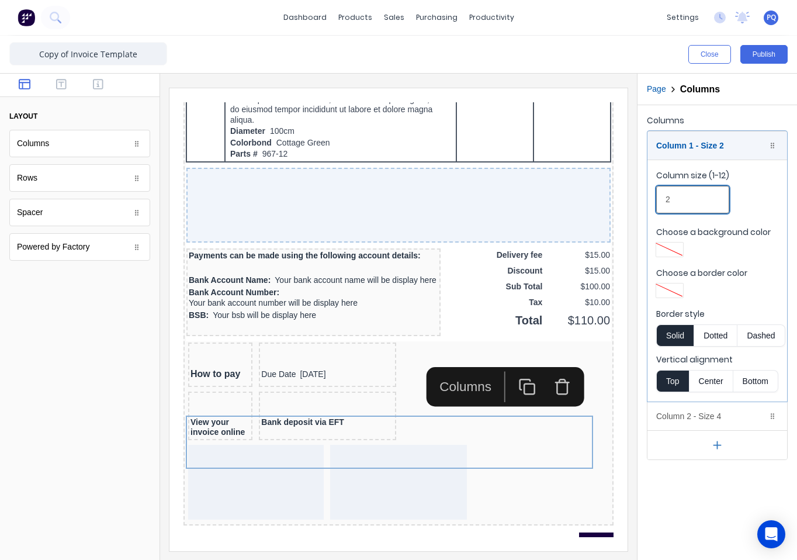
drag, startPoint x: 668, startPoint y: 199, endPoint x: 622, endPoint y: 193, distance: 47.2
click at [625, 193] on div "Close Publish Components layout Columns Columns Rows Rows Spacer Spacer Powered…" at bounding box center [398, 298] width 797 height 524
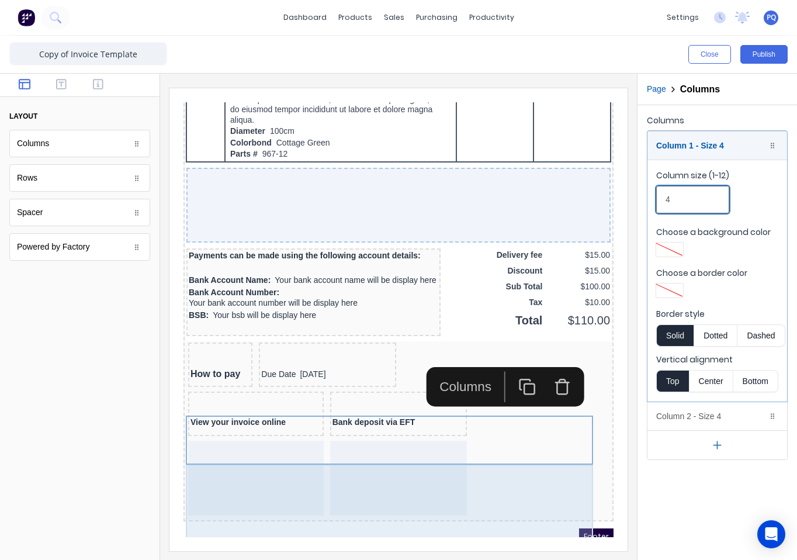
type input "4"
click at [368, 476] on div at bounding box center [384, 463] width 137 height 75
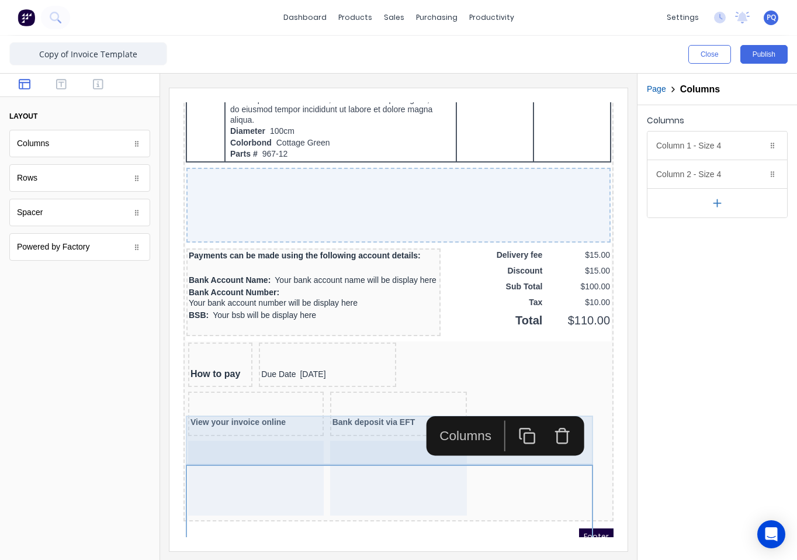
click at [308, 425] on div "View your invoice online Bank deposit via EFT" at bounding box center [384, 400] width 425 height 49
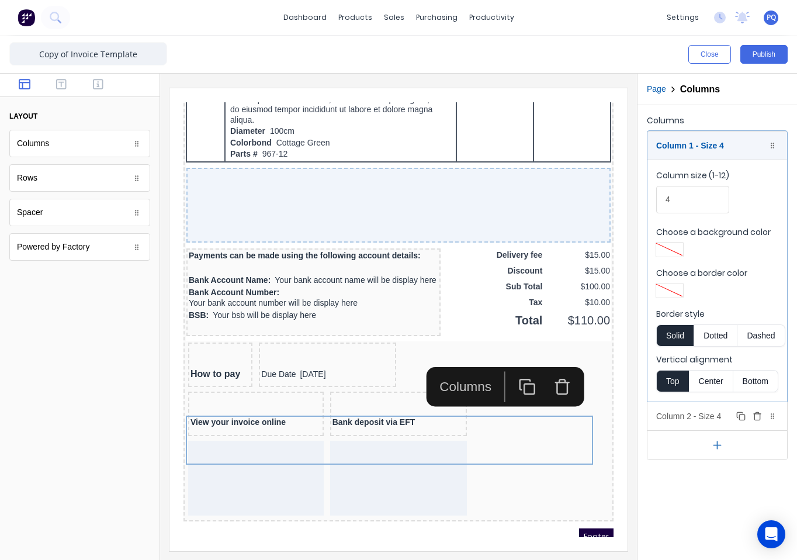
click at [699, 419] on div "Column 2 - Size 4 Duplicate Delete" at bounding box center [717, 416] width 140 height 28
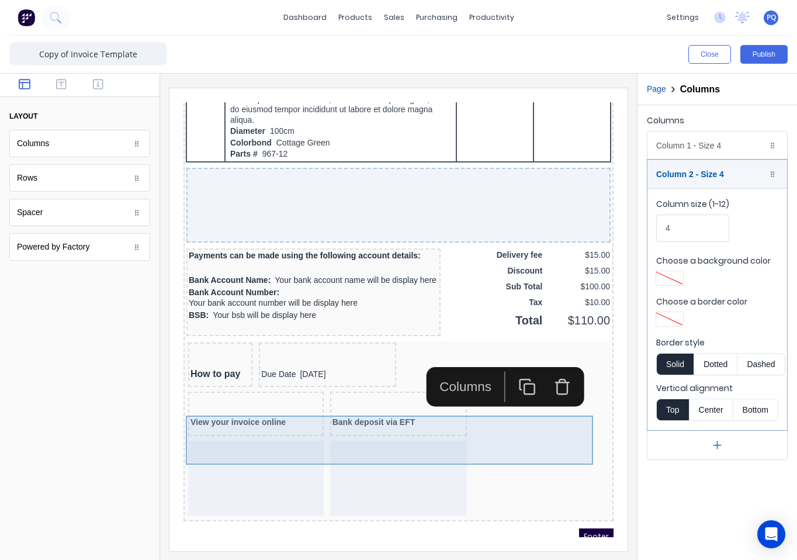
scroll to position [1039, 0]
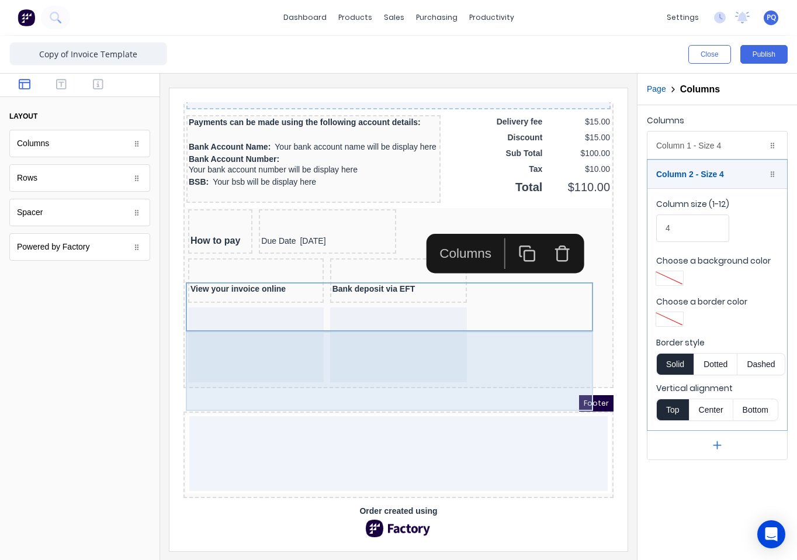
click at [207, 320] on div at bounding box center [242, 330] width 136 height 75
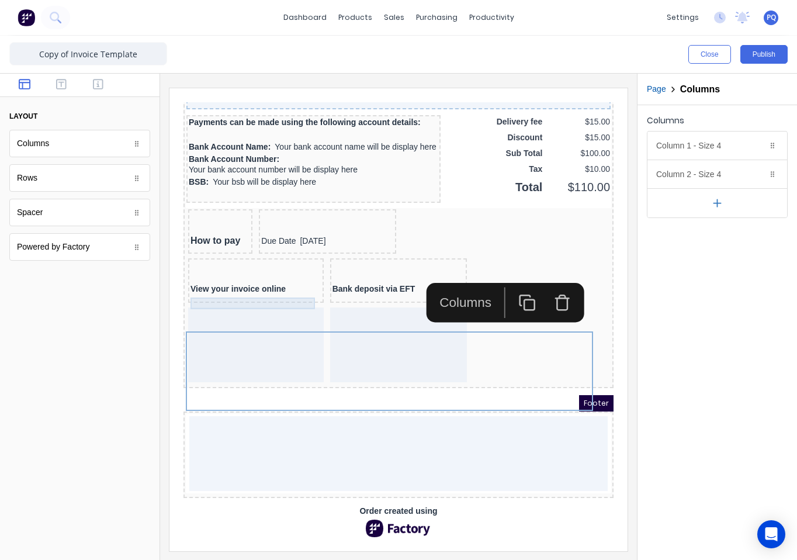
click at [263, 258] on div at bounding box center [241, 264] width 131 height 12
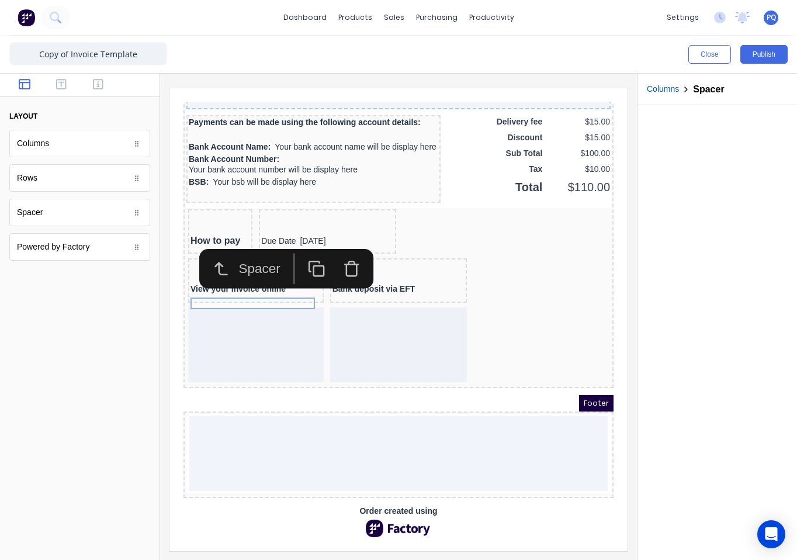
click at [332, 246] on icon "button" at bounding box center [338, 255] width 18 height 18
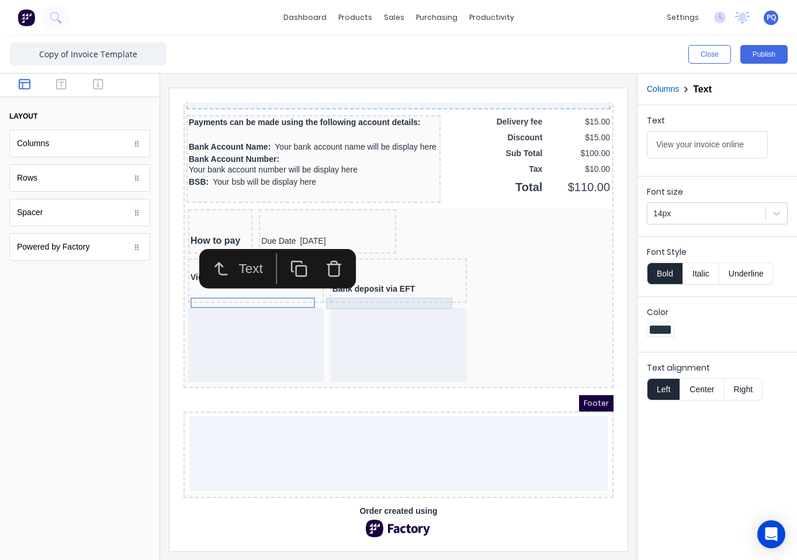
click at [364, 262] on div at bounding box center [384, 264] width 133 height 12
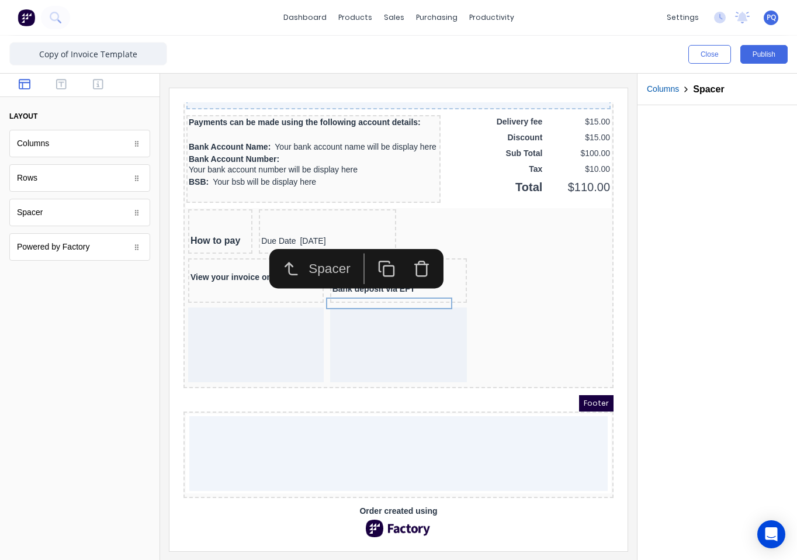
click at [406, 246] on icon "button" at bounding box center [408, 255] width 18 height 18
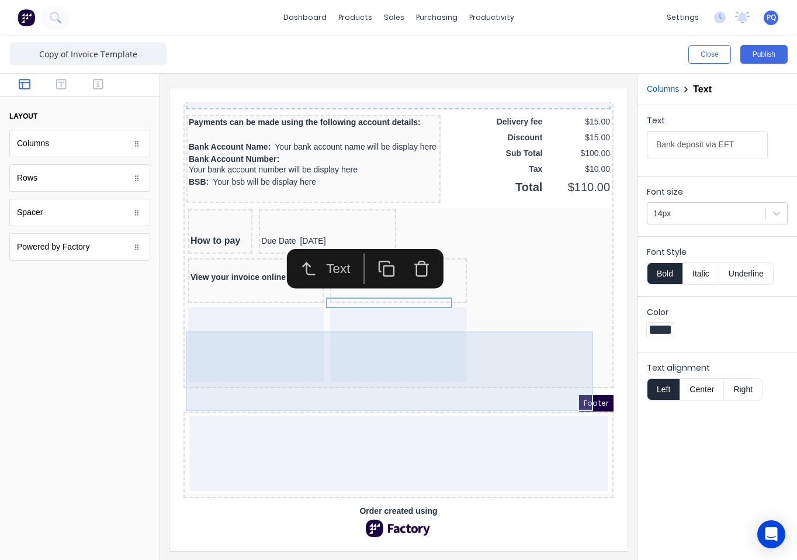
click at [260, 328] on div at bounding box center [242, 330] width 136 height 75
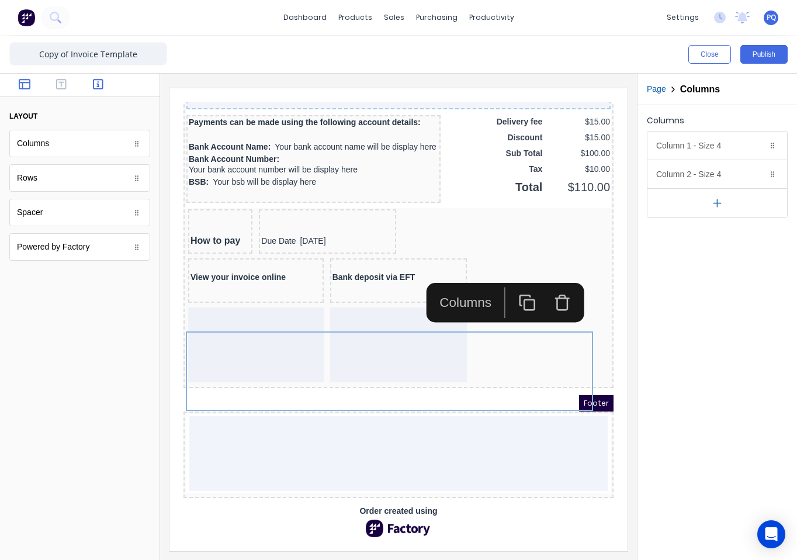
click at [93, 79] on button "button" at bounding box center [99, 85] width 30 height 14
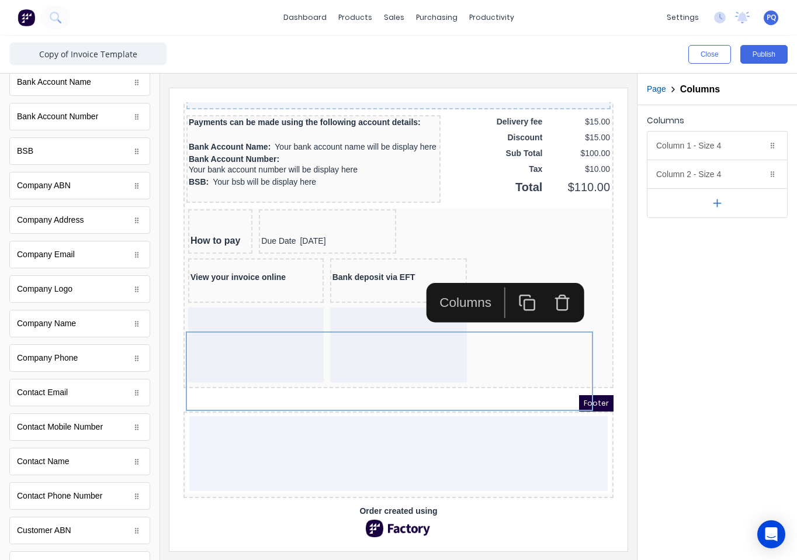
scroll to position [0, 0]
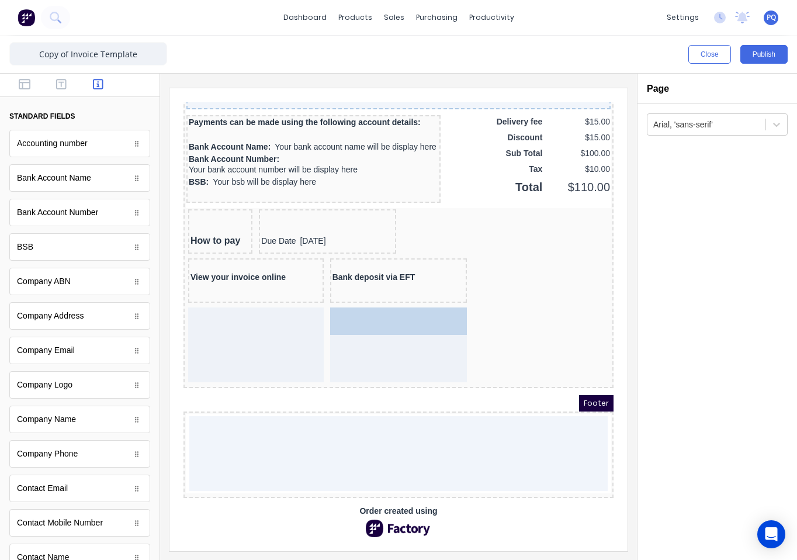
drag, startPoint x: 90, startPoint y: 179, endPoint x: 201, endPoint y: 229, distance: 121.8
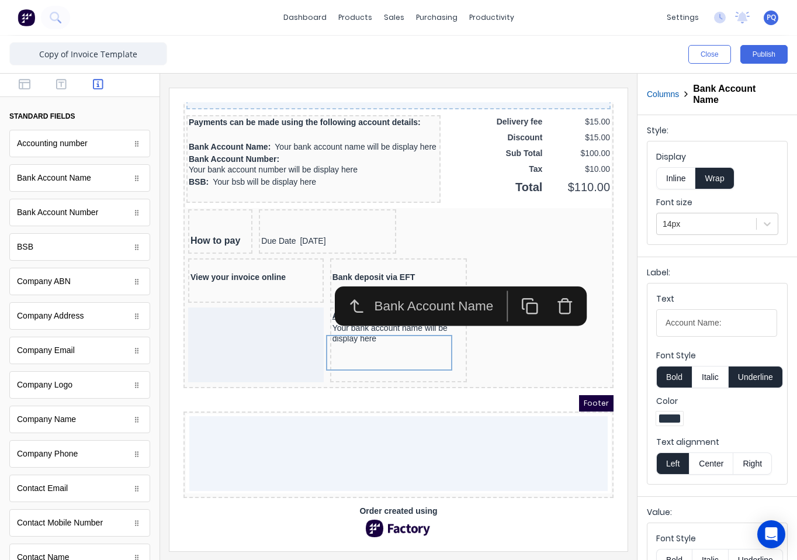
click at [680, 176] on button "Inline" at bounding box center [675, 178] width 39 height 22
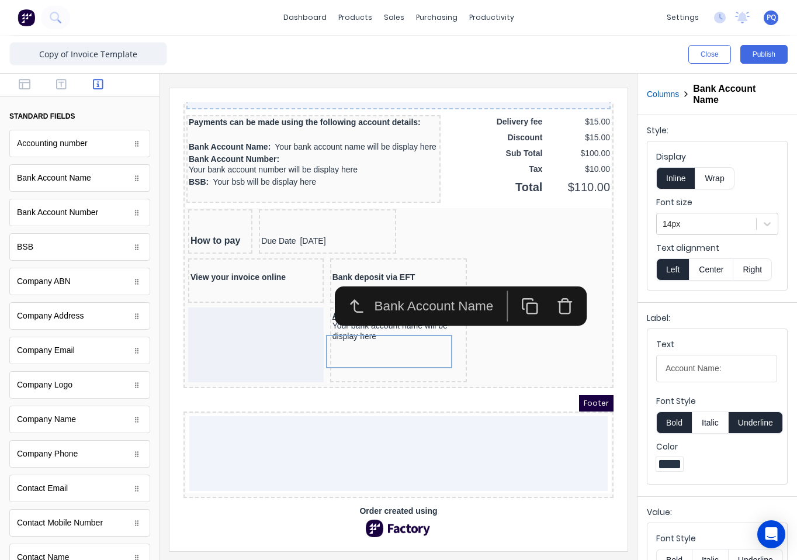
scroll to position [58, 0]
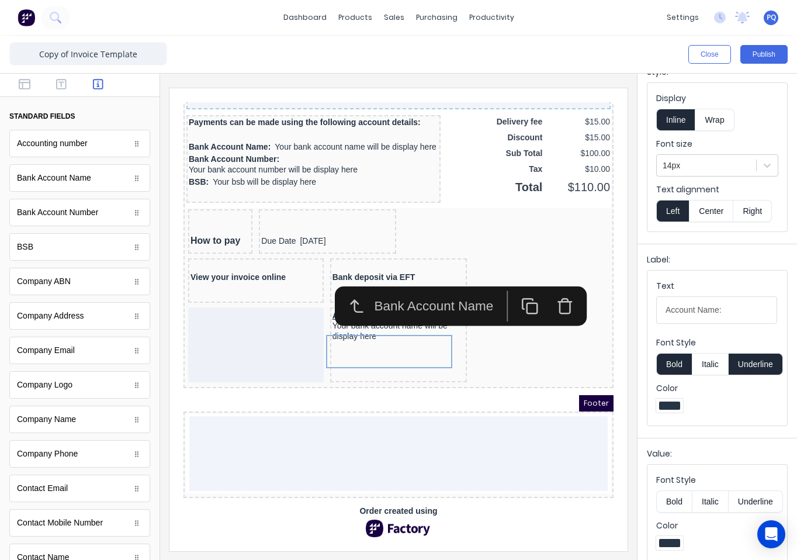
click at [742, 365] on button "Underline" at bounding box center [755, 364] width 54 height 22
drag, startPoint x: 866, startPoint y: 400, endPoint x: 578, endPoint y: 295, distance: 306.9
type input "Name:"
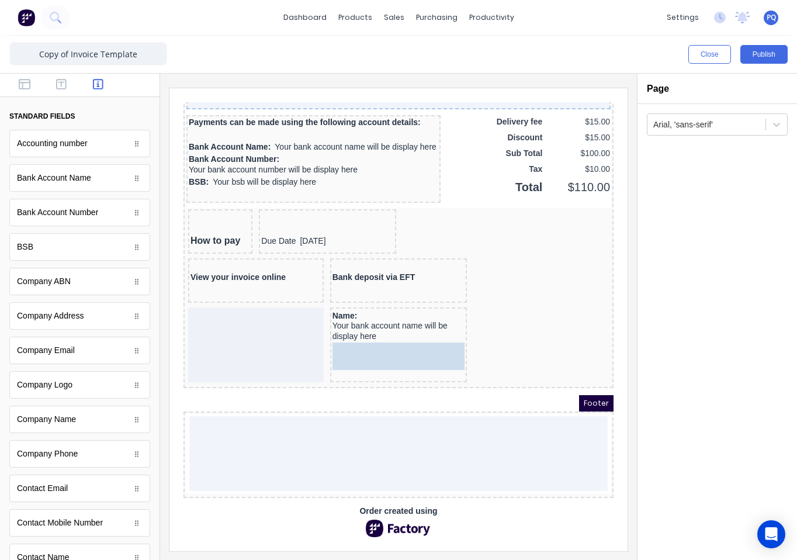
drag, startPoint x: 18, startPoint y: 251, endPoint x: 359, endPoint y: 348, distance: 354.8
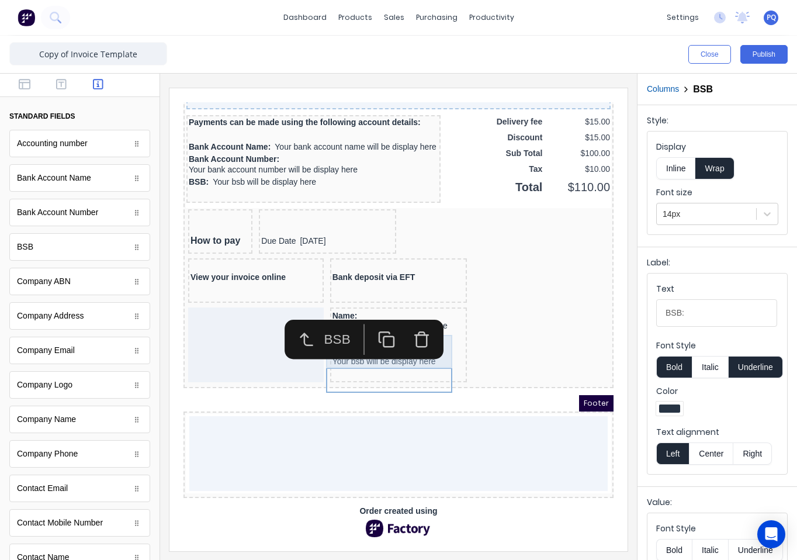
click at [421, 322] on div "Name: Your bank account name will be display here" at bounding box center [384, 312] width 133 height 33
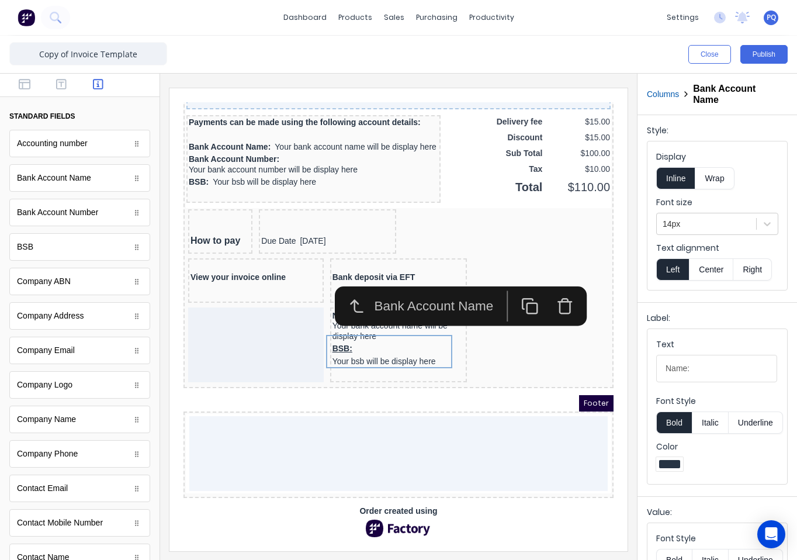
scroll to position [70, 0]
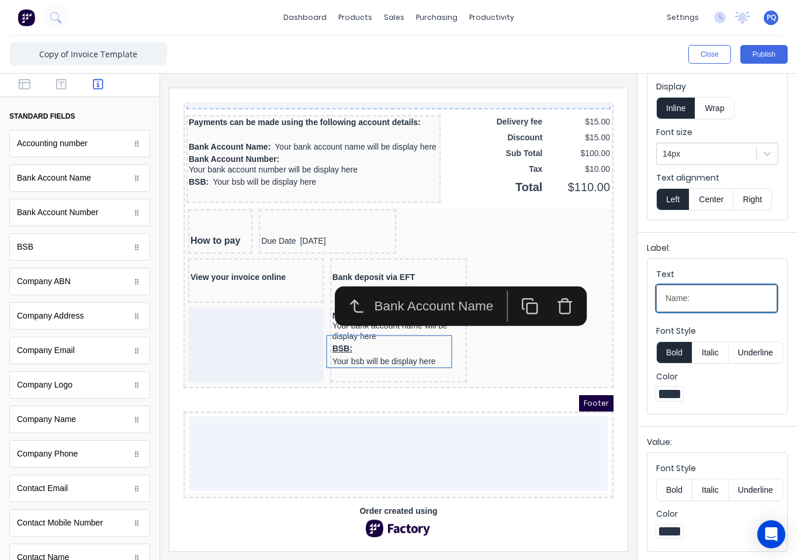
click at [716, 287] on input "Name:" at bounding box center [716, 297] width 121 height 27
type input "Name"
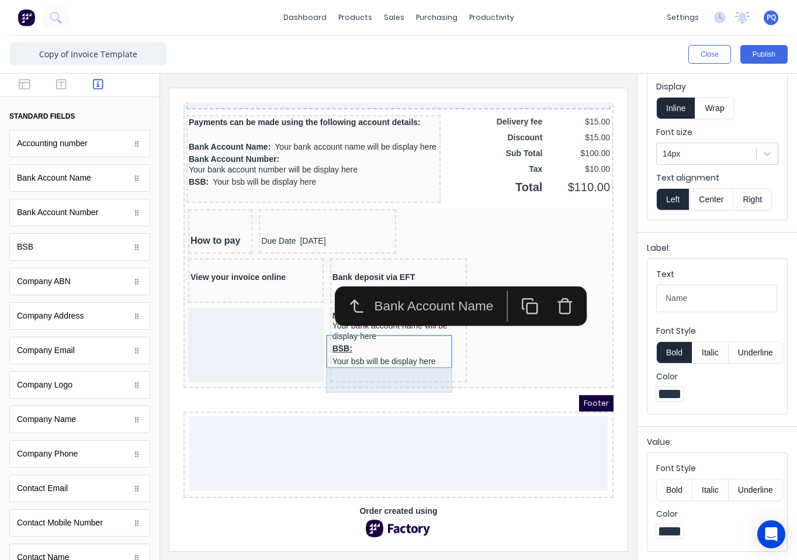
click at [393, 344] on div "BSB: Your bsb will be display here" at bounding box center [384, 340] width 133 height 25
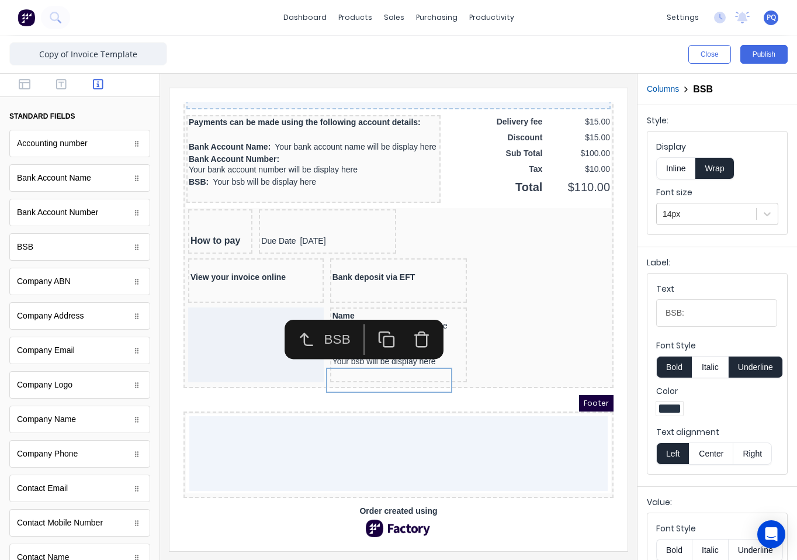
click at [671, 169] on button "Inline" at bounding box center [675, 168] width 39 height 22
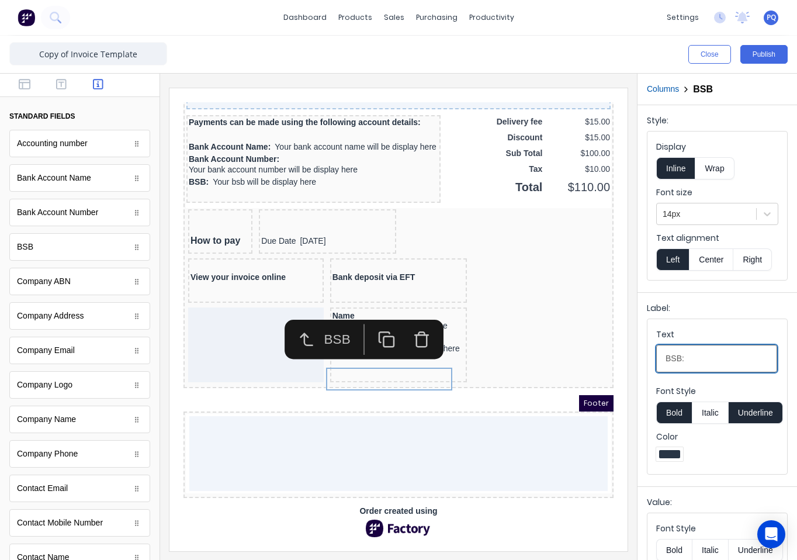
click at [697, 356] on input "BSB:" at bounding box center [716, 358] width 121 height 27
type input "BSB"
click at [749, 409] on button "Underline" at bounding box center [755, 412] width 54 height 22
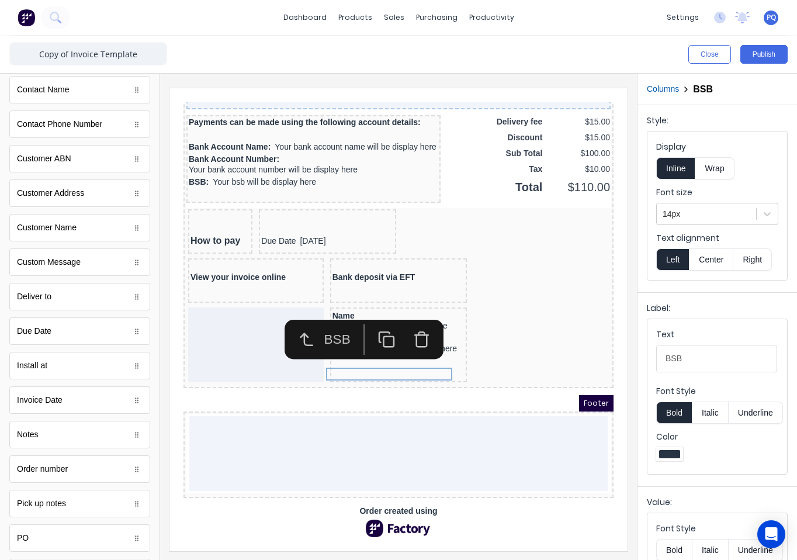
scroll to position [563, 0]
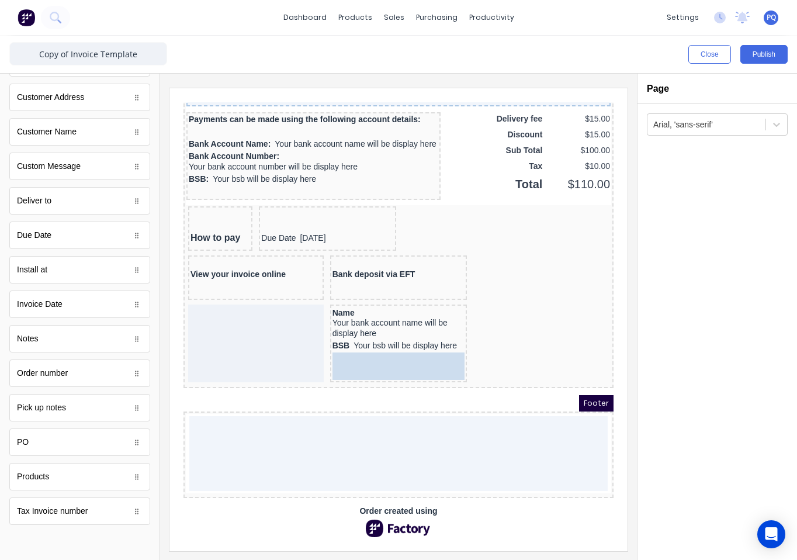
drag, startPoint x: 54, startPoint y: 446, endPoint x: 215, endPoint y: 254, distance: 250.4
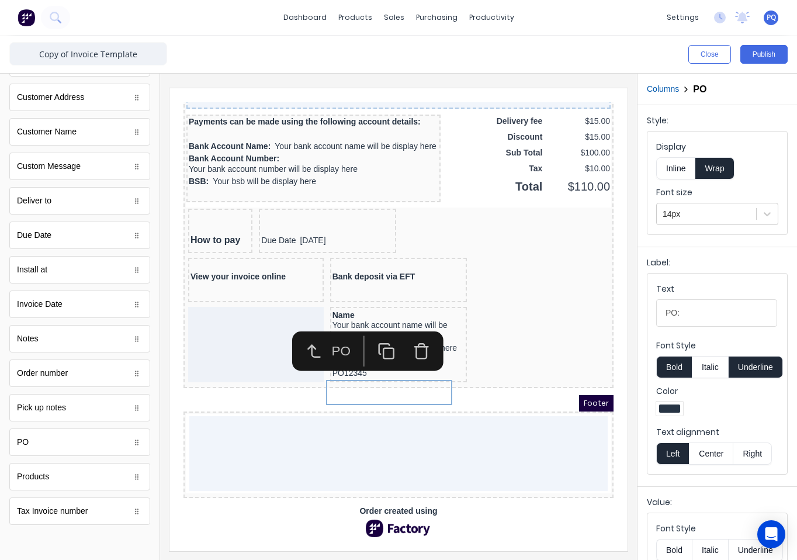
click at [681, 172] on button "Inline" at bounding box center [675, 168] width 39 height 22
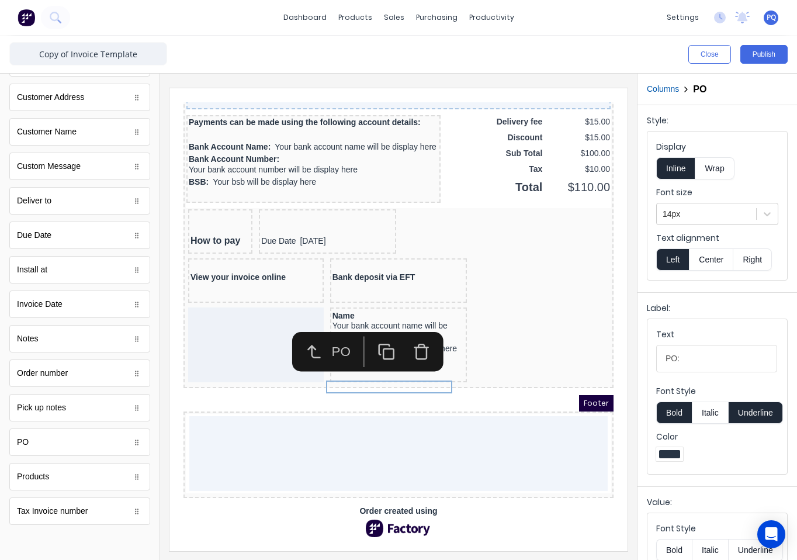
click at [750, 410] on button "Underline" at bounding box center [755, 412] width 54 height 22
click at [694, 359] on input "PO:" at bounding box center [716, 358] width 121 height 27
drag, startPoint x: 792, startPoint y: 446, endPoint x: 540, endPoint y: 336, distance: 274.4
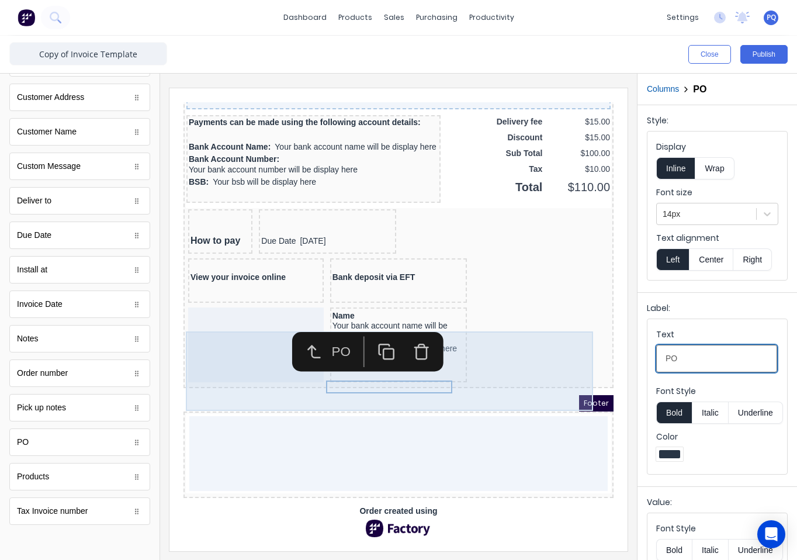
type input "e"
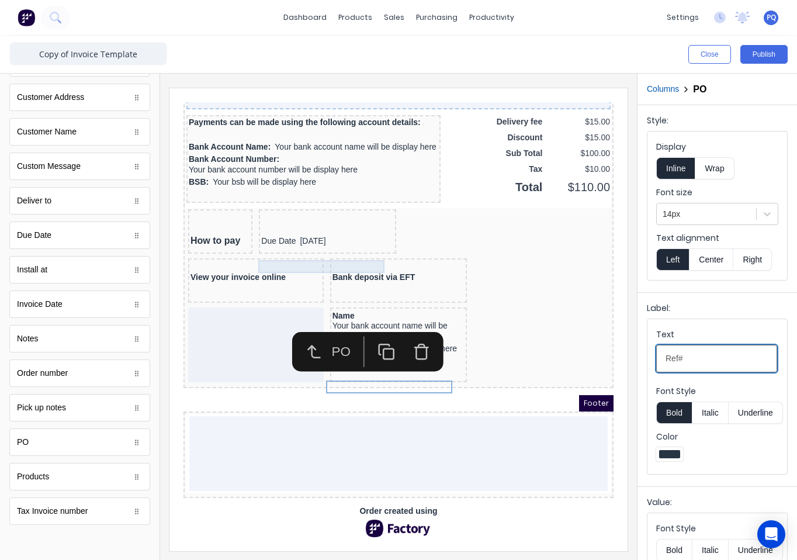
scroll to position [922, 0]
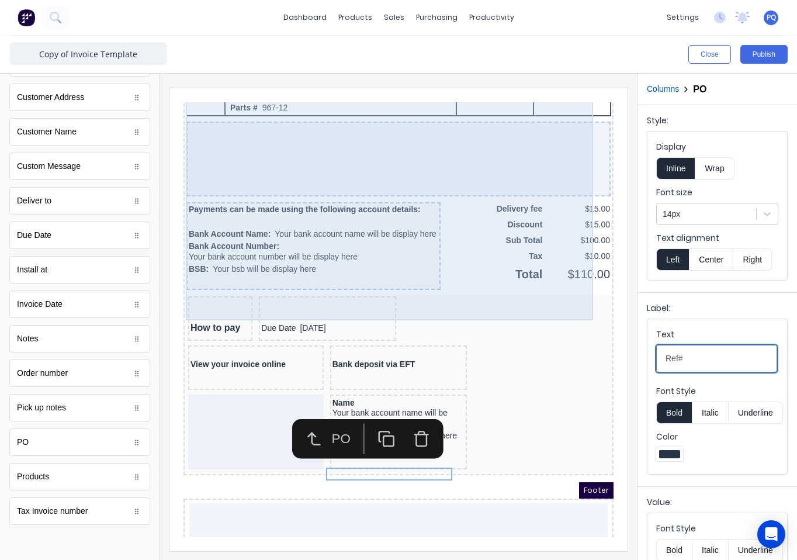
type input "Ref#"
click at [393, 214] on div "Payments can be made using the following account details: Bank Account Name: Yo…" at bounding box center [299, 232] width 254 height 88
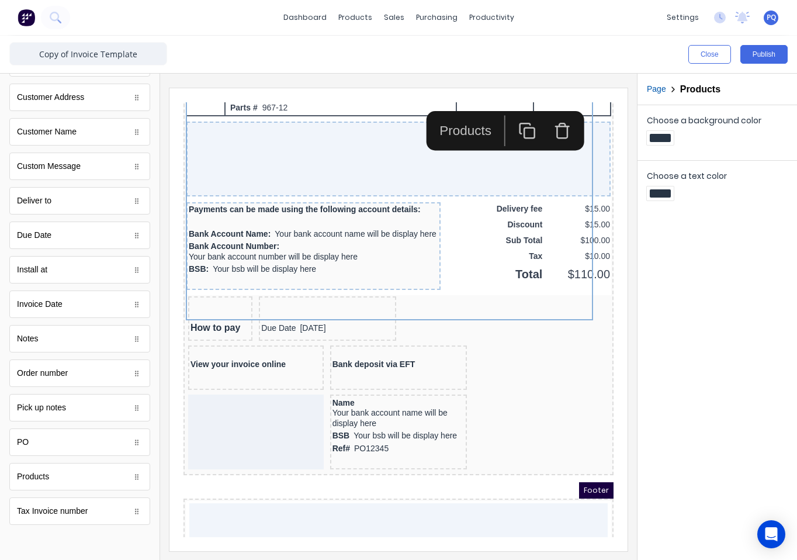
click at [553, 116] on icon "button" at bounding box center [548, 118] width 11 height 12
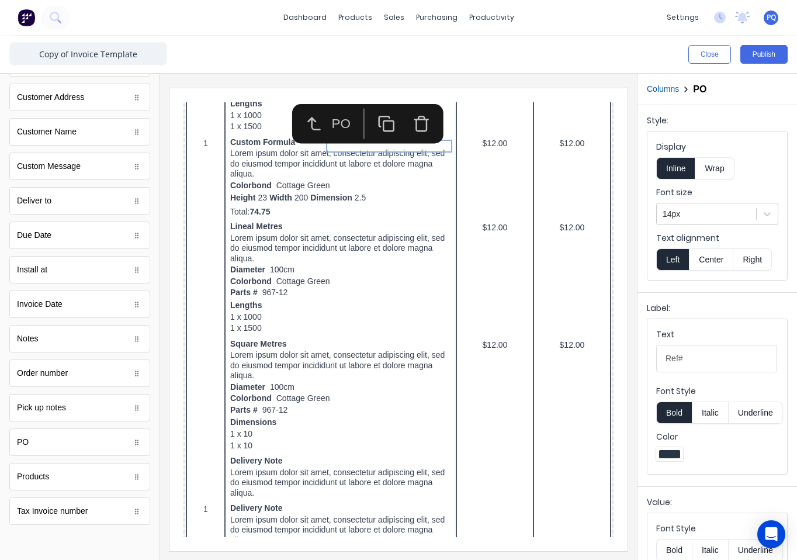
scroll to position [993, 0]
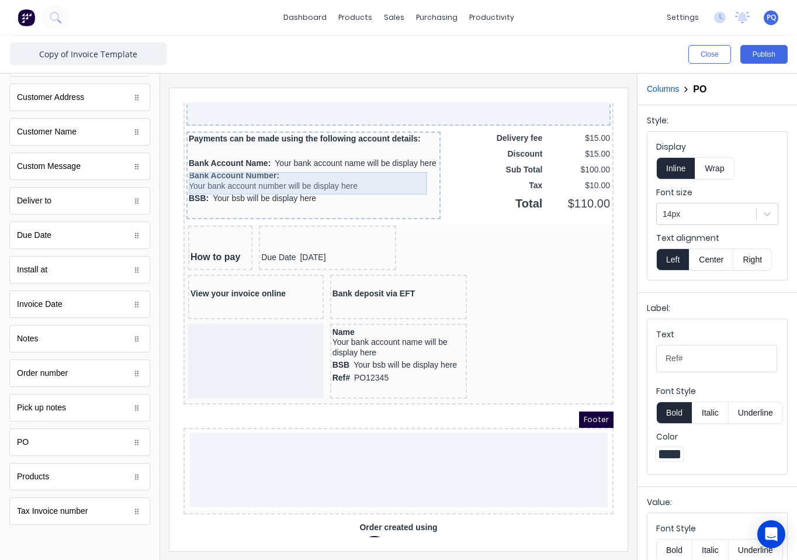
click at [237, 156] on div "Bank Account Name: Your bank account name will be display here" at bounding box center [299, 149] width 249 height 13
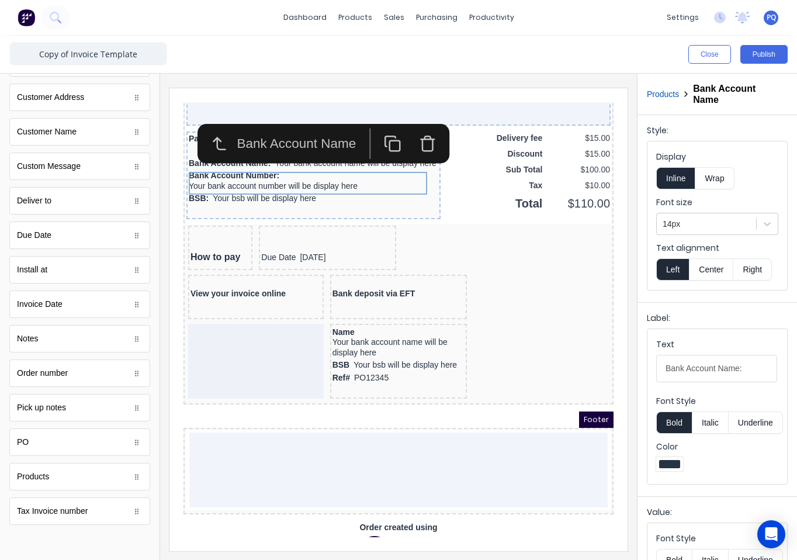
click at [411, 129] on icon "button" at bounding box center [413, 129] width 18 height 18
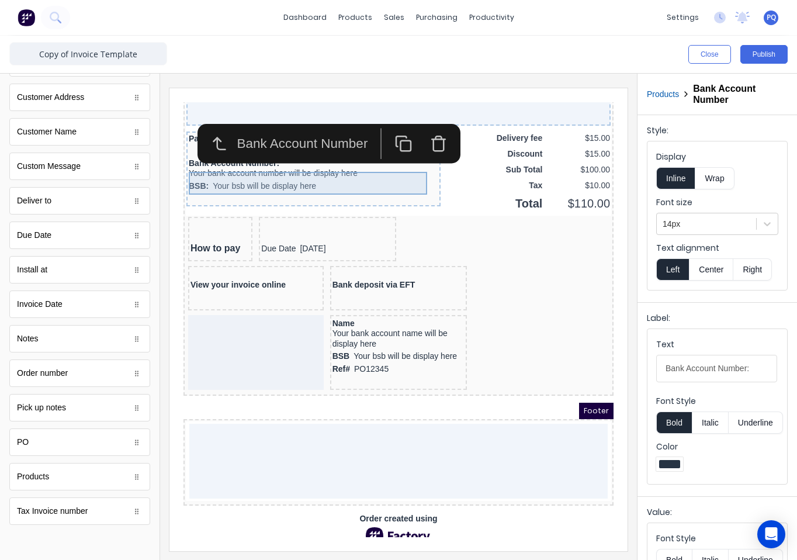
drag, startPoint x: 314, startPoint y: 173, endPoint x: 341, endPoint y: 160, distance: 29.8
click at [314, 166] on div "Bank Account Number: Your bank account number will be display here" at bounding box center [299, 154] width 249 height 23
click at [442, 130] on button "button" at bounding box center [424, 129] width 35 height 31
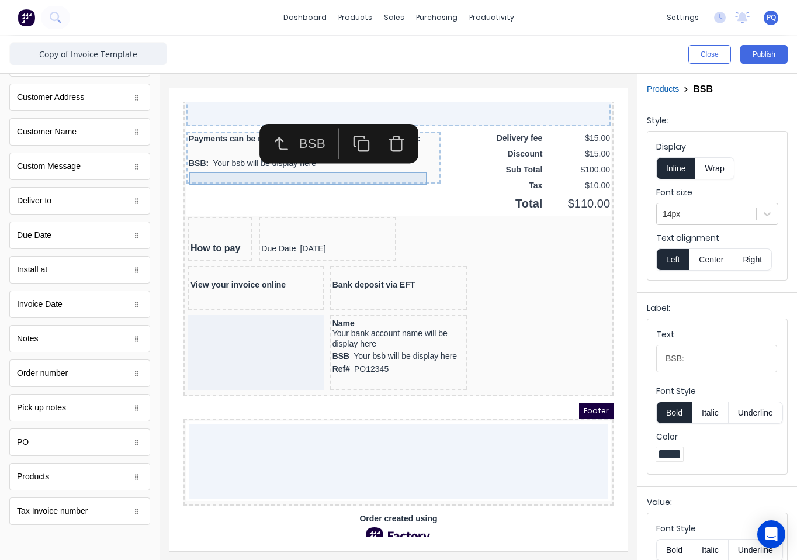
click at [308, 156] on div "BSB: Your bsb will be display here" at bounding box center [299, 149] width 249 height 13
click at [380, 127] on icon "button" at bounding box center [383, 129] width 18 height 18
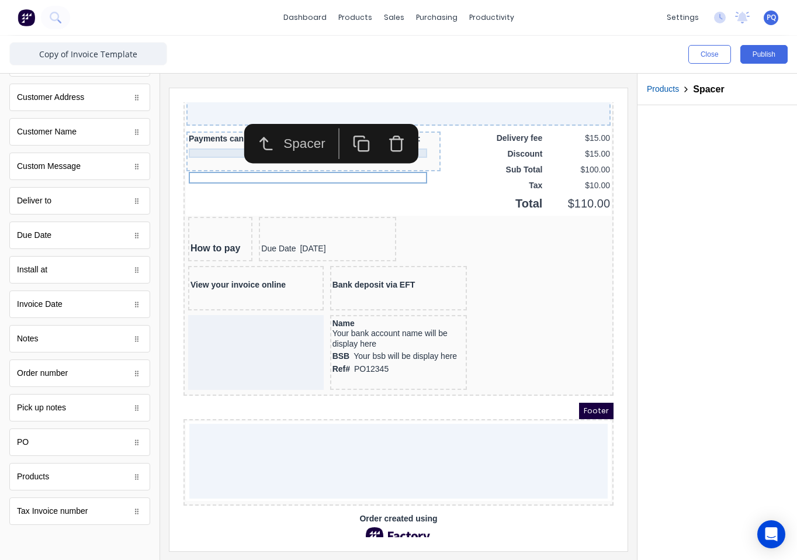
click at [205, 129] on div "Payments can be made using the following account details:" at bounding box center [299, 124] width 249 height 9
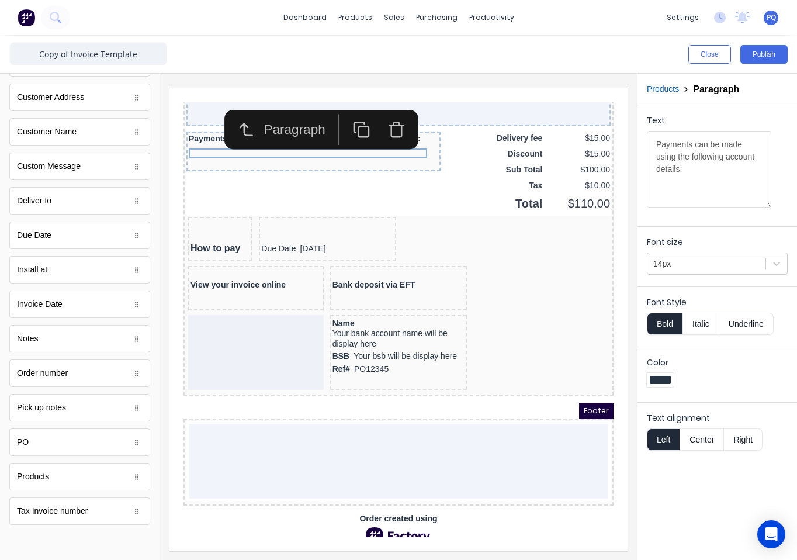
click at [384, 119] on icon "button" at bounding box center [383, 115] width 18 height 18
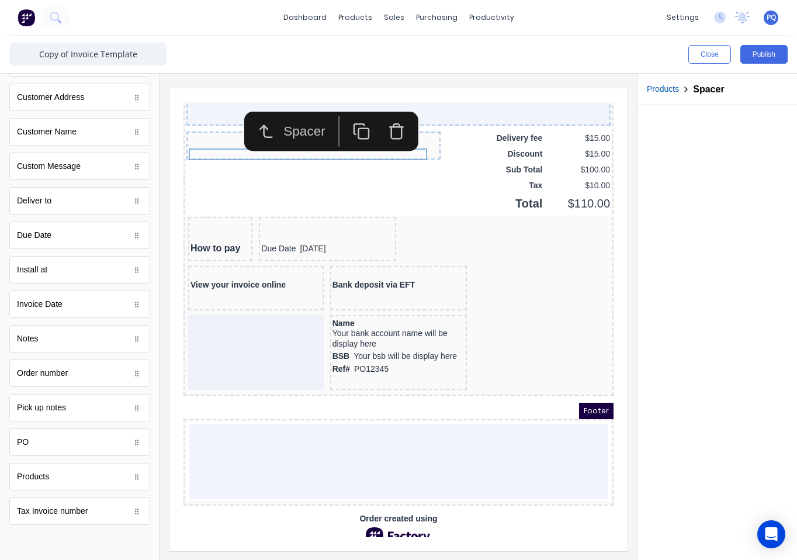
click at [388, 116] on icon "button" at bounding box center [383, 117] width 18 height 18
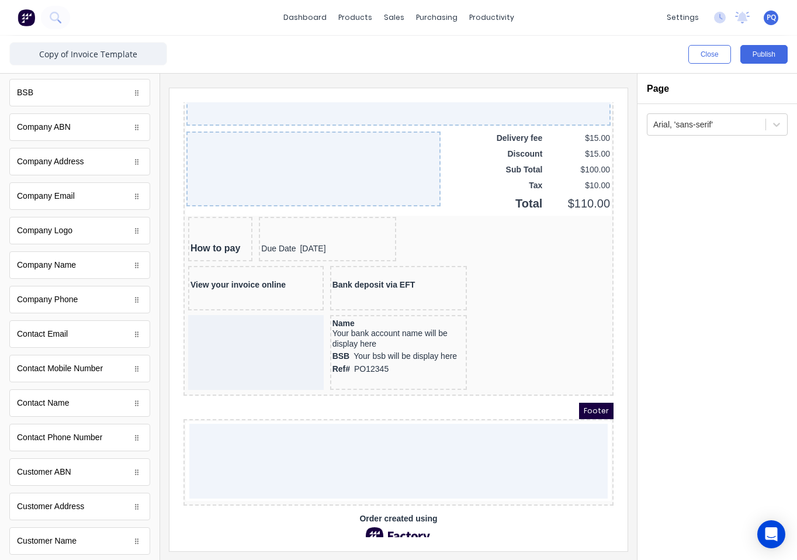
scroll to position [0, 0]
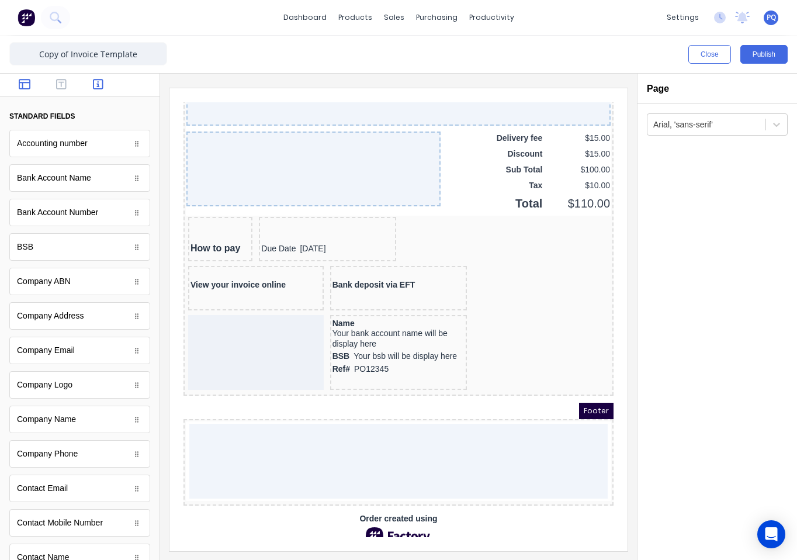
click at [27, 89] on icon "button" at bounding box center [25, 84] width 12 height 11
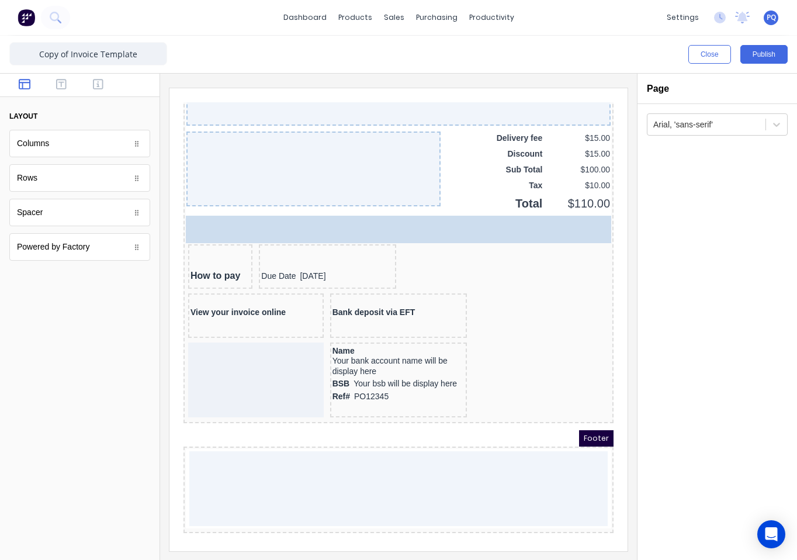
drag, startPoint x: 336, startPoint y: 200, endPoint x: 535, endPoint y: 210, distance: 198.9
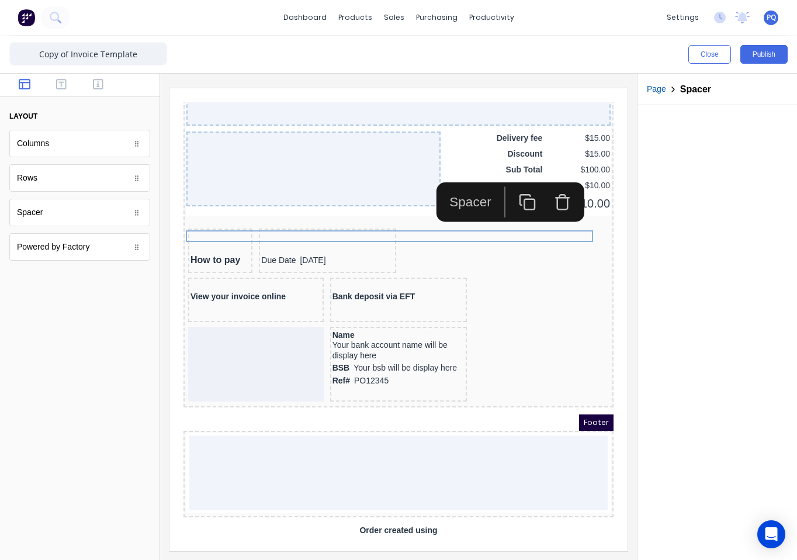
click at [517, 185] on rect "button" at bounding box center [516, 190] width 11 height 11
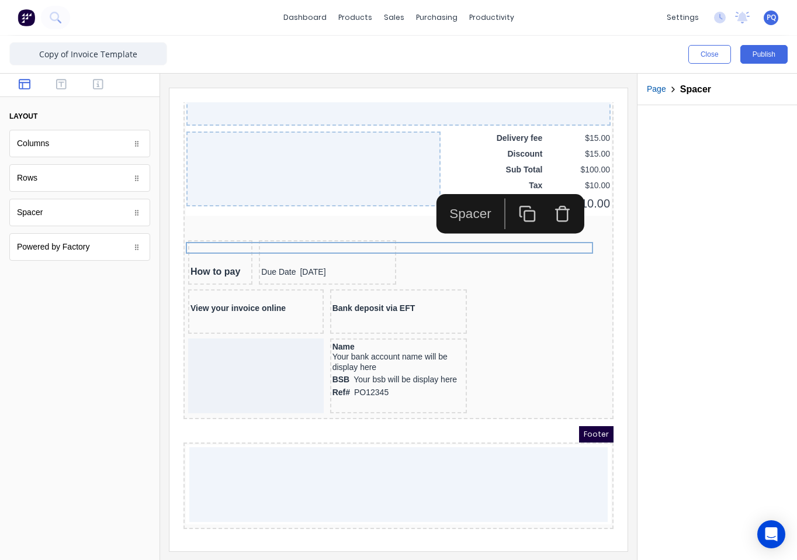
click at [508, 202] on icon "button" at bounding box center [514, 199] width 18 height 18
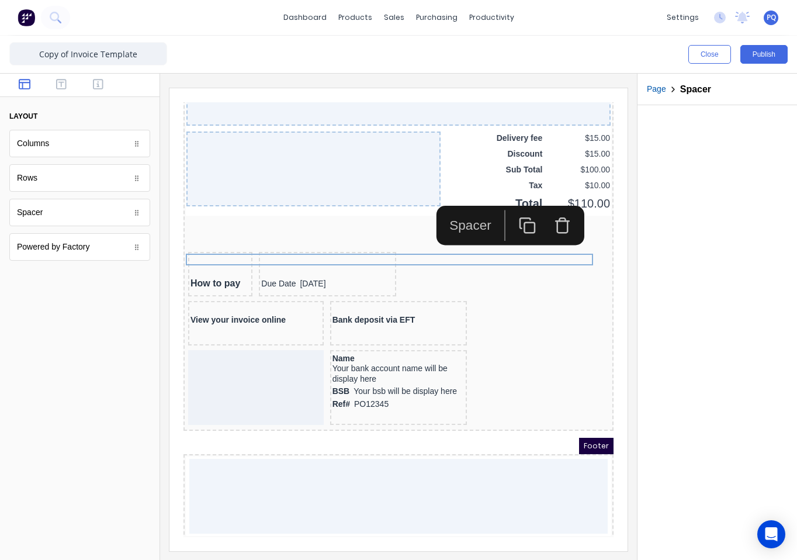
click at [508, 202] on icon "button" at bounding box center [514, 211] width 18 height 18
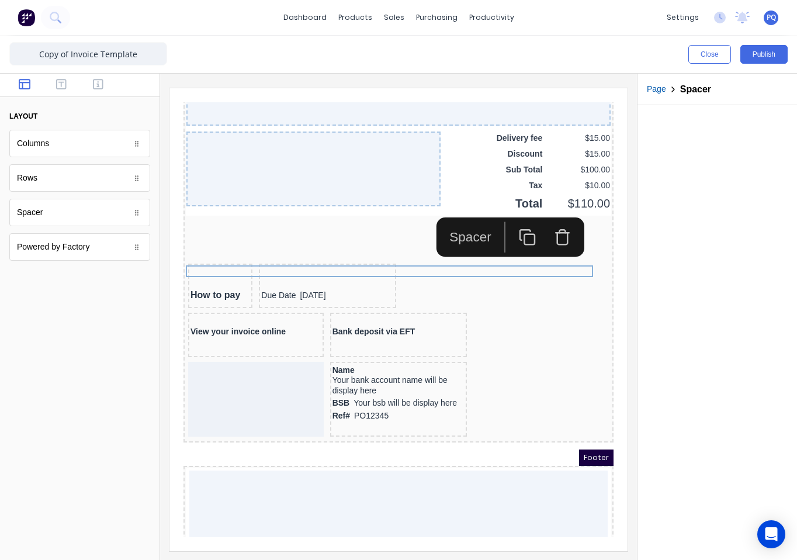
click at [613, 322] on iframe at bounding box center [398, 319] width 458 height 463
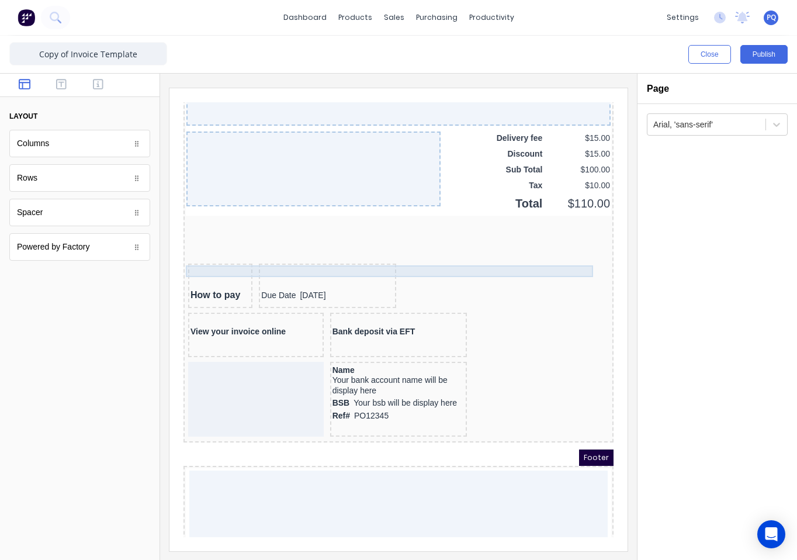
click at [504, 248] on div at bounding box center [384, 243] width 425 height 12
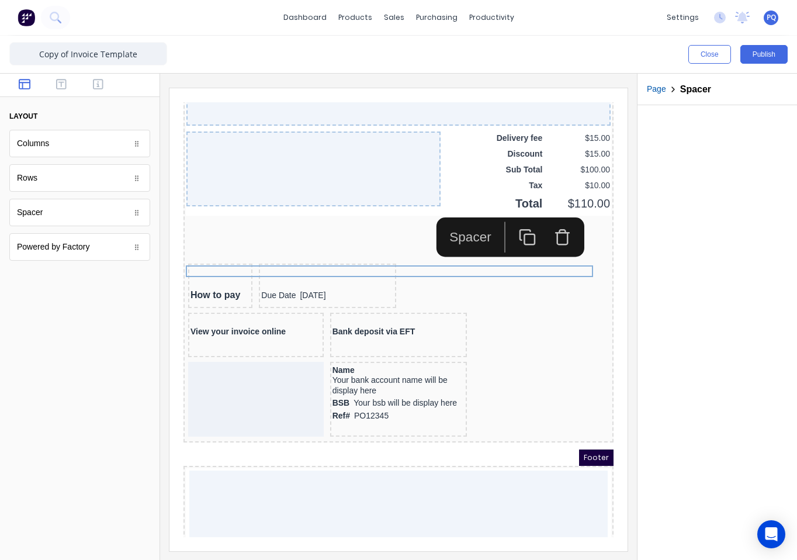
click at [509, 221] on icon "button" at bounding box center [514, 223] width 18 height 18
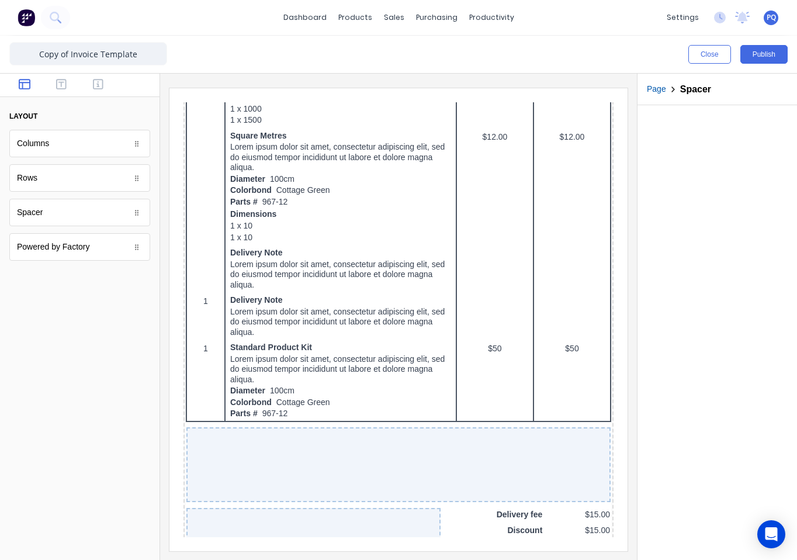
scroll to position [1078, 0]
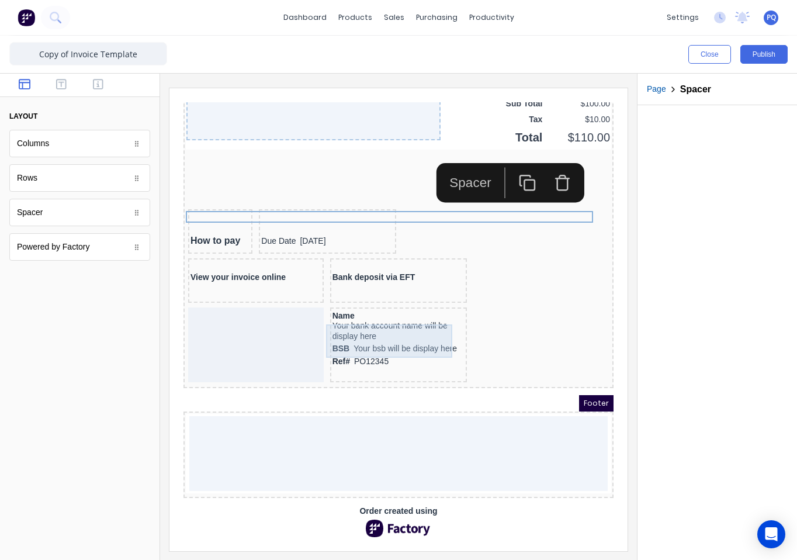
click at [401, 321] on div "Name Your bank account name will be display here" at bounding box center [384, 312] width 133 height 33
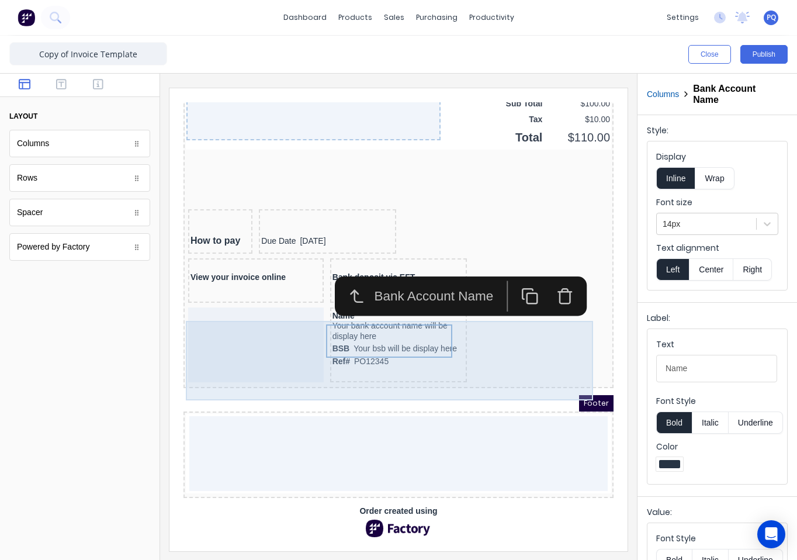
click at [409, 356] on div "Name Your bank account name will be display here BSB Your bsb will be display h…" at bounding box center [384, 330] width 137 height 75
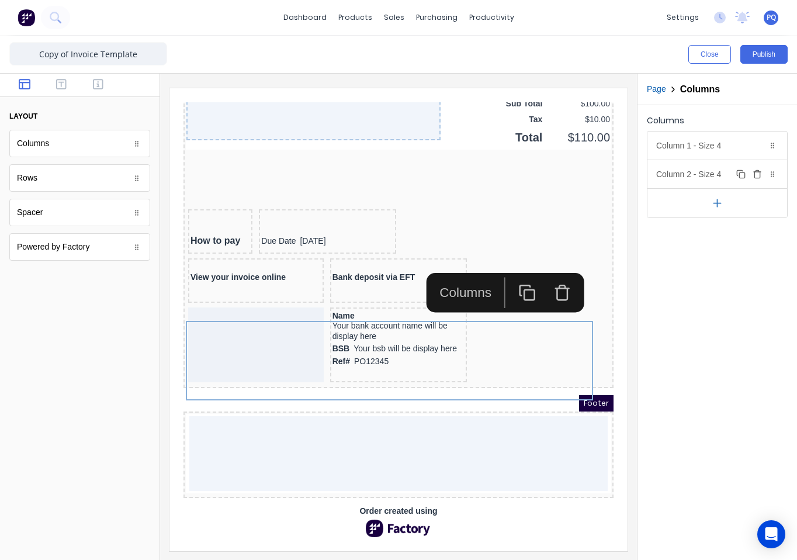
click at [718, 169] on div "Column 2 - Size 4 Duplicate Delete" at bounding box center [717, 174] width 140 height 28
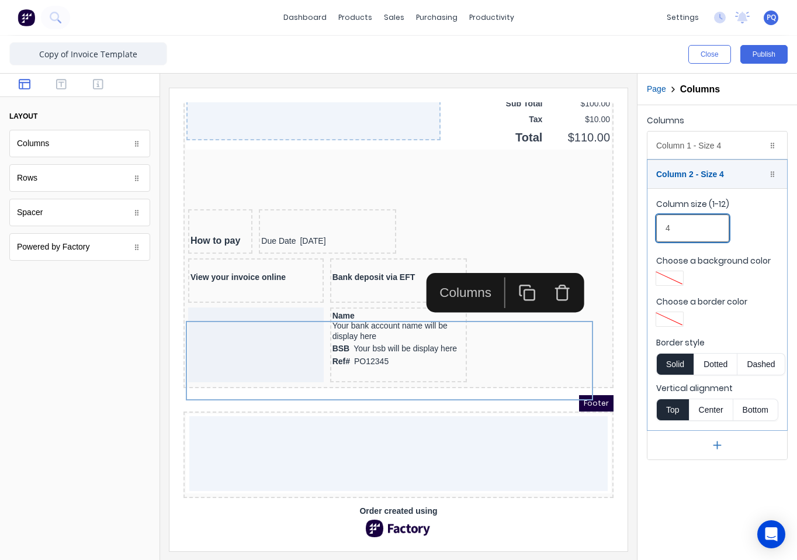
drag, startPoint x: 684, startPoint y: 224, endPoint x: 624, endPoint y: 228, distance: 60.3
click at [624, 228] on div "Close Publish Components layout Columns Columns Rows Rows Spacer Spacer Powered…" at bounding box center [398, 298] width 797 height 524
drag, startPoint x: 686, startPoint y: 227, endPoint x: 648, endPoint y: 220, distance: 38.6
click at [648, 220] on fieldset "Column size (1-12) 6 Choose a background color Choose a border color Border sty…" at bounding box center [717, 309] width 140 height 242
drag, startPoint x: 698, startPoint y: 234, endPoint x: 615, endPoint y: 231, distance: 83.6
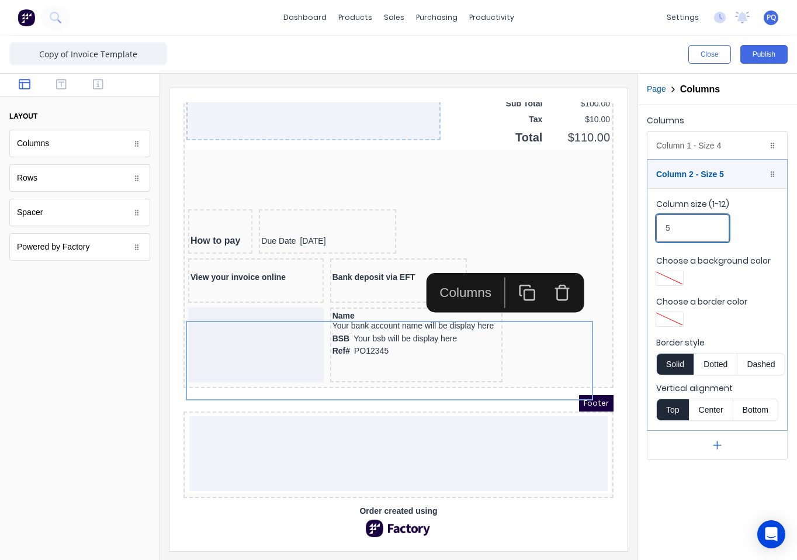
click at [617, 231] on div "Close Publish Components layout Columns Columns Rows Rows Spacer Spacer Powered…" at bounding box center [398, 298] width 797 height 524
type input "4"
click at [630, 301] on div at bounding box center [398, 317] width 477 height 486
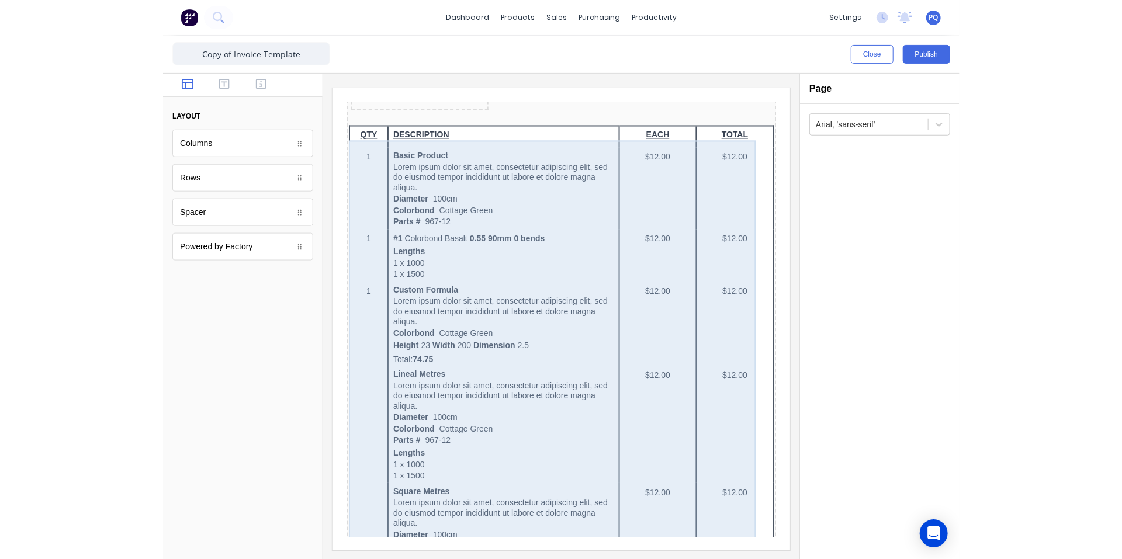
scroll to position [0, 0]
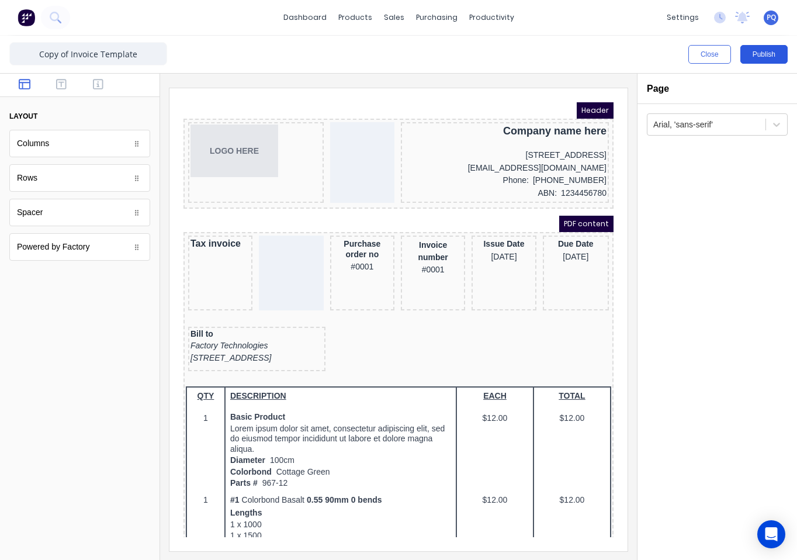
click at [759, 51] on button "Publish" at bounding box center [763, 54] width 47 height 19
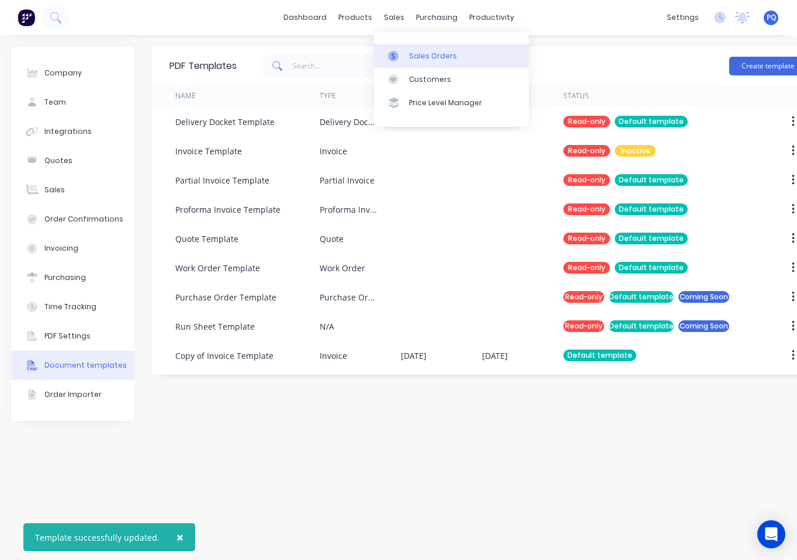
click at [401, 57] on div at bounding box center [397, 56] width 18 height 11
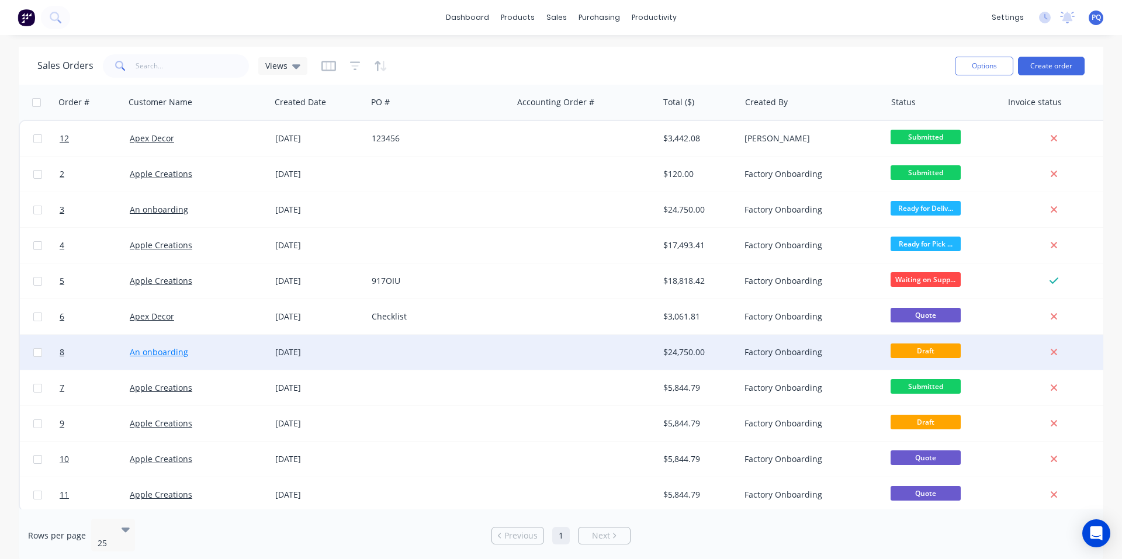
click at [174, 349] on link "An onboarding" at bounding box center [159, 351] width 58 height 11
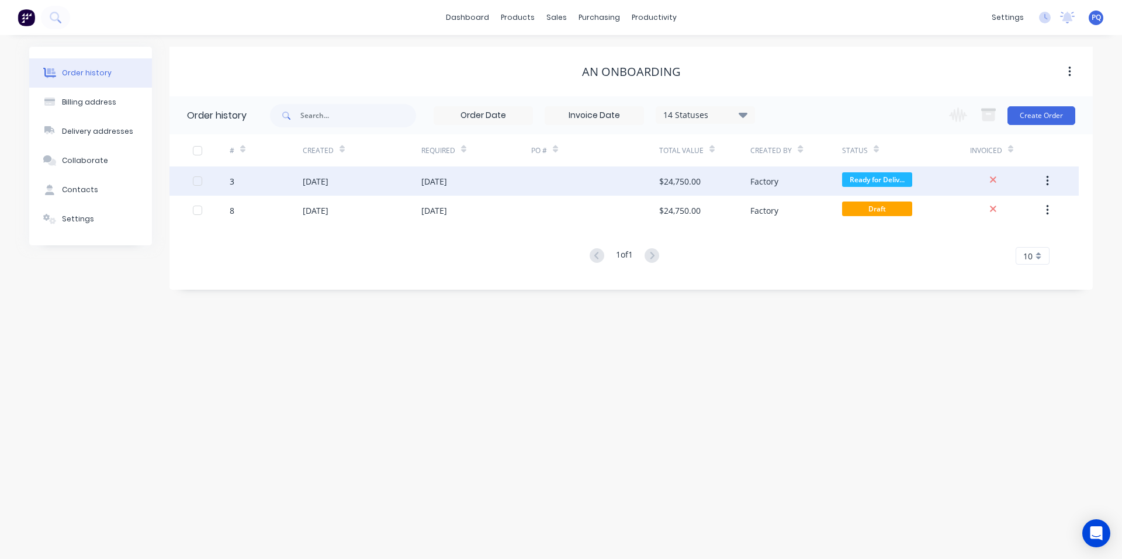
click at [1046, 180] on icon "button" at bounding box center [1047, 181] width 3 height 13
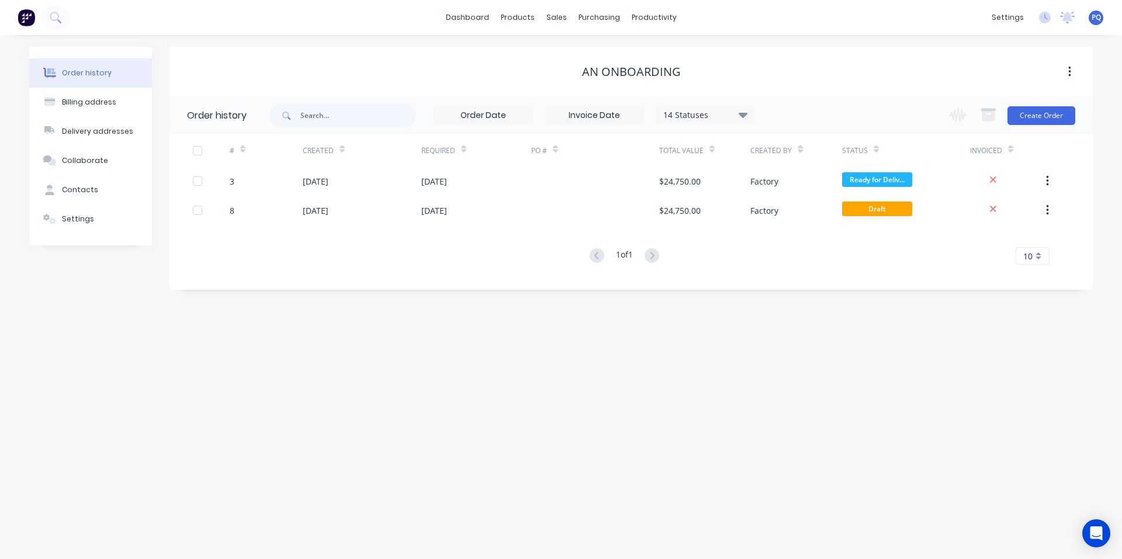
click at [1070, 67] on icon "button" at bounding box center [1069, 72] width 2 height 11
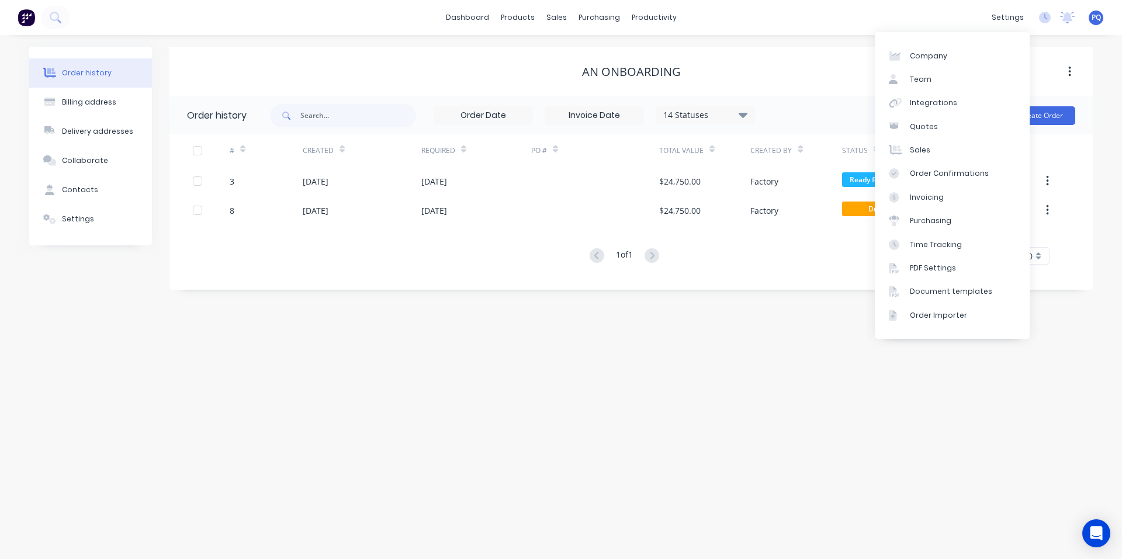
click at [754, 46] on div "Order history Billing address Delivery addresses Collaborate Contacts Settings …" at bounding box center [561, 297] width 1122 height 524
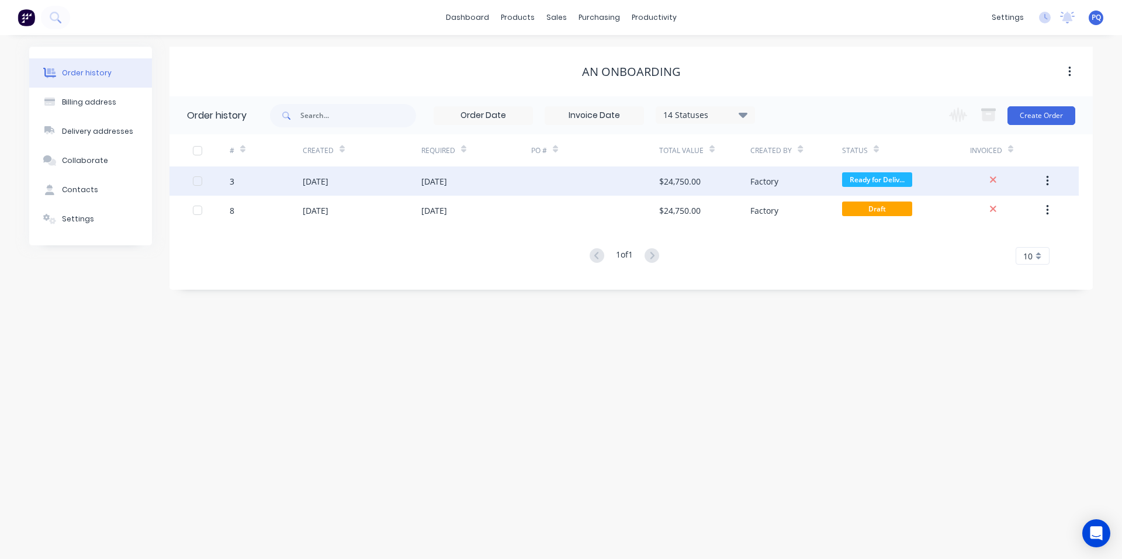
click at [1053, 185] on button "button" at bounding box center [1046, 181] width 27 height 21
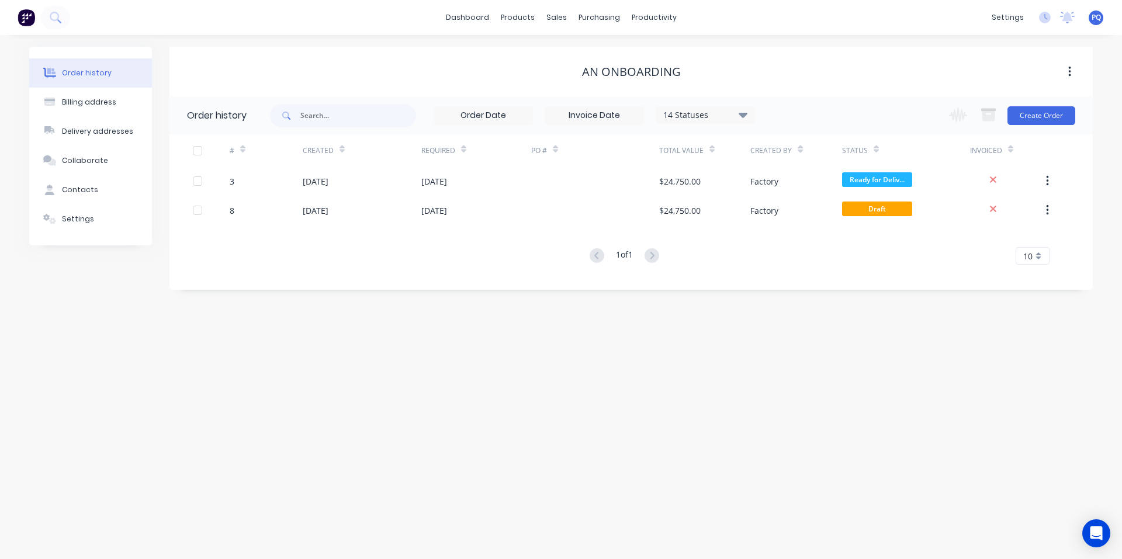
click at [790, 370] on div "Order history Billing address Delivery addresses Collaborate Contacts Settings …" at bounding box center [561, 297] width 1122 height 524
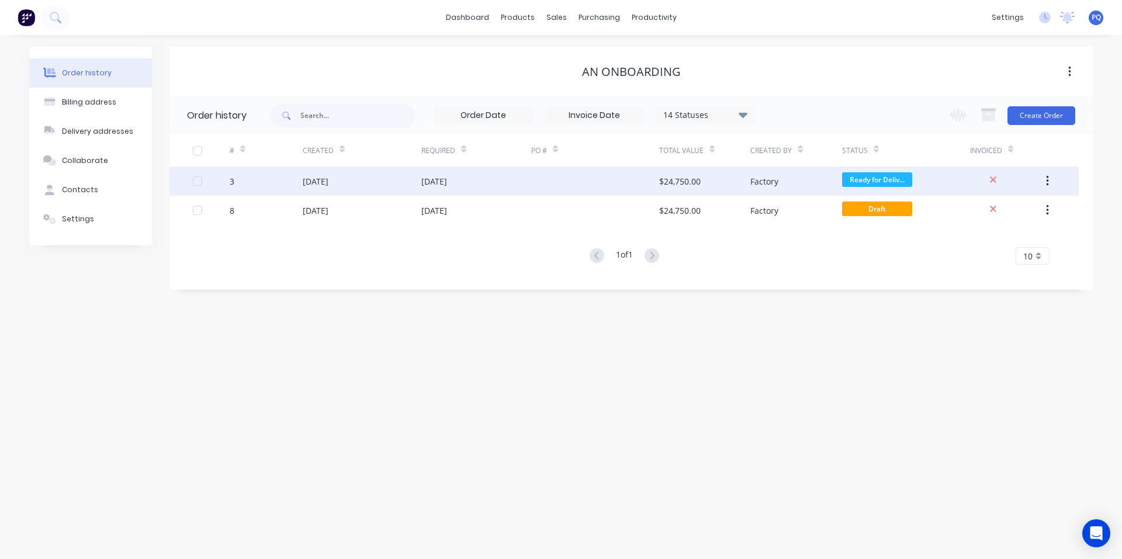
click at [675, 176] on div "$24,750.00" at bounding box center [679, 181] width 41 height 12
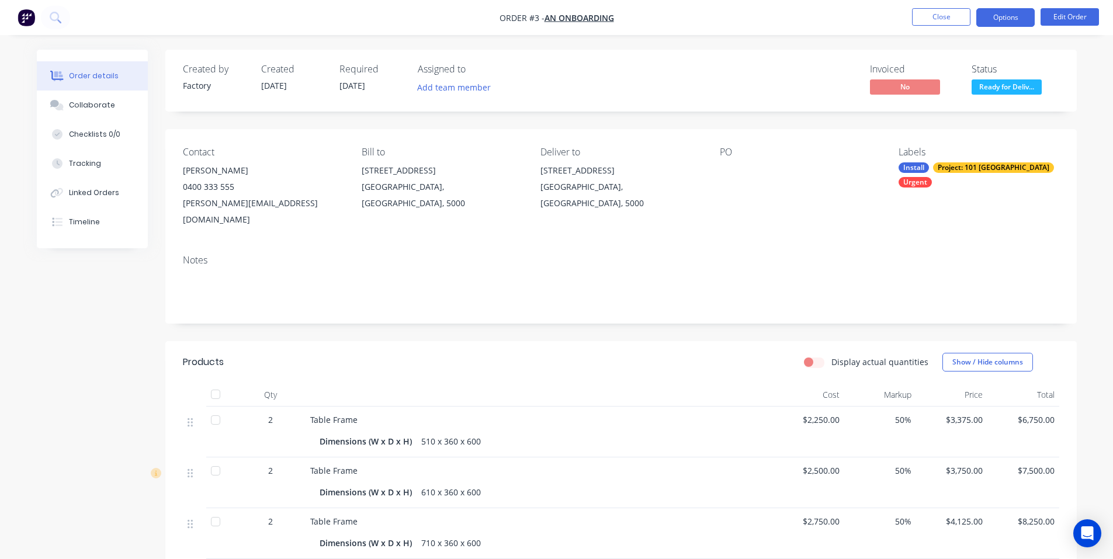
click at [998, 25] on button "Options" at bounding box center [1005, 17] width 58 height 19
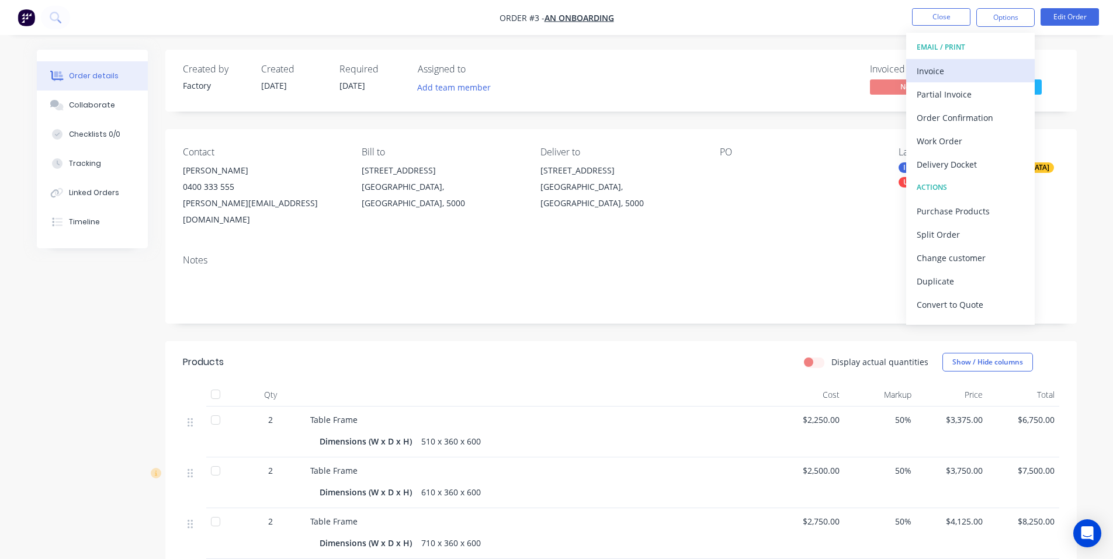
click at [952, 68] on div "Invoice" at bounding box center [970, 71] width 107 height 17
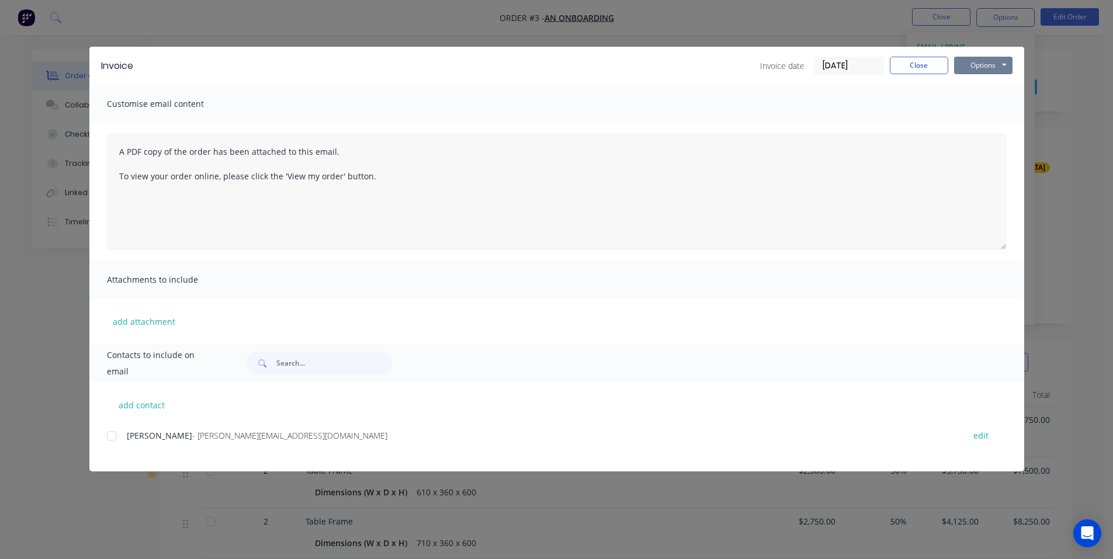
click at [981, 64] on button "Options" at bounding box center [983, 66] width 58 height 18
click at [980, 84] on button "Preview" at bounding box center [991, 86] width 75 height 19
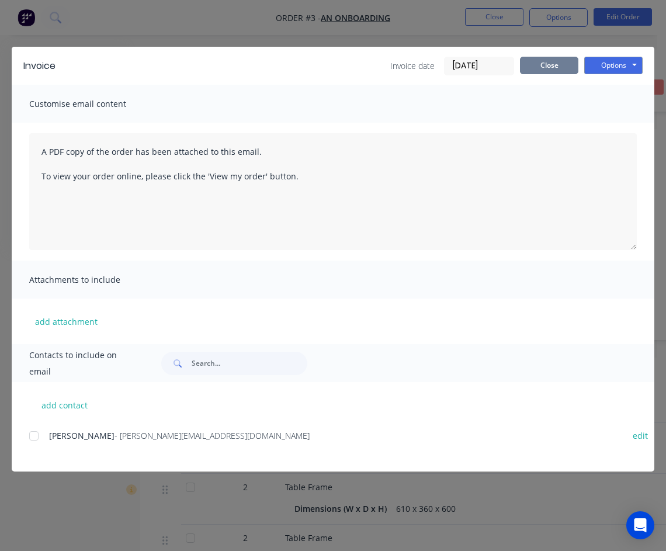
click at [556, 61] on button "Close" at bounding box center [549, 66] width 58 height 18
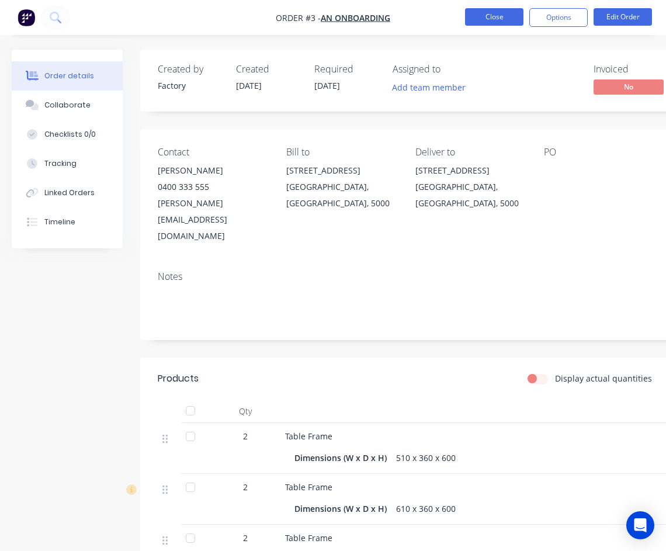
click at [500, 23] on button "Close" at bounding box center [494, 17] width 58 height 18
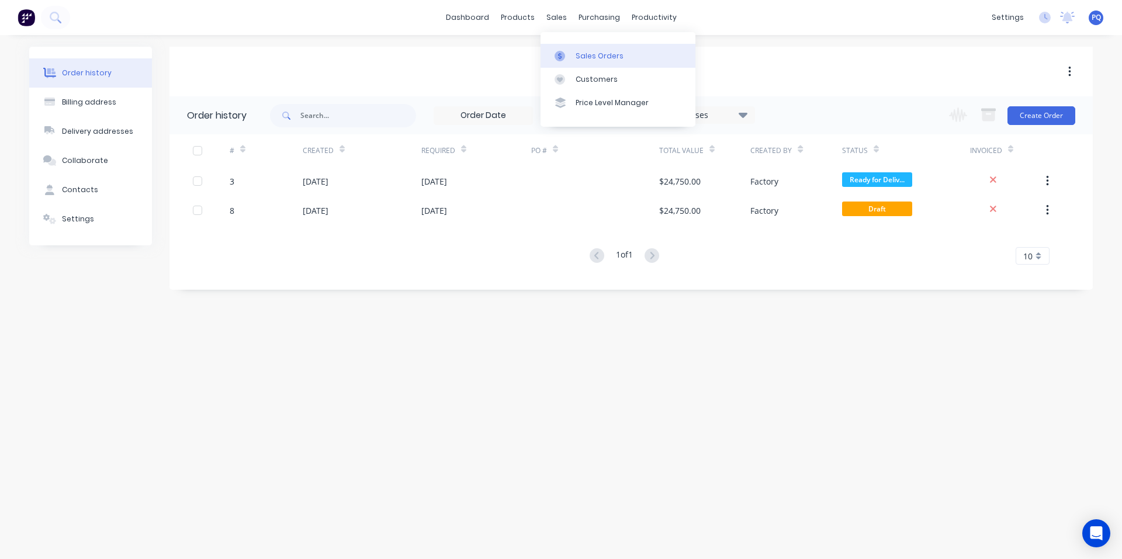
click at [585, 55] on div "Sales Orders" at bounding box center [599, 56] width 48 height 11
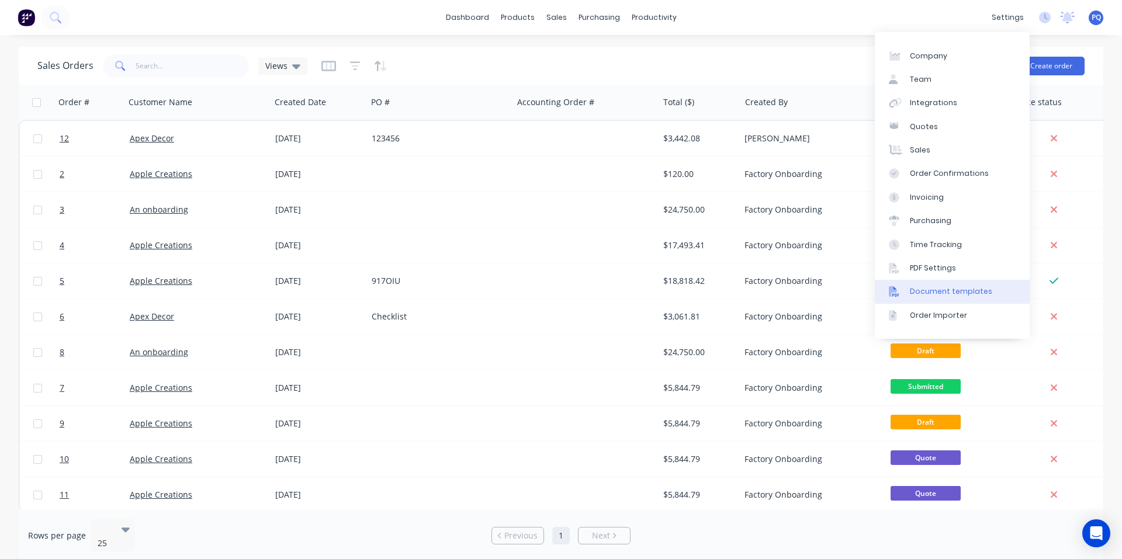
click at [907, 288] on link "Document templates" at bounding box center [951, 291] width 155 height 23
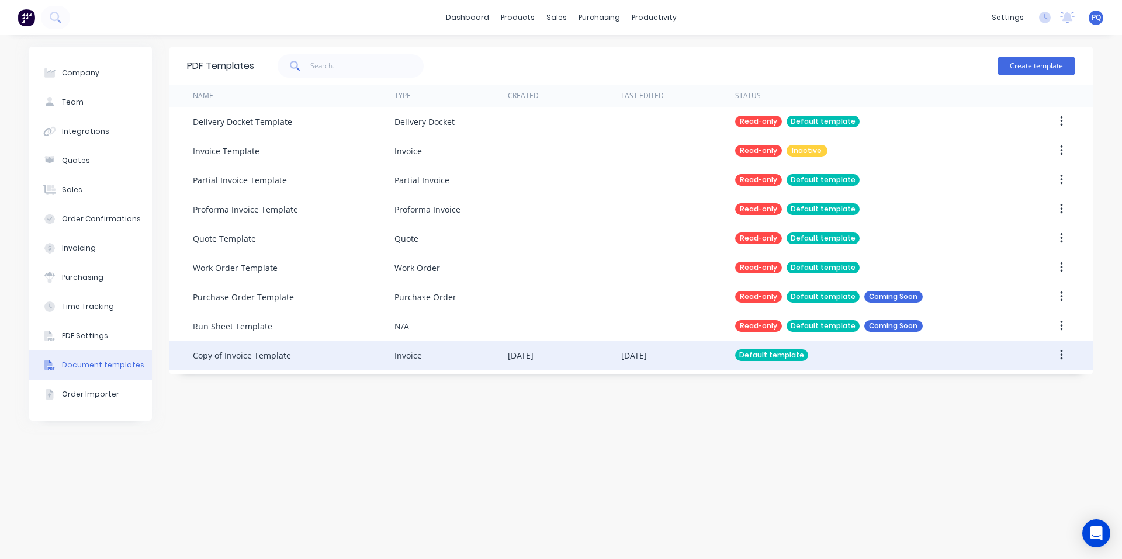
click at [465, 357] on div "Invoice" at bounding box center [450, 355] width 113 height 29
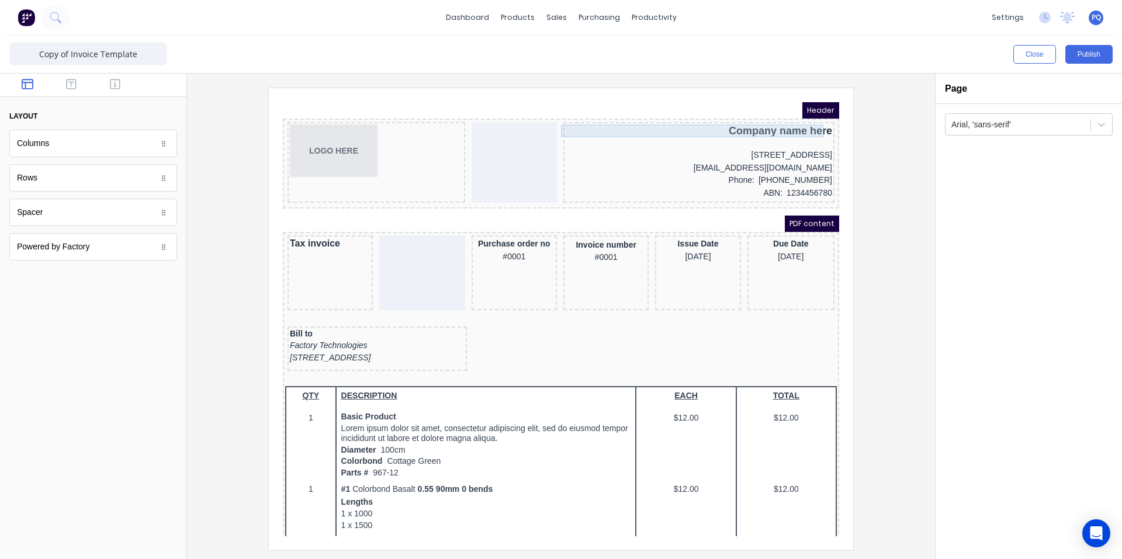
drag, startPoint x: 769, startPoint y: 113, endPoint x: 763, endPoint y: 89, distance: 25.2
click at [769, 113] on div "Company name here" at bounding box center [684, 116] width 266 height 13
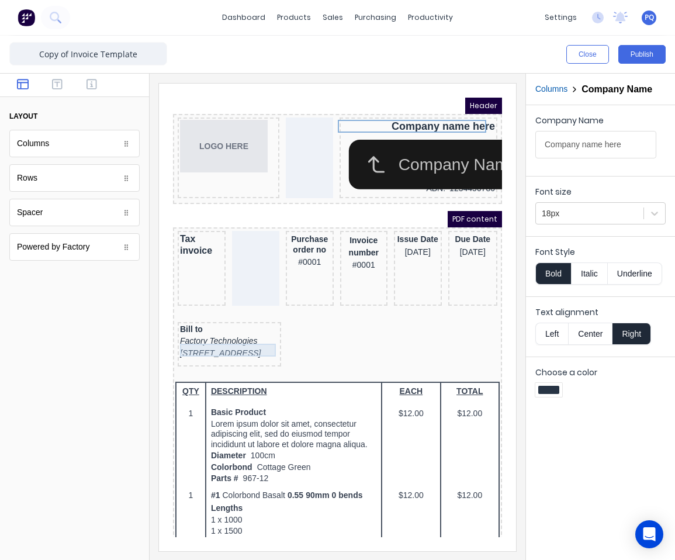
click at [212, 334] on div "Factory Technologies" at bounding box center [215, 327] width 99 height 13
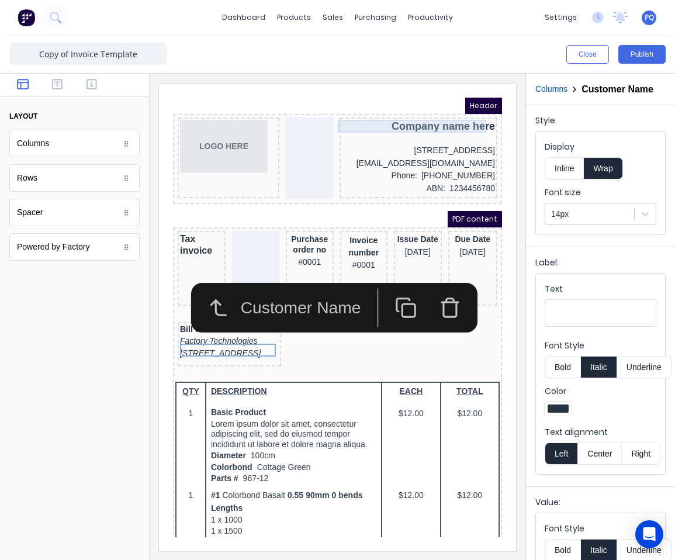
click at [404, 110] on div "Company name here" at bounding box center [404, 112] width 153 height 13
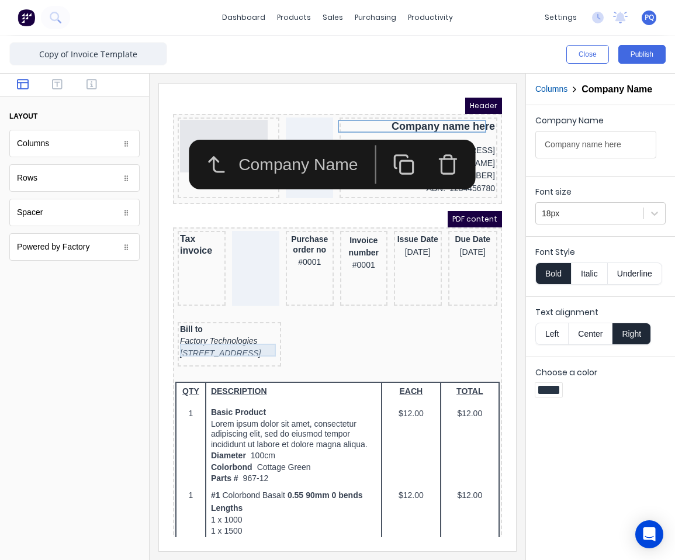
click at [201, 331] on div "Factory Technologies" at bounding box center [215, 327] width 99 height 13
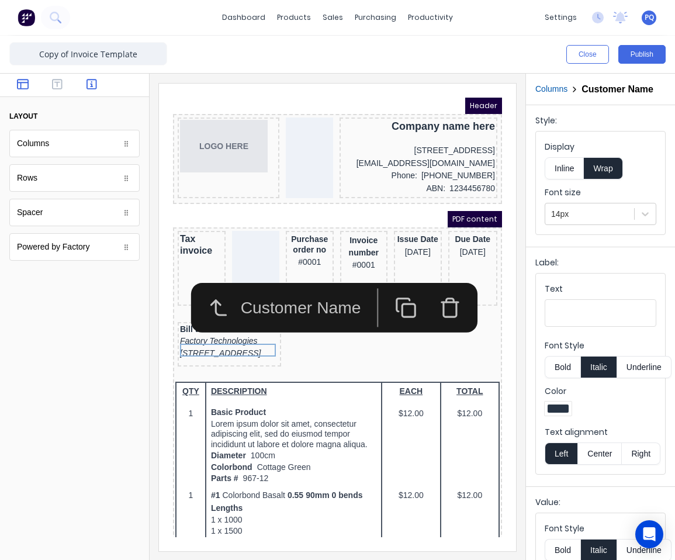
click at [93, 86] on icon "button" at bounding box center [91, 84] width 11 height 12
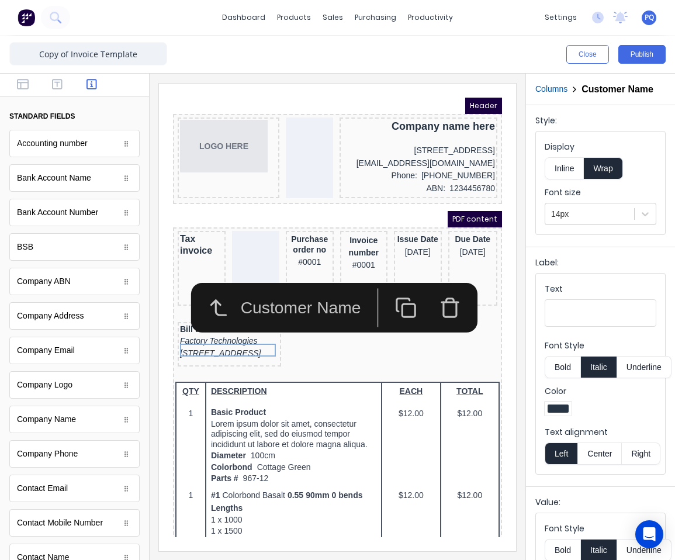
scroll to position [292, 0]
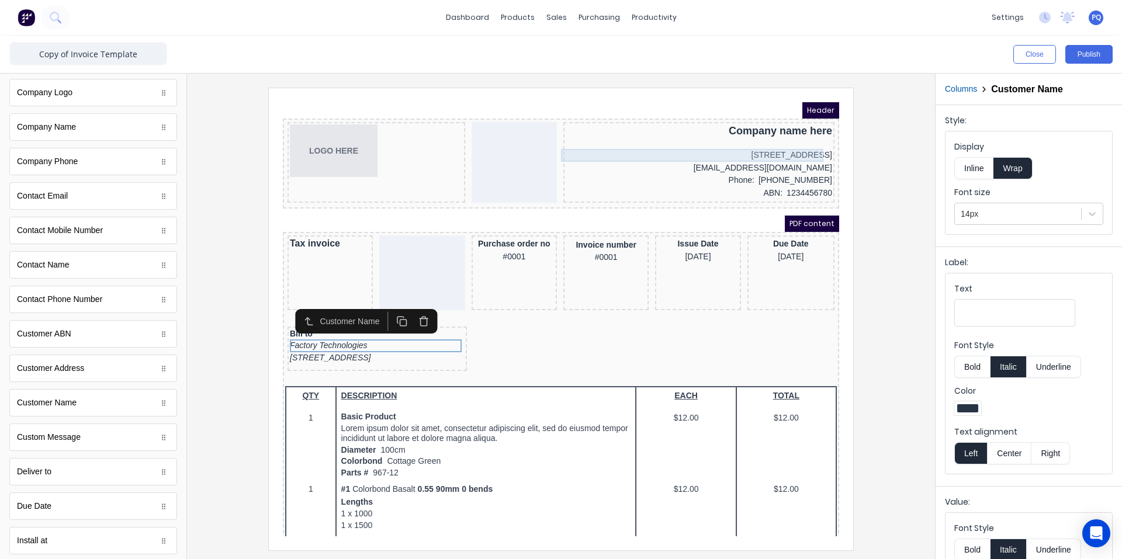
click at [743, 140] on div "[STREET_ADDRESS]" at bounding box center [684, 141] width 266 height 13
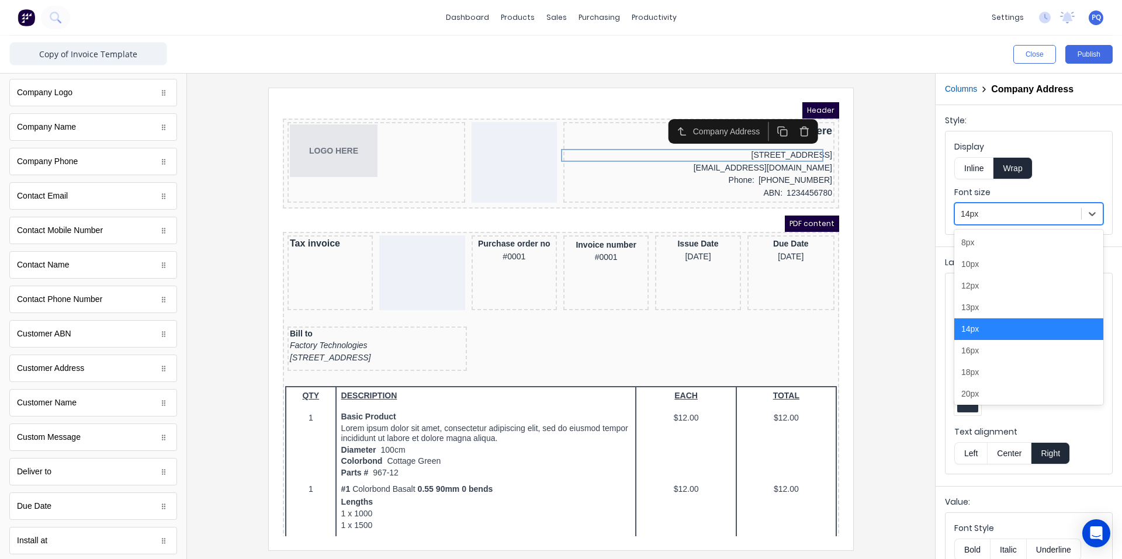
click at [1031, 213] on div at bounding box center [1017, 214] width 114 height 15
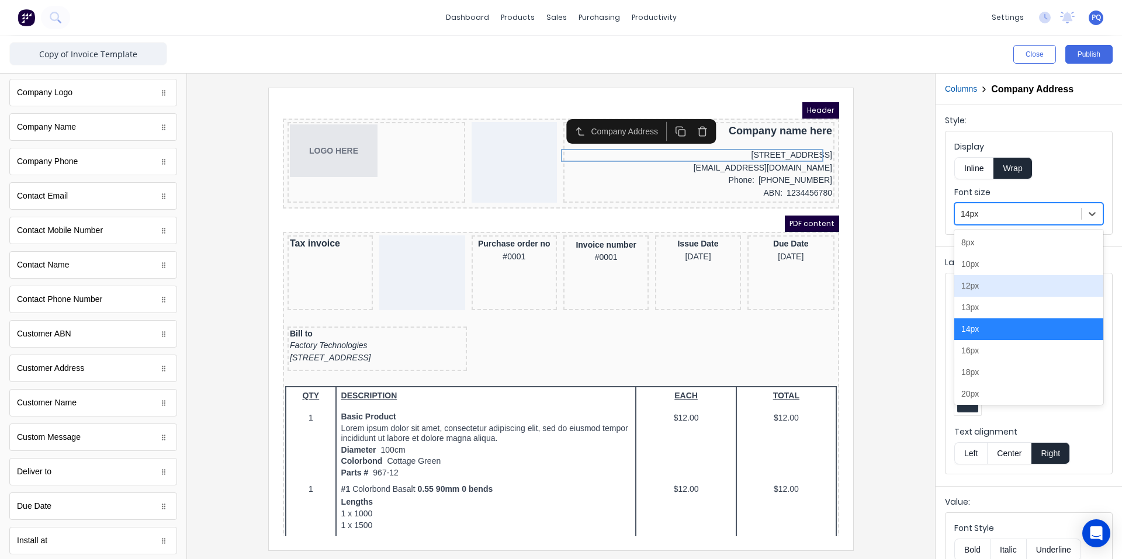
click at [978, 291] on div "12px" at bounding box center [1028, 286] width 149 height 22
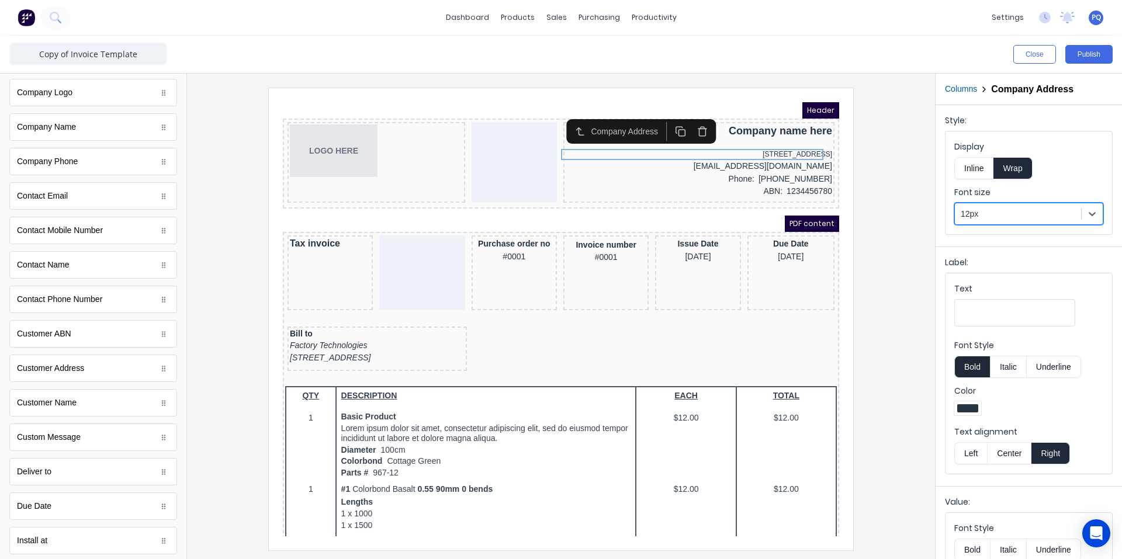
click at [994, 218] on div at bounding box center [1017, 214] width 114 height 15
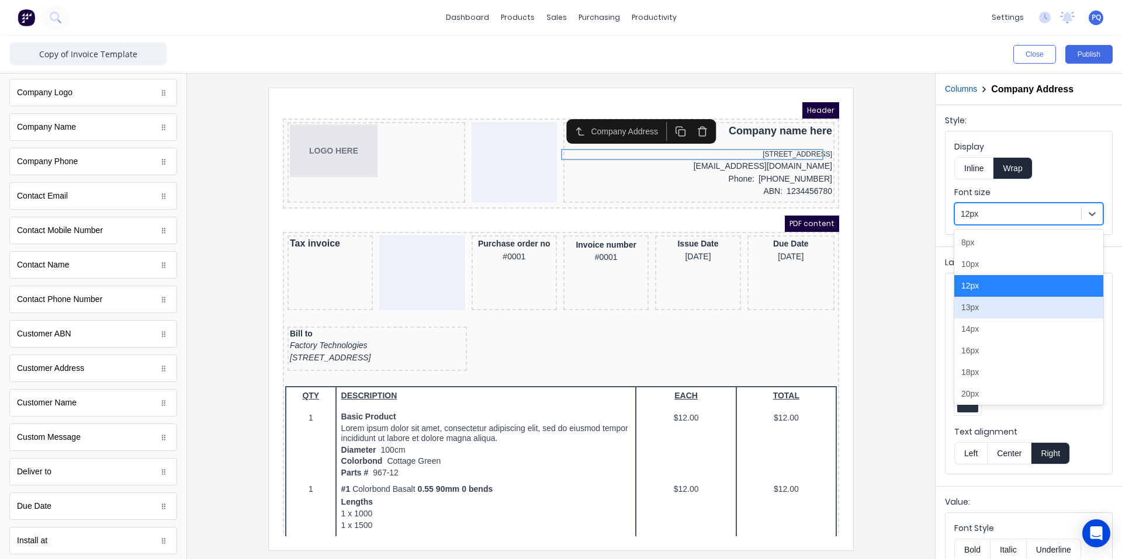
click at [974, 306] on div "13px" at bounding box center [1028, 308] width 149 height 22
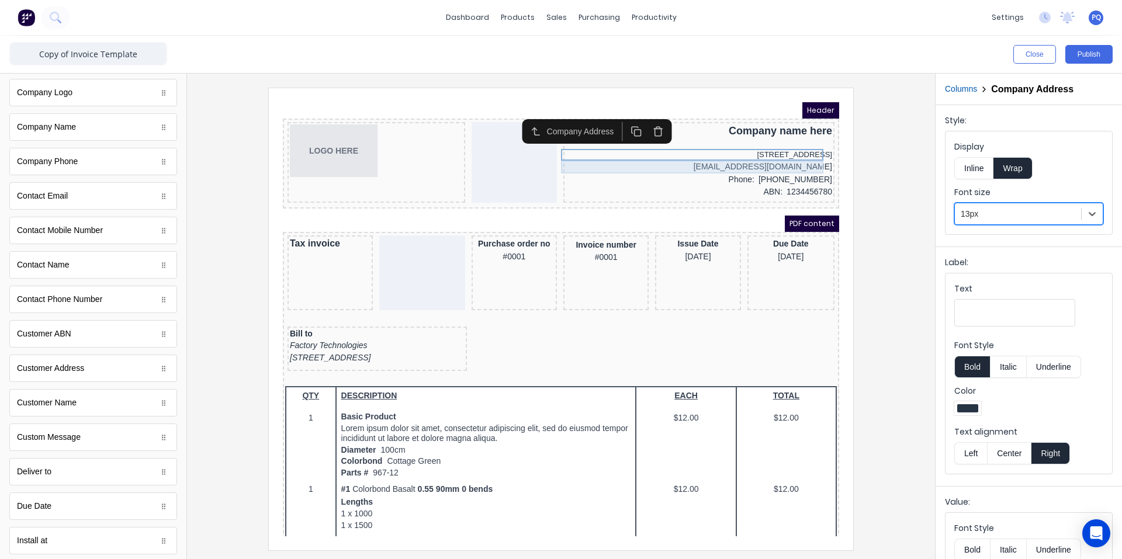
click at [726, 155] on div "[EMAIL_ADDRESS][DOMAIN_NAME]" at bounding box center [684, 153] width 266 height 13
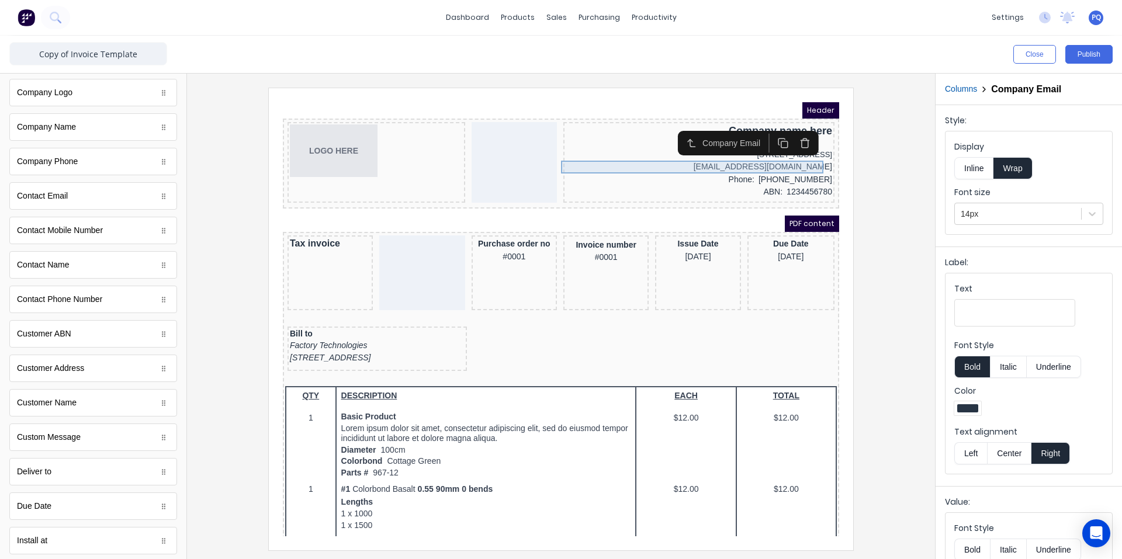
click at [790, 154] on div "[EMAIL_ADDRESS][DOMAIN_NAME]" at bounding box center [684, 153] width 266 height 13
click at [990, 207] on div at bounding box center [1017, 214] width 114 height 15
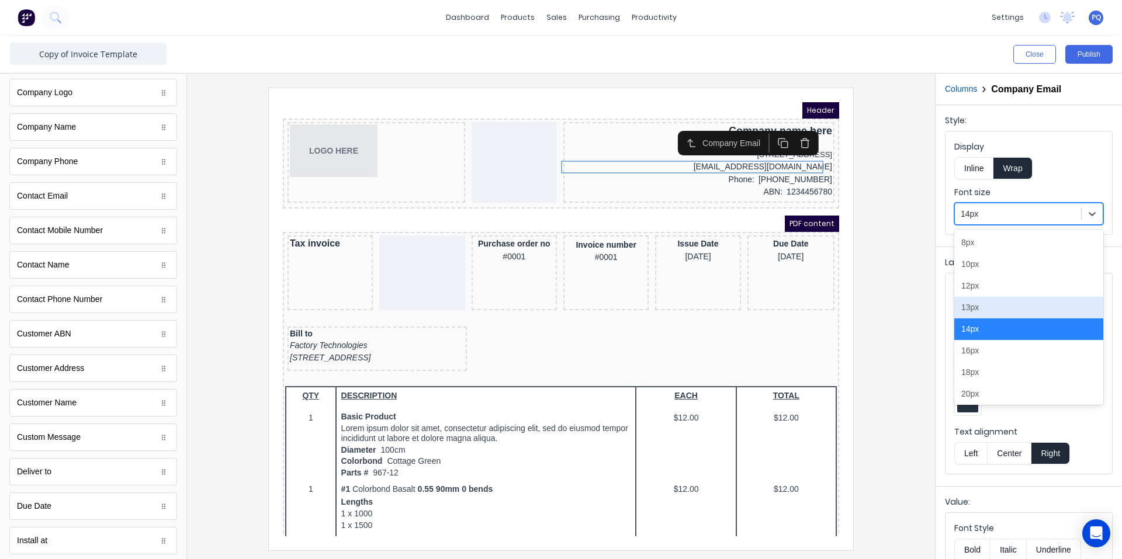
click at [978, 306] on div "13px" at bounding box center [1028, 308] width 149 height 22
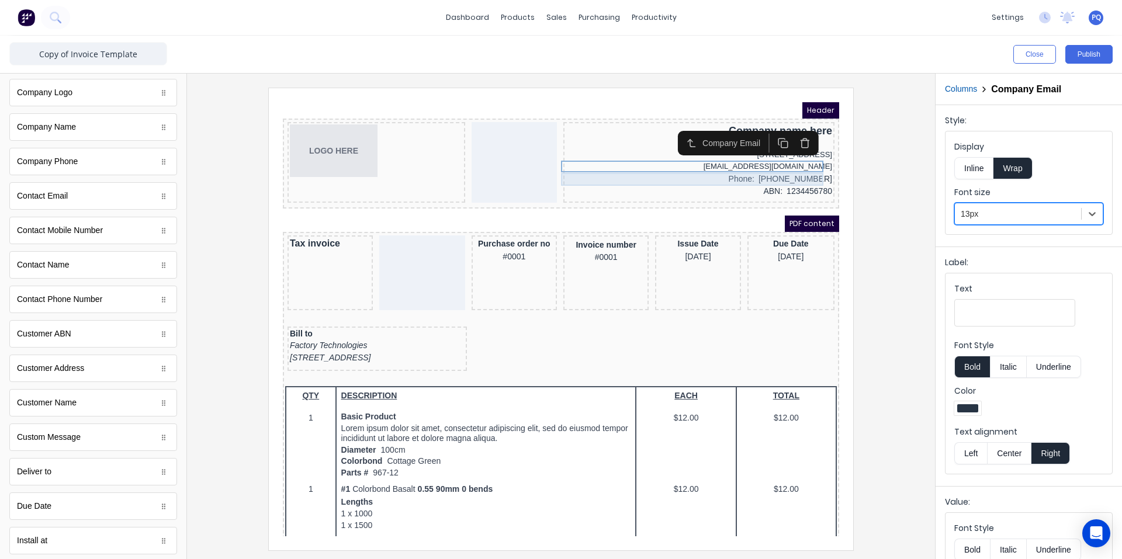
click at [710, 164] on div "Phone: [PHONE_NUMBER]" at bounding box center [684, 165] width 266 height 13
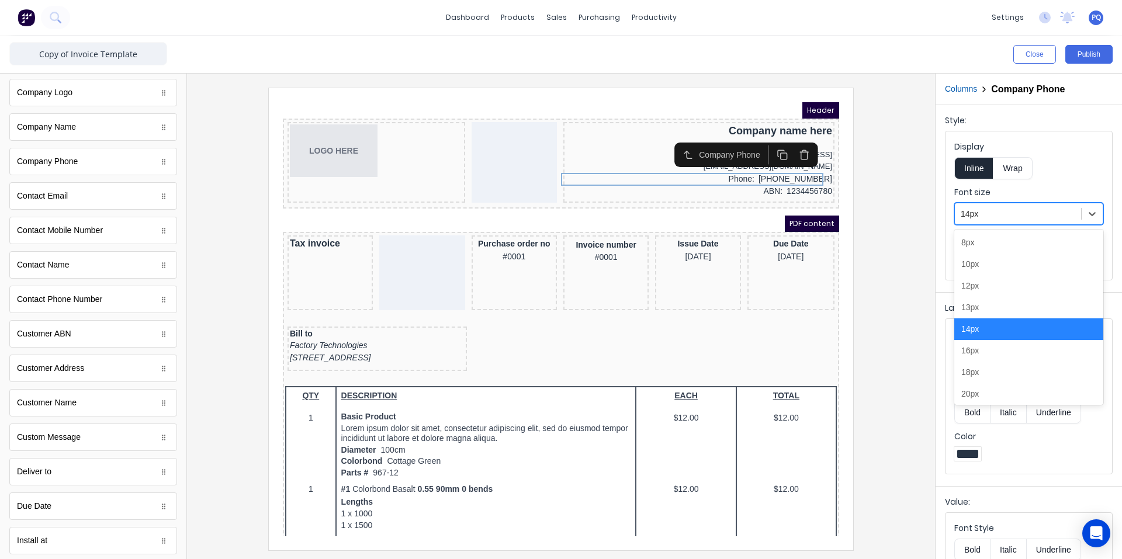
click at [987, 216] on div at bounding box center [1017, 214] width 114 height 15
click at [990, 305] on div "13px" at bounding box center [1028, 308] width 149 height 22
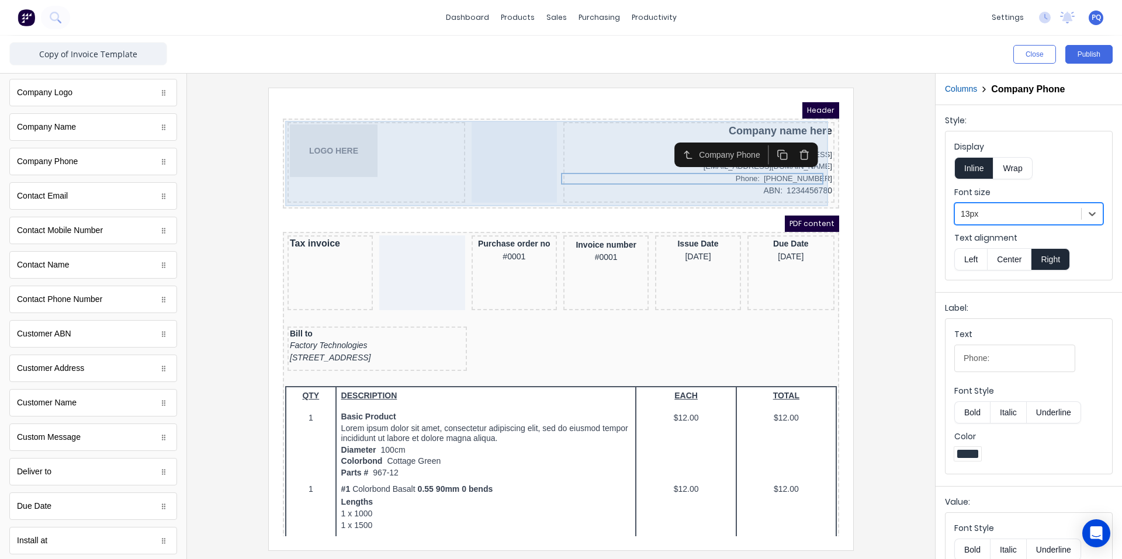
click at [765, 175] on div "ABN: 1234456780" at bounding box center [684, 177] width 266 height 13
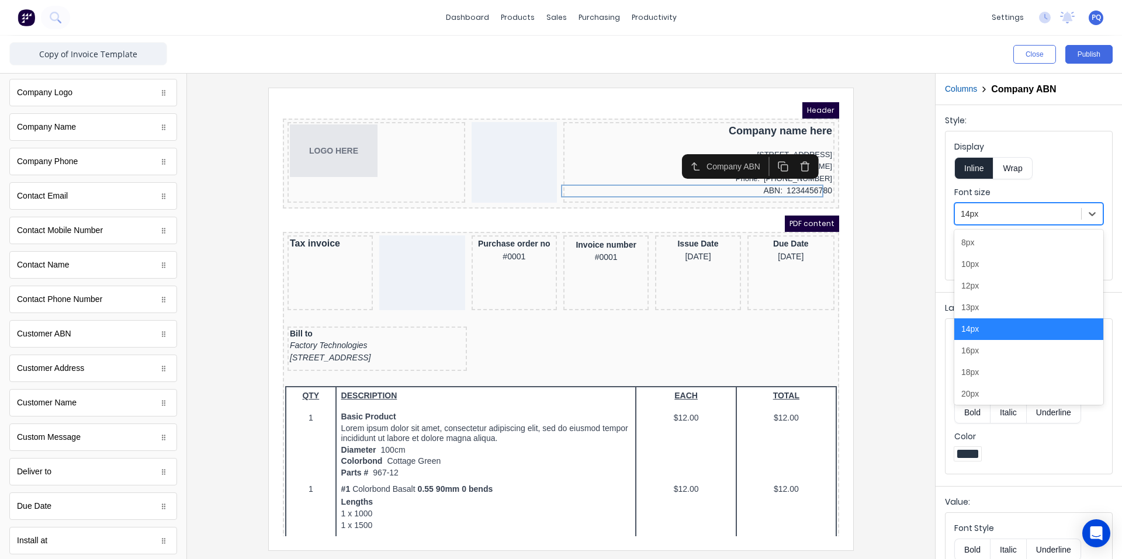
click at [976, 214] on div at bounding box center [1017, 214] width 114 height 15
click at [982, 310] on div "13px" at bounding box center [1028, 308] width 149 height 22
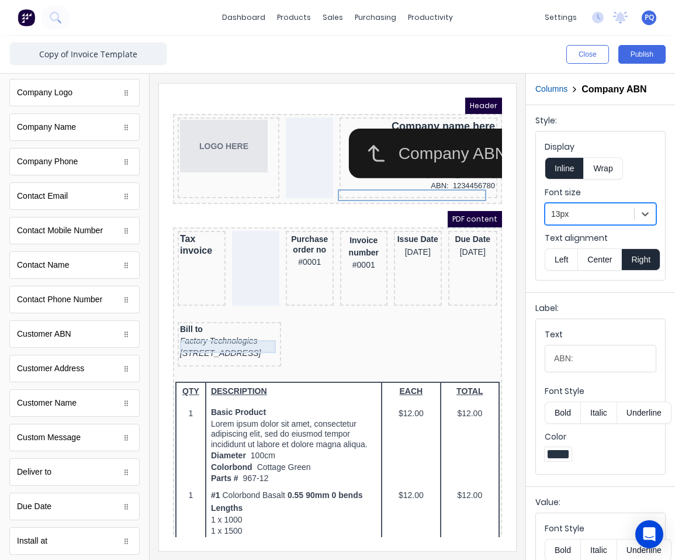
click at [197, 334] on div "Factory Technologies" at bounding box center [215, 327] width 99 height 13
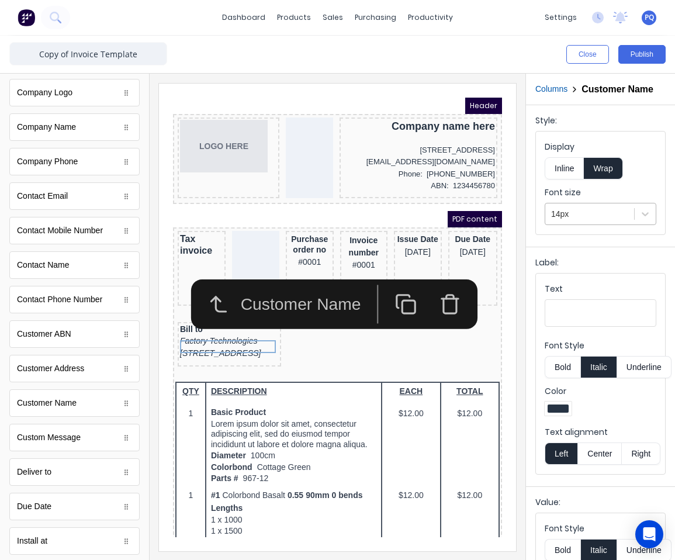
click at [569, 221] on div at bounding box center [589, 214] width 77 height 15
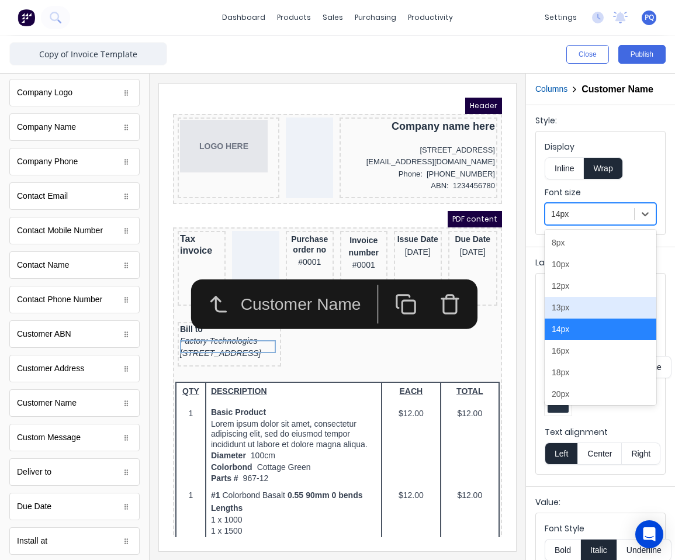
drag, startPoint x: 560, startPoint y: 317, endPoint x: 533, endPoint y: 322, distance: 26.8
click at [559, 317] on div "13px" at bounding box center [600, 308] width 112 height 22
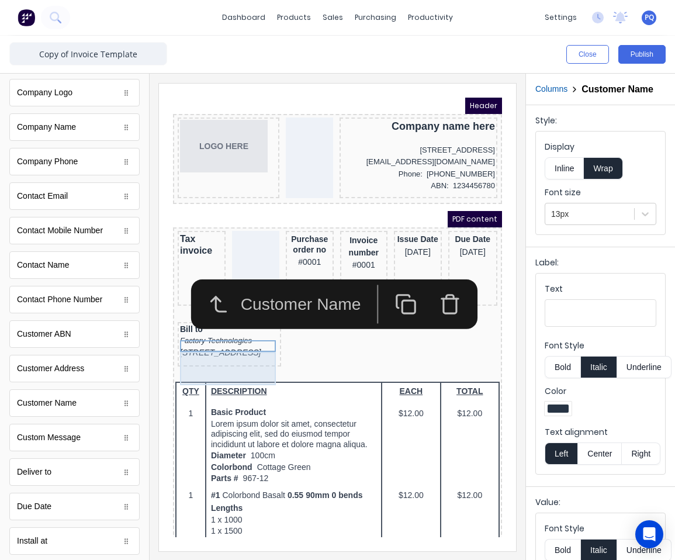
click at [233, 345] on div "[STREET_ADDRESS]" at bounding box center [215, 338] width 99 height 13
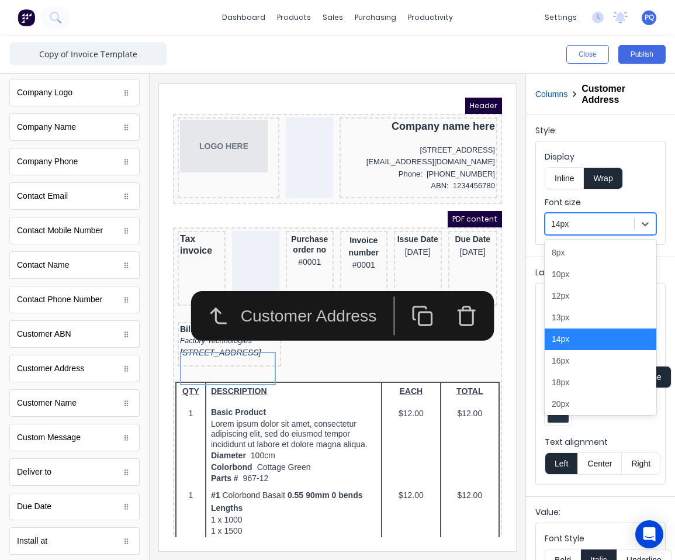
click at [571, 217] on div at bounding box center [589, 224] width 77 height 15
click at [571, 312] on div "13px" at bounding box center [600, 318] width 112 height 22
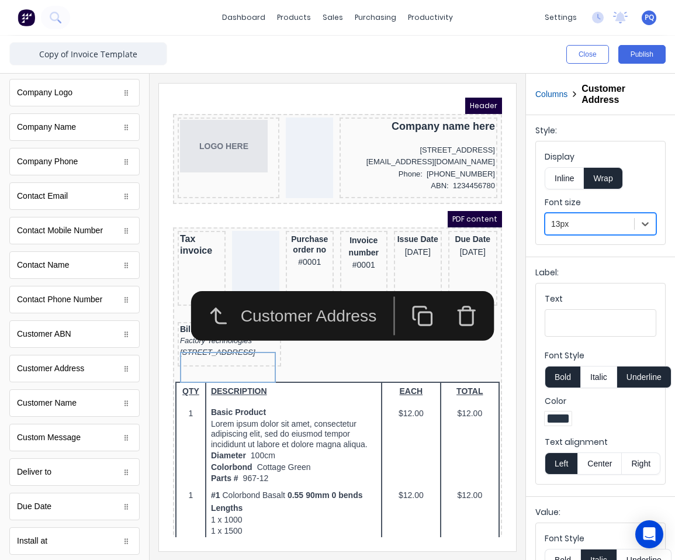
click at [171, 320] on div "Customer Address" at bounding box center [279, 302] width 226 height 50
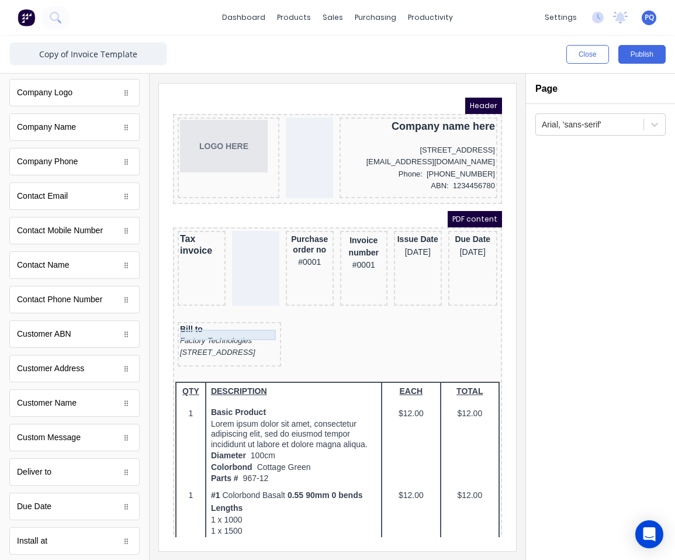
click at [171, 320] on div "Bill to" at bounding box center [215, 315] width 99 height 11
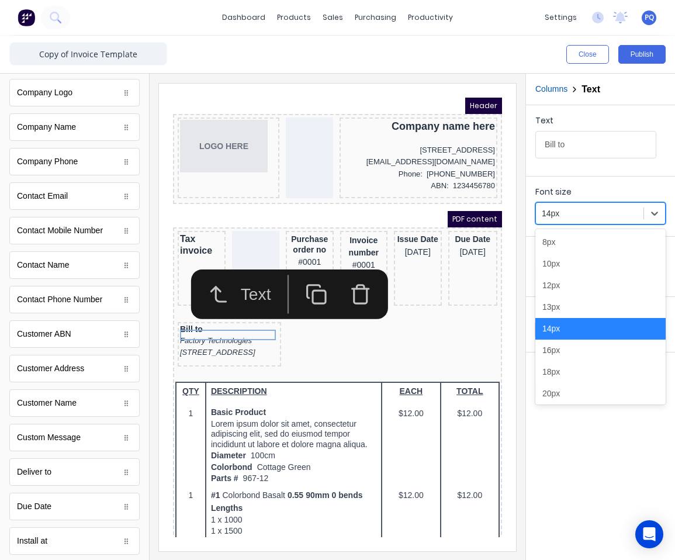
click at [603, 216] on div at bounding box center [589, 213] width 96 height 15
click at [578, 309] on div "13px" at bounding box center [600, 307] width 130 height 22
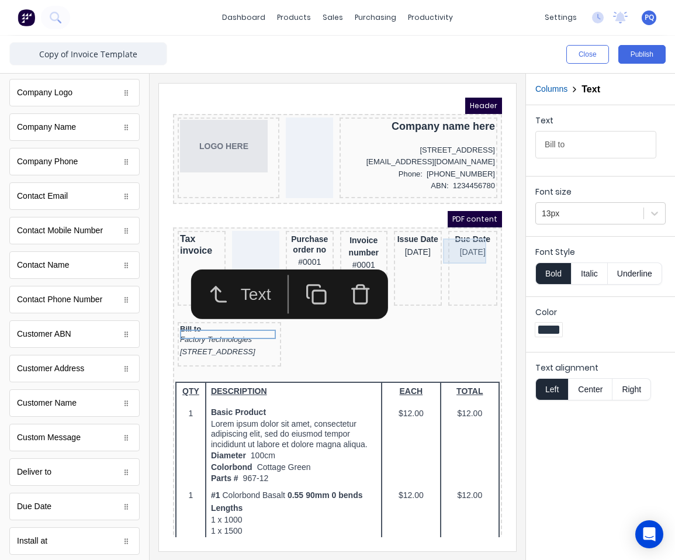
click at [455, 244] on div "Due Date [DATE]" at bounding box center [458, 231] width 45 height 25
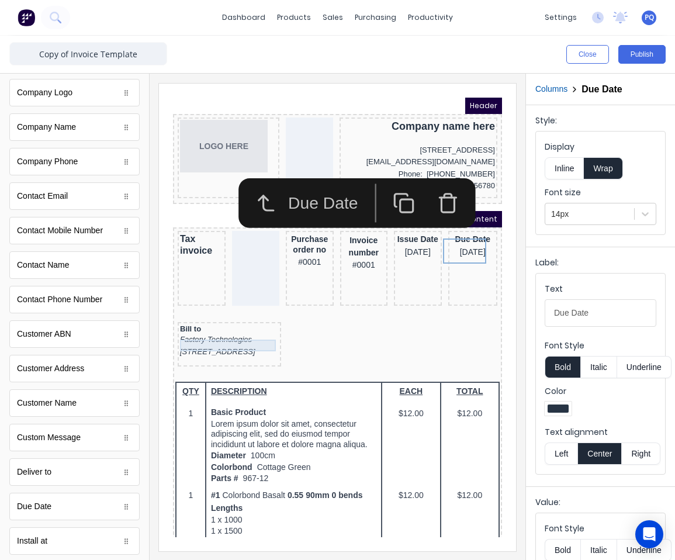
click at [183, 331] on div "Factory Technologies" at bounding box center [215, 326] width 99 height 12
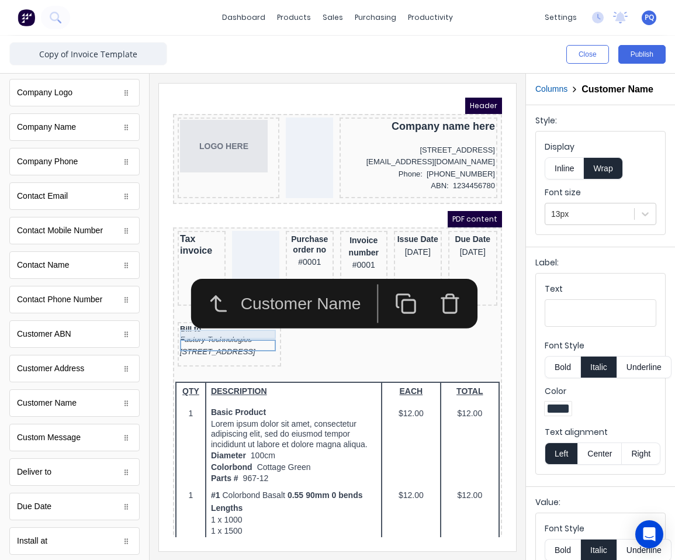
click at [176, 319] on div "Bill to" at bounding box center [215, 314] width 99 height 9
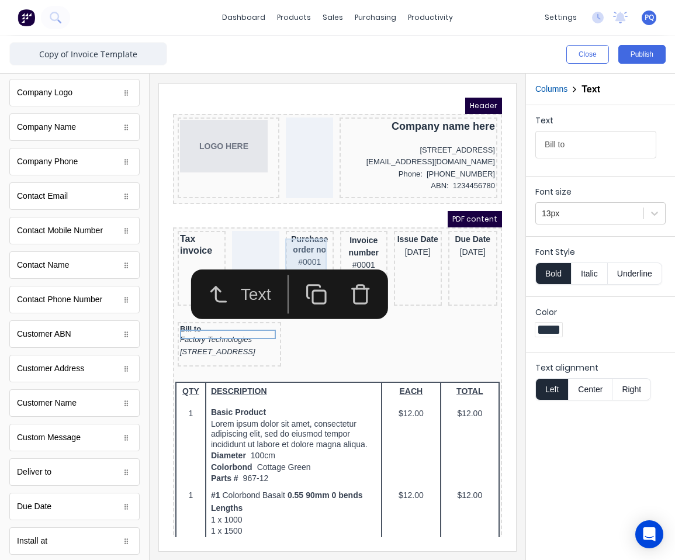
click at [294, 235] on div "Purchase order no #0001" at bounding box center [295, 237] width 43 height 36
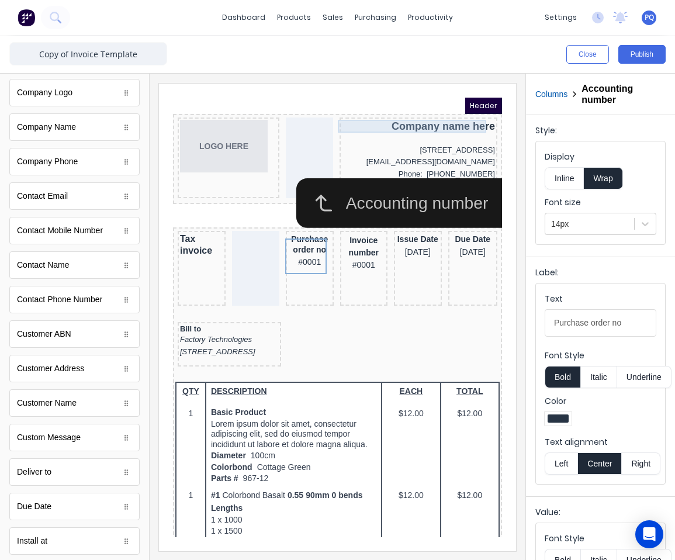
click at [408, 117] on body "Header LOGO HERE Company name here [STREET_ADDRESS], 4217 [EMAIL_ADDRESS][DOMAI…" at bounding box center [323, 303] width 329 height 439
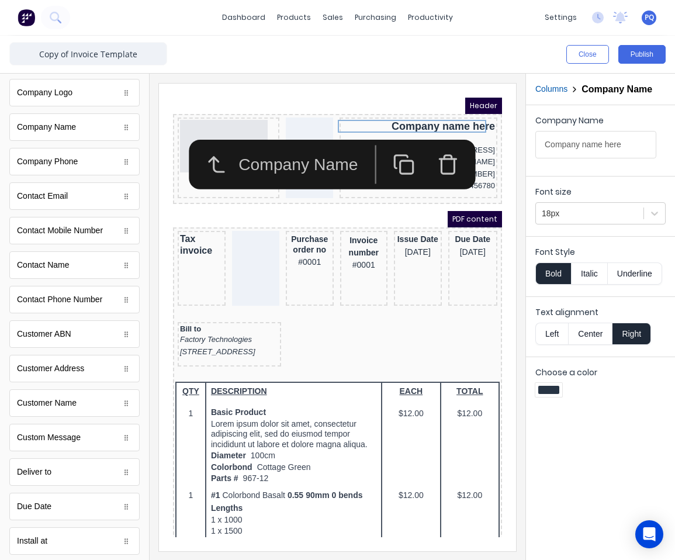
drag, startPoint x: 640, startPoint y: 50, endPoint x: 667, endPoint y: 61, distance: 28.5
click at [640, 50] on button "Publish" at bounding box center [641, 54] width 47 height 19
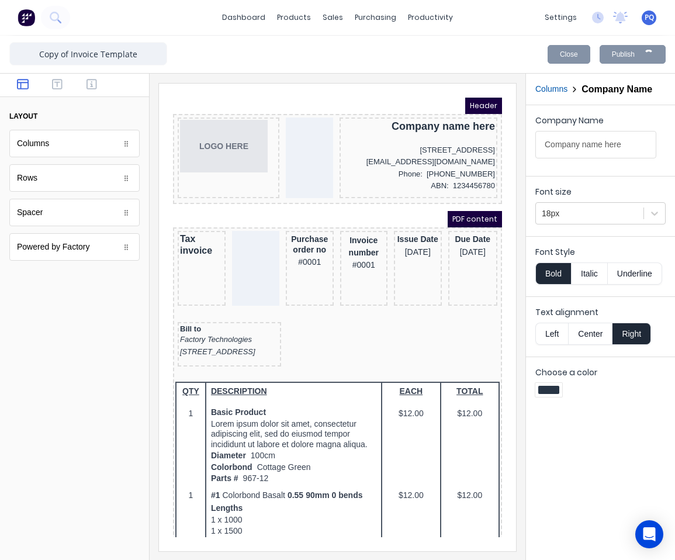
scroll to position [0, 0]
